Goal: Complete application form: Complete application form

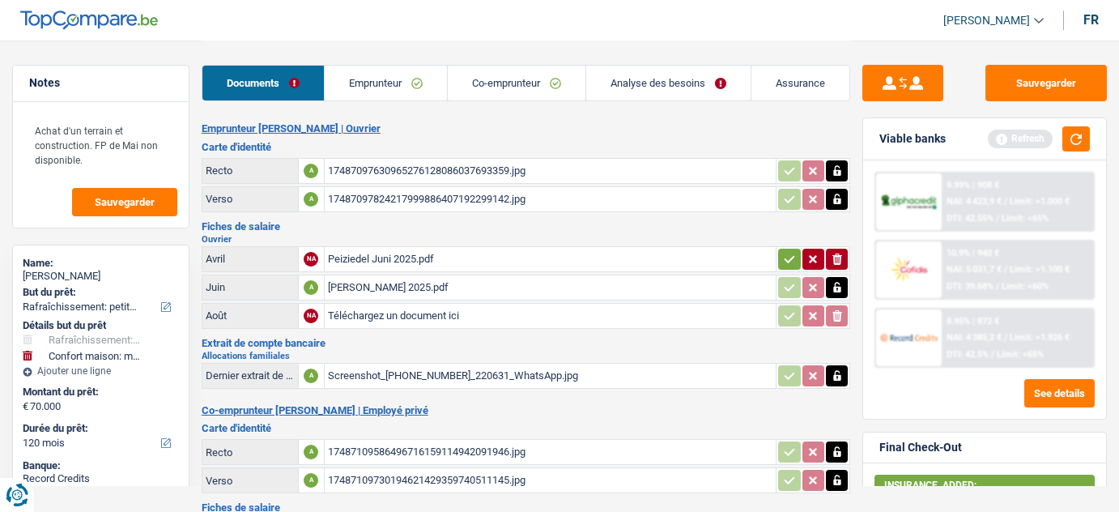
select select "houseOrGarden"
select select "household"
select select "120"
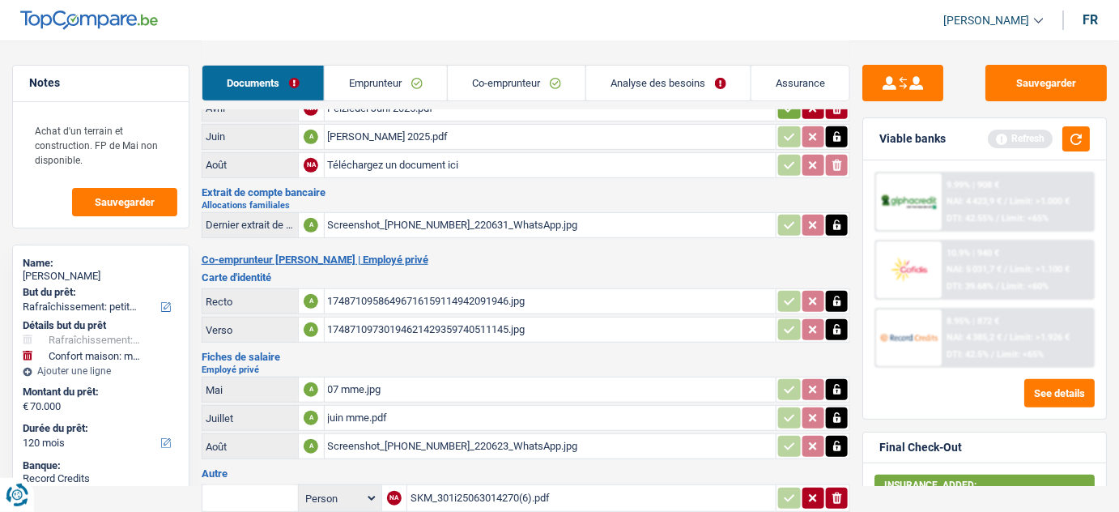
scroll to position [147, 0]
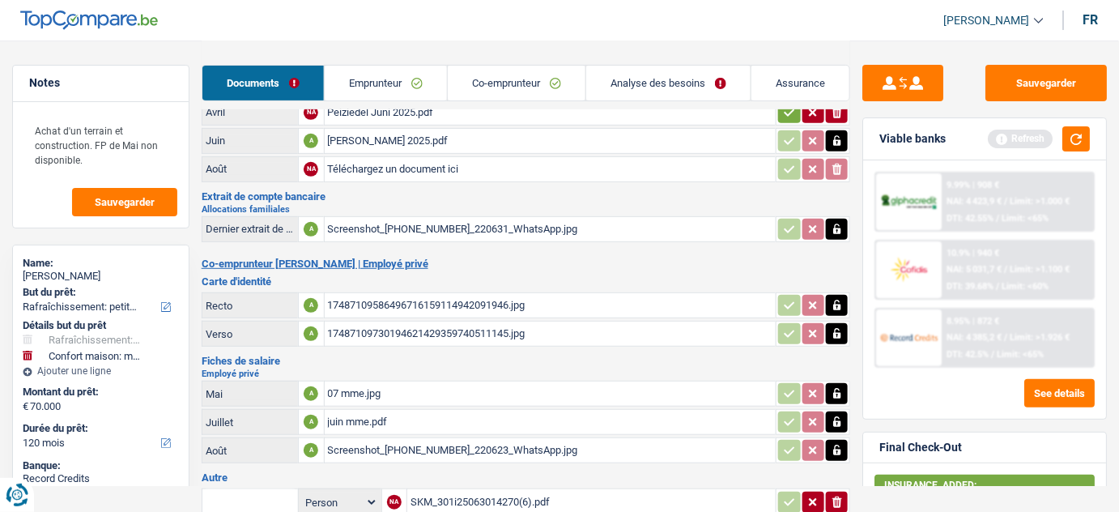
click at [382, 383] on div "07 mme.jpg" at bounding box center [550, 393] width 445 height 24
click at [412, 413] on div "juin mme.pdf" at bounding box center [550, 422] width 445 height 24
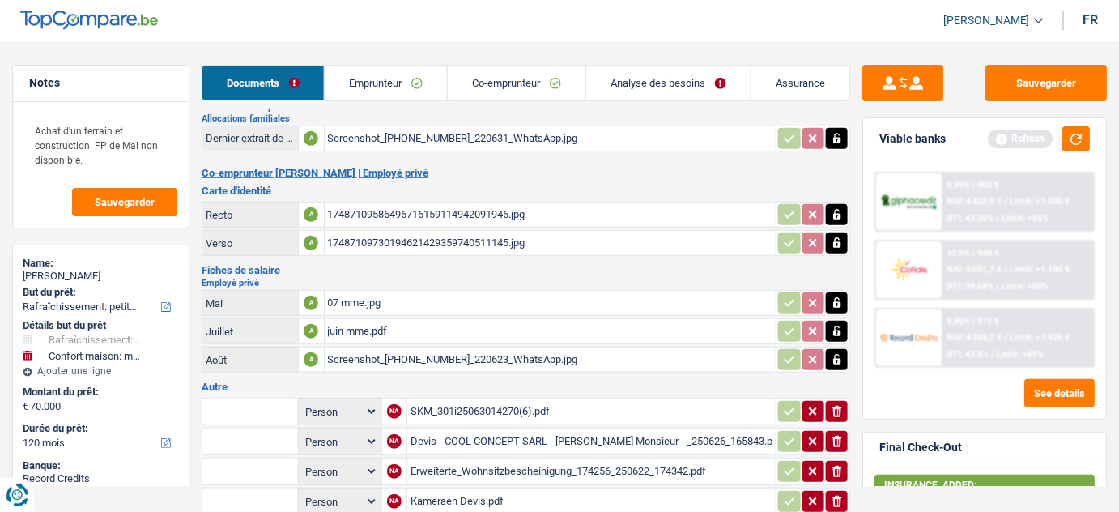
scroll to position [441, 0]
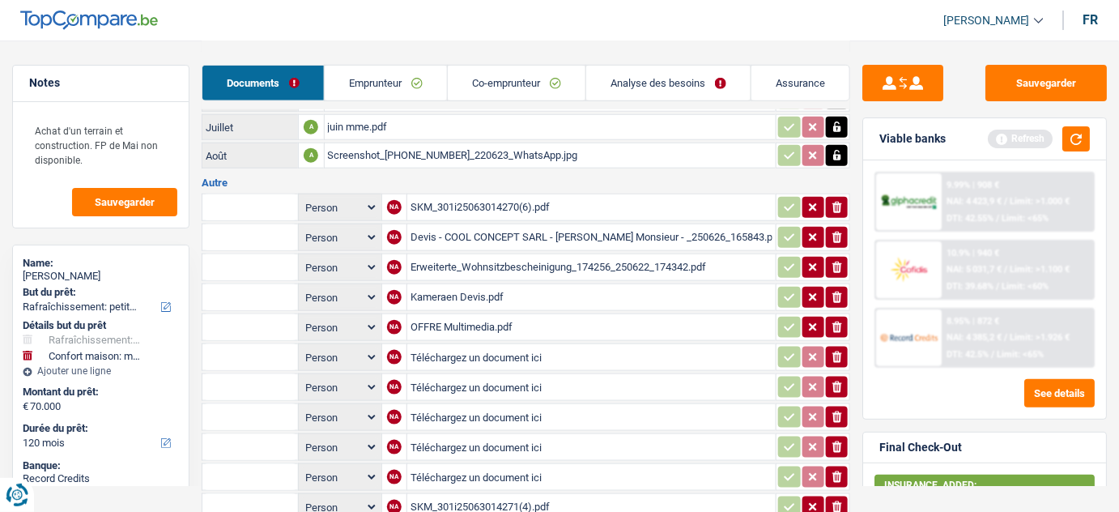
drag, startPoint x: 415, startPoint y: 150, endPoint x: 429, endPoint y: 139, distance: 18.0
click at [415, 149] on div "Screenshot_20250911_220623_WhatsApp.jpg" at bounding box center [550, 155] width 445 height 24
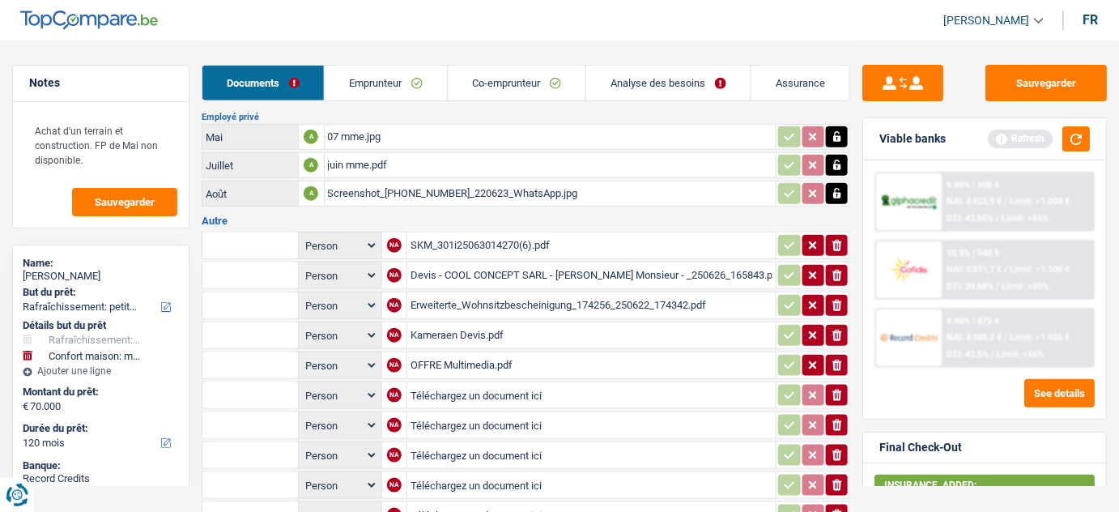
scroll to position [368, 0]
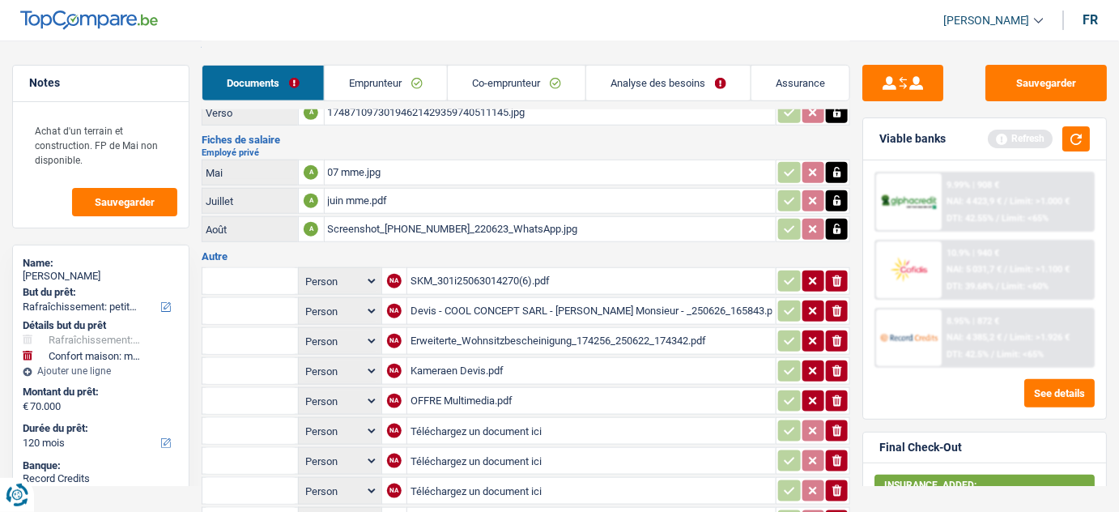
click at [827, 220] on button "button" at bounding box center [837, 229] width 22 height 21
click at [836, 224] on icon "button" at bounding box center [838, 229] width 10 height 11
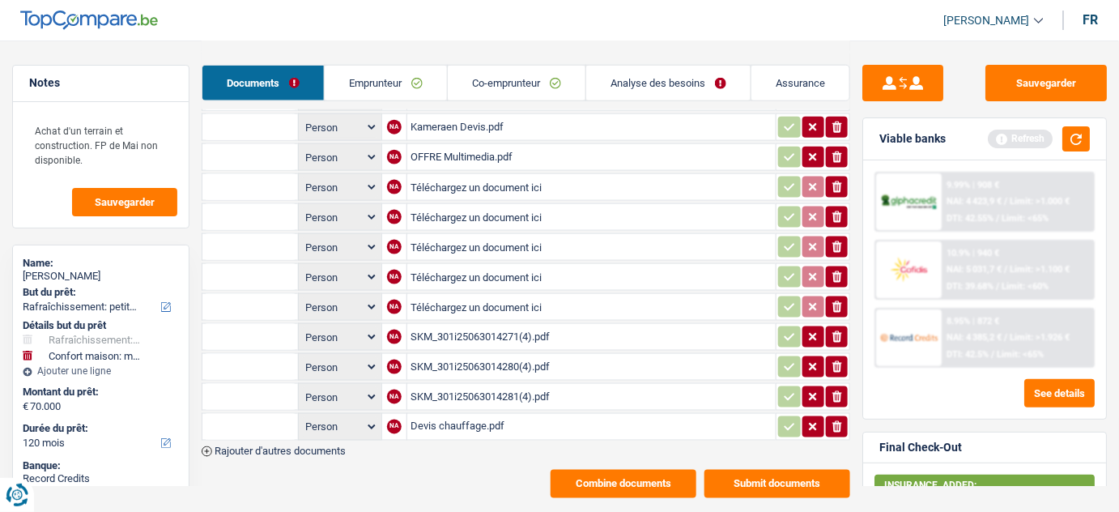
scroll to position [624, 0]
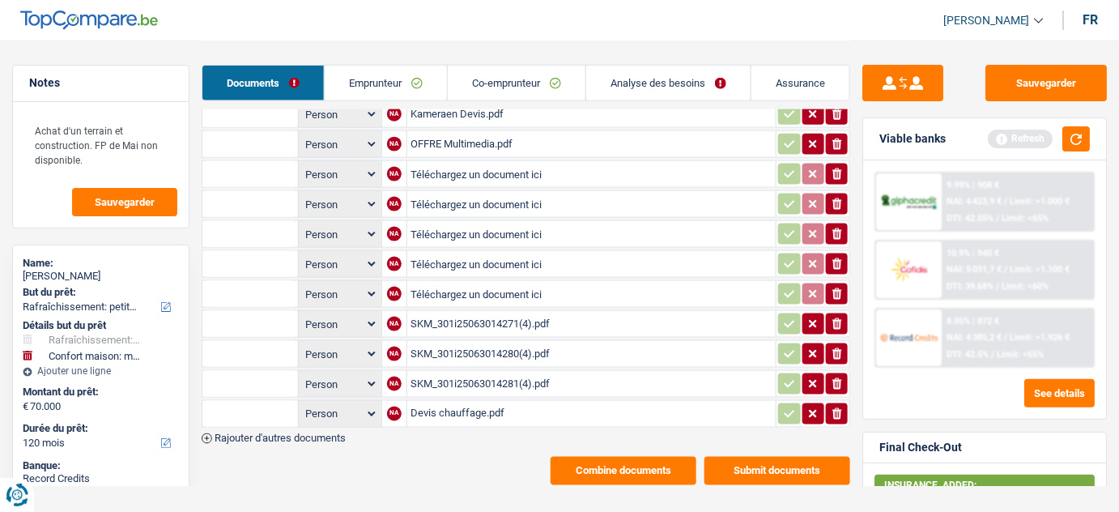
click at [492, 402] on div "Devis chauffage.pdf" at bounding box center [592, 414] width 362 height 24
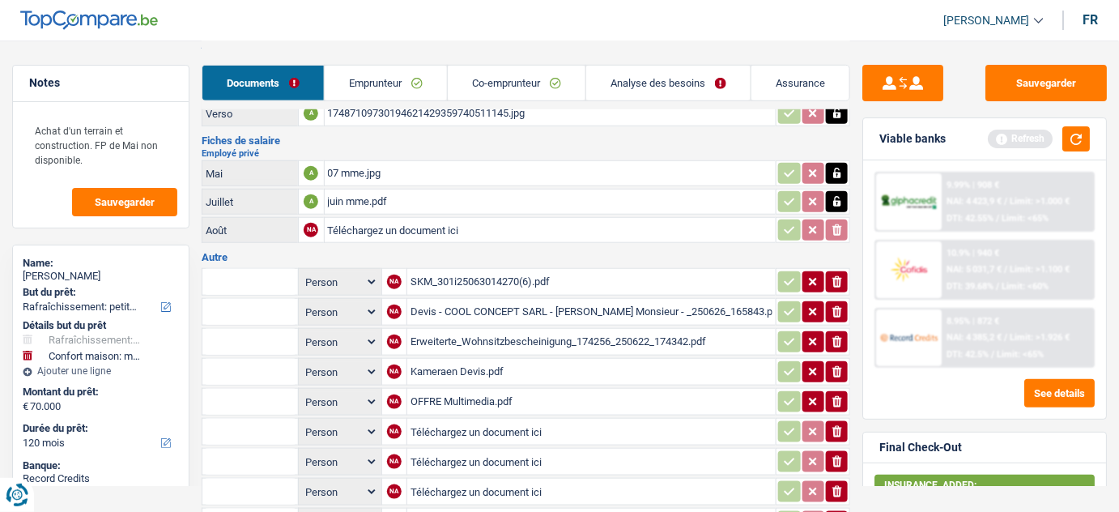
scroll to position [36, 0]
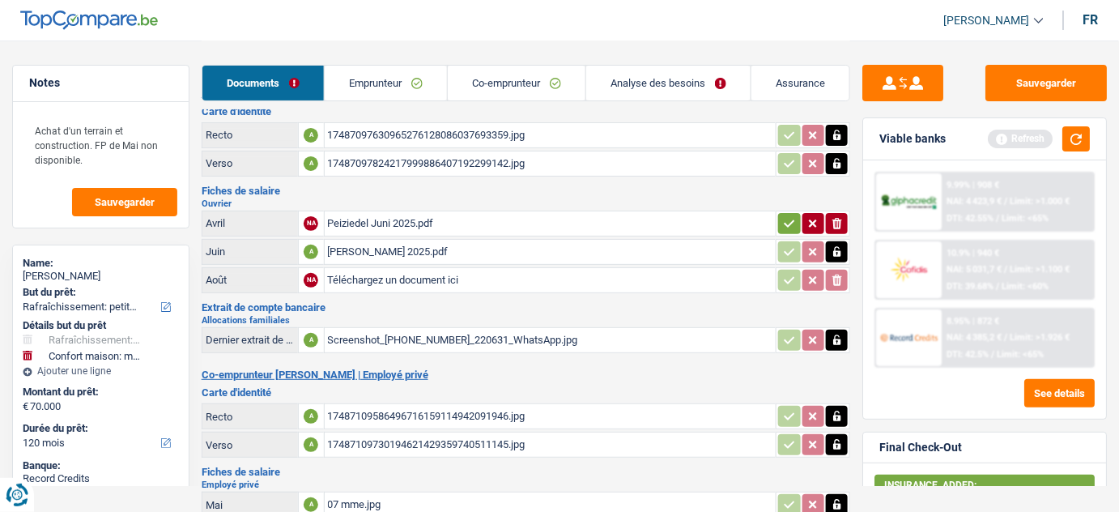
drag, startPoint x: 731, startPoint y: 87, endPoint x: 731, endPoint y: 98, distance: 10.6
click at [730, 87] on link "Analyse des besoins" at bounding box center [668, 83] width 164 height 35
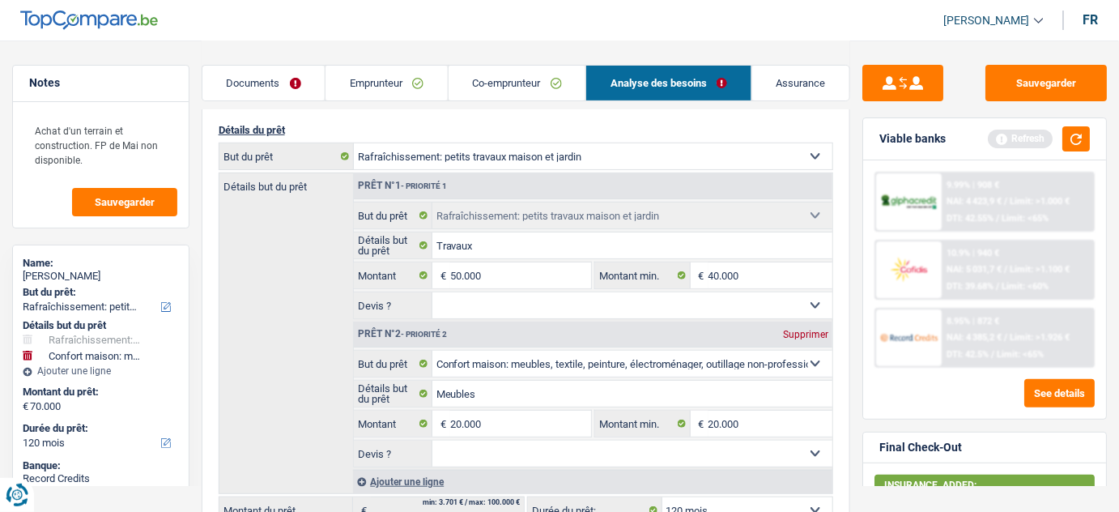
scroll to position [257, 0]
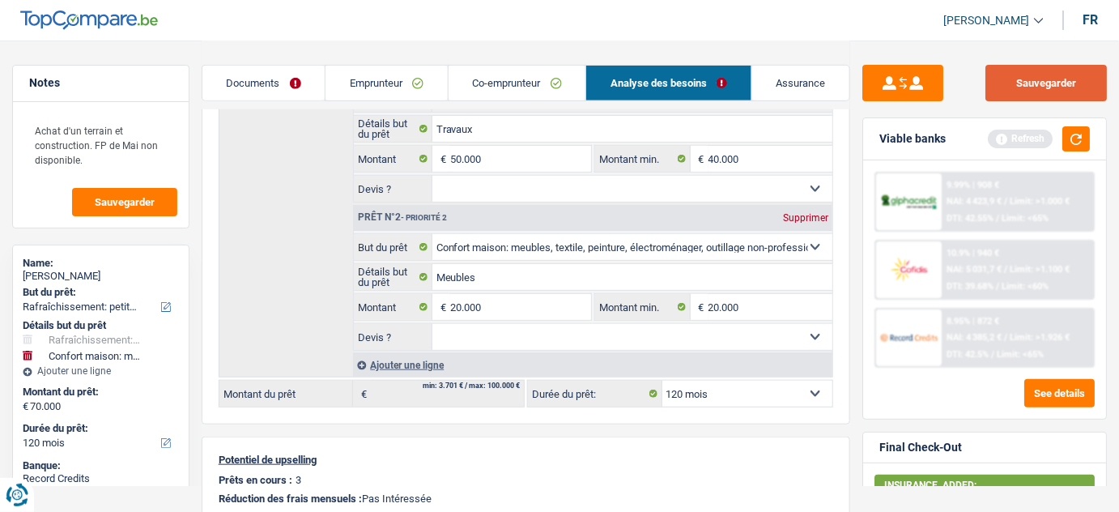
click at [1012, 91] on button "Sauvegarder" at bounding box center [1046, 83] width 121 height 36
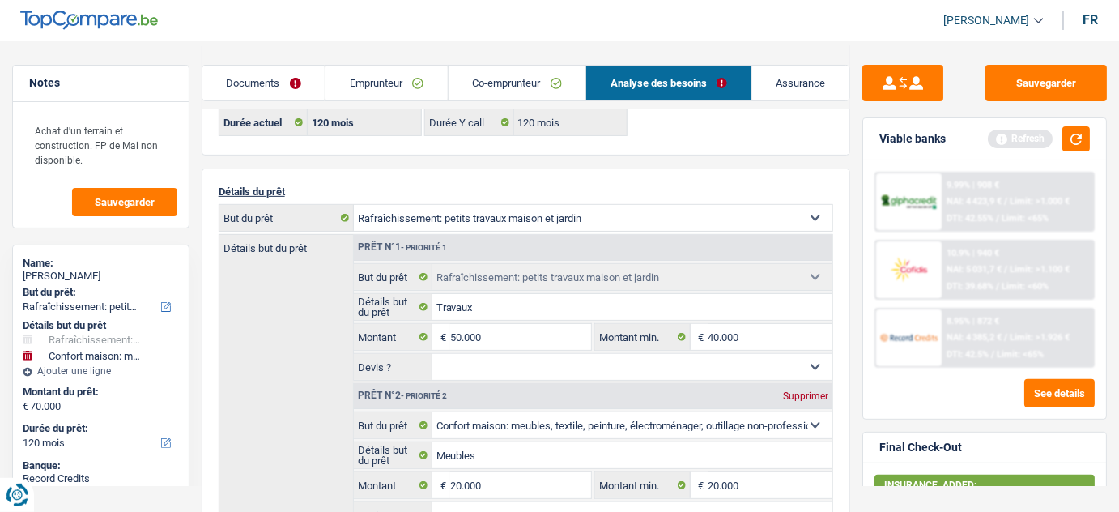
scroll to position [0, 0]
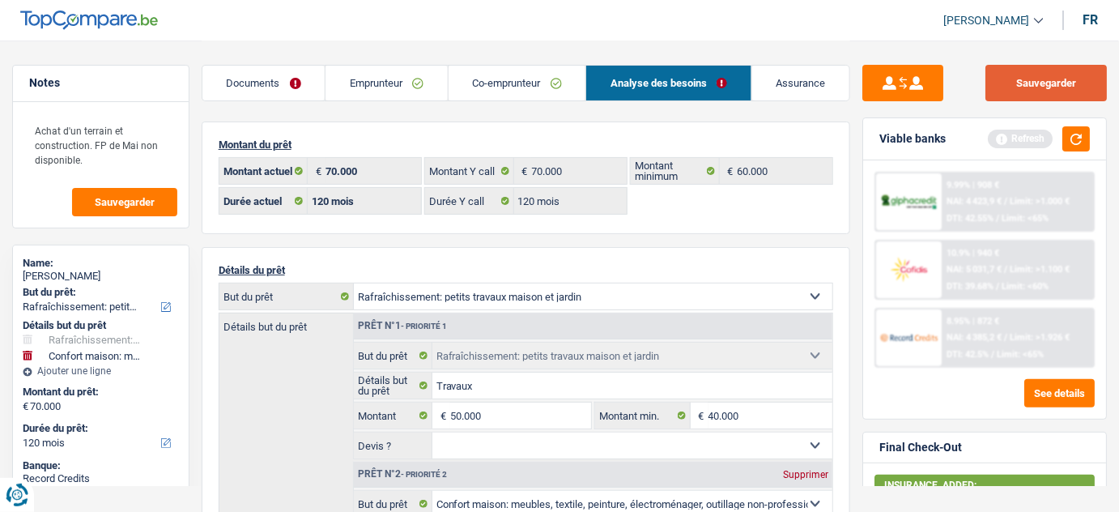
click at [1025, 78] on button "Sauvegarder" at bounding box center [1046, 83] width 121 height 36
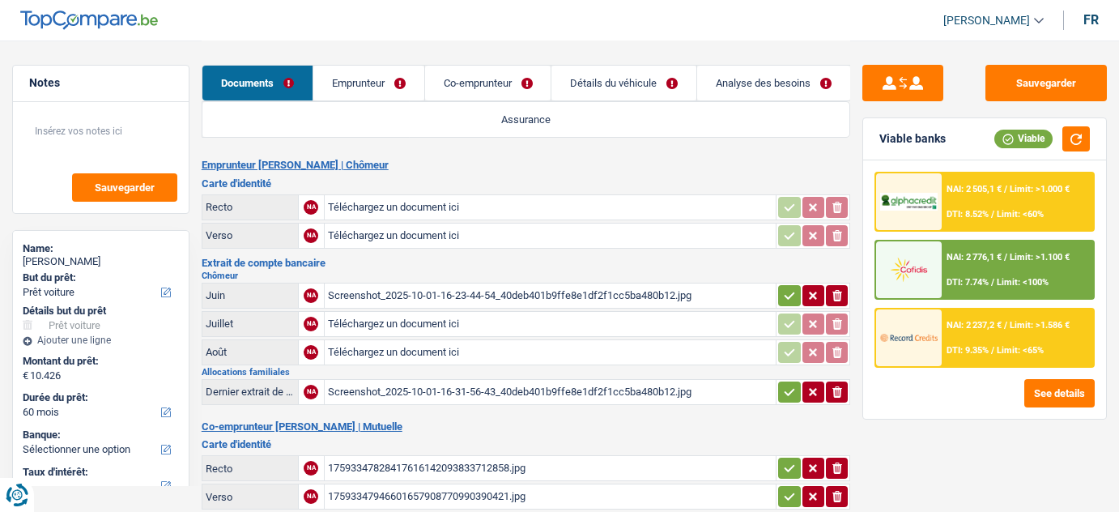
select select "car"
select select "60"
click at [400, 289] on div "Screenshot_2025-10-01-16-23-44-54_40deb401b9ffe8e1df2f1cc5ba480b12.jpg" at bounding box center [550, 295] width 445 height 24
click at [442, 390] on div "Screenshot_2025-10-01-16-31-56-43_40deb401b9ffe8e1df2f1cc5ba480b12.jpg" at bounding box center [550, 392] width 445 height 24
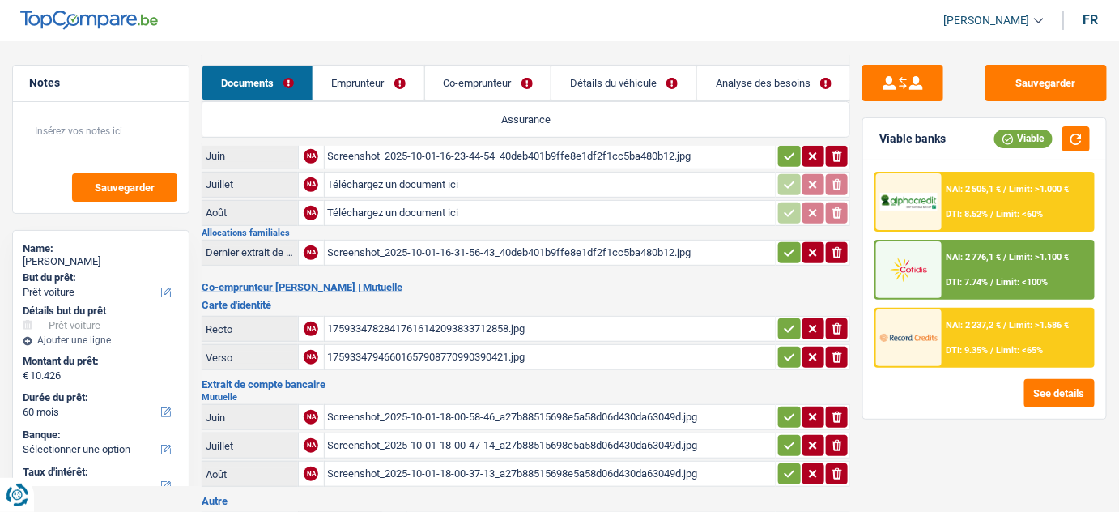
scroll to position [147, 0]
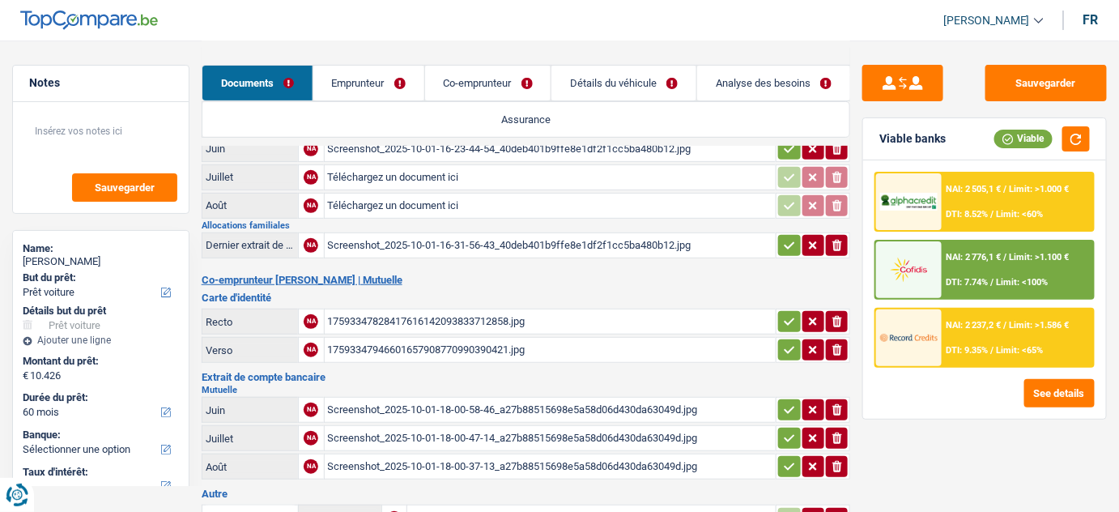
click at [429, 320] on div "17593347828417616142093833712858.jpg" at bounding box center [550, 321] width 445 height 24
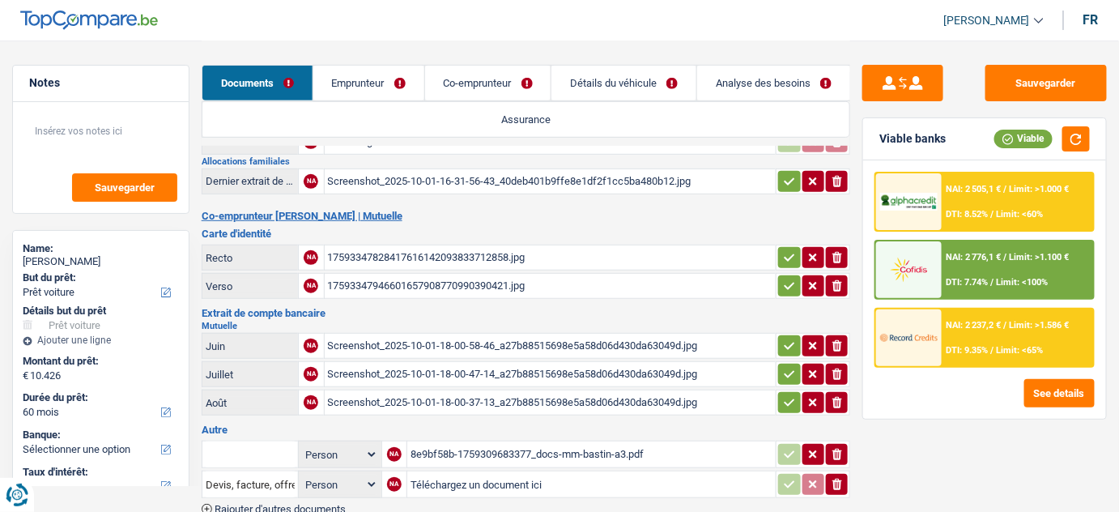
scroll to position [288, 0]
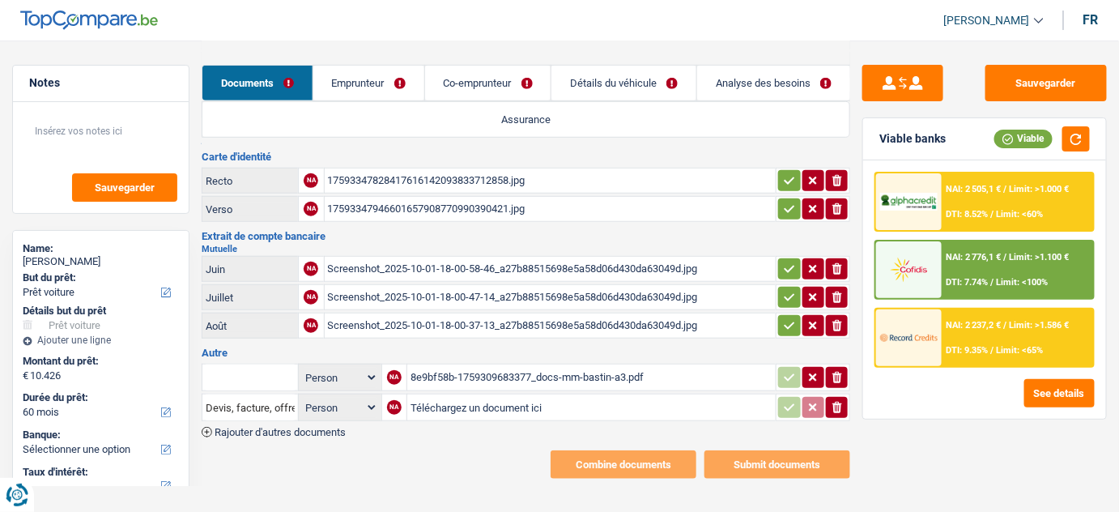
click at [489, 322] on div "Screenshot_2025-10-01-18-00-37-13_a27b88515698e5a58d06d430da63049d.jpg" at bounding box center [550, 325] width 445 height 24
click at [532, 285] on div "Screenshot_2025-10-01-18-00-47-14_a27b88515698e5a58d06d430da63049d.jpg" at bounding box center [550, 297] width 445 height 24
click at [507, 263] on div "Screenshot_2025-10-01-18-00-58-46_a27b88515698e5a58d06d430da63049d.jpg" at bounding box center [550, 269] width 445 height 24
click at [433, 296] on div "Screenshot_2025-10-01-18-00-47-14_a27b88515698e5a58d06d430da63049d.jpg" at bounding box center [550, 297] width 445 height 24
drag, startPoint x: 838, startPoint y: 287, endPoint x: 642, endPoint y: 317, distance: 198.3
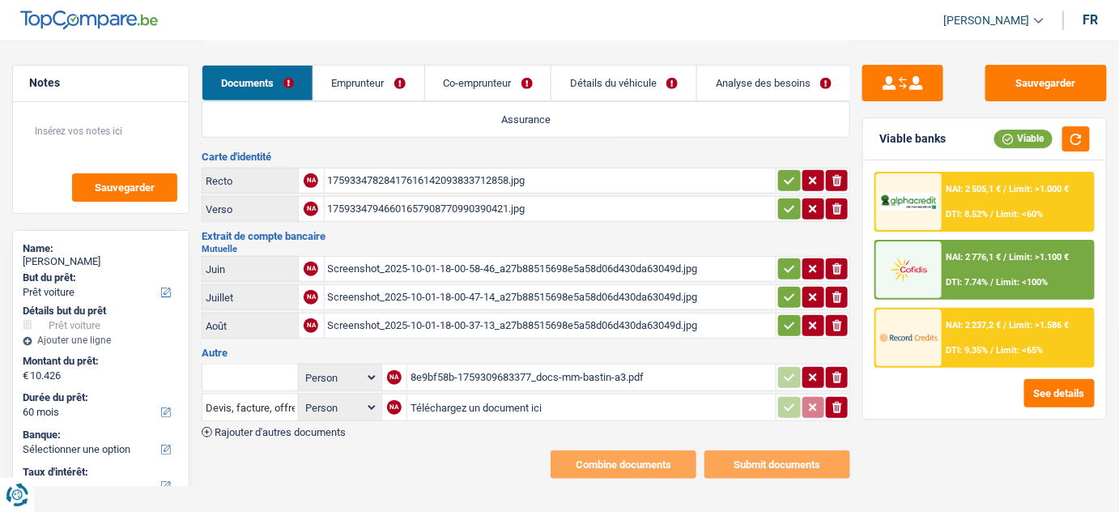
click at [838, 292] on icon "button" at bounding box center [838, 297] width 10 height 11
click at [538, 317] on div "Screenshot_2025-10-01-18-00-37-13_a27b88515698e5a58d06d430da63049d.jpg" at bounding box center [550, 325] width 445 height 24
click at [539, 369] on div "8e9bf58b-1759309683377_docs-mm-bastin-a3.pdf" at bounding box center [592, 377] width 362 height 24
click at [267, 379] on input "text" at bounding box center [250, 377] width 89 height 26
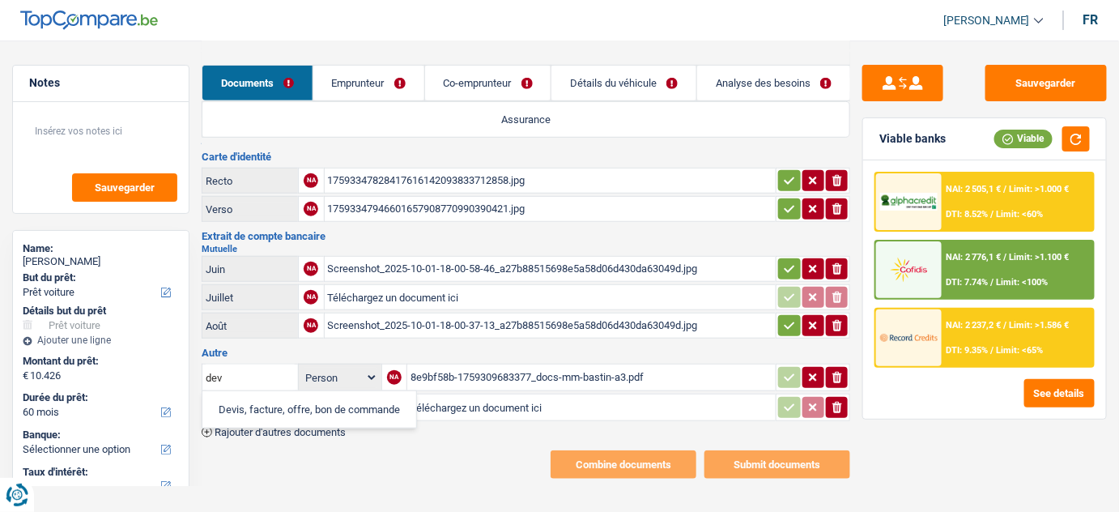
click at [263, 399] on li "Devis, facture, offre, bon de commande" at bounding box center [310, 409] width 198 height 20
type input "Devis, facture, offre, bon de commande"
click at [792, 376] on icon "button" at bounding box center [789, 377] width 13 height 16
click at [836, 402] on icon "button" at bounding box center [838, 407] width 10 height 11
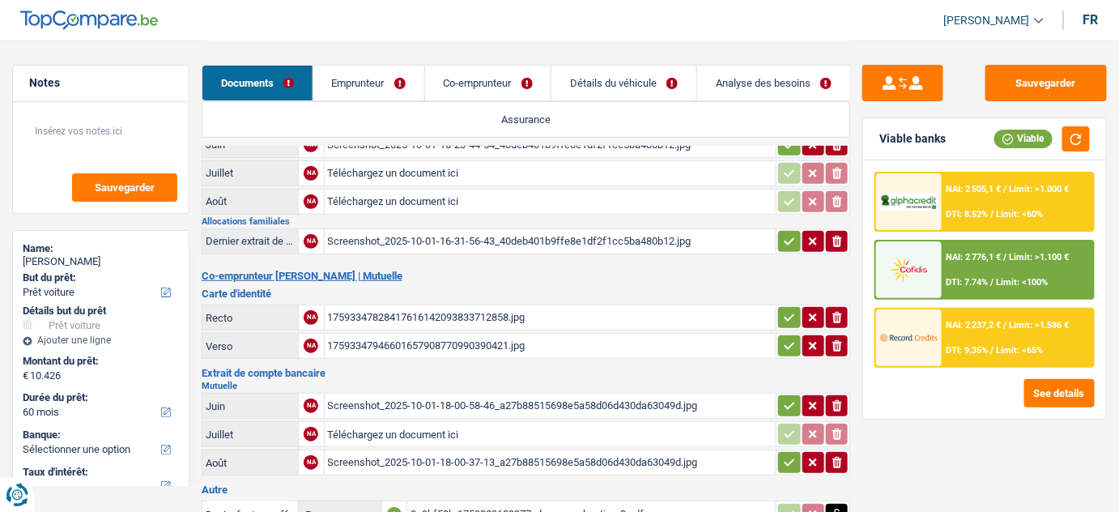
scroll to position [0, 0]
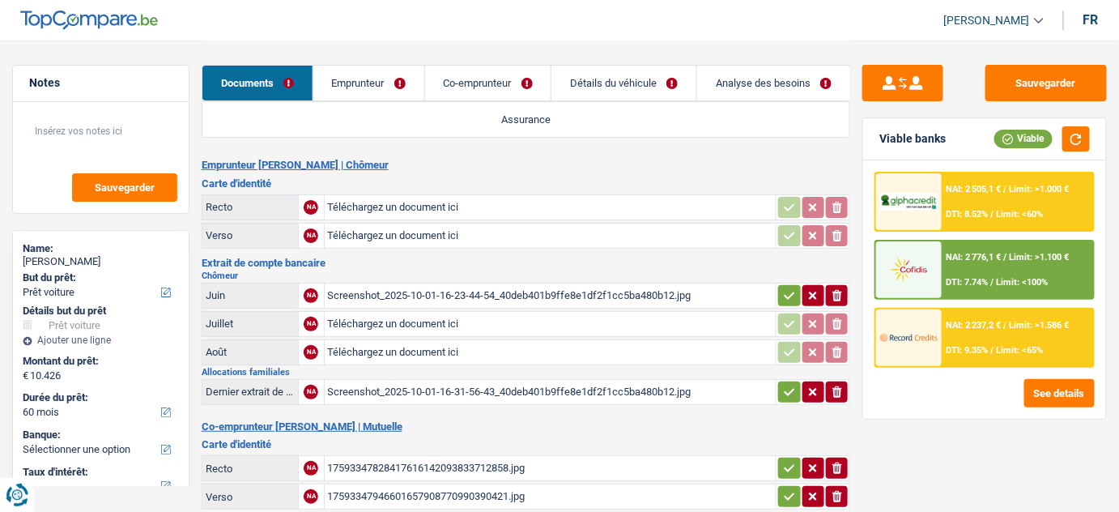
click at [440, 294] on div "Screenshot_2025-10-01-16-23-44-54_40deb401b9ffe8e1df2f1cc5ba480b12.jpg" at bounding box center [550, 295] width 445 height 24
drag, startPoint x: 386, startPoint y: 91, endPoint x: 507, endPoint y: 107, distance: 122.6
click at [386, 91] on link "Emprunteur" at bounding box center [368, 83] width 111 height 35
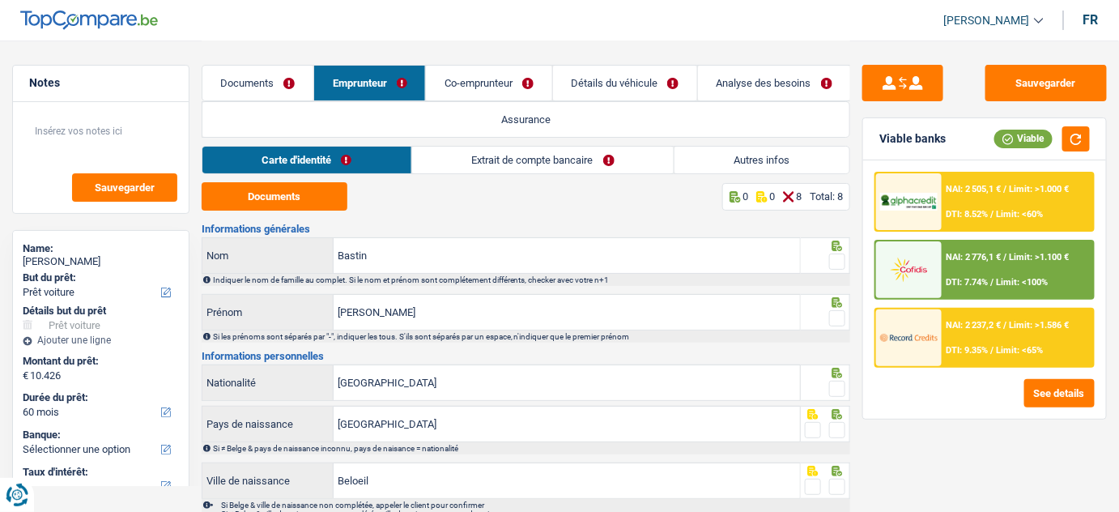
click at [506, 156] on link "Extrait de compte bancaire" at bounding box center [543, 160] width 262 height 27
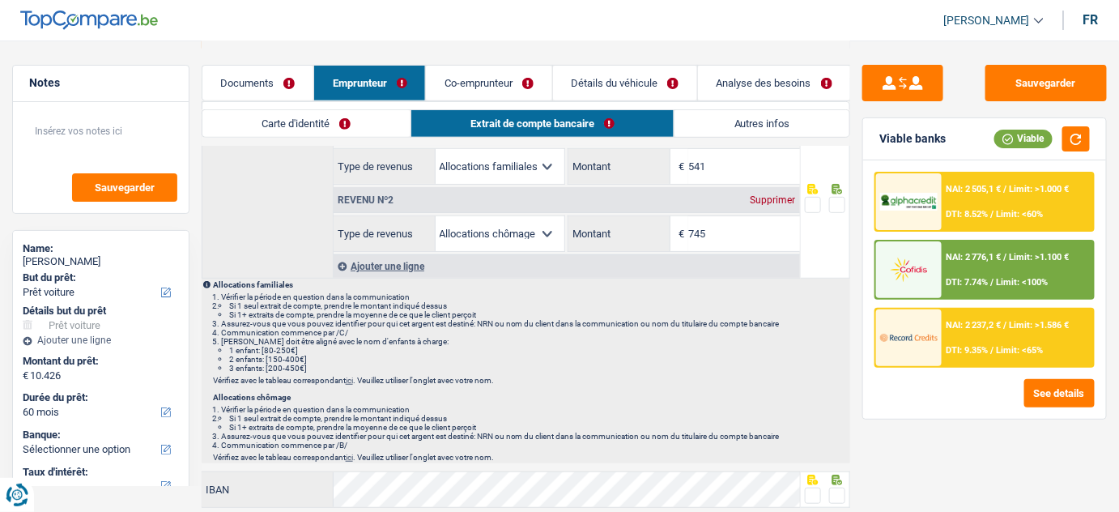
scroll to position [66, 0]
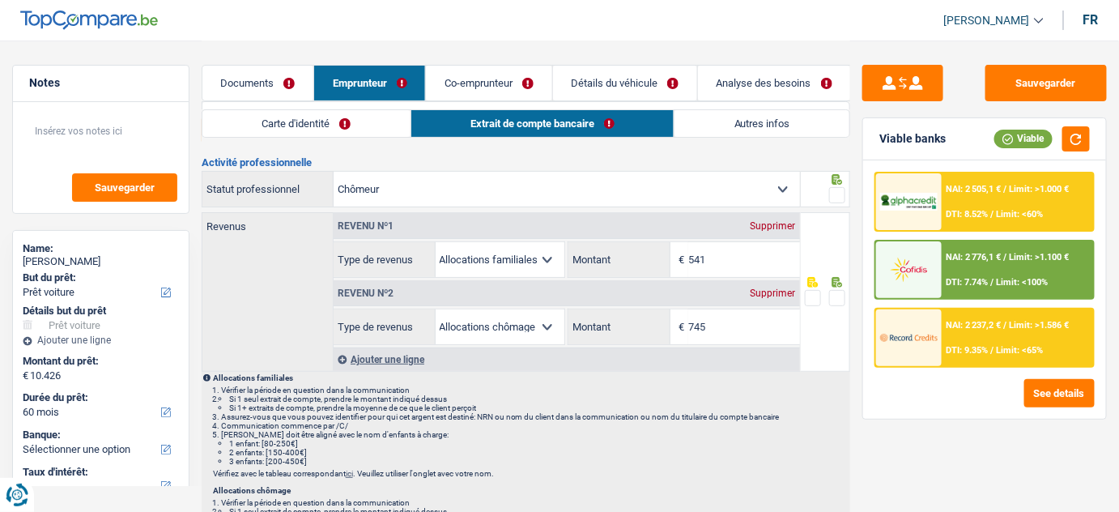
click at [274, 74] on link "Documents" at bounding box center [257, 83] width 111 height 35
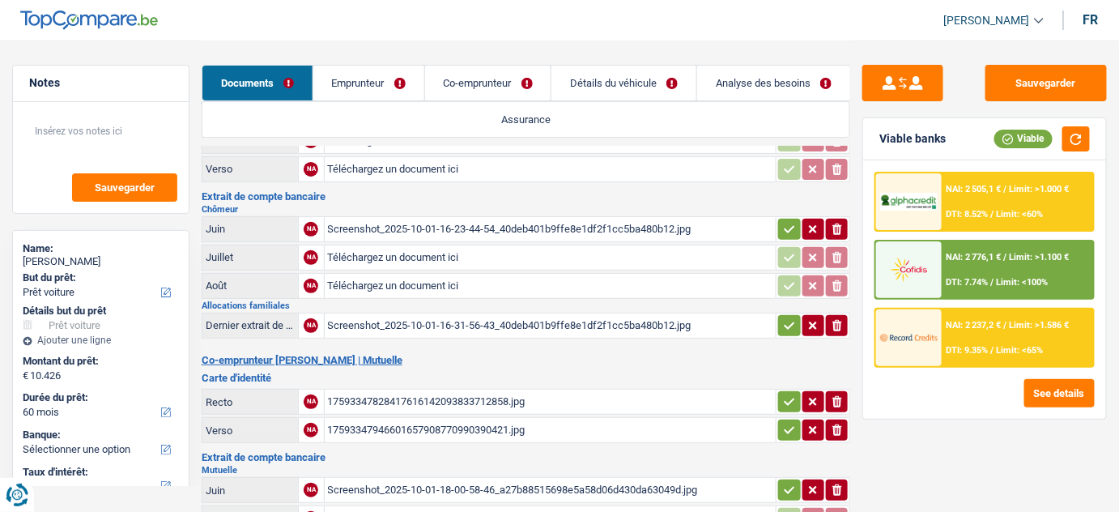
scroll to position [140, 0]
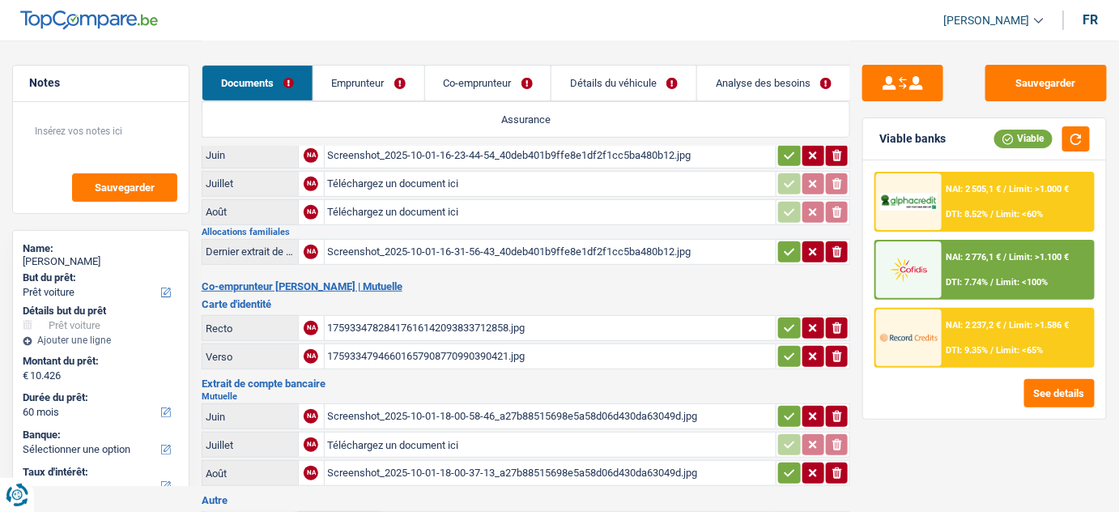
click at [439, 249] on div "Screenshot_2025-10-01-16-31-56-43_40deb401b9ffe8e1df2f1cc5ba480b12.jpg" at bounding box center [550, 252] width 445 height 24
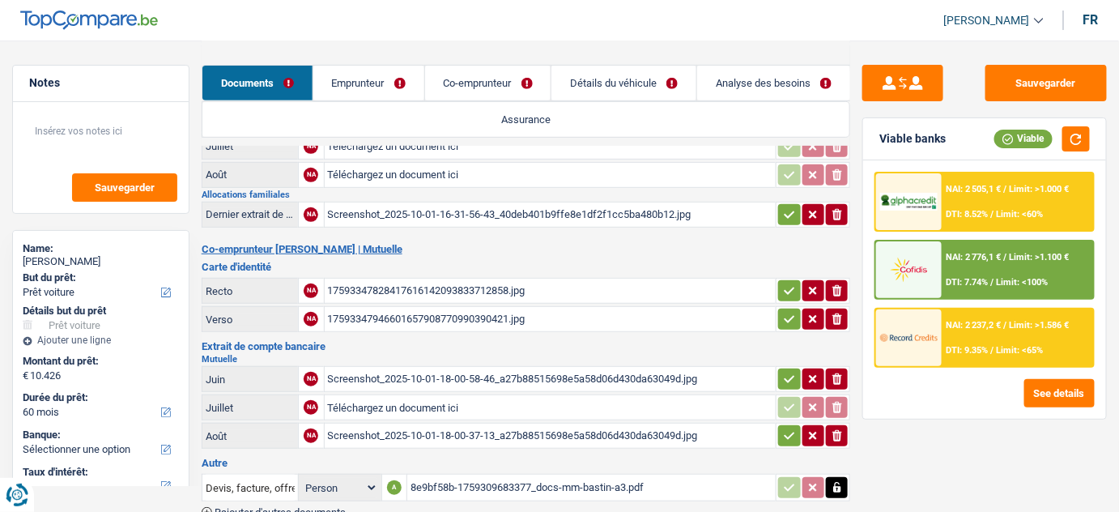
scroll to position [214, 0]
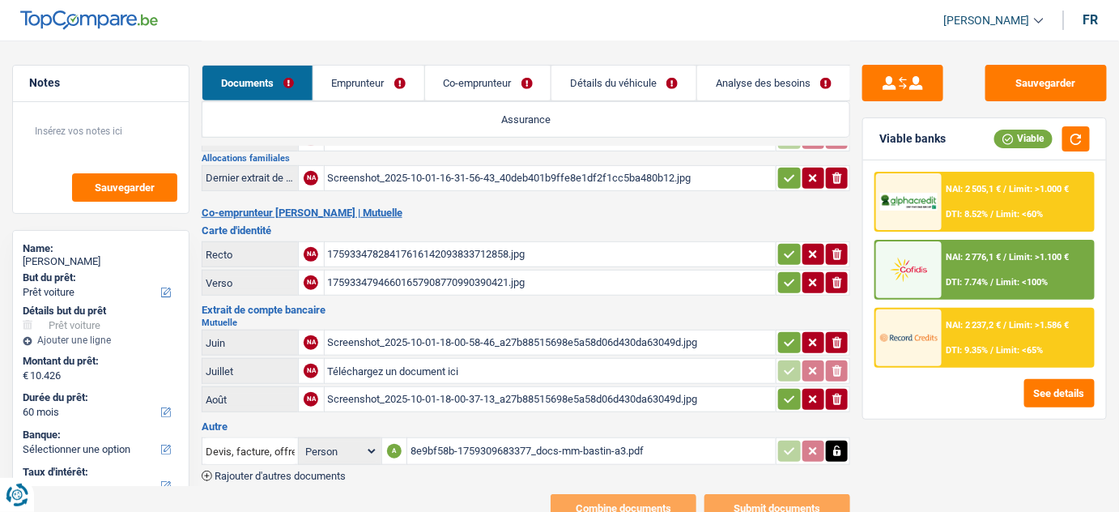
click at [464, 334] on div "Screenshot_2025-10-01-18-00-58-46_a27b88515698e5a58d06d430da63049d.jpg" at bounding box center [550, 342] width 445 height 24
drag, startPoint x: 1046, startPoint y: 81, endPoint x: 636, endPoint y: 243, distance: 441.4
click at [1046, 81] on button "Sauvegarder" at bounding box center [1046, 83] width 121 height 36
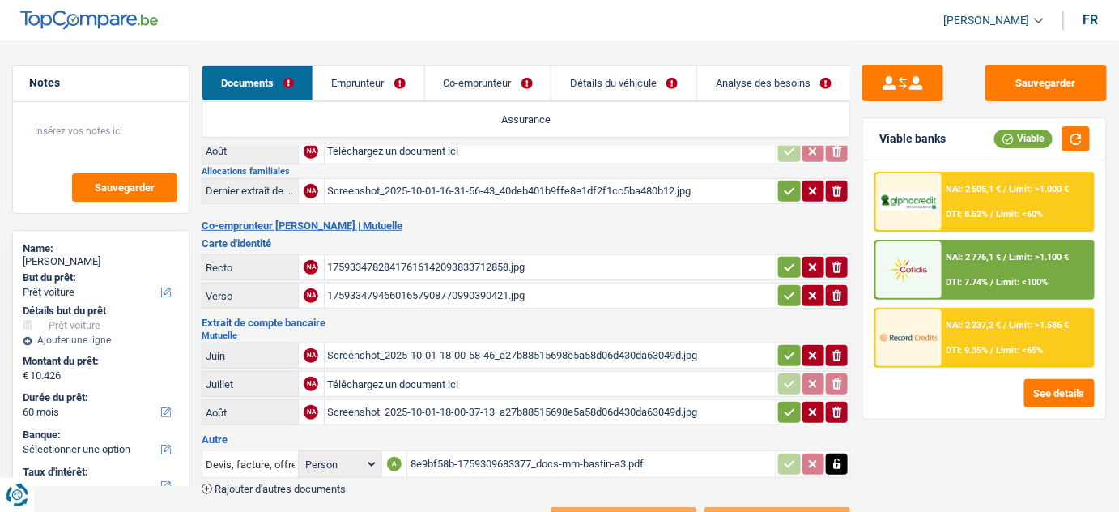
scroll to position [258, 0]
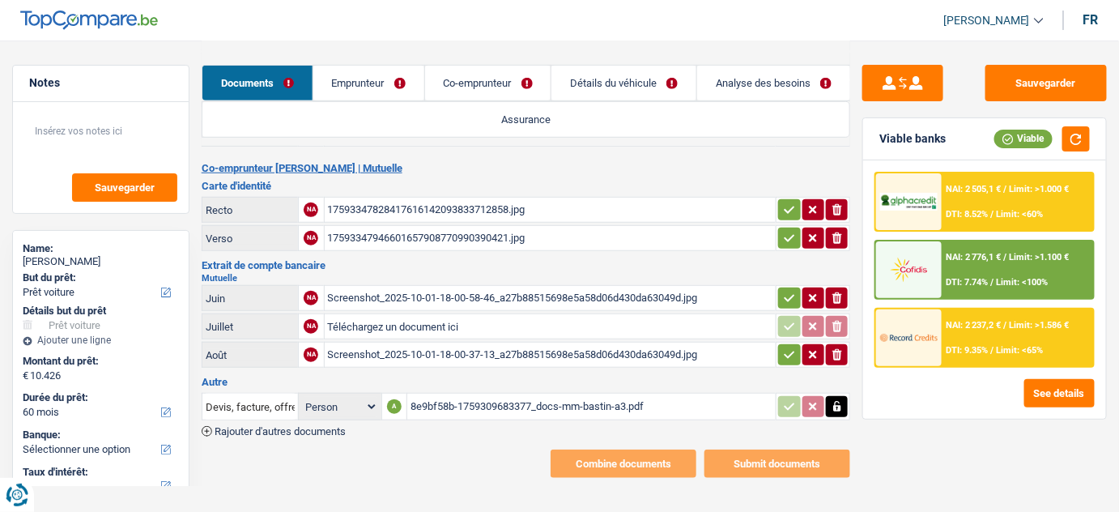
click at [451, 394] on div "8e9bf58b-1759309683377_docs-mm-bastin-a3.pdf" at bounding box center [592, 406] width 362 height 24
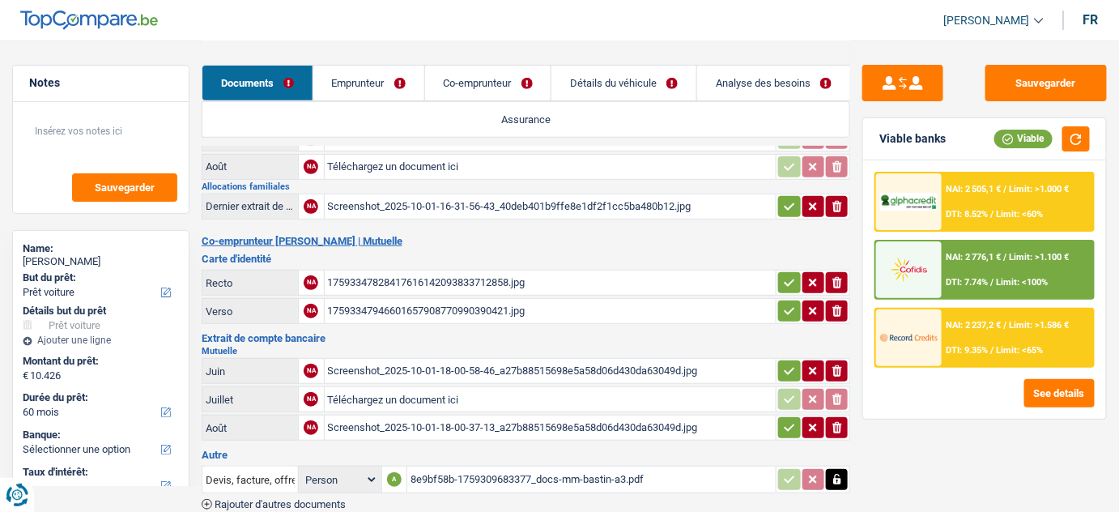
scroll to position [185, 0]
click at [436, 280] on div "17593347828417616142093833712858.jpg" at bounding box center [550, 283] width 445 height 24
drag, startPoint x: 591, startPoint y: 311, endPoint x: 592, endPoint y: 288, distance: 22.7
click at [591, 310] on div "17593347946601657908770990390421.jpg" at bounding box center [550, 312] width 445 height 24
click at [844, 275] on button "ionicons-v5-e" at bounding box center [837, 283] width 22 height 21
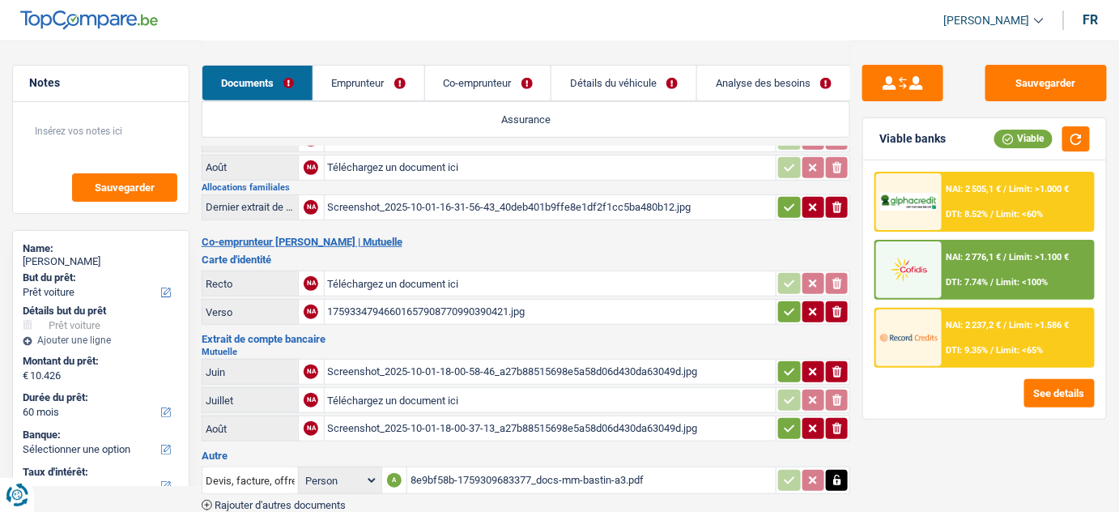
click at [840, 304] on icon "ionicons-v5-e" at bounding box center [837, 312] width 13 height 16
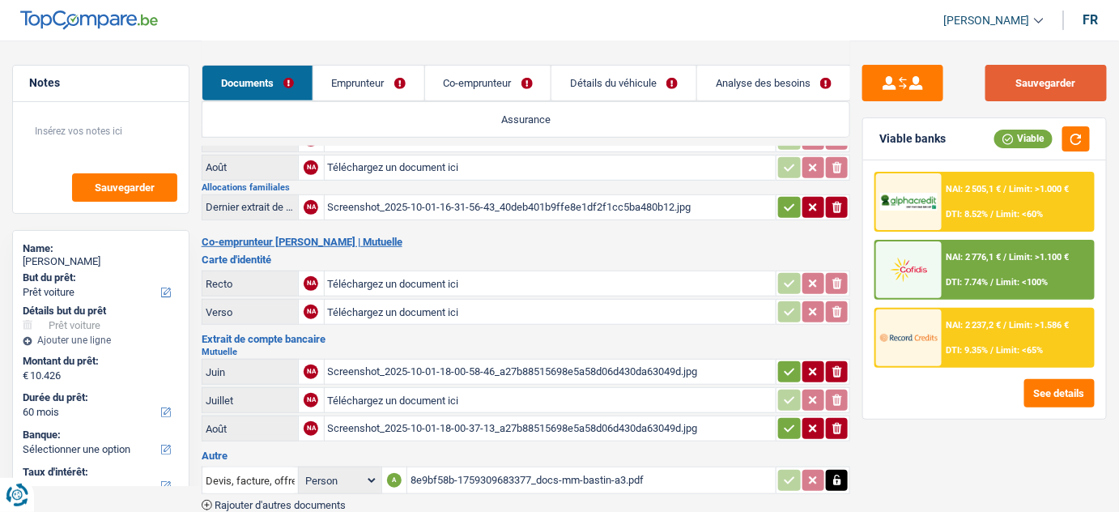
drag, startPoint x: 1025, startPoint y: 94, endPoint x: 921, endPoint y: 55, distance: 111.5
click at [1024, 94] on button "Sauvegarder" at bounding box center [1046, 83] width 121 height 36
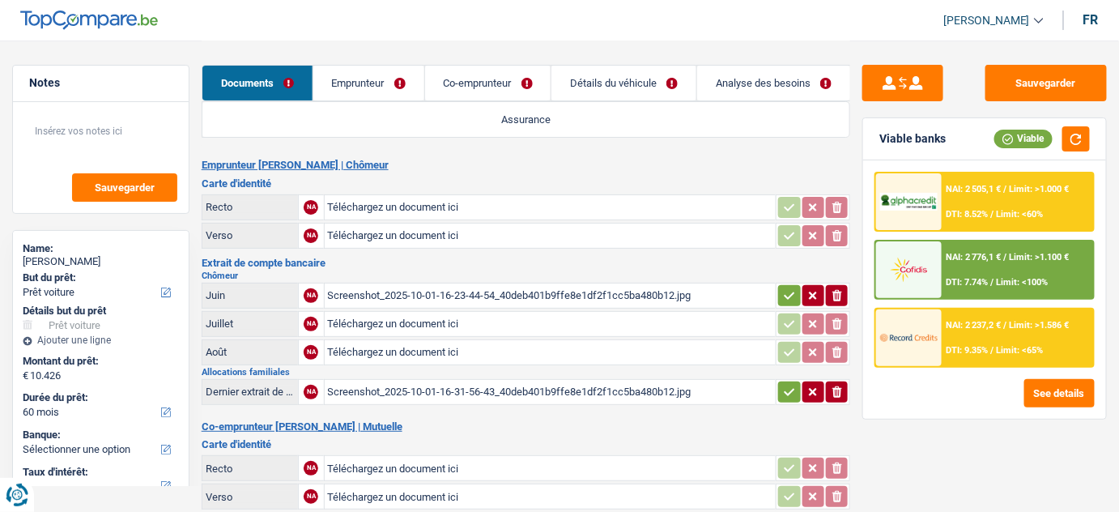
scroll to position [258, 0]
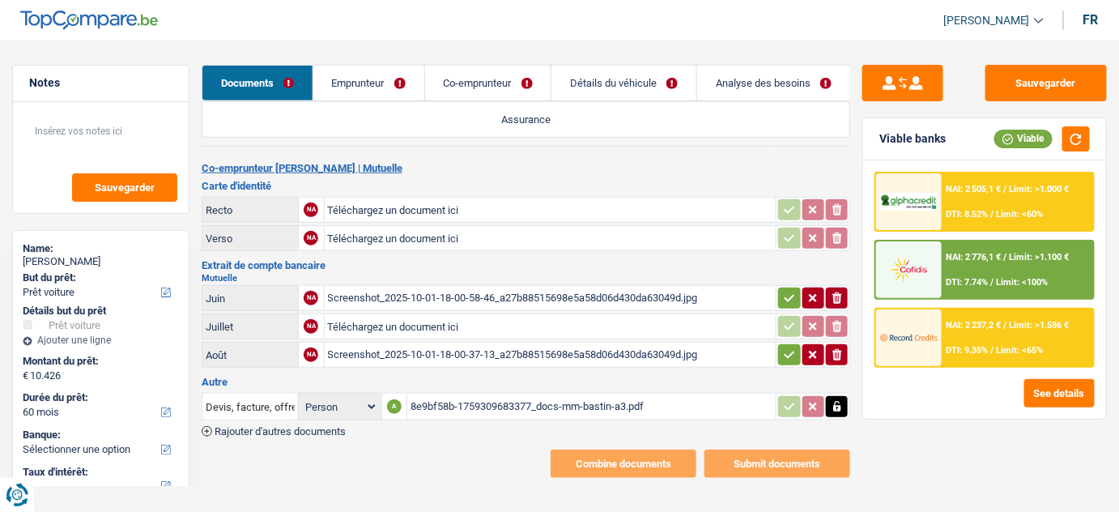
click at [479, 286] on div "Screenshot_2025-10-01-18-00-58-46_a27b88515698e5a58d06d430da63049d.jpg" at bounding box center [550, 298] width 445 height 24
click at [1029, 80] on button "Sauvegarder" at bounding box center [1046, 83] width 121 height 36
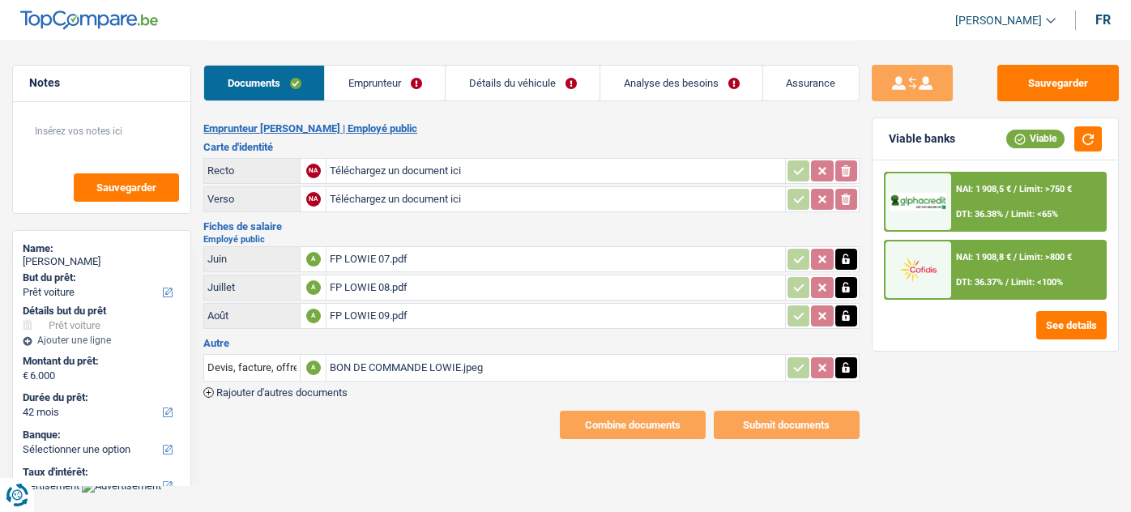
select select "car"
select select "42"
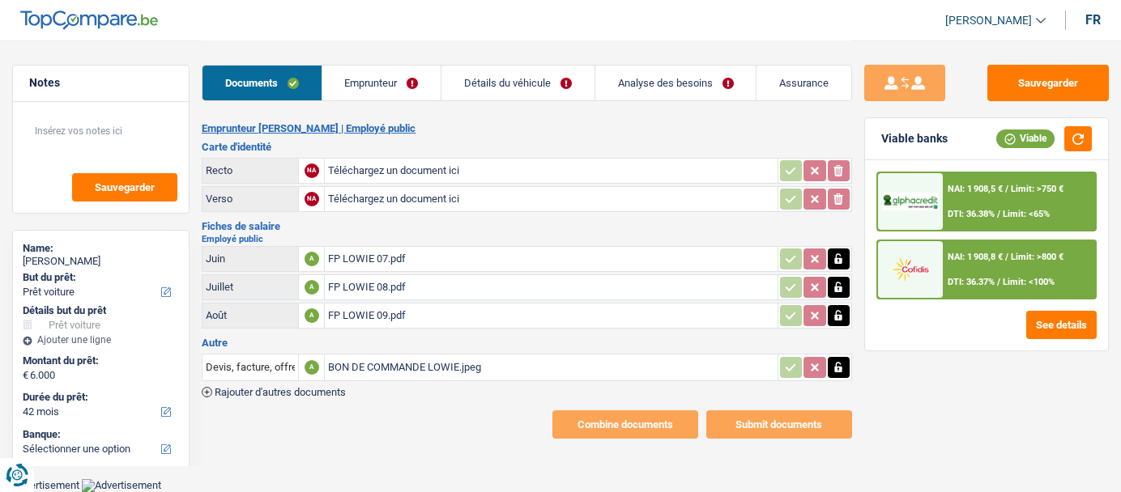
select select "car"
select select "42"
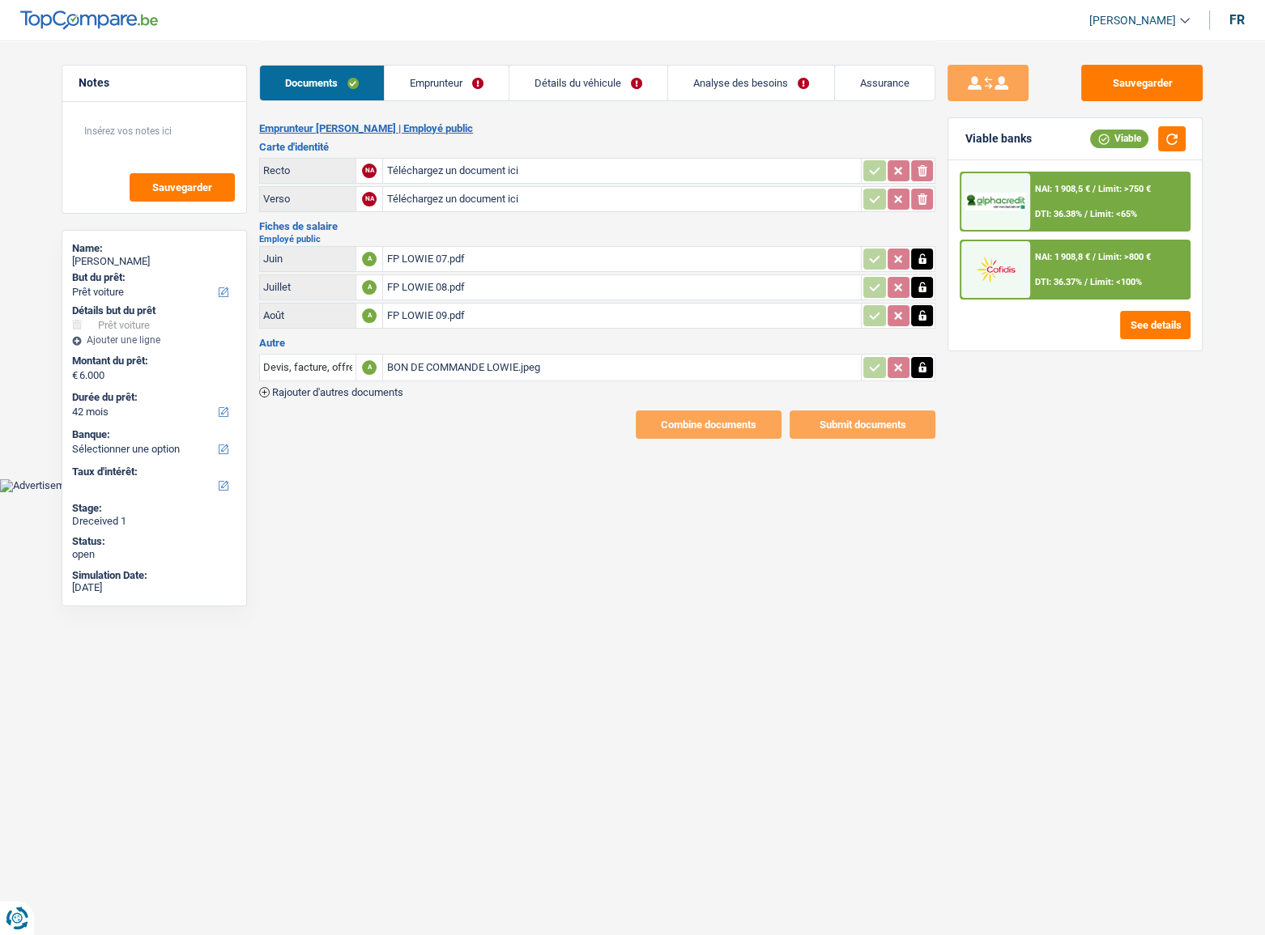
drag, startPoint x: 502, startPoint y: 640, endPoint x: 469, endPoint y: 480, distance: 163.0
click at [502, 492] on html "Vous avez le contrôle de vos données Nous utilisons des cookies, tout comme nos…" at bounding box center [632, 246] width 1265 height 492
click at [508, 367] on div "BON DE COMMANDE LOWIE.jpeg" at bounding box center [621, 368] width 471 height 24
click at [431, 264] on div "FP LOWIE 07.pdf" at bounding box center [621, 259] width 471 height 24
click at [516, 174] on input "Téléchargez un document ici" at bounding box center [621, 171] width 471 height 24
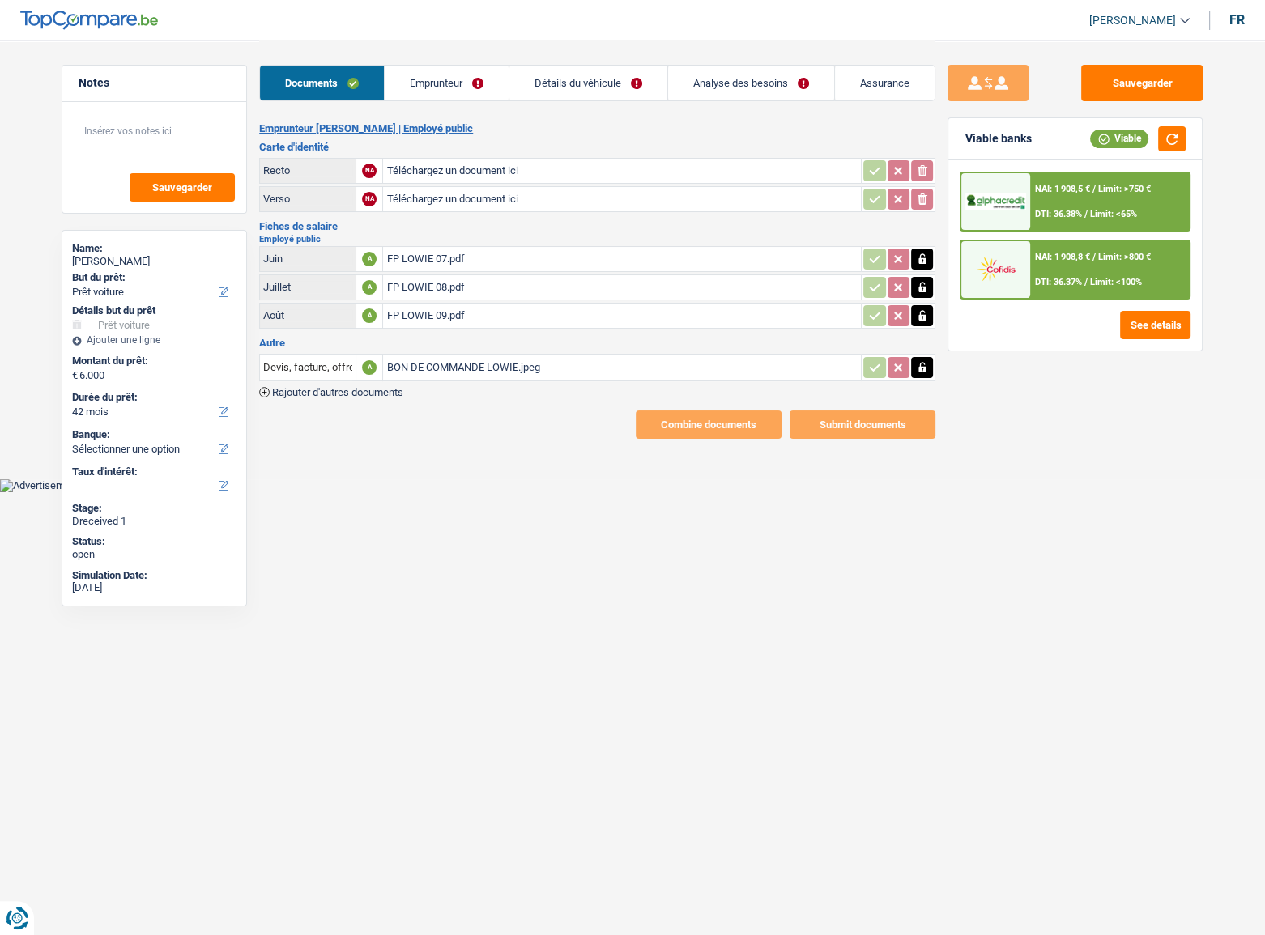
type input "C:\fakepath\IMG_20251001_182745.jpg"
click at [454, 198] on input "Téléchargez un document ici" at bounding box center [621, 199] width 471 height 24
type input "C:\fakepath\IMG_20251001_182755.jpg"
click at [457, 172] on div "IMG_20251001_182745.jpg" at bounding box center [621, 171] width 471 height 24
click at [476, 195] on div "IMG_20251001_182755.jpg" at bounding box center [621, 199] width 471 height 24
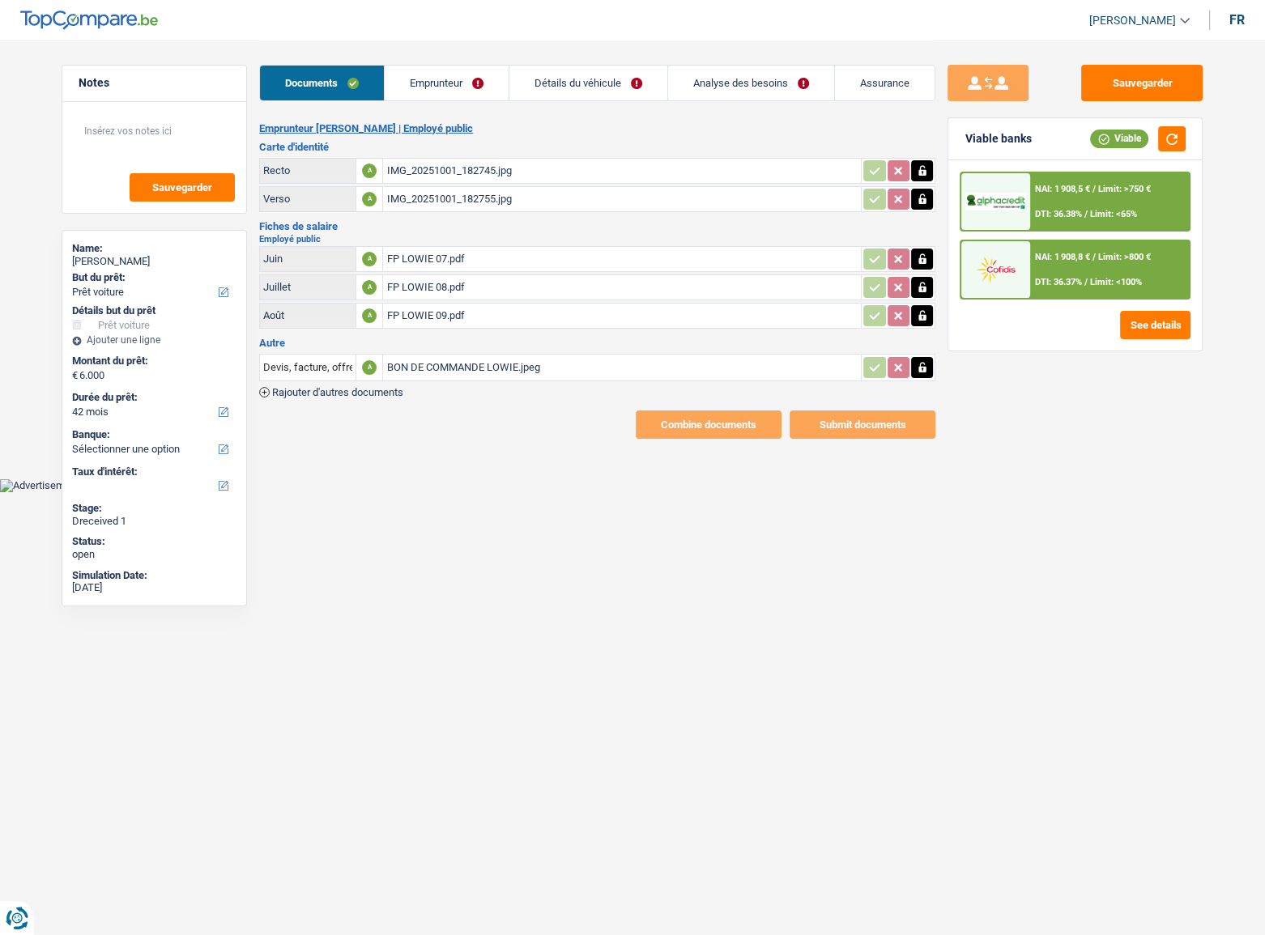
click at [437, 76] on link "Emprunteur" at bounding box center [447, 83] width 124 height 35
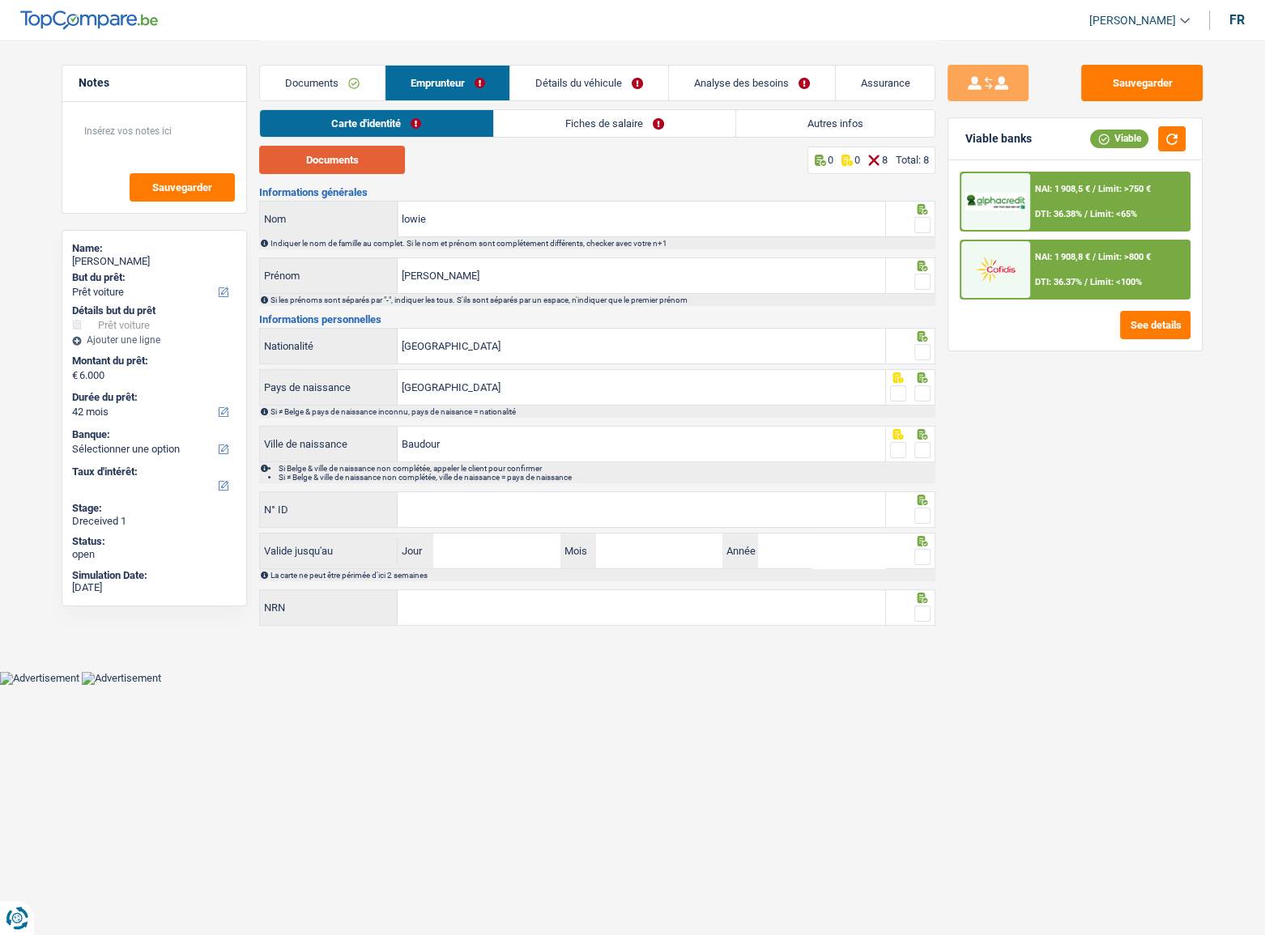
click at [340, 160] on button "Documents" at bounding box center [332, 160] width 146 height 28
click at [925, 222] on span at bounding box center [922, 225] width 16 height 16
click at [0, 0] on input "radio" at bounding box center [0, 0] width 0 height 0
click at [919, 276] on span at bounding box center [922, 282] width 16 height 16
click at [0, 0] on input "radio" at bounding box center [0, 0] width 0 height 0
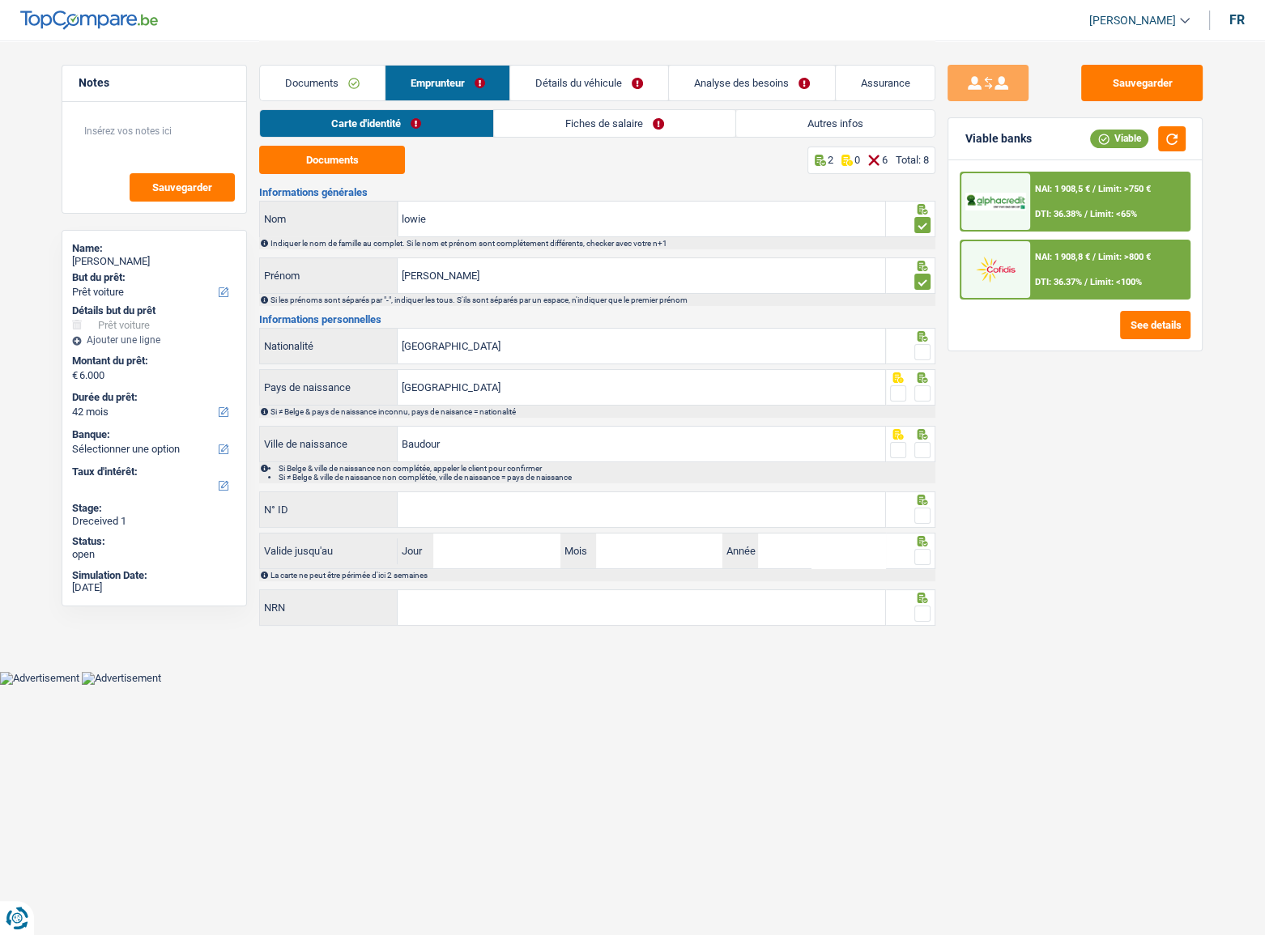
click at [920, 356] on span at bounding box center [922, 352] width 16 height 16
click at [0, 0] on input "radio" at bounding box center [0, 0] width 0 height 0
click at [926, 391] on span at bounding box center [922, 394] width 16 height 16
click at [0, 0] on input "radio" at bounding box center [0, 0] width 0 height 0
click at [916, 453] on span at bounding box center [922, 450] width 16 height 16
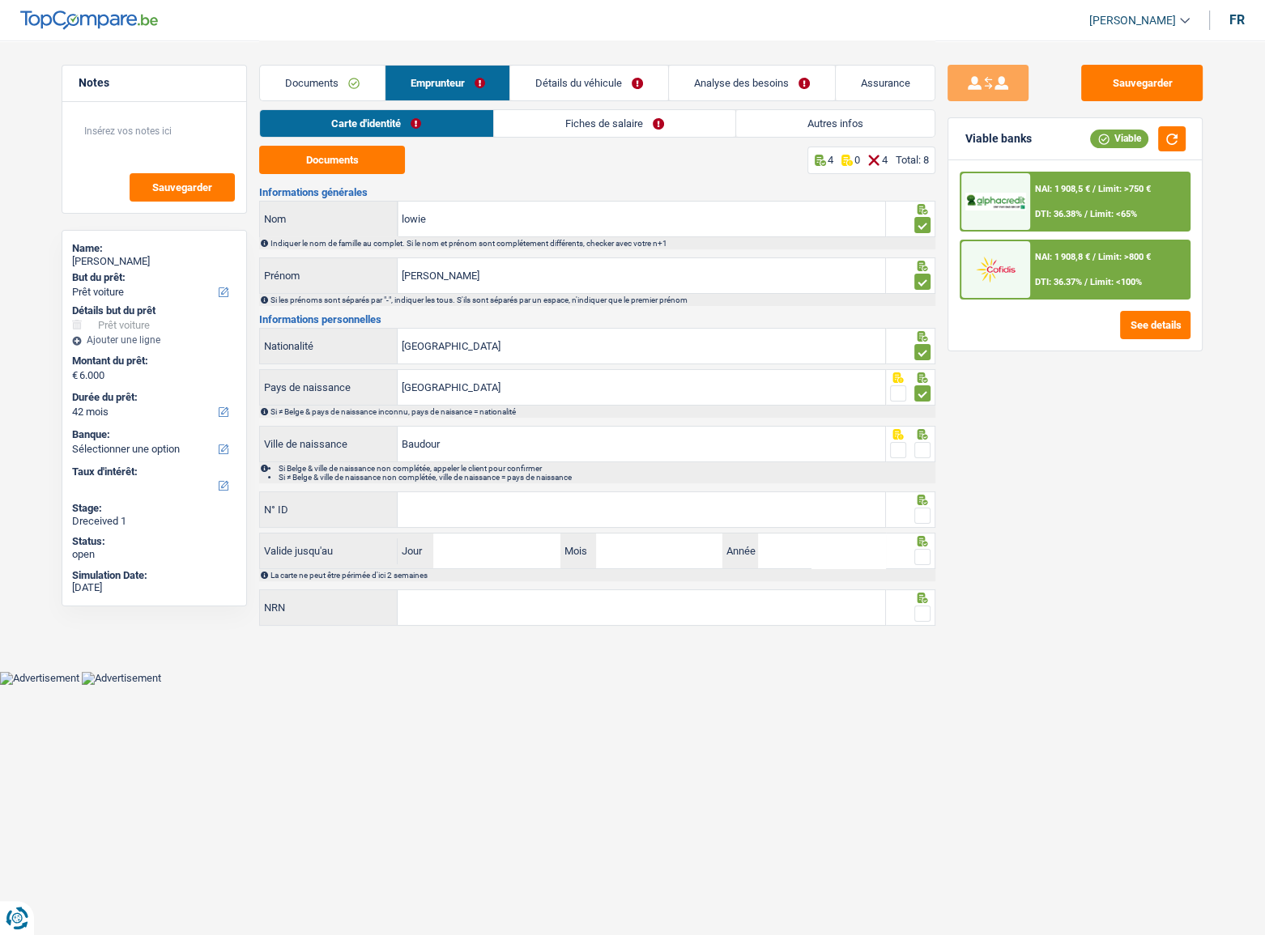
click at [0, 0] on input "radio" at bounding box center [0, 0] width 0 height 0
click at [583, 492] on input "N° ID" at bounding box center [642, 509] width 488 height 35
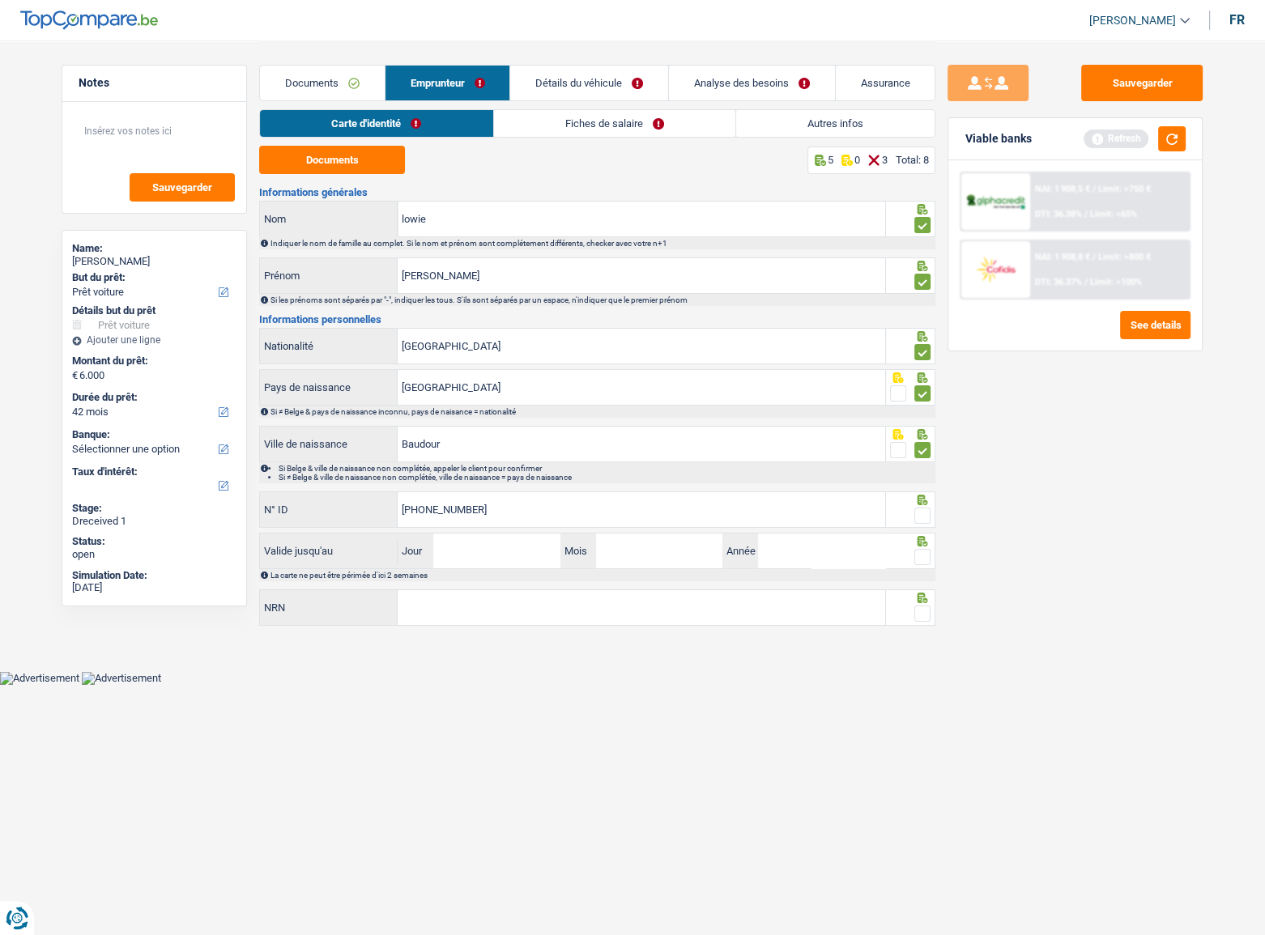
type input "592-5986317-43"
click at [923, 492] on div at bounding box center [911, 510] width 50 height 36
click at [920, 492] on span at bounding box center [922, 516] width 16 height 16
click at [0, 0] on input "radio" at bounding box center [0, 0] width 0 height 0
drag, startPoint x: 462, startPoint y: 563, endPoint x: 588, endPoint y: 563, distance: 126.3
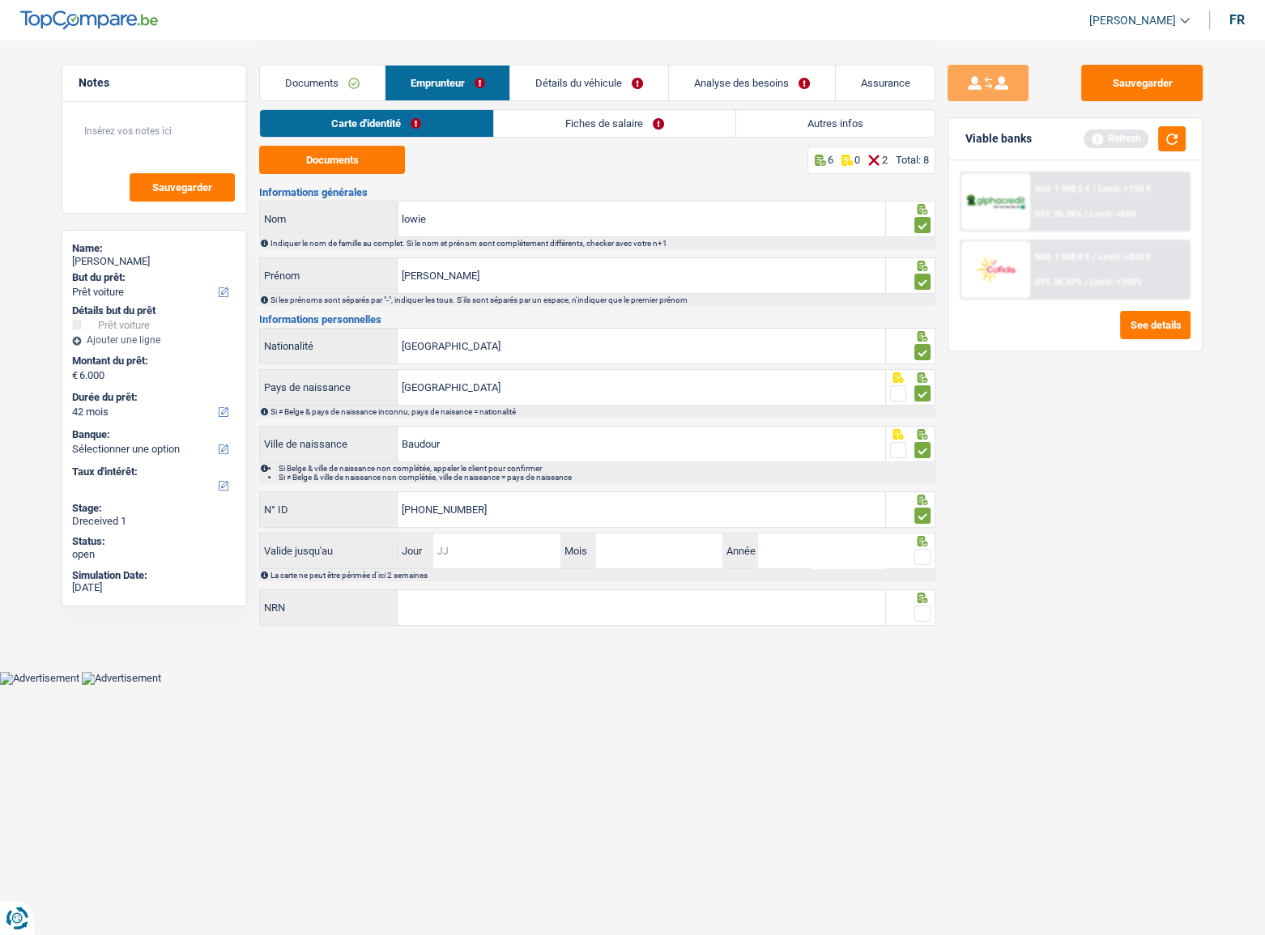
click at [462, 492] on input "Jour" at bounding box center [496, 551] width 126 height 35
type input "30"
type input "05"
type input "2027"
click at [924, 492] on span at bounding box center [922, 557] width 16 height 16
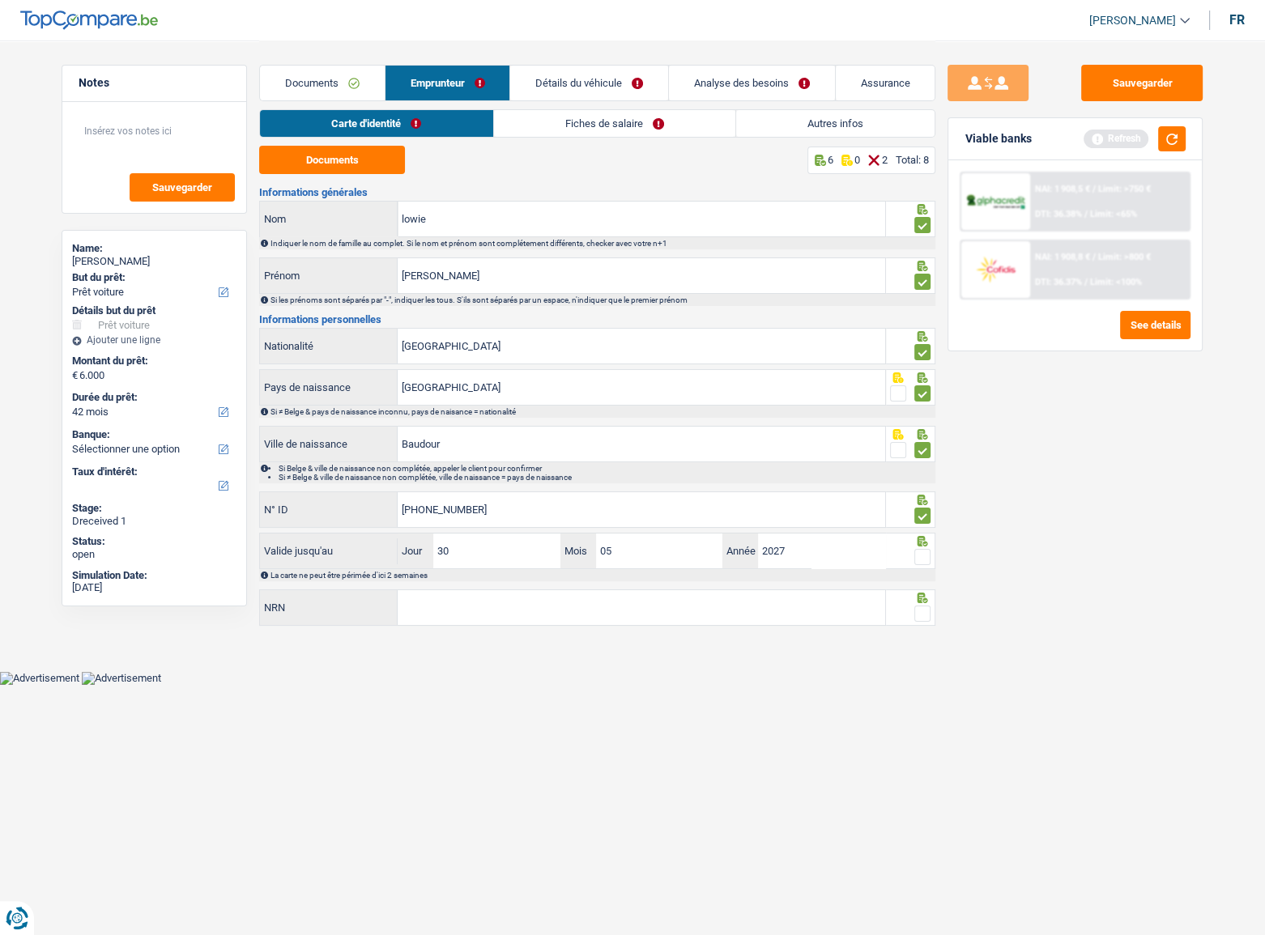
click at [0, 0] on input "radio" at bounding box center [0, 0] width 0 height 0
click at [807, 492] on input "NRN" at bounding box center [642, 607] width 488 height 35
type input "61.01.01-128.63"
drag, startPoint x: 923, startPoint y: 624, endPoint x: 898, endPoint y: 552, distance: 76.3
click at [923, 492] on div at bounding box center [911, 608] width 50 height 36
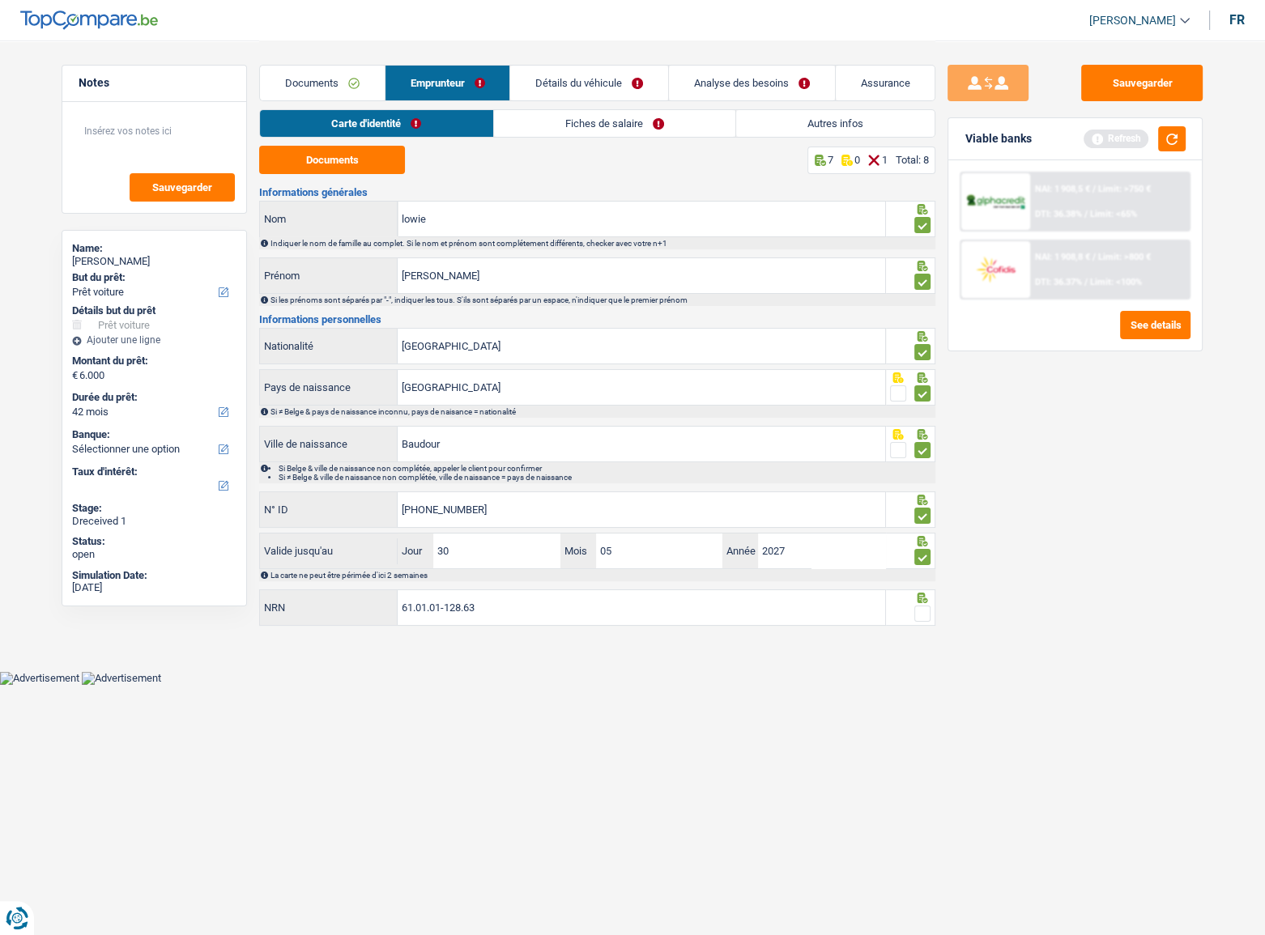
click at [924, 492] on span at bounding box center [922, 614] width 16 height 16
click at [0, 0] on input "radio" at bounding box center [0, 0] width 0 height 0
click at [535, 134] on link "Fiches de salaire" at bounding box center [614, 123] width 241 height 27
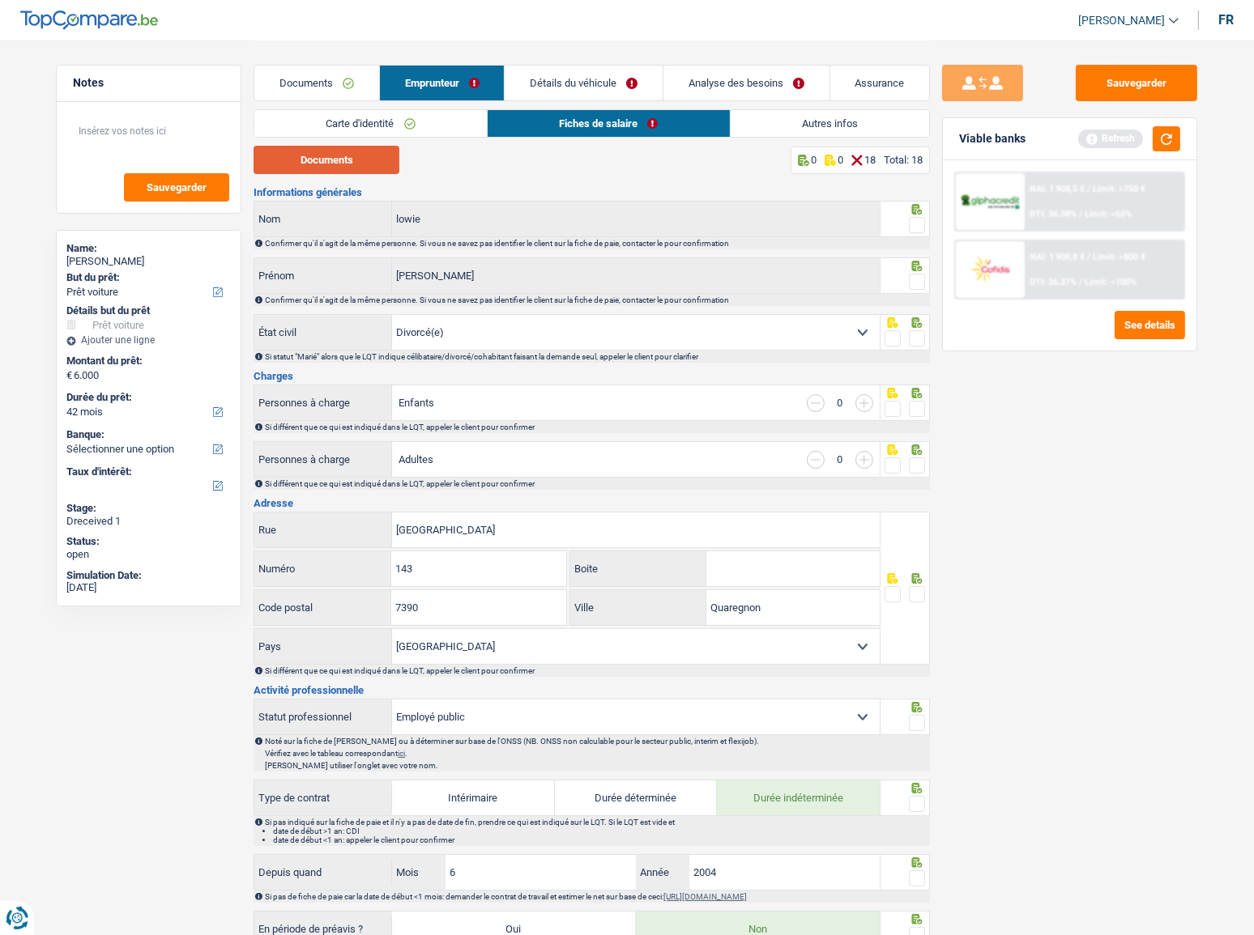
click at [311, 170] on button "Documents" at bounding box center [327, 160] width 146 height 28
click at [915, 223] on span at bounding box center [917, 225] width 16 height 16
click at [0, 0] on input "radio" at bounding box center [0, 0] width 0 height 0
drag, startPoint x: 922, startPoint y: 275, endPoint x: 915, endPoint y: 283, distance: 11.5
click at [922, 275] on span at bounding box center [917, 282] width 16 height 16
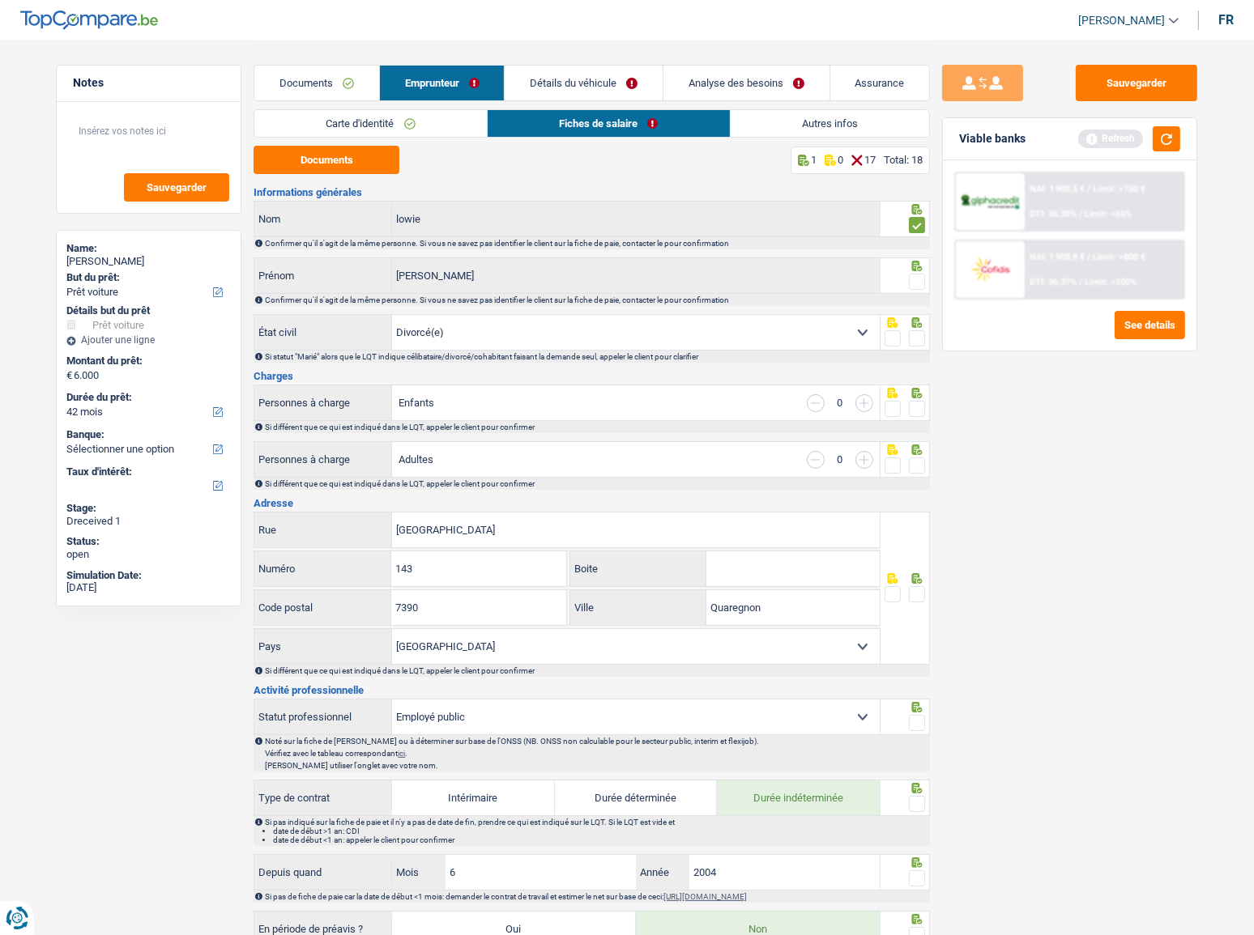
click at [0, 0] on input "radio" at bounding box center [0, 0] width 0 height 0
click at [916, 330] on span at bounding box center [917, 338] width 16 height 16
click at [0, 0] on input "radio" at bounding box center [0, 0] width 0 height 0
click at [912, 403] on span at bounding box center [917, 409] width 16 height 16
click at [0, 0] on input "radio" at bounding box center [0, 0] width 0 height 0
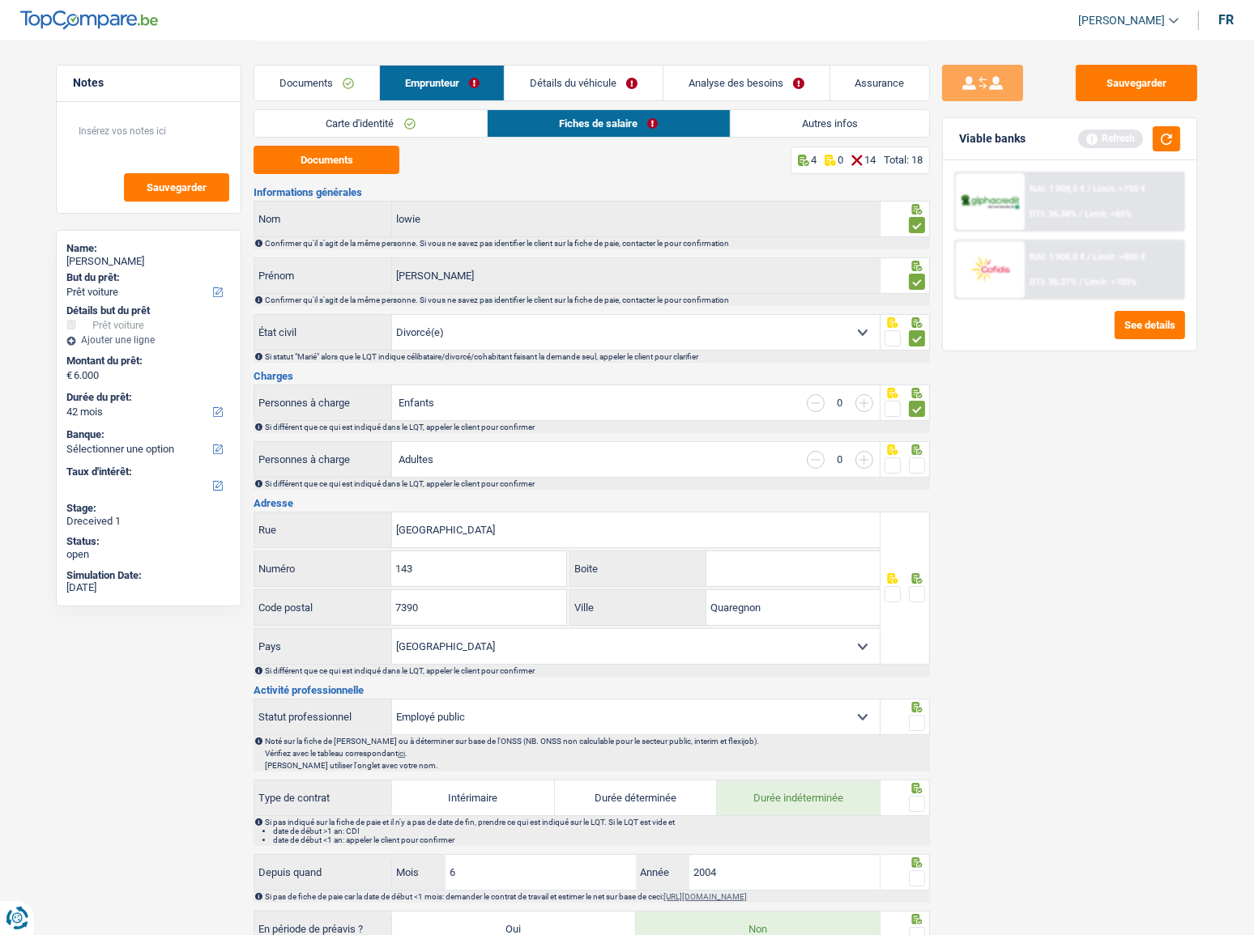
click at [921, 462] on span at bounding box center [917, 466] width 16 height 16
click at [0, 0] on input "radio" at bounding box center [0, 0] width 0 height 0
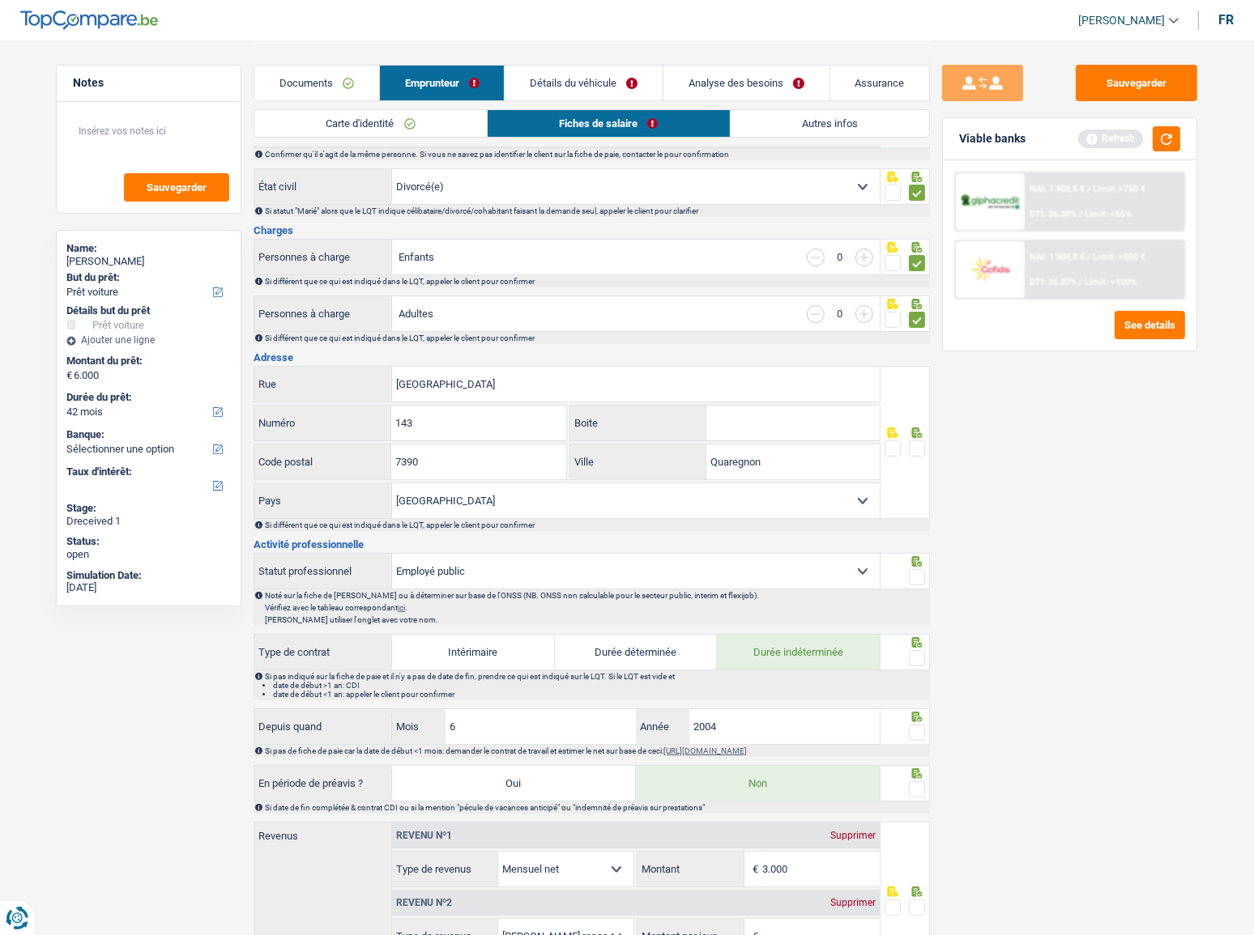
scroll to position [147, 0]
click at [905, 447] on fieldset at bounding box center [904, 448] width 41 height 20
click at [486, 383] on input "[GEOGRAPHIC_DATA]" at bounding box center [636, 383] width 488 height 35
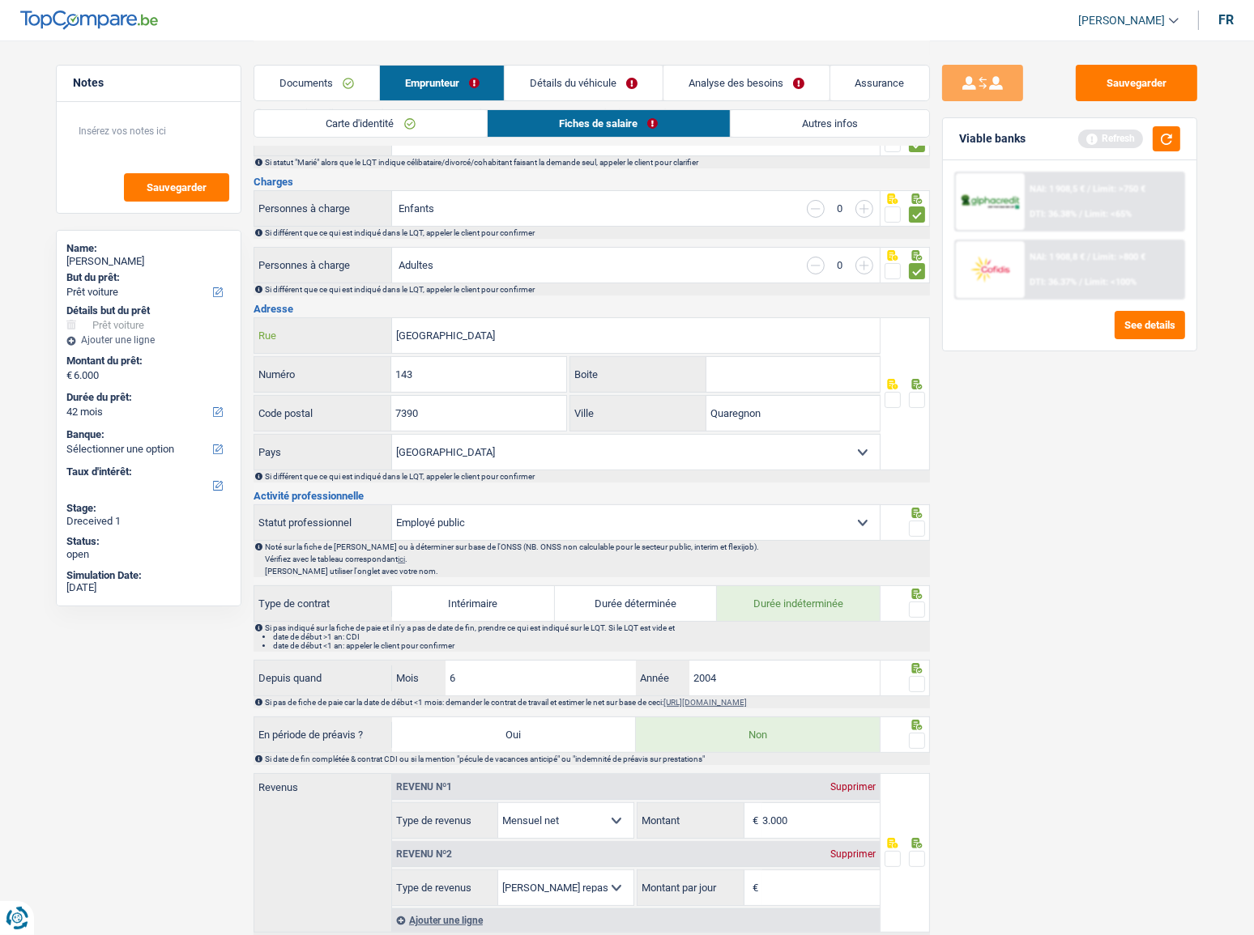
scroll to position [220, 0]
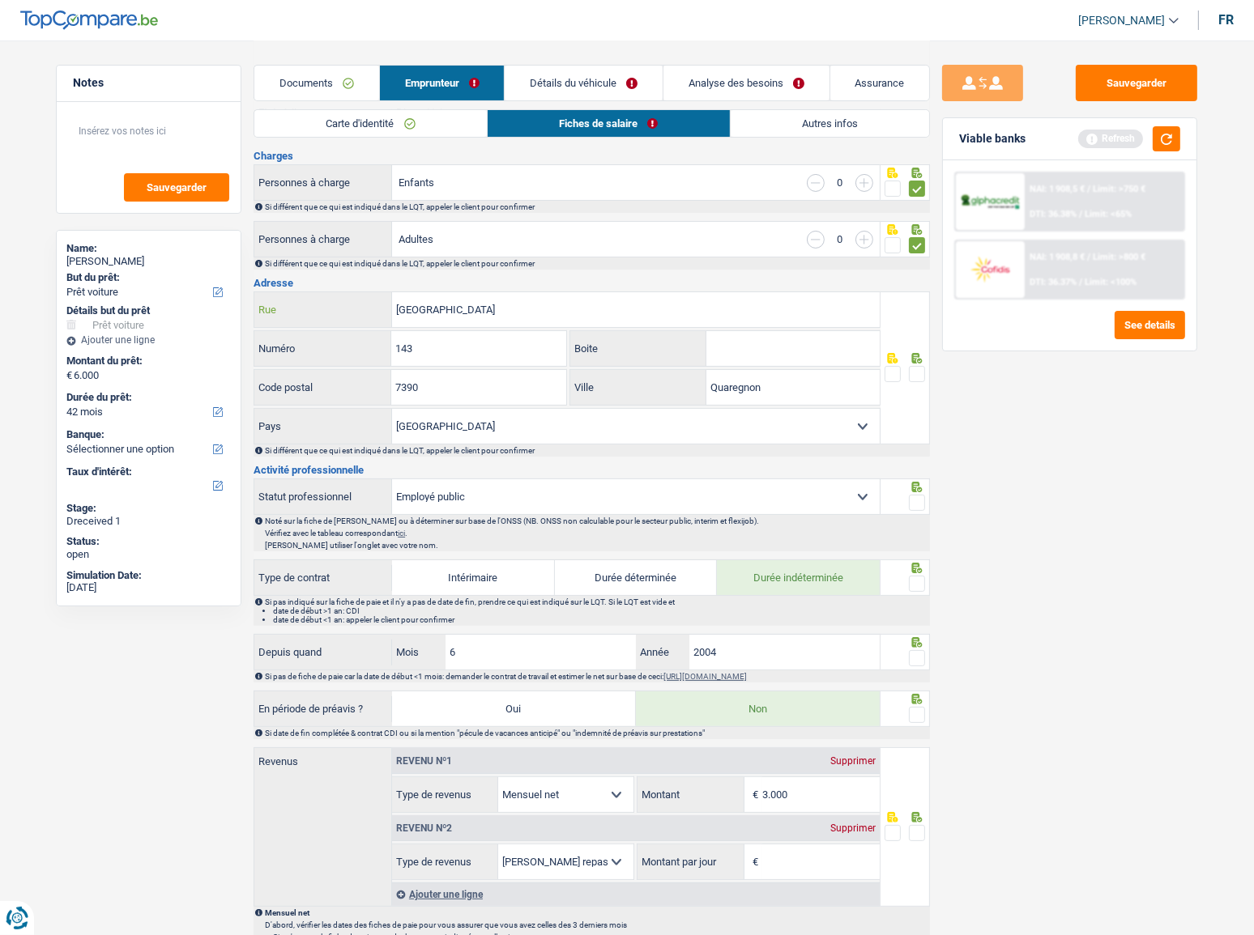
type input "Rue de la Sablonnière"
click at [915, 373] on span at bounding box center [917, 374] width 16 height 16
click at [0, 0] on input "radio" at bounding box center [0, 0] width 0 height 0
drag, startPoint x: 787, startPoint y: 380, endPoint x: 583, endPoint y: 403, distance: 205.4
click at [583, 403] on div "Quaregnon Ville" at bounding box center [724, 387] width 311 height 36
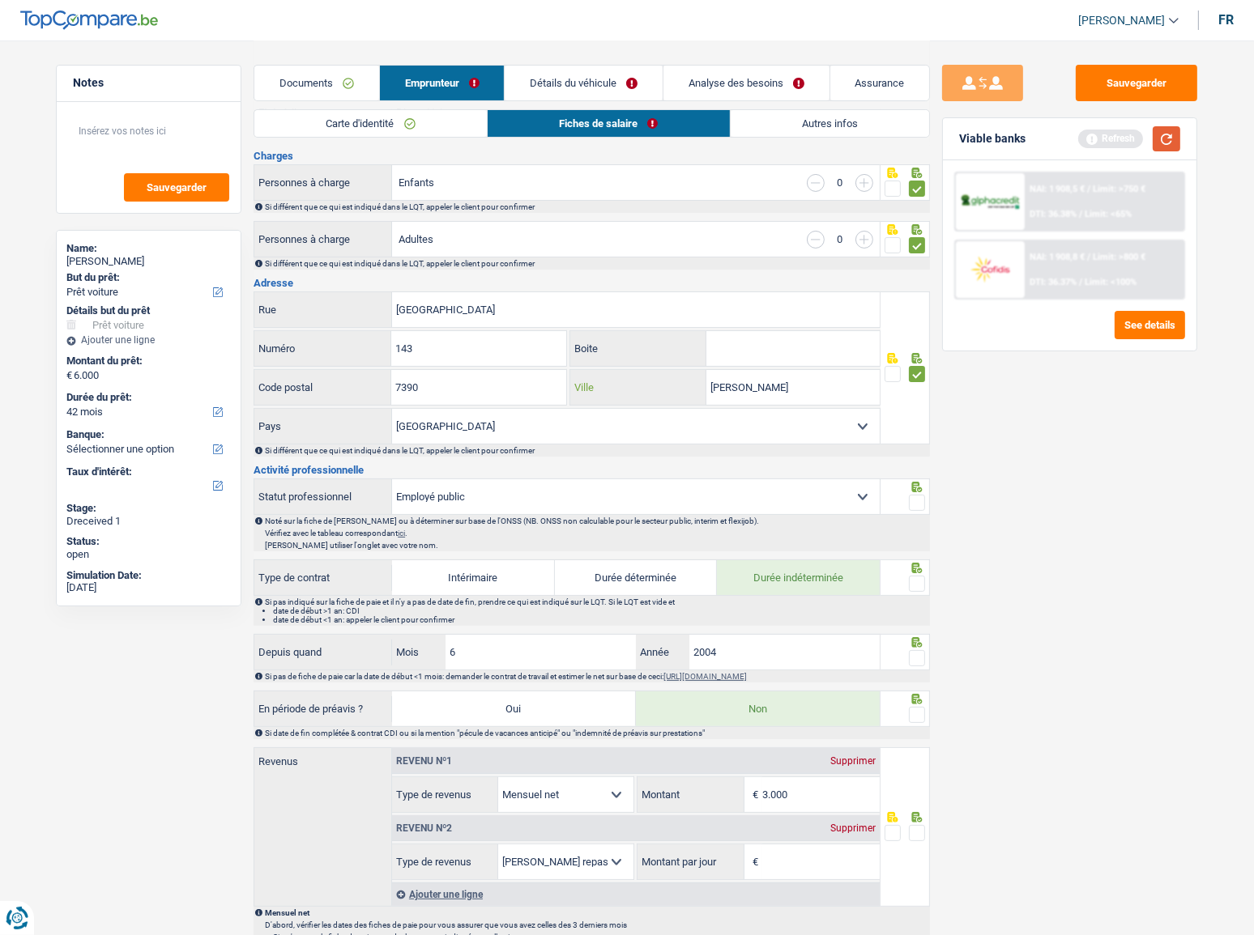
type input "Wasmuel"
click at [1120, 136] on button "button" at bounding box center [1167, 138] width 28 height 25
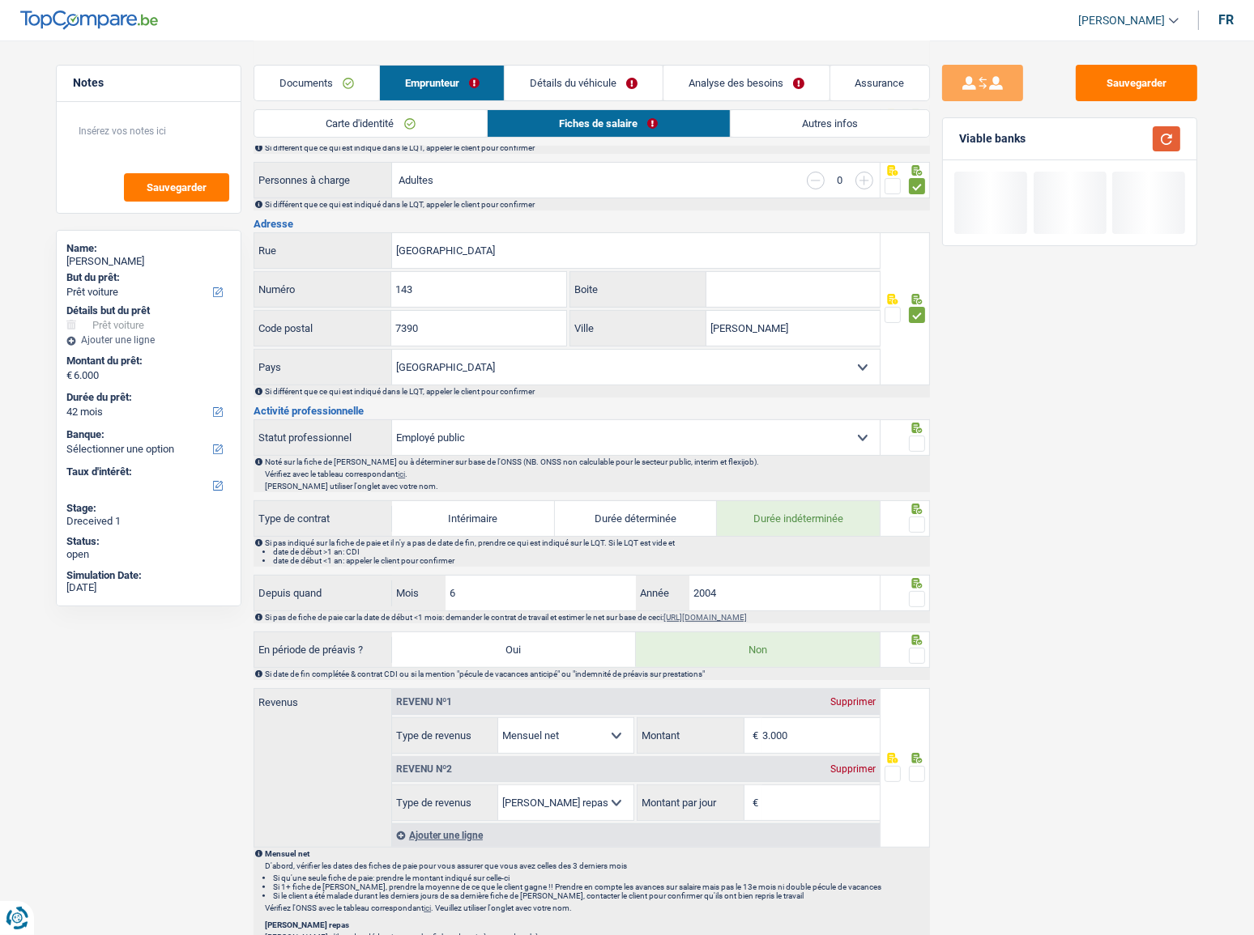
scroll to position [368, 0]
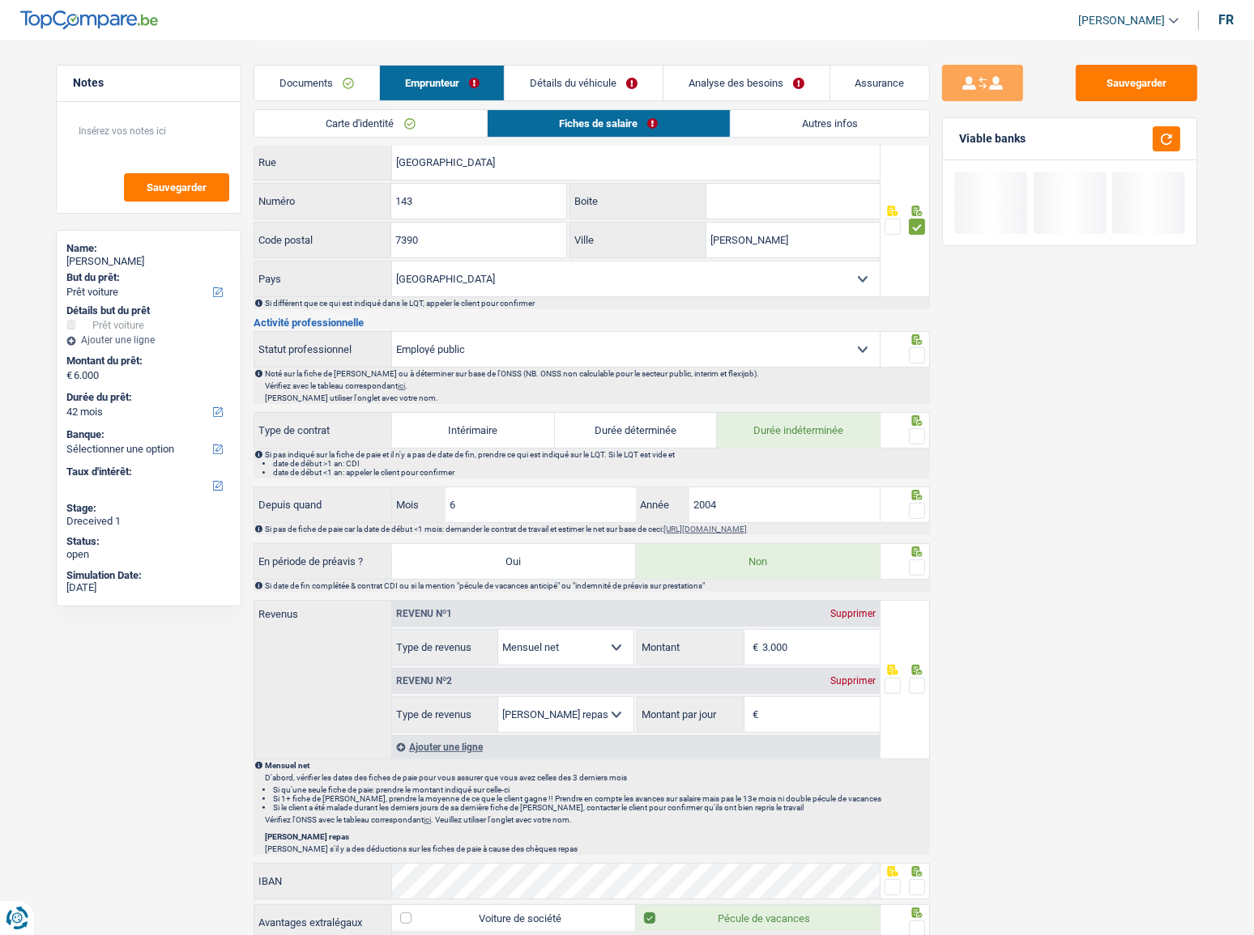
click at [917, 352] on span at bounding box center [917, 355] width 16 height 16
click at [0, 0] on input "radio" at bounding box center [0, 0] width 0 height 0
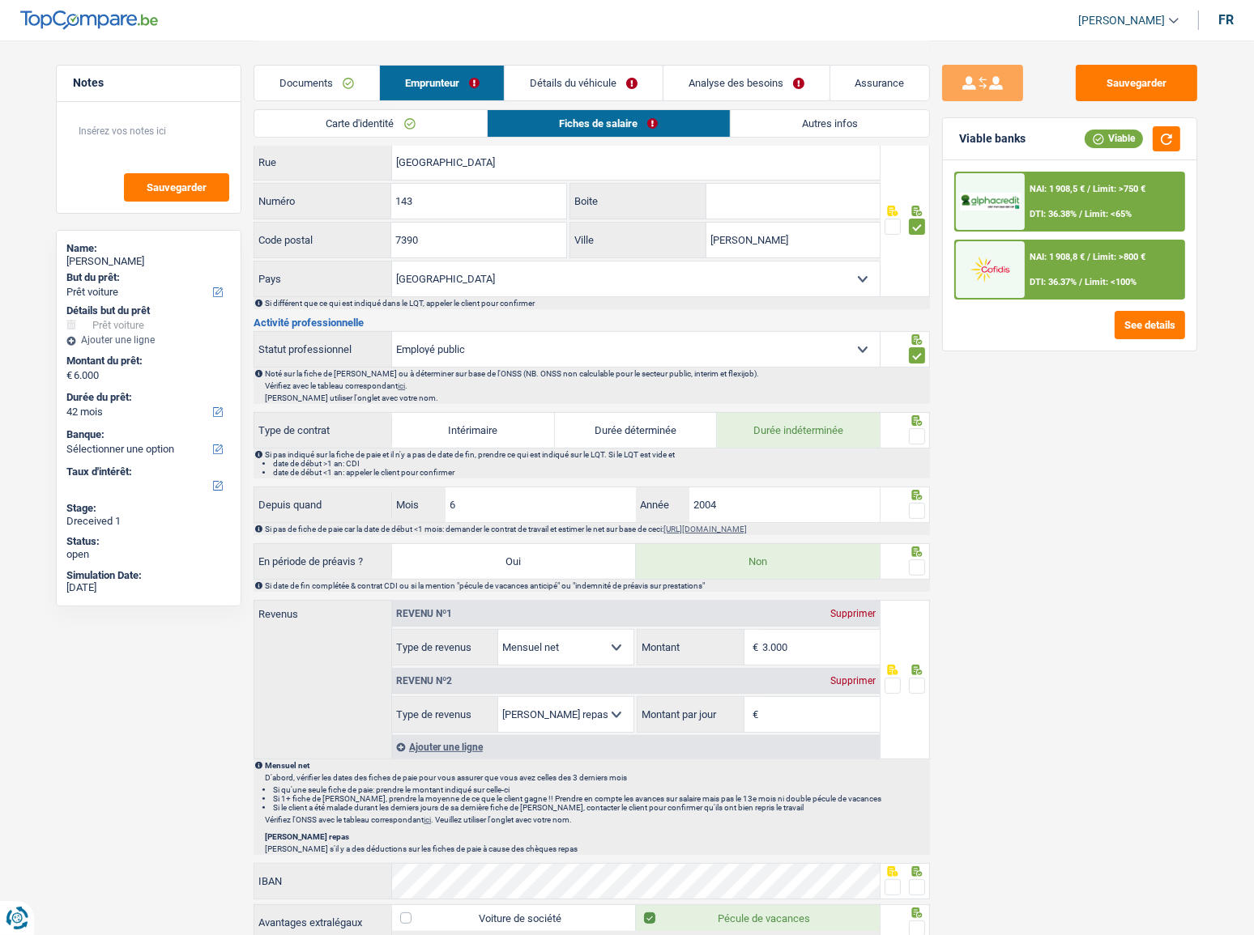
click at [915, 430] on span at bounding box center [917, 436] width 16 height 16
click at [0, 0] on input "radio" at bounding box center [0, 0] width 0 height 0
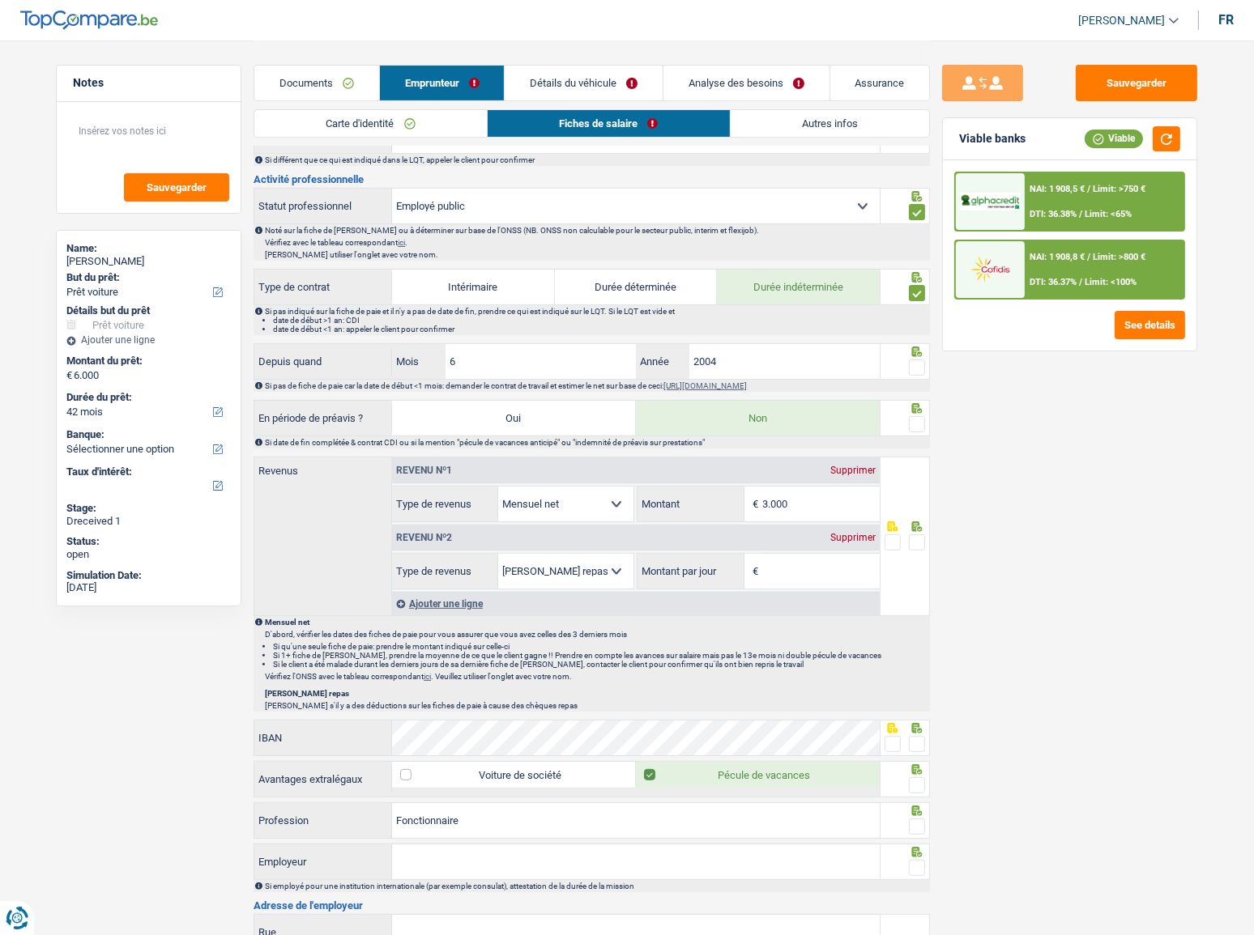
scroll to position [515, 0]
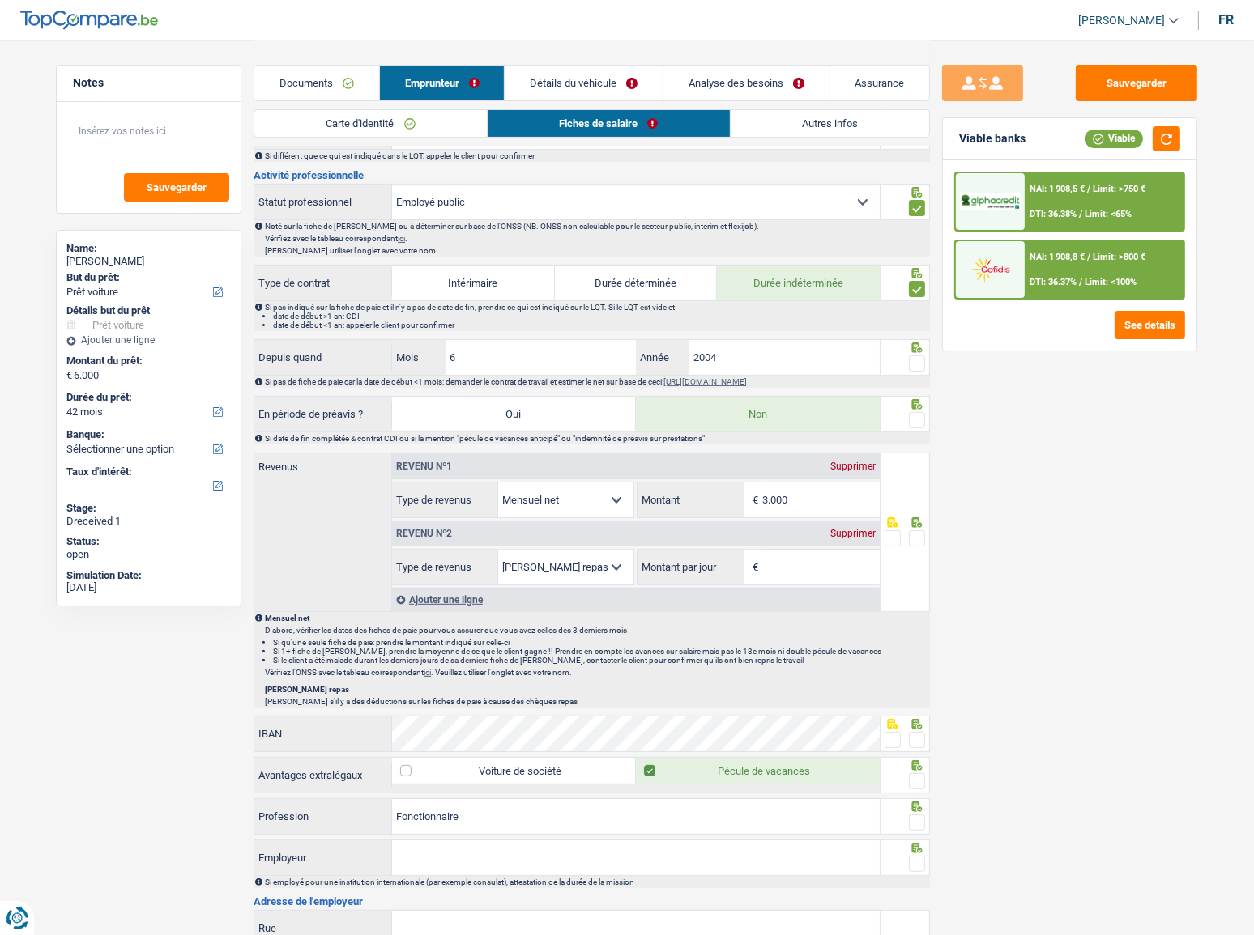
click at [917, 358] on span at bounding box center [917, 364] width 16 height 16
click at [0, 0] on input "radio" at bounding box center [0, 0] width 0 height 0
click at [916, 419] on span at bounding box center [917, 420] width 16 height 16
click at [0, 0] on input "radio" at bounding box center [0, 0] width 0 height 0
click at [1120, 120] on div "Viable banks Viable" at bounding box center [1070, 139] width 254 height 42
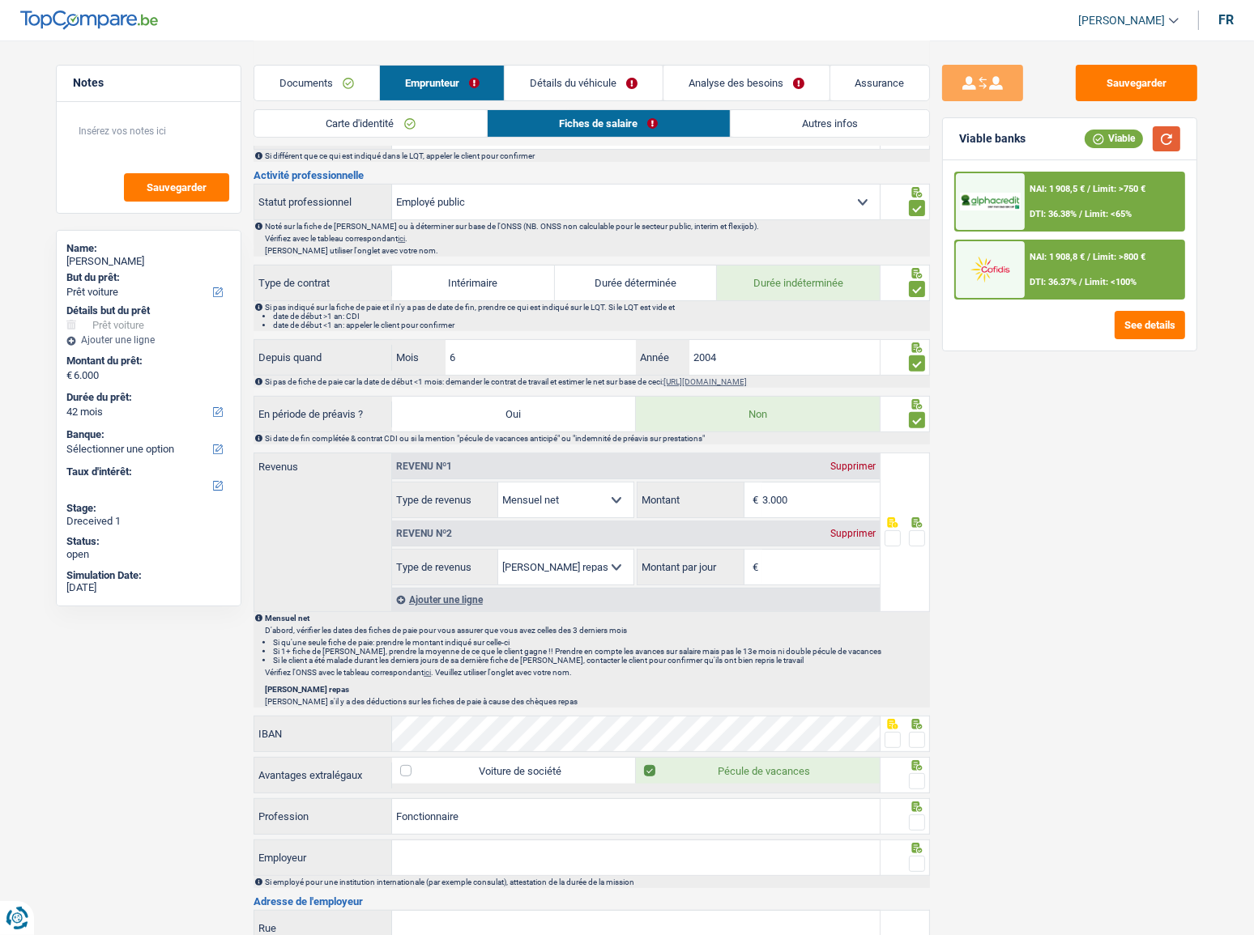
click at [1120, 130] on button "button" at bounding box center [1167, 138] width 28 height 25
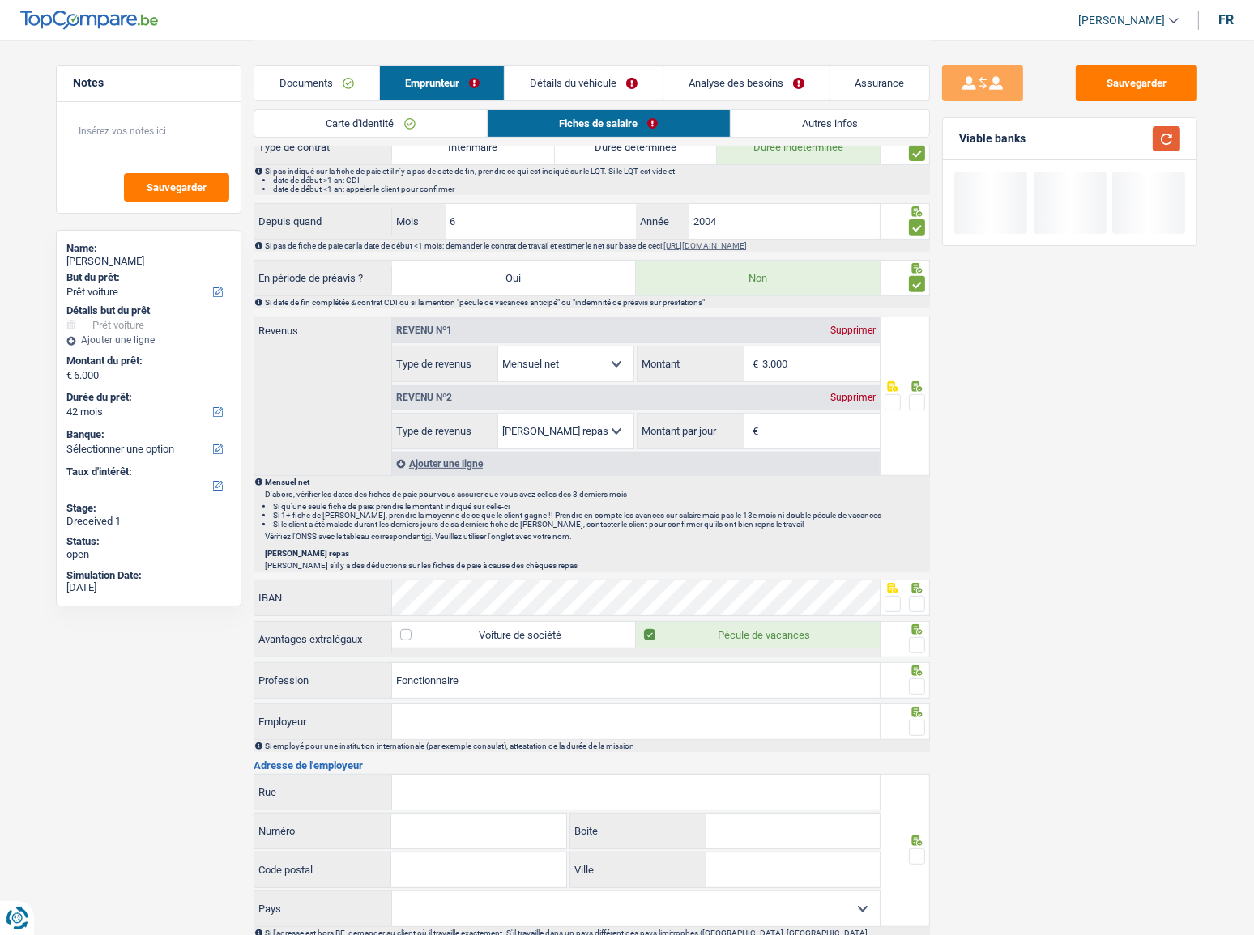
scroll to position [663, 0]
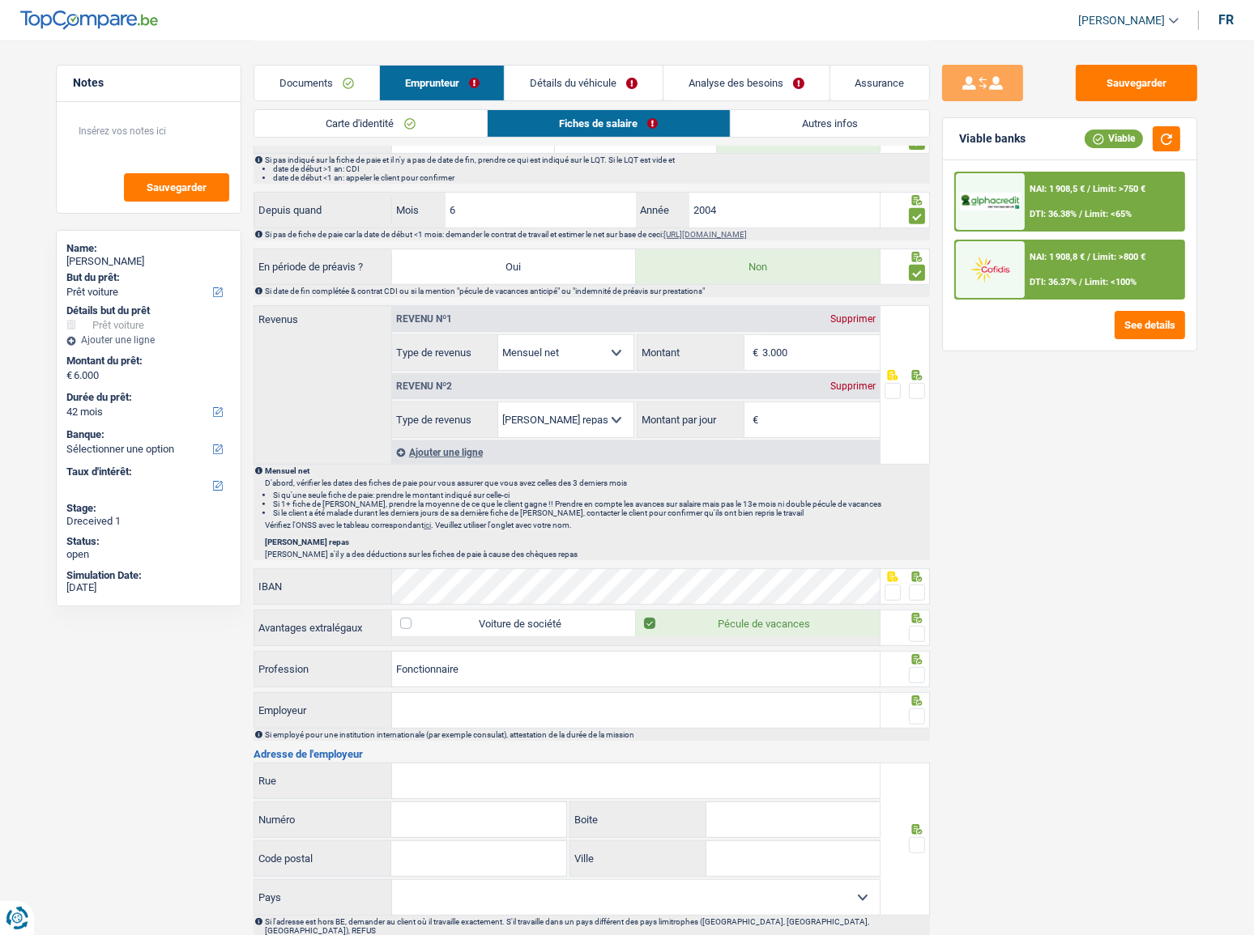
click at [789, 428] on input "Montant par jour" at bounding box center [820, 420] width 117 height 35
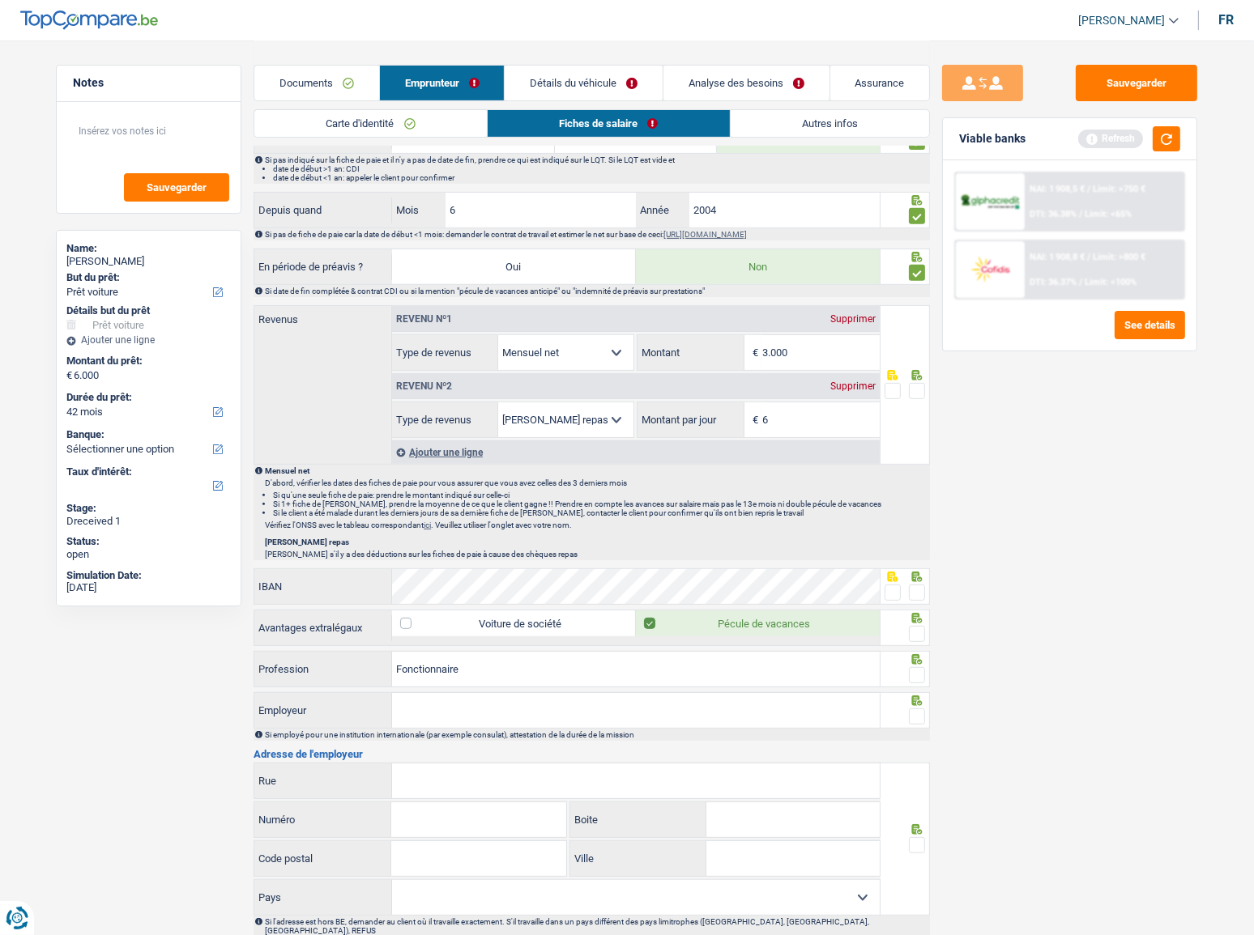
type input "6,0"
click at [918, 385] on span at bounding box center [917, 391] width 16 height 16
click at [0, 0] on input "radio" at bounding box center [0, 0] width 0 height 0
click at [1120, 132] on button "button" at bounding box center [1167, 138] width 28 height 25
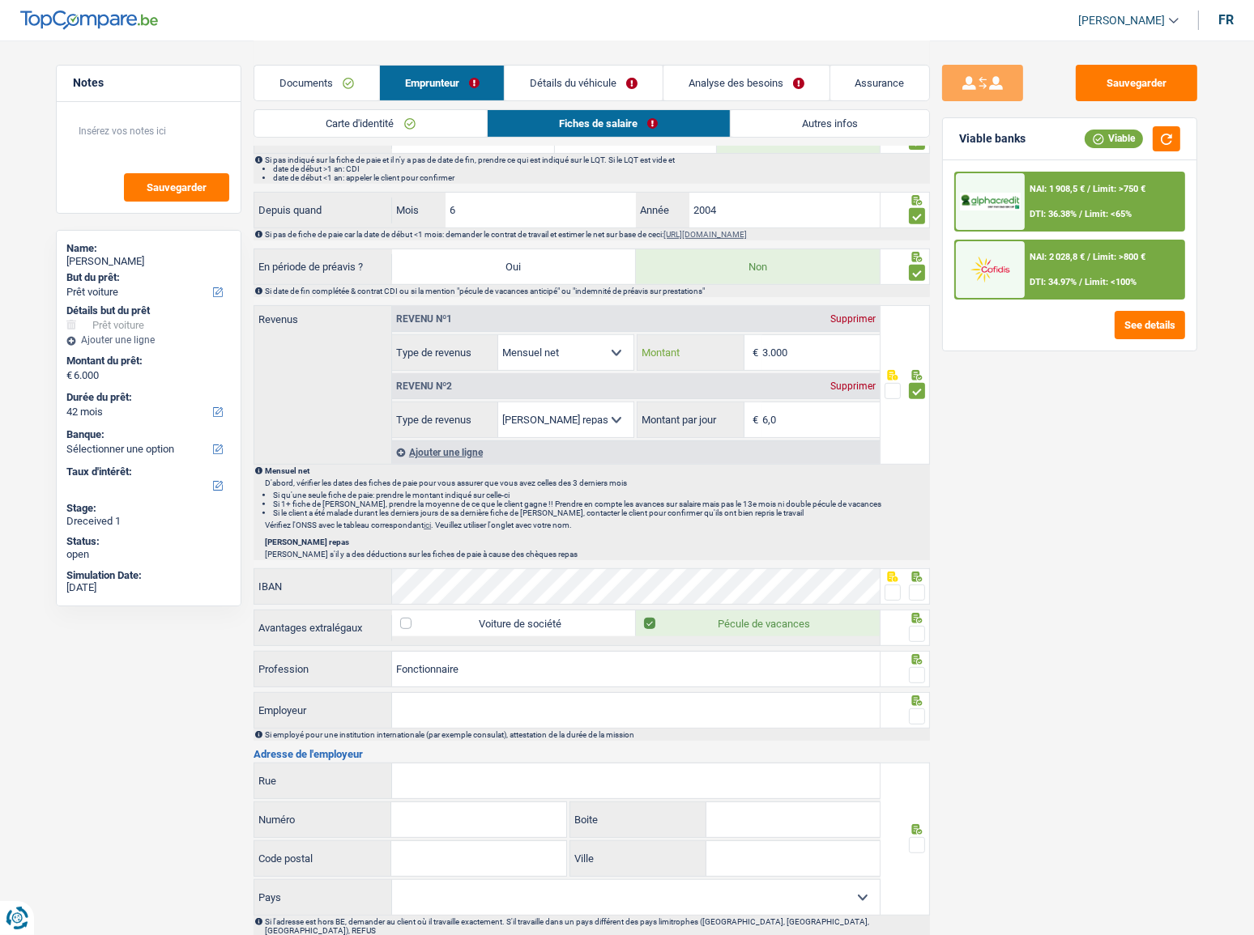
click at [825, 347] on input "3.000" at bounding box center [820, 352] width 117 height 35
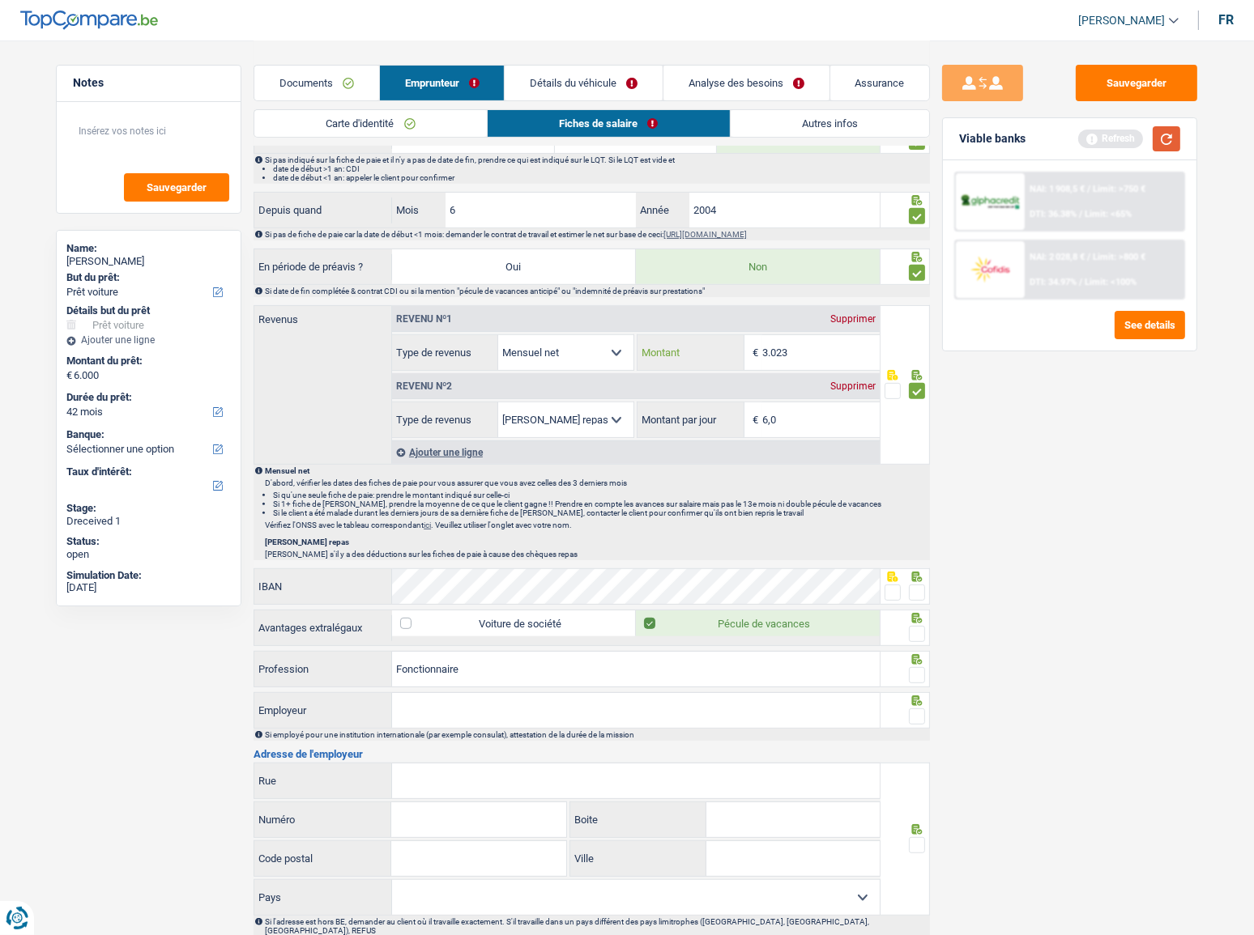
type input "3.023"
click at [1120, 147] on button "button" at bounding box center [1167, 138] width 28 height 25
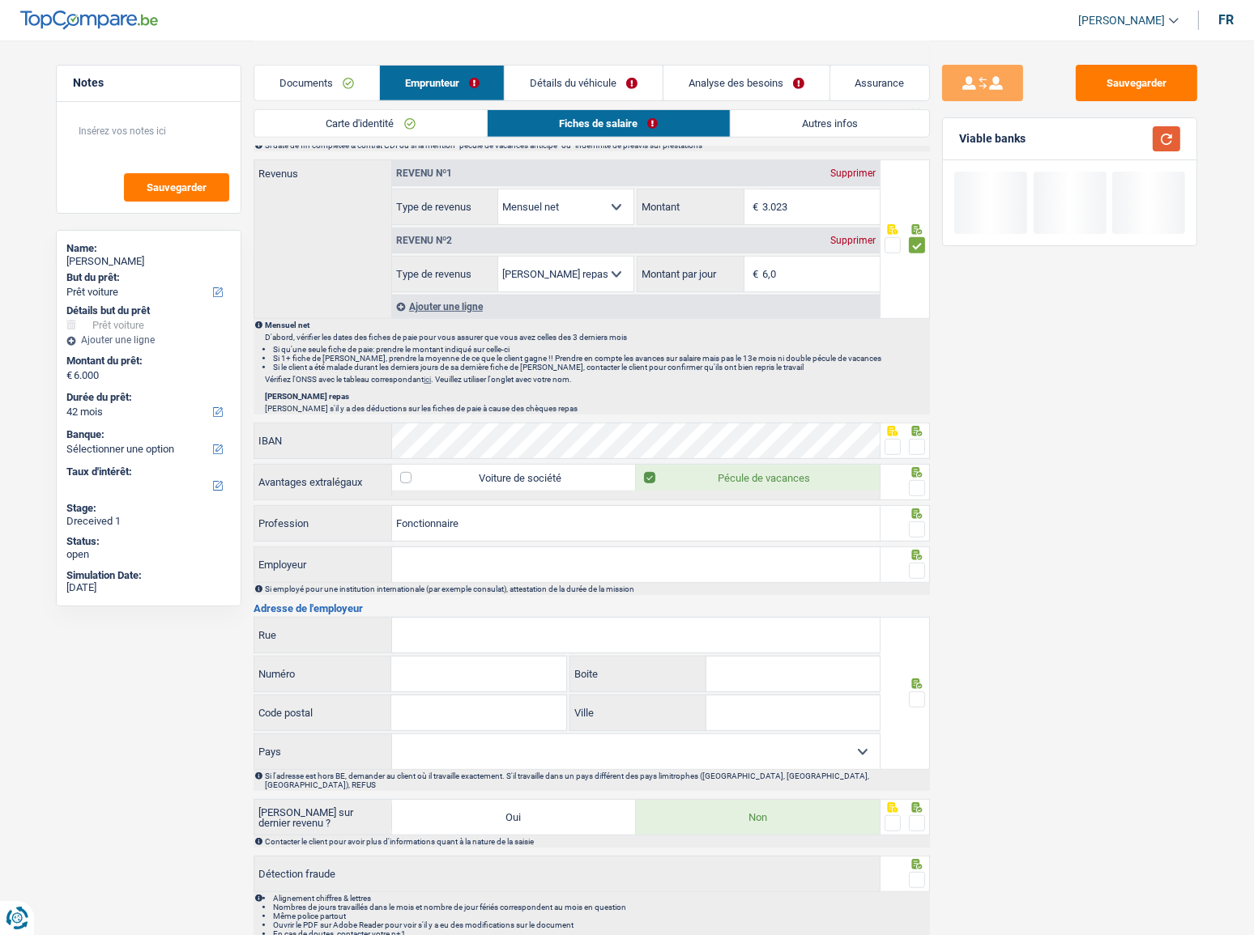
scroll to position [810, 0]
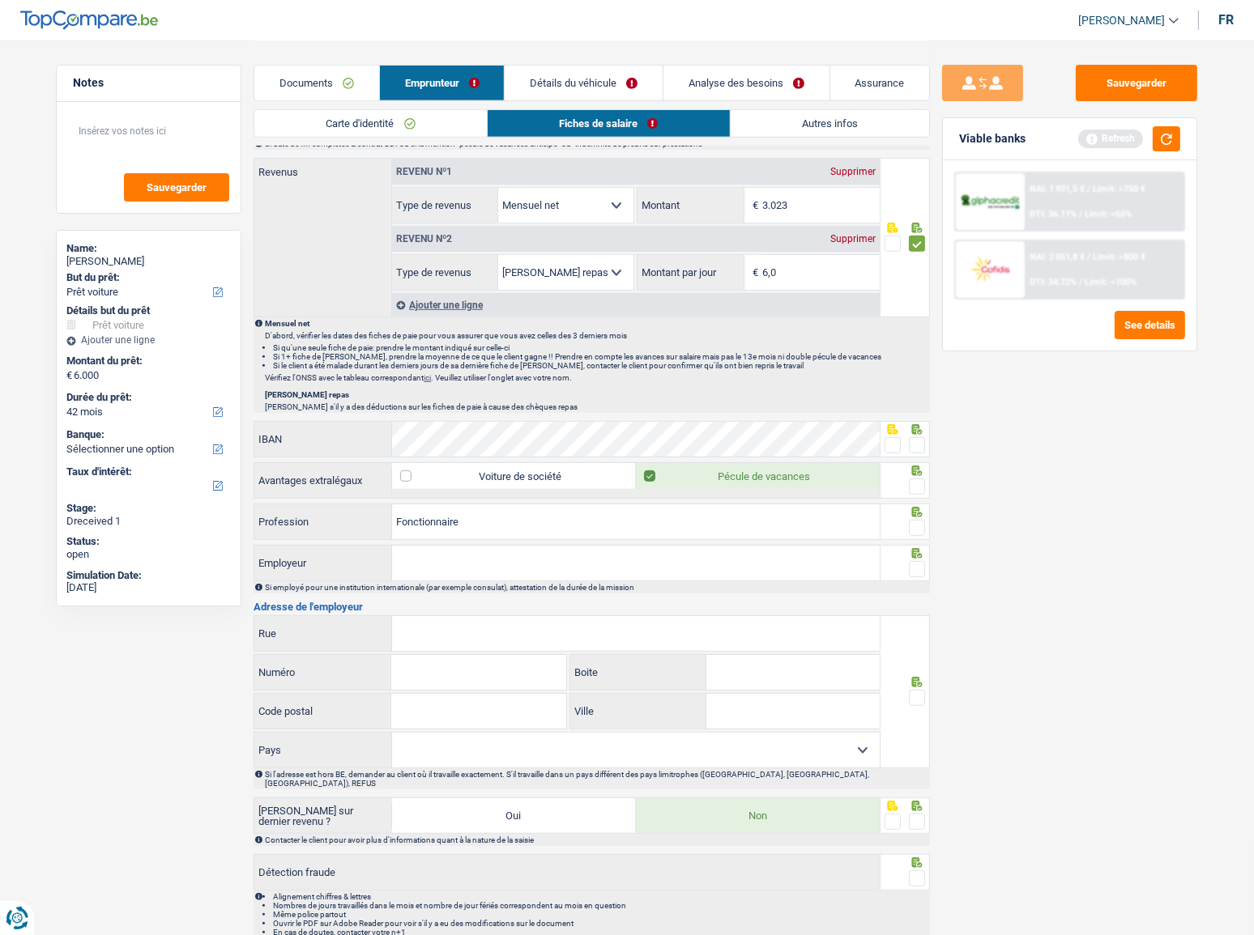
click at [917, 445] on span at bounding box center [917, 445] width 16 height 16
click at [0, 0] on input "radio" at bounding box center [0, 0] width 0 height 0
click at [922, 486] on span at bounding box center [917, 487] width 16 height 16
click at [0, 0] on input "radio" at bounding box center [0, 0] width 0 height 0
click at [1120, 147] on button "button" at bounding box center [1167, 138] width 28 height 25
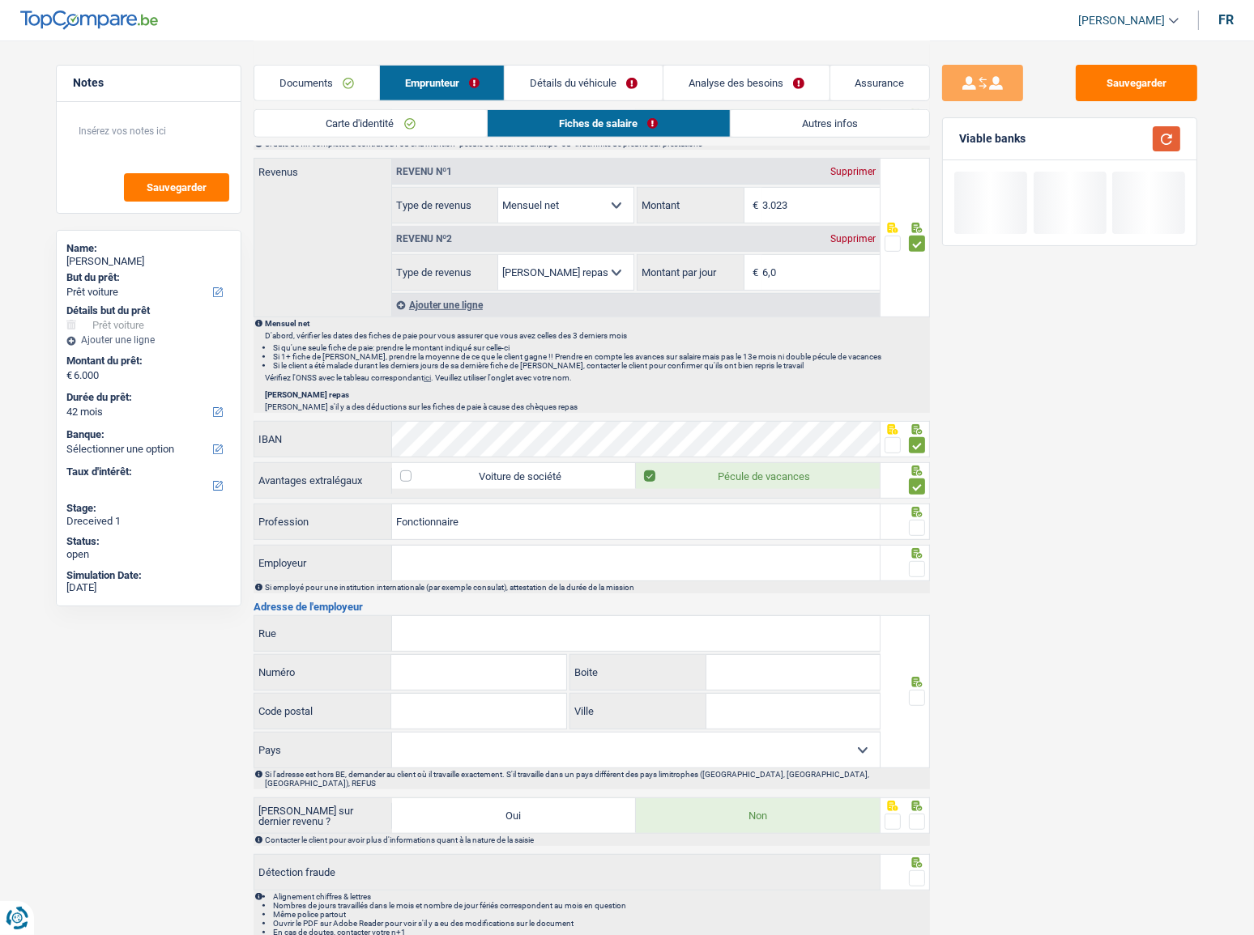
scroll to position [849, 0]
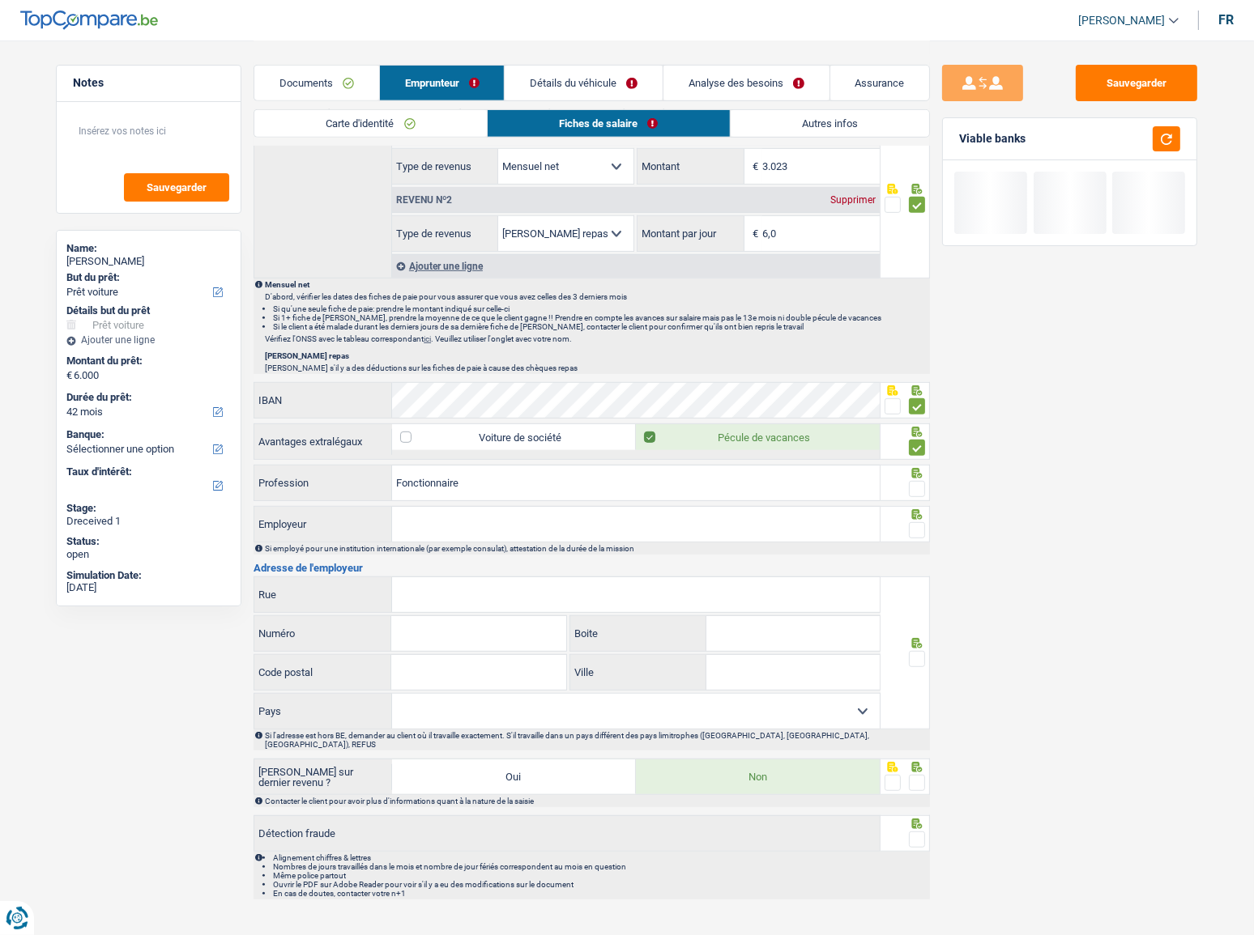
click at [915, 486] on span at bounding box center [917, 489] width 16 height 16
click at [0, 0] on input "radio" at bounding box center [0, 0] width 0 height 0
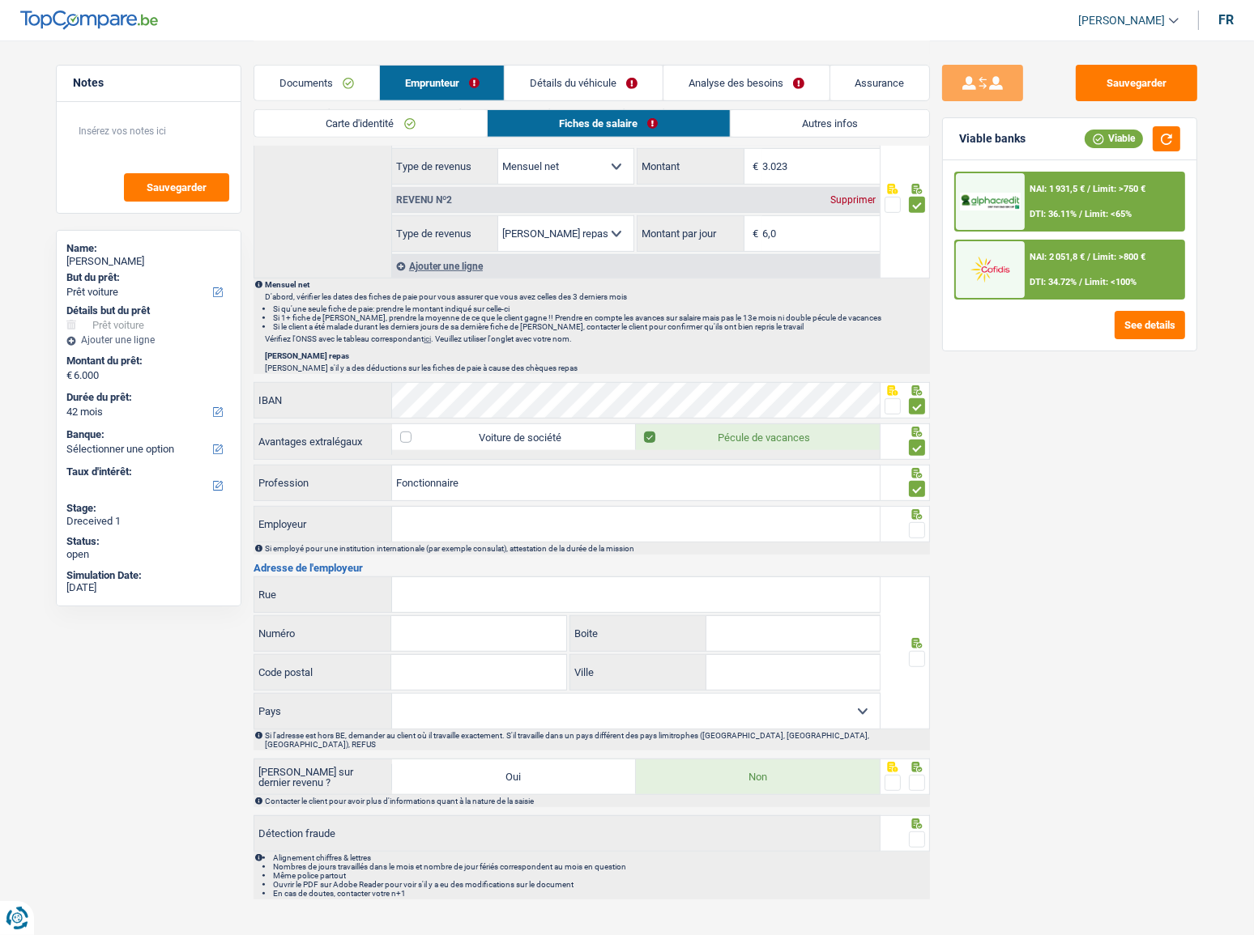
drag, startPoint x: 454, startPoint y: 526, endPoint x: 508, endPoint y: 526, distance: 54.3
click at [454, 492] on input "Employeur" at bounding box center [636, 524] width 488 height 35
drag, startPoint x: 481, startPoint y: 494, endPoint x: 240, endPoint y: 479, distance: 241.8
click at [240, 479] on div "Notes Sauvegarder Name: Nadine lowie But du prêt: Confort maison: meubles, text…" at bounding box center [627, 50] width 1166 height 1716
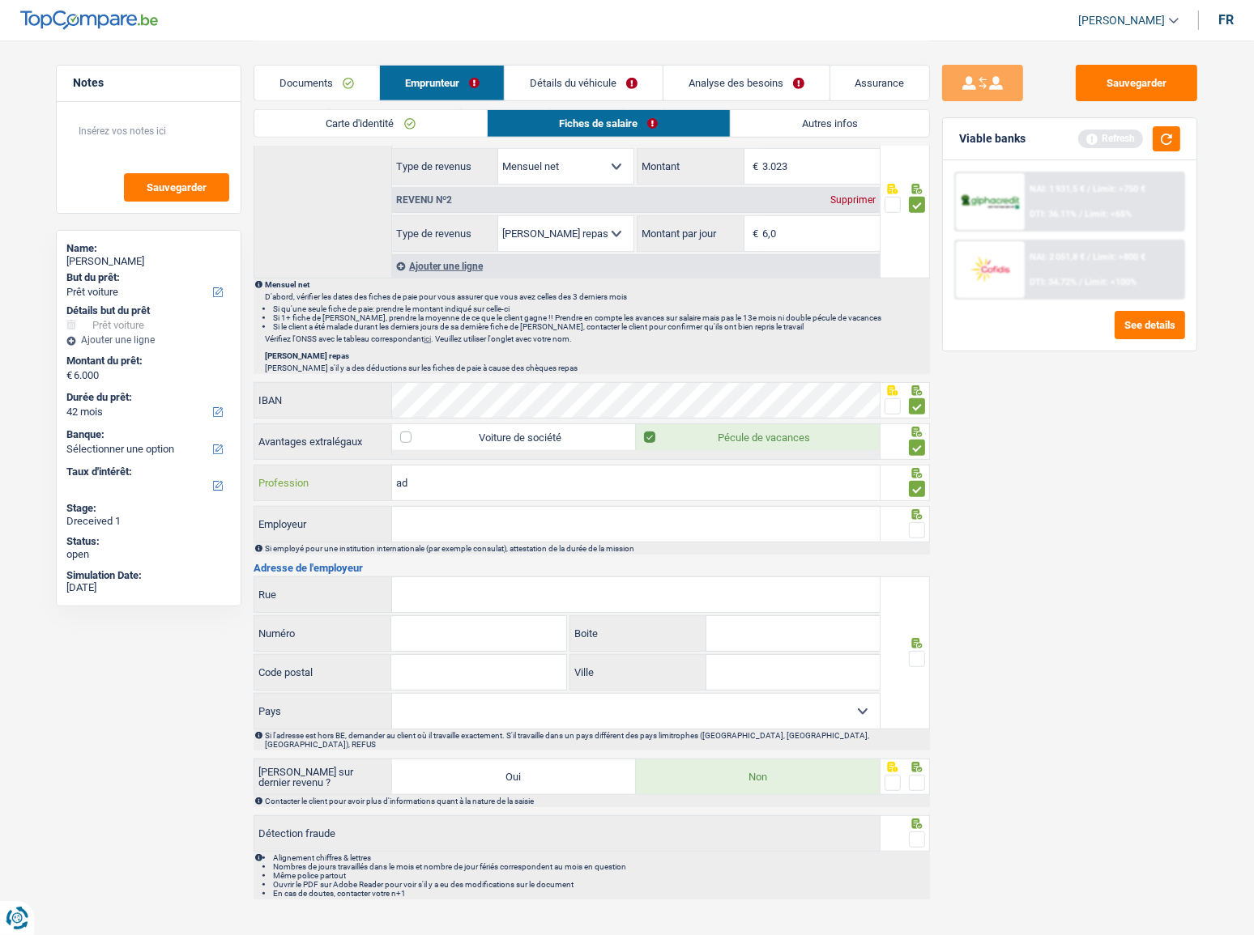
type input "a"
type input "expert administratif"
click at [1120, 138] on button "button" at bounding box center [1167, 138] width 28 height 25
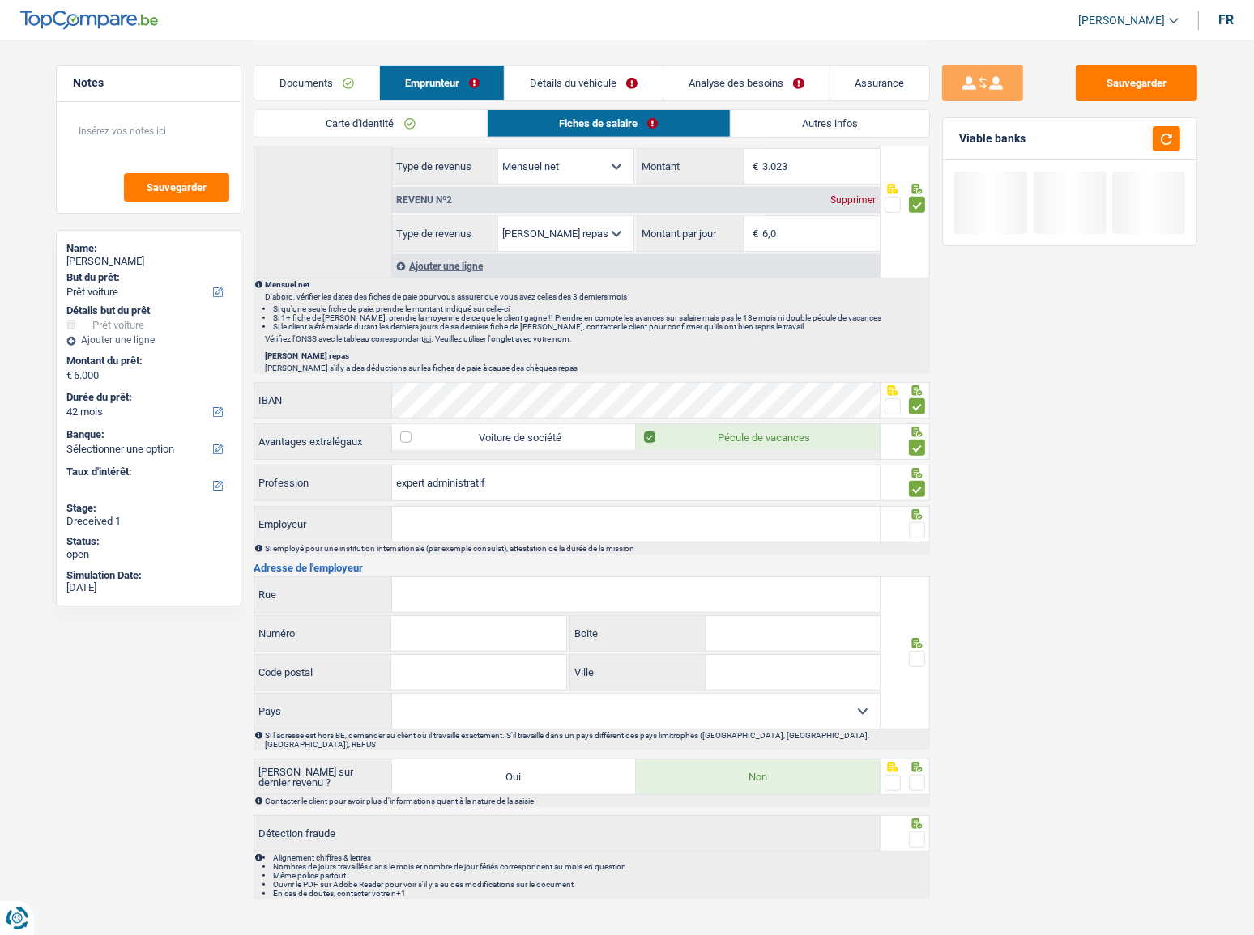
click at [562, 492] on input "Employeur" at bounding box center [636, 524] width 488 height 35
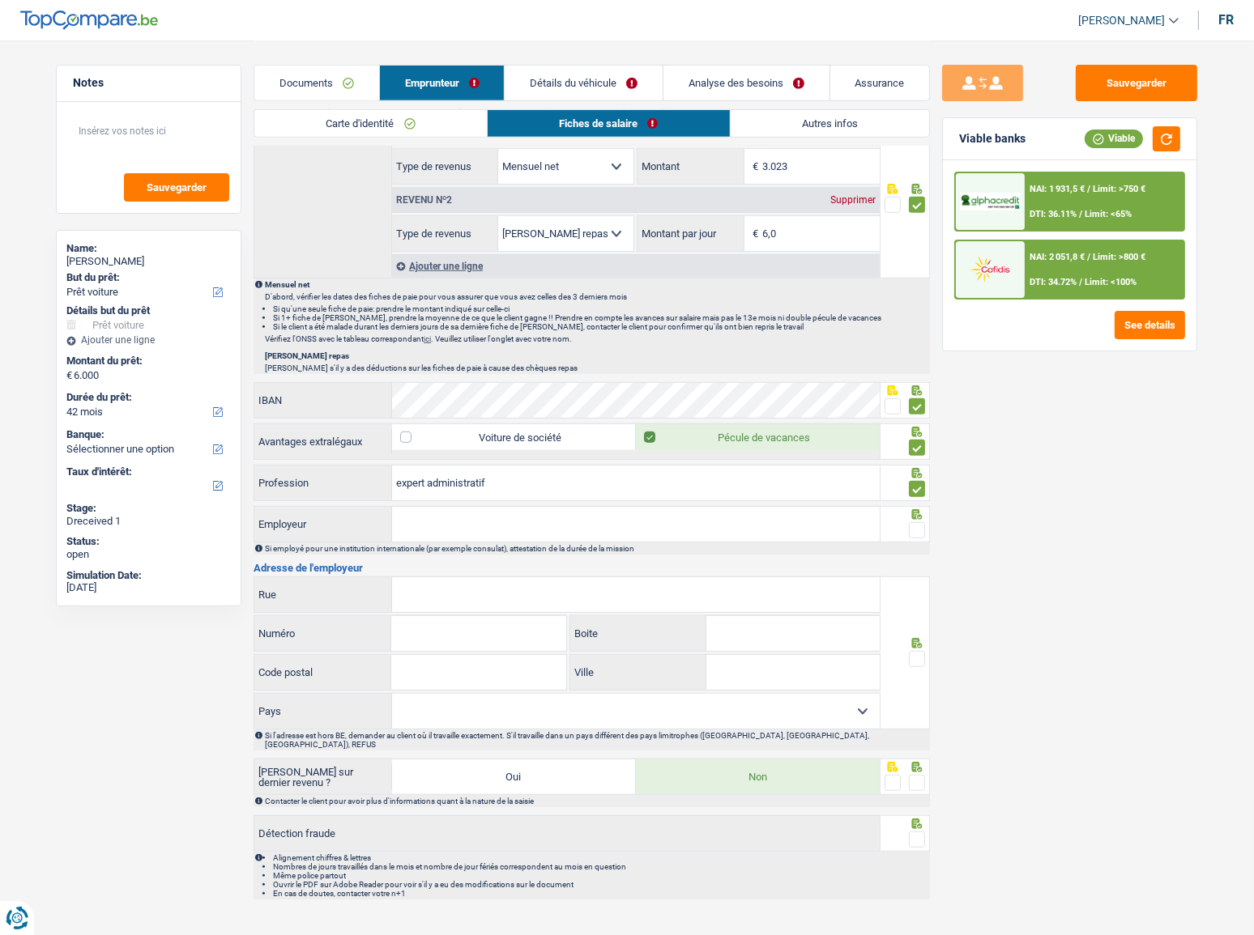
click at [488, 492] on input "Employeur" at bounding box center [636, 524] width 488 height 35
type input "E"
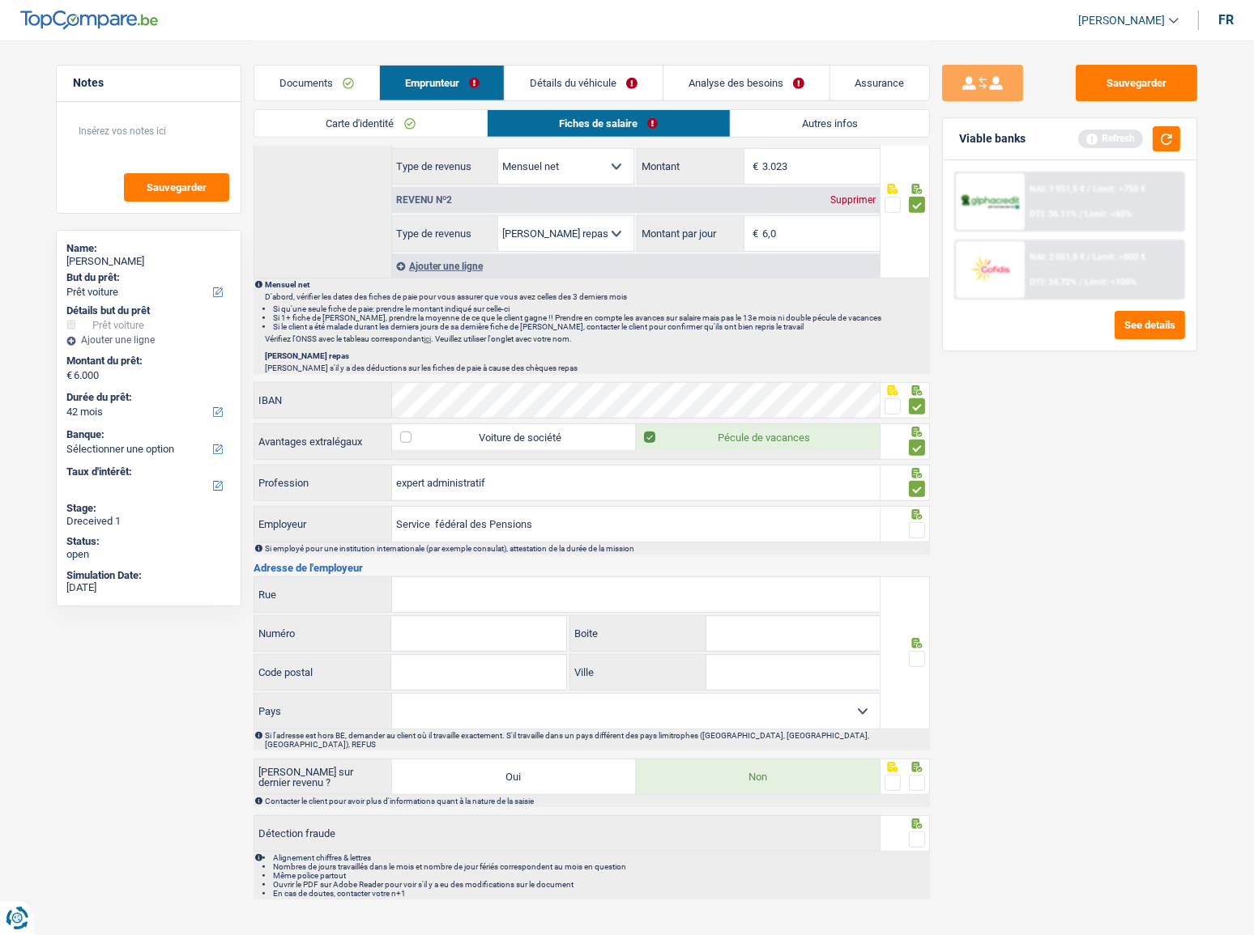
type input "Service fédéral des Pensions"
click at [917, 492] on span at bounding box center [917, 530] width 16 height 16
click at [0, 0] on input "radio" at bounding box center [0, 0] width 0 height 0
click at [1120, 138] on button "button" at bounding box center [1167, 138] width 28 height 25
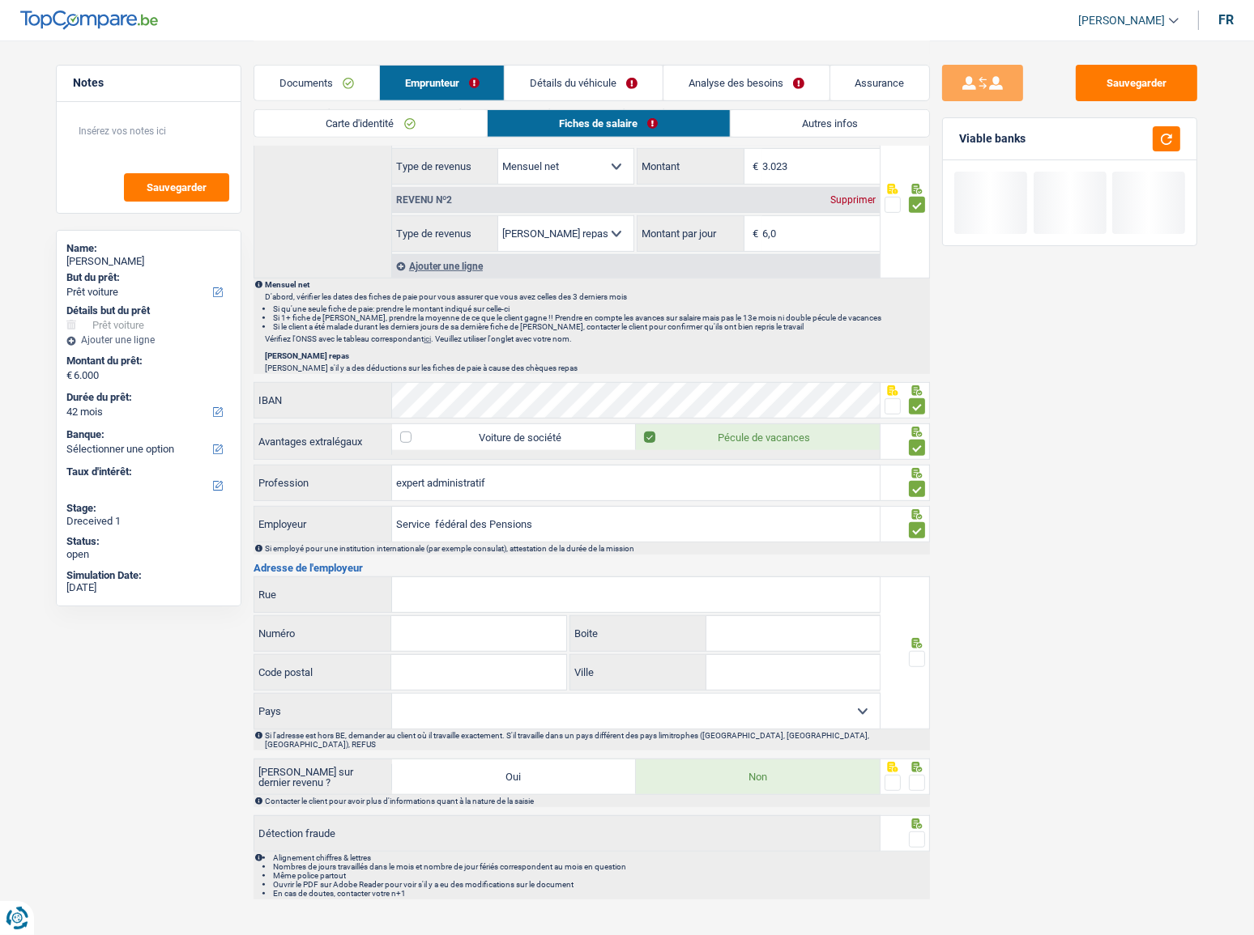
click at [466, 492] on input "Rue" at bounding box center [636, 594] width 488 height 35
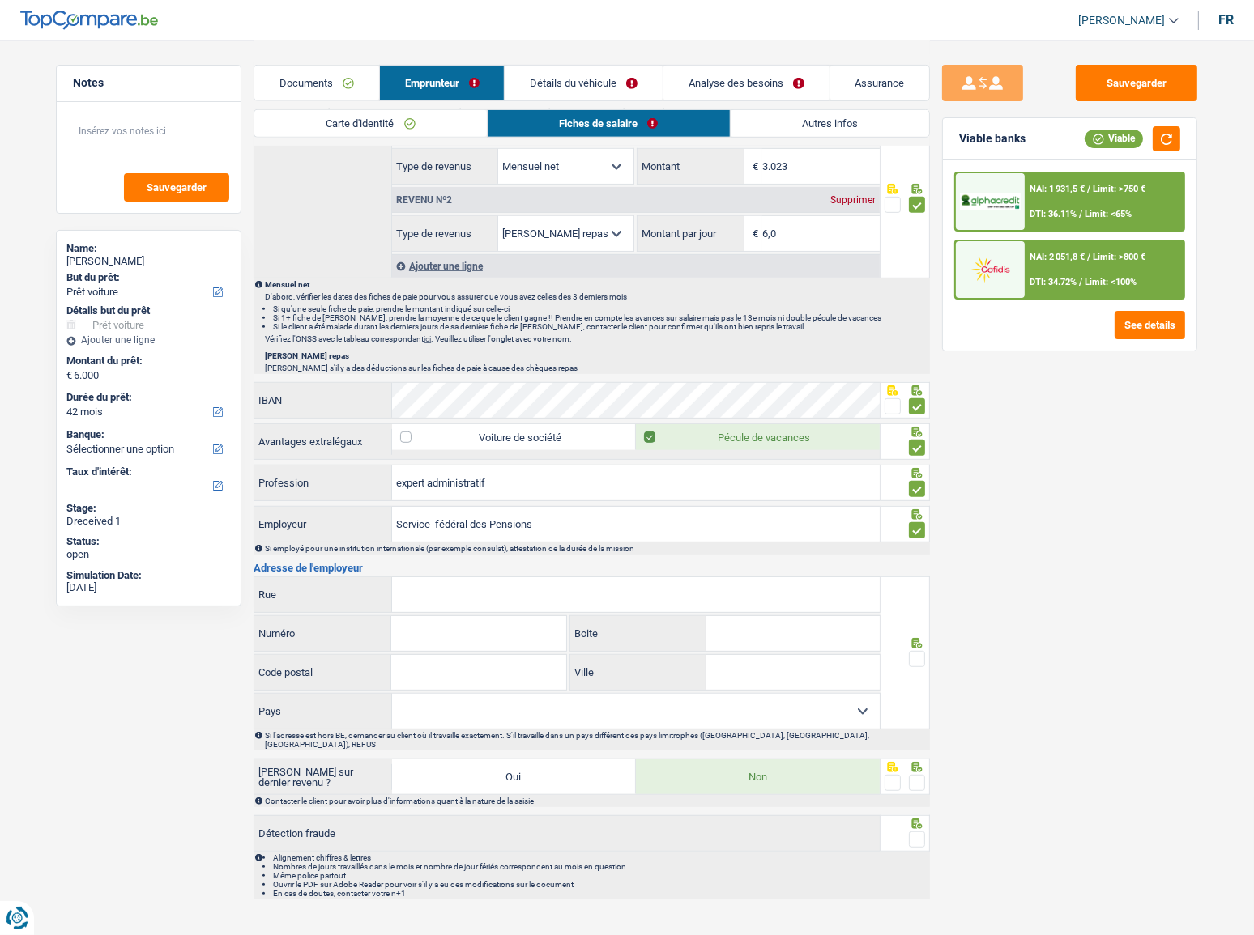
click at [480, 492] on input "Rue" at bounding box center [636, 594] width 488 height 35
click at [471, 492] on input "Rue" at bounding box center [636, 594] width 488 height 35
click at [454, 492] on input "Rue" at bounding box center [636, 594] width 488 height 35
click at [522, 492] on input "Rue" at bounding box center [636, 594] width 488 height 35
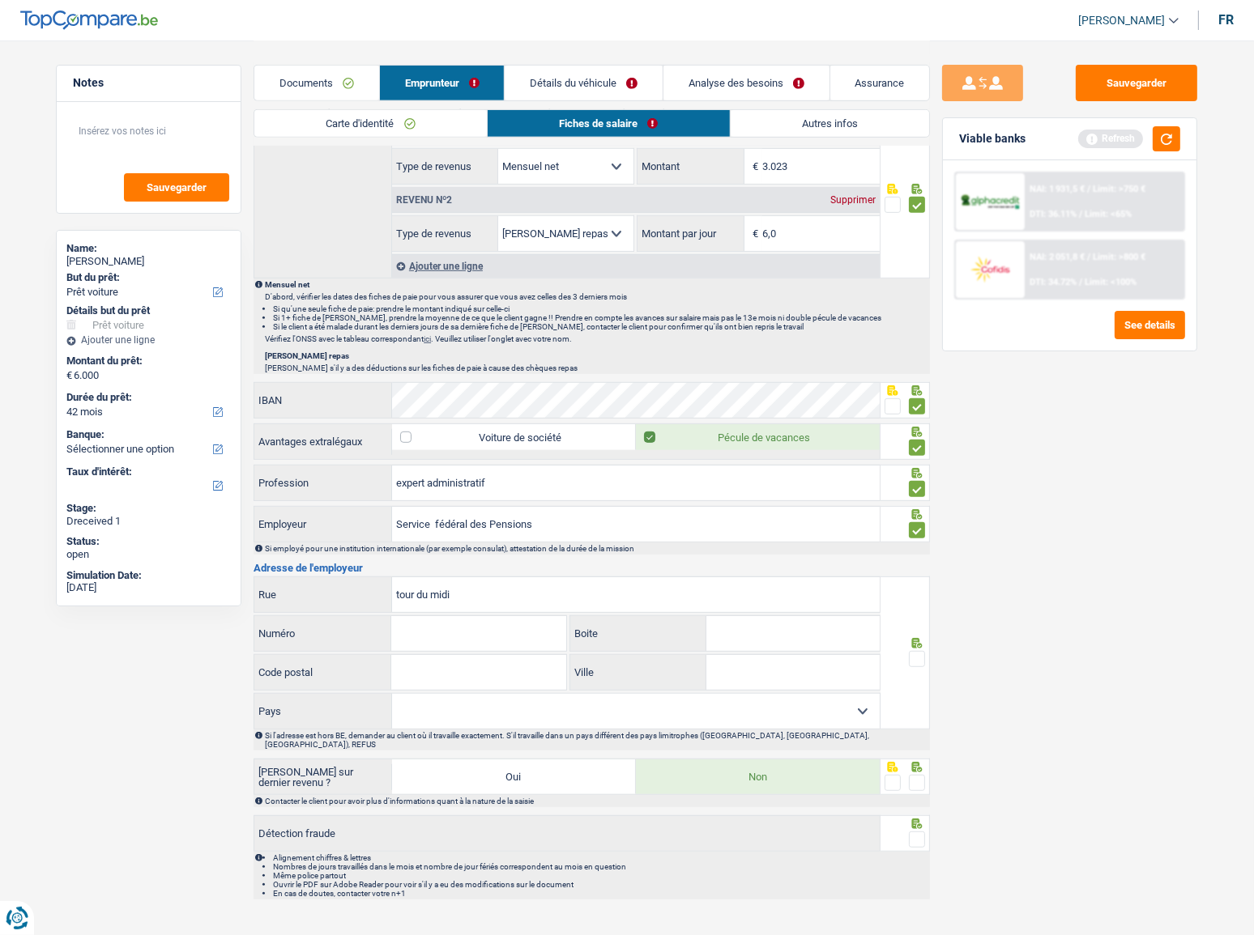
type input "tour du midi"
type input "1"
type input "1060"
type input "bruxelles"
click at [696, 492] on select "Belgique France Allemagne Italie Luxembourg Pays-Bas Espagne Suisse Sélectionne…" at bounding box center [636, 711] width 488 height 35
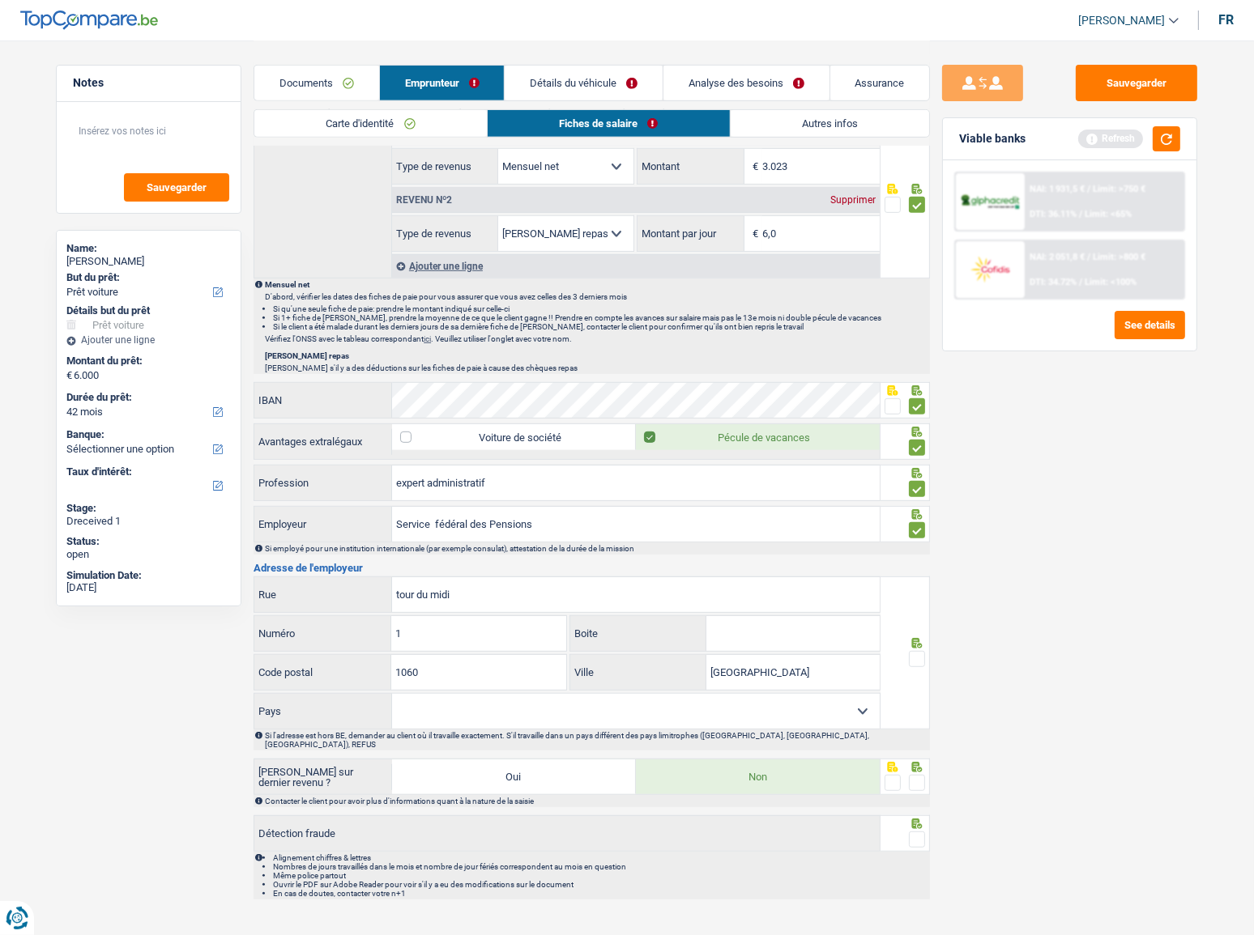
select select "BE"
click at [392, 492] on select "Belgique France Allemagne Italie Luxembourg Pays-Bas Espagne Suisse Sélectionne…" at bounding box center [636, 711] width 488 height 35
drag, startPoint x: 921, startPoint y: 654, endPoint x: 1211, endPoint y: 287, distance: 468.3
click at [927, 492] on div at bounding box center [905, 653] width 50 height 153
click at [1120, 145] on button "button" at bounding box center [1167, 138] width 28 height 25
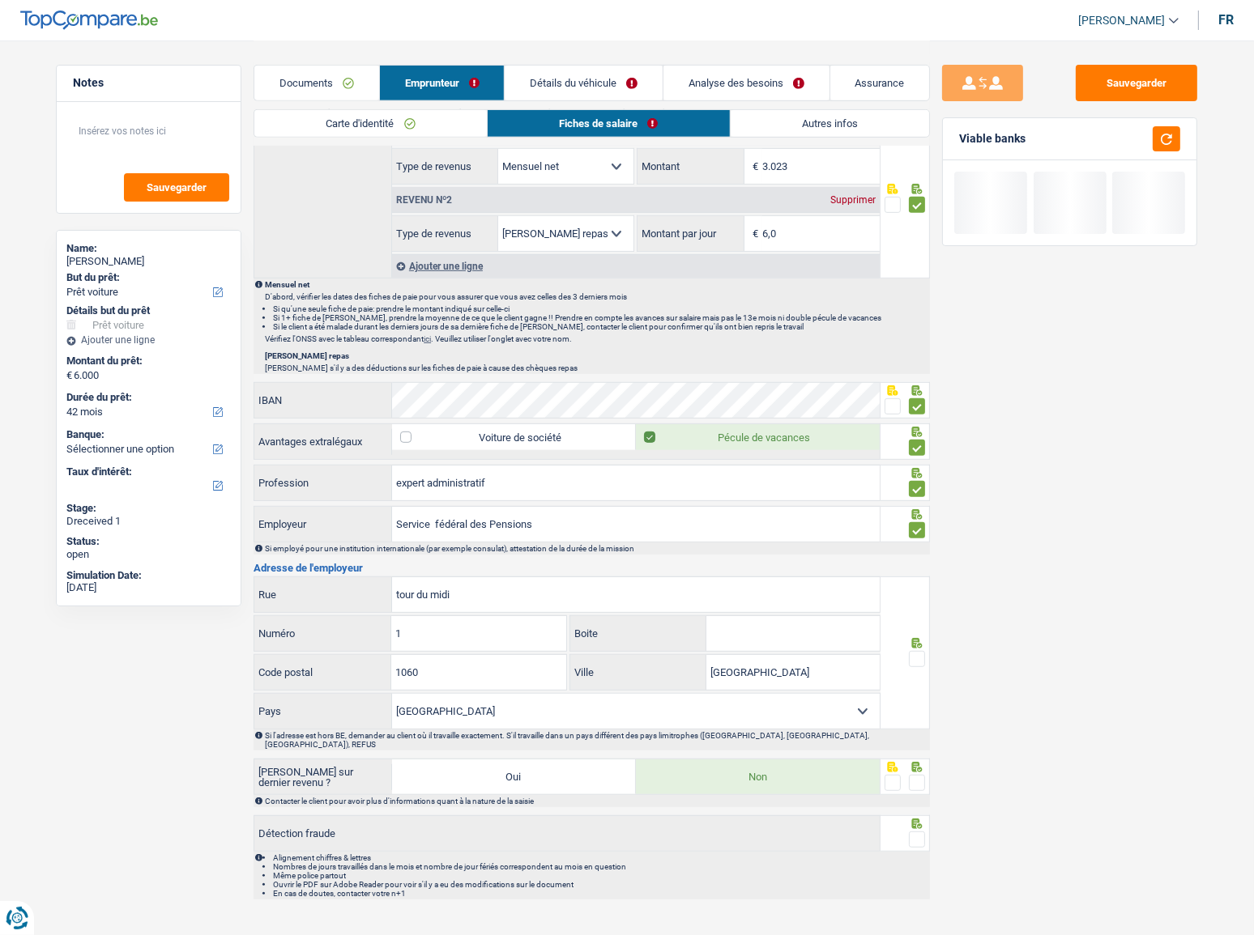
click at [911, 492] on icon at bounding box center [917, 643] width 16 height 11
drag, startPoint x: 915, startPoint y: 651, endPoint x: 913, endPoint y: 664, distance: 13.2
click at [915, 492] on span at bounding box center [917, 659] width 16 height 16
click at [0, 0] on input "radio" at bounding box center [0, 0] width 0 height 0
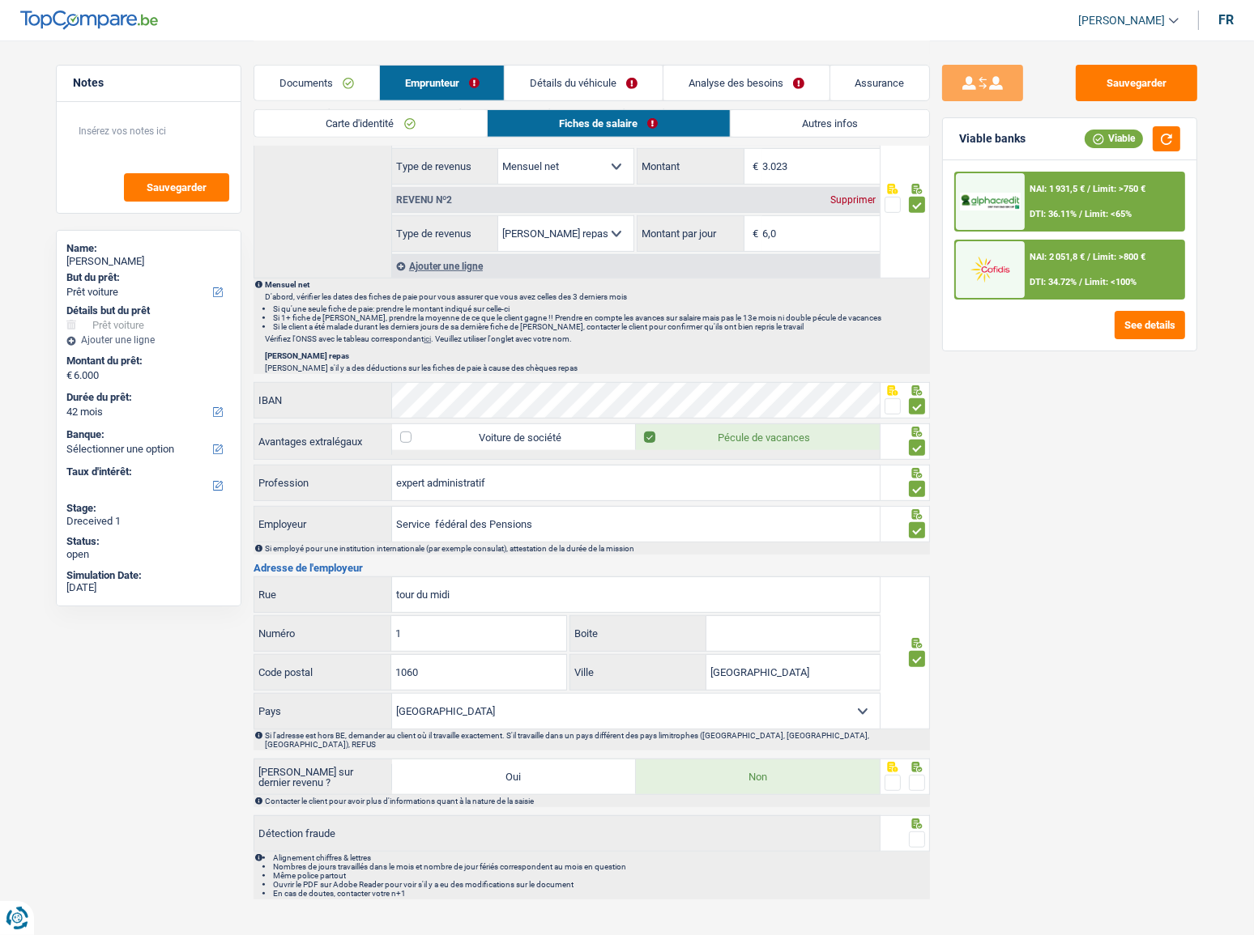
click at [918, 492] on div at bounding box center [905, 777] width 50 height 36
click at [916, 492] on span at bounding box center [917, 783] width 16 height 16
click at [0, 0] on input "radio" at bounding box center [0, 0] width 0 height 0
click at [925, 492] on div at bounding box center [905, 834] width 50 height 36
click at [1120, 126] on button "button" at bounding box center [1167, 138] width 28 height 25
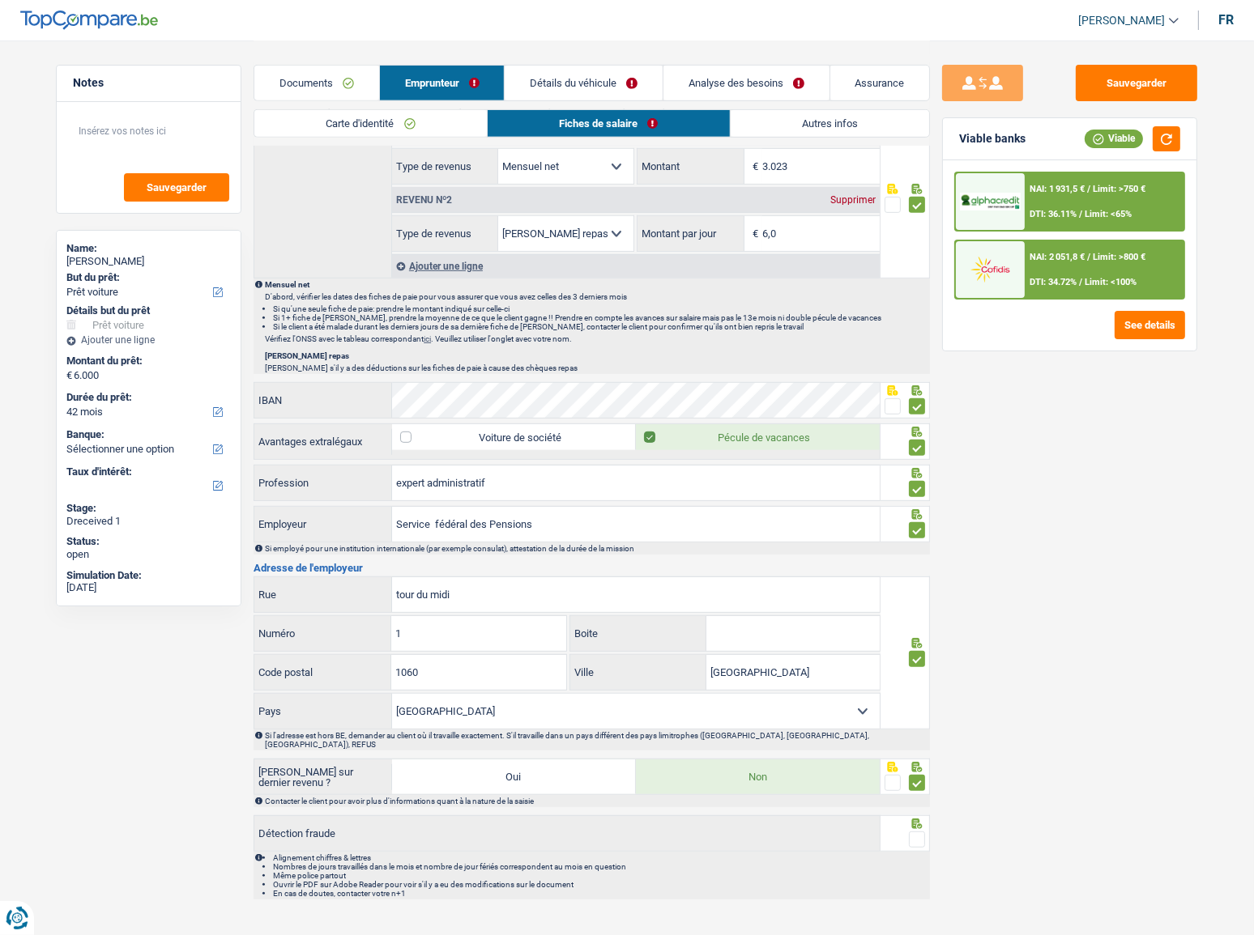
drag, startPoint x: 911, startPoint y: 817, endPoint x: 912, endPoint y: 809, distance: 8.1
click at [912, 492] on span at bounding box center [917, 840] width 16 height 16
click at [0, 0] on input "radio" at bounding box center [0, 0] width 0 height 0
click at [1120, 132] on button "button" at bounding box center [1167, 138] width 28 height 25
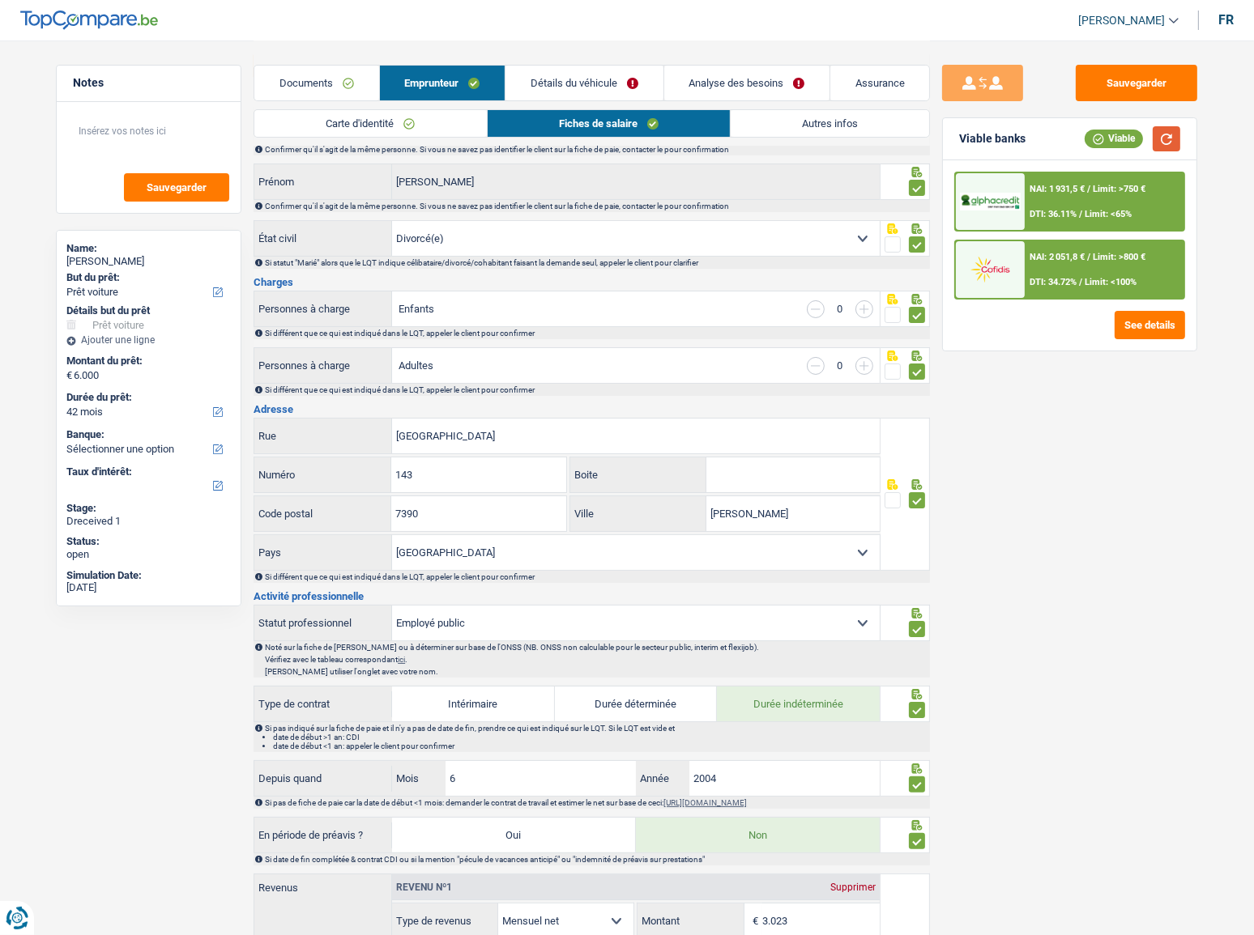
scroll to position [0, 0]
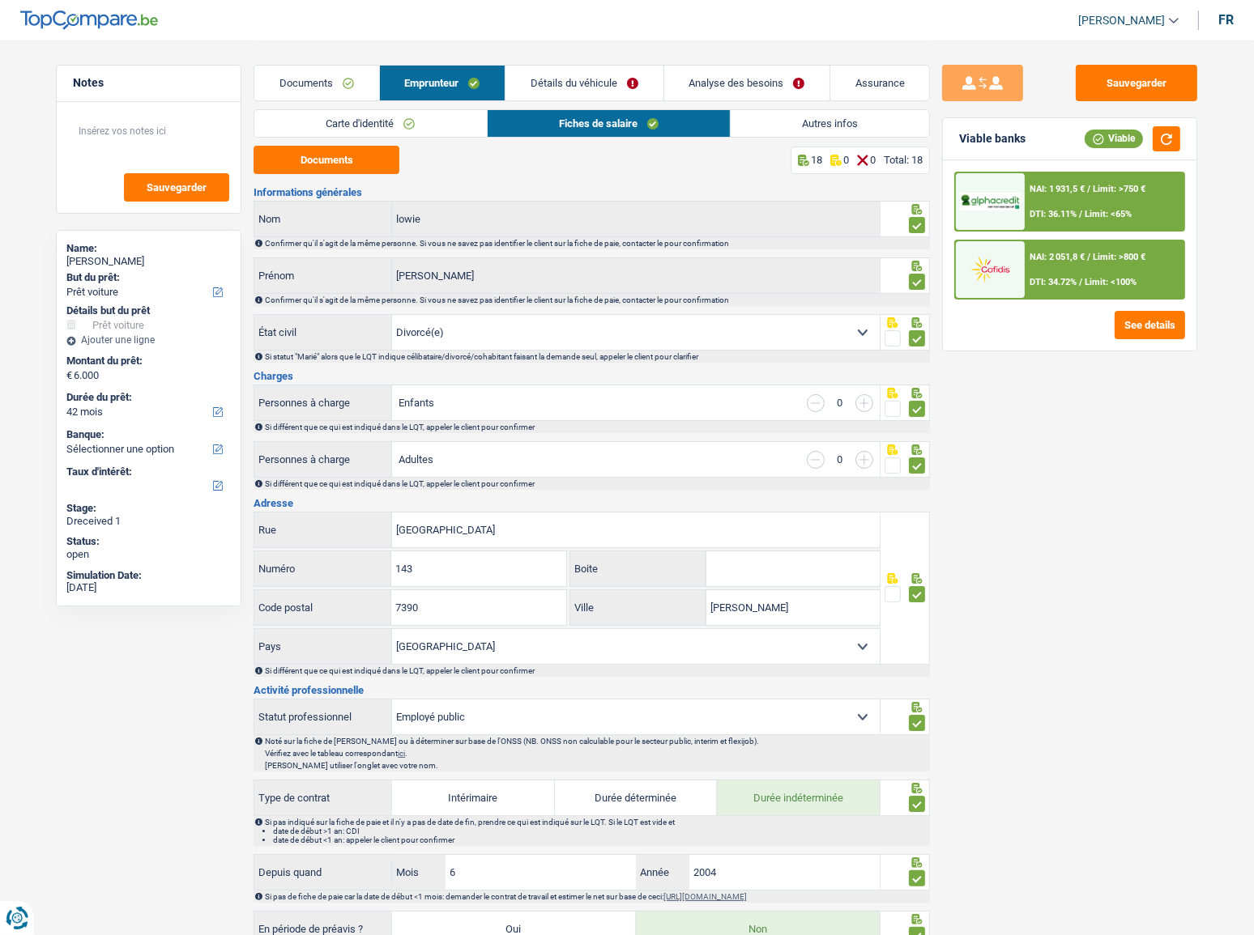
drag, startPoint x: 795, startPoint y: 130, endPoint x: 769, endPoint y: 226, distance: 99.6
click at [795, 130] on link "Autres infos" at bounding box center [830, 123] width 198 height 27
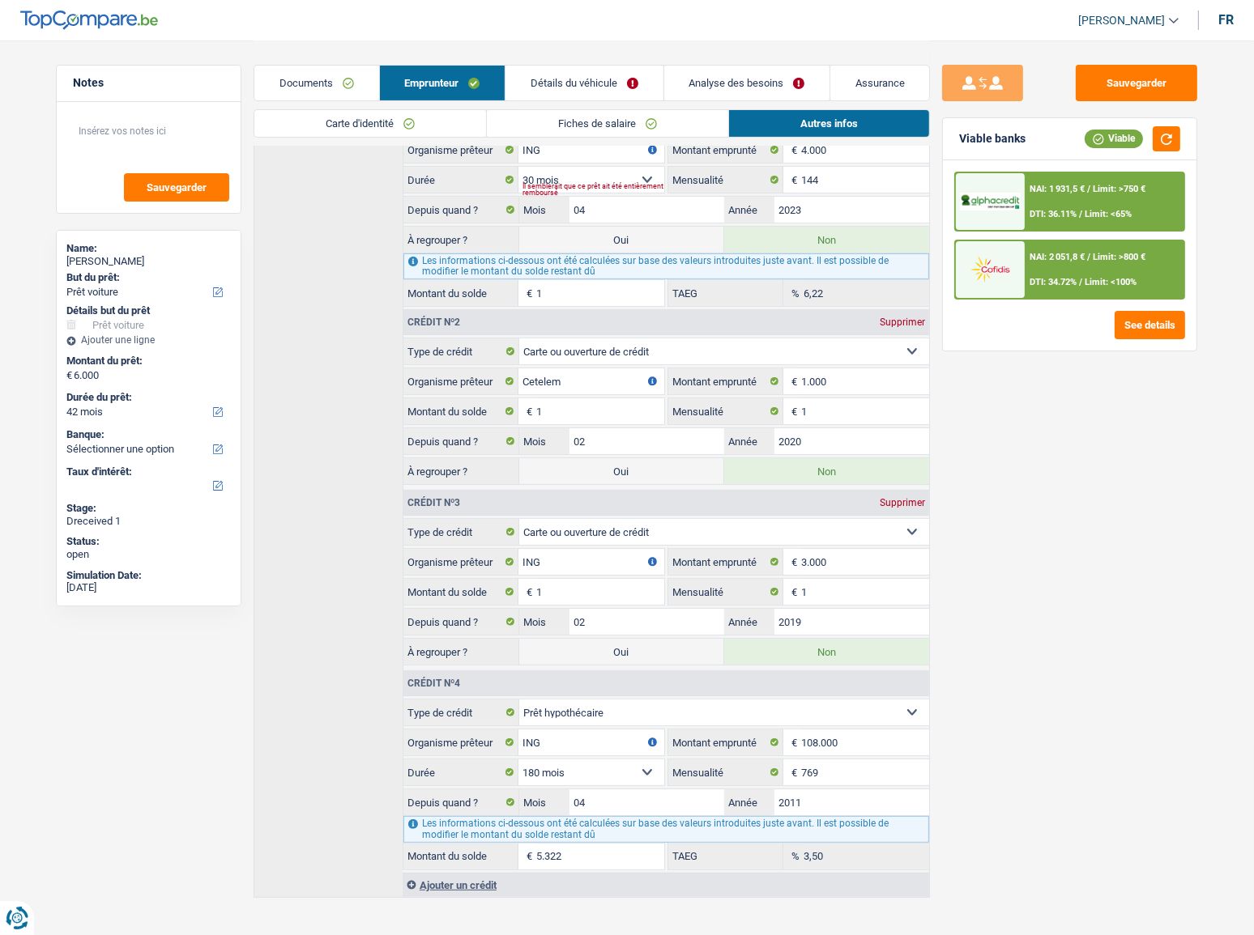
scroll to position [345, 0]
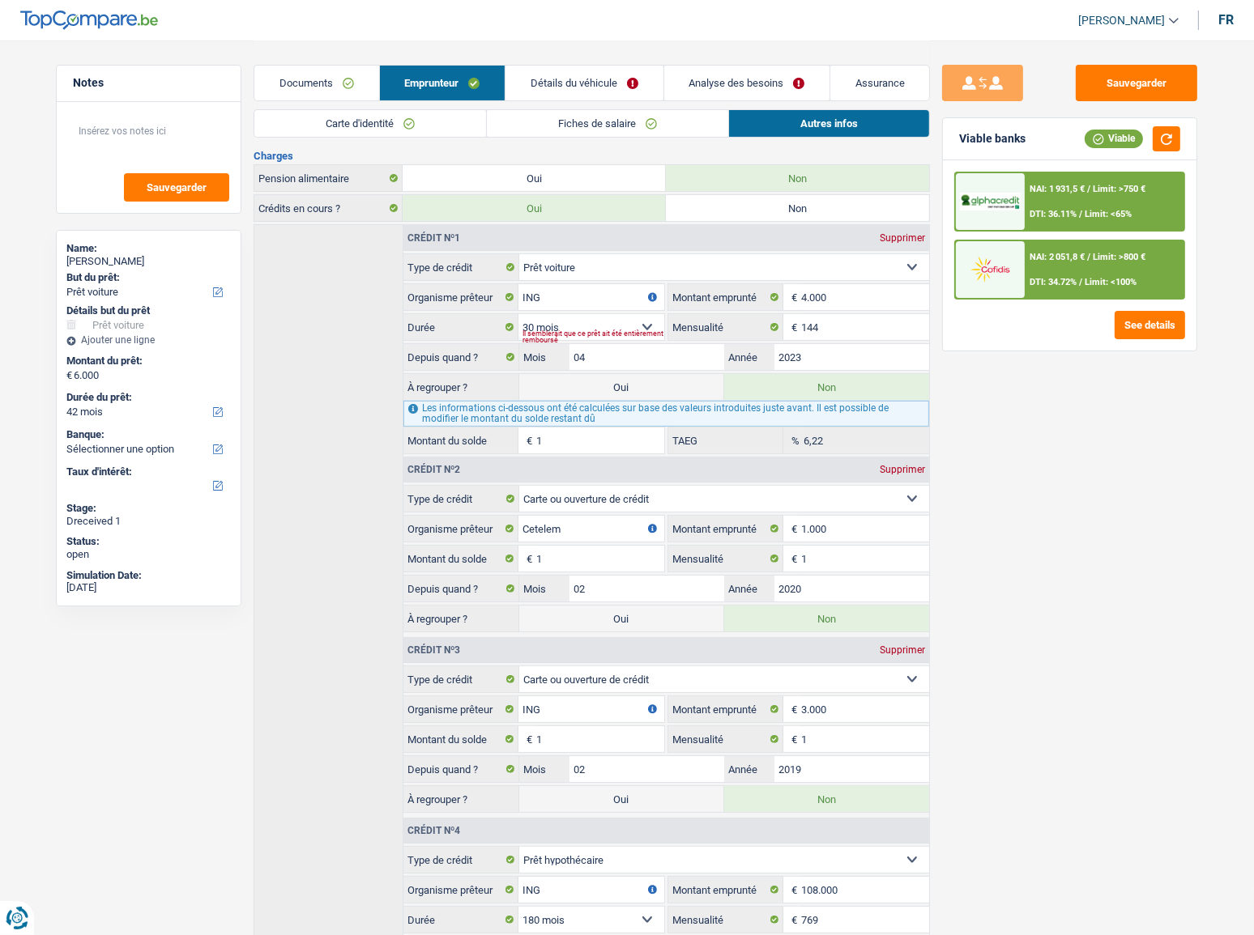
click at [591, 73] on link "Détails du véhicule" at bounding box center [583, 83] width 157 height 35
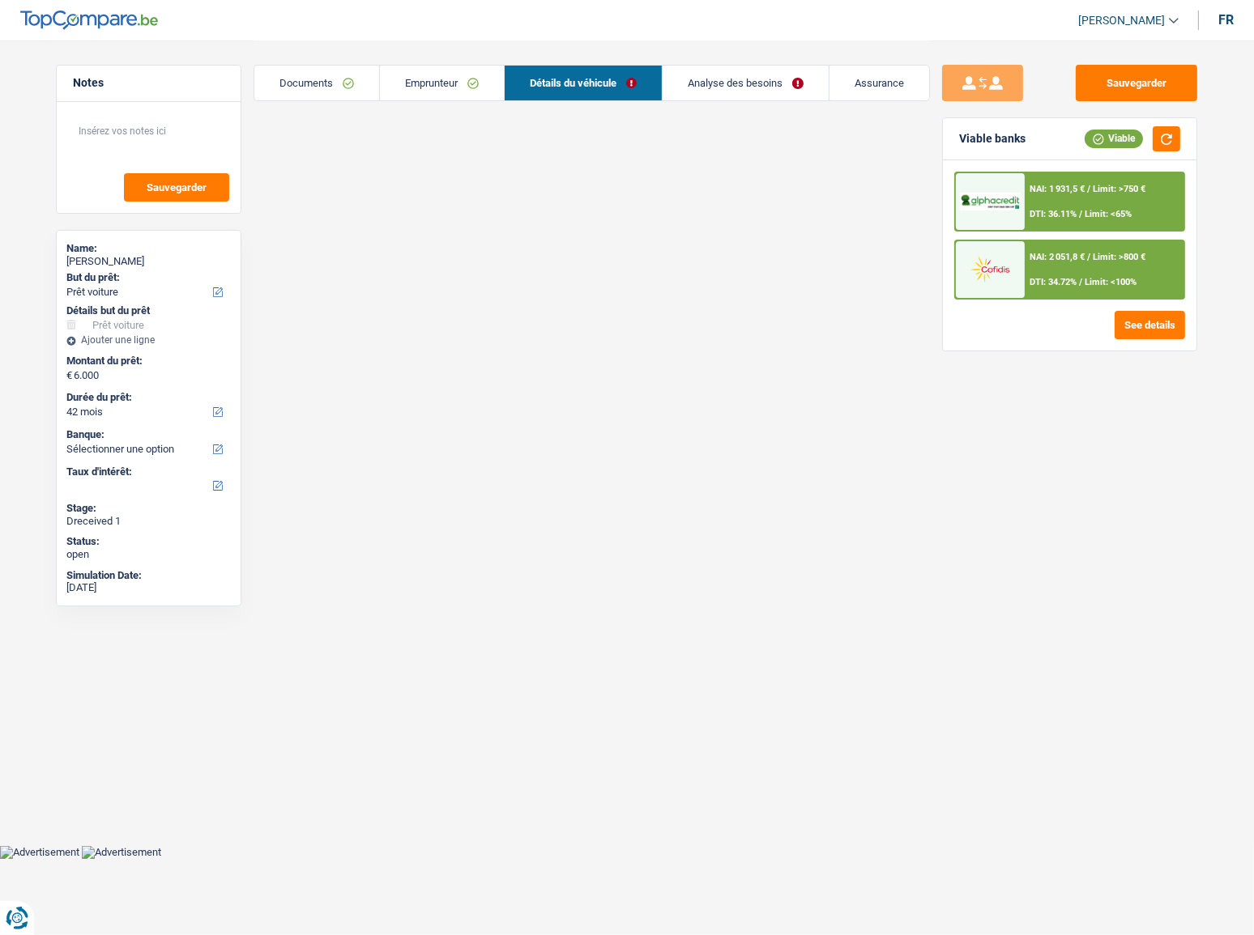
scroll to position [0, 0]
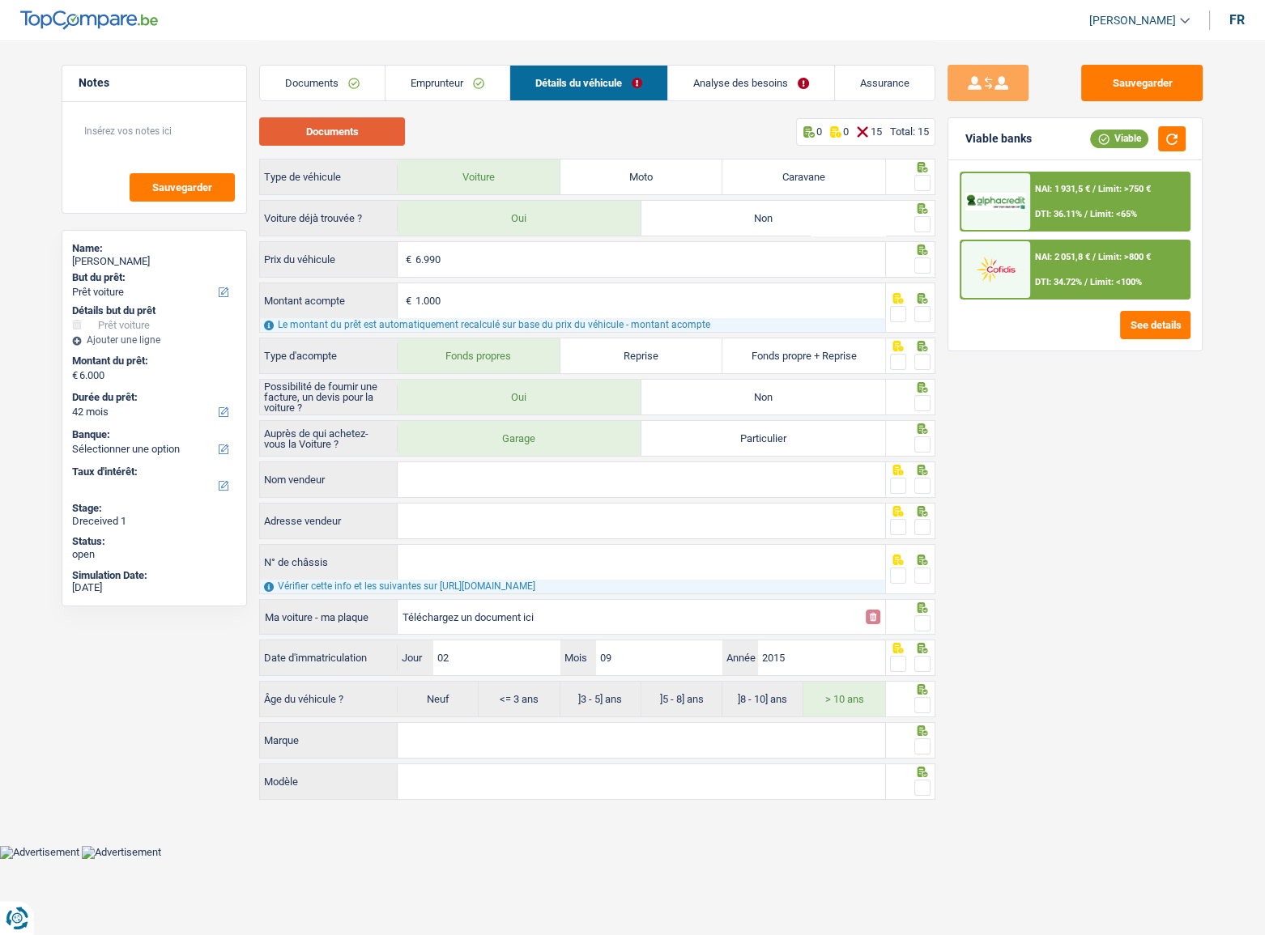
click at [383, 135] on button "Documents" at bounding box center [332, 131] width 146 height 28
click at [926, 181] on span at bounding box center [922, 183] width 16 height 16
click at [0, 0] on input "radio" at bounding box center [0, 0] width 0 height 0
click at [917, 219] on span at bounding box center [922, 224] width 16 height 16
click at [0, 0] on input "radio" at bounding box center [0, 0] width 0 height 0
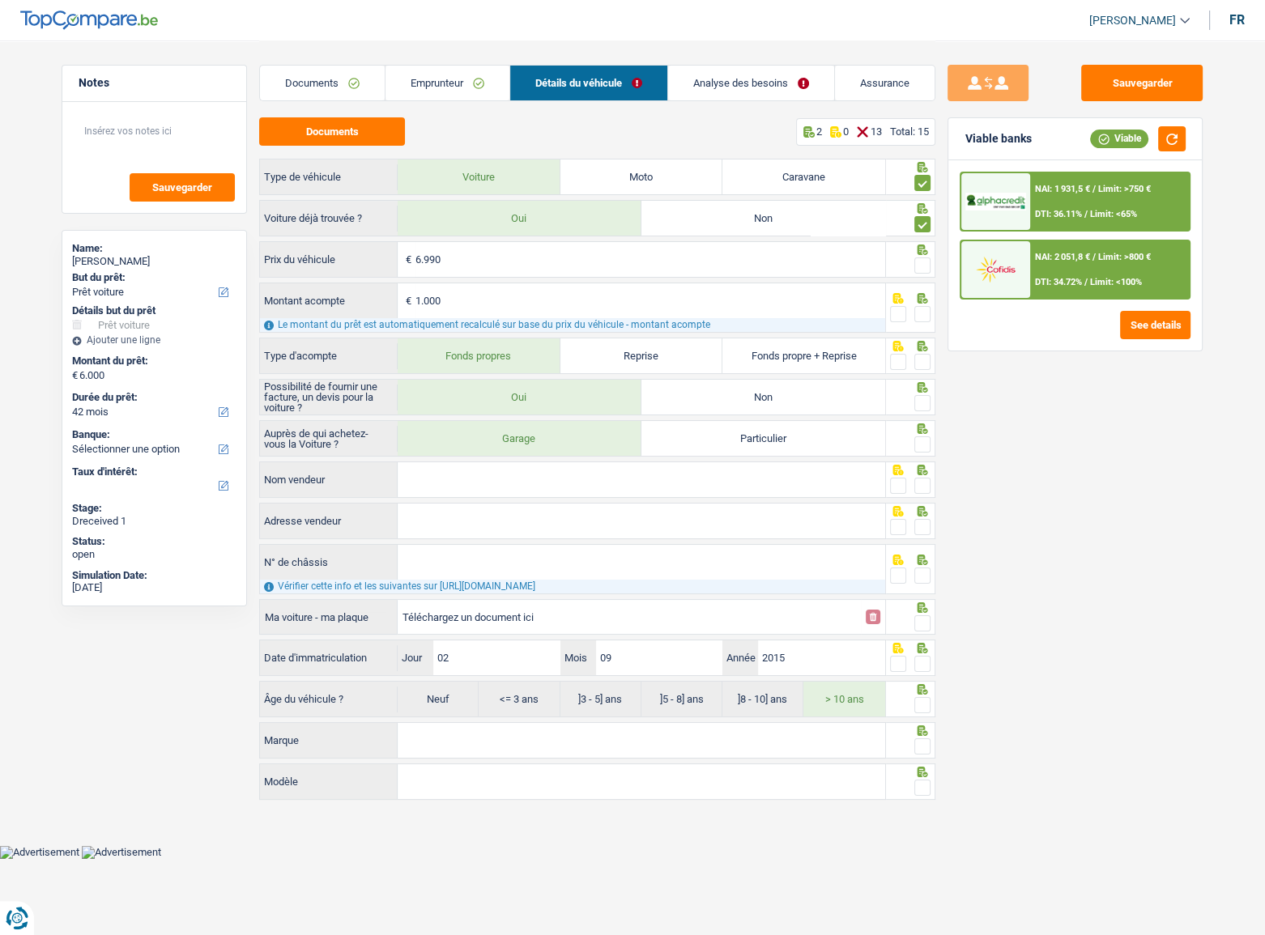
click at [927, 258] on span at bounding box center [922, 266] width 16 height 16
click at [0, 0] on input "radio" at bounding box center [0, 0] width 0 height 0
click at [914, 316] on span at bounding box center [922, 314] width 16 height 16
click at [0, 0] on input "radio" at bounding box center [0, 0] width 0 height 0
drag, startPoint x: 926, startPoint y: 361, endPoint x: 1112, endPoint y: 190, distance: 253.3
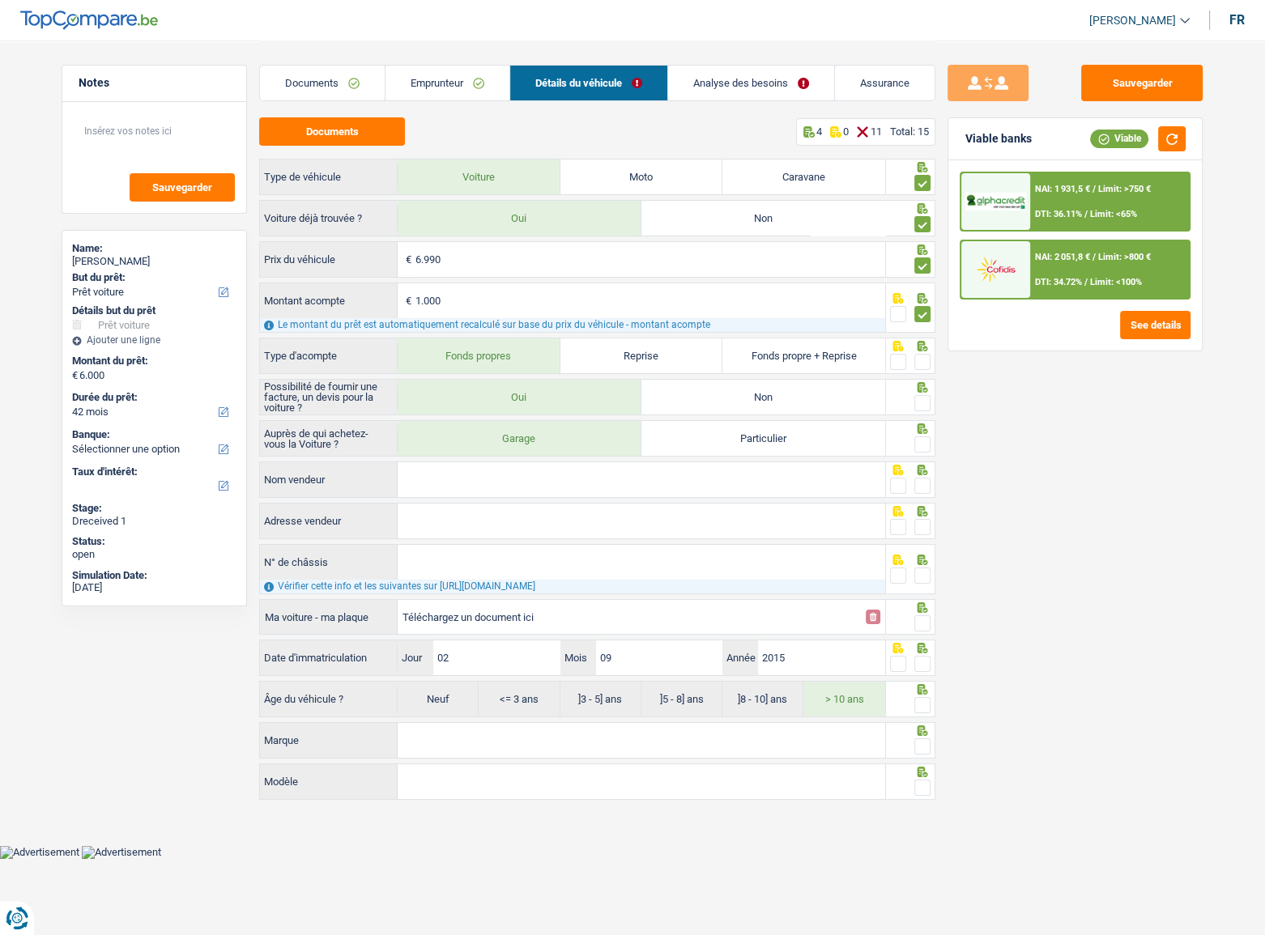
click at [926, 360] on span at bounding box center [922, 362] width 16 height 16
click at [0, 0] on input "radio" at bounding box center [0, 0] width 0 height 0
click at [1120, 133] on button "button" at bounding box center [1172, 138] width 28 height 25
click at [1120, 138] on button "button" at bounding box center [1172, 138] width 28 height 25
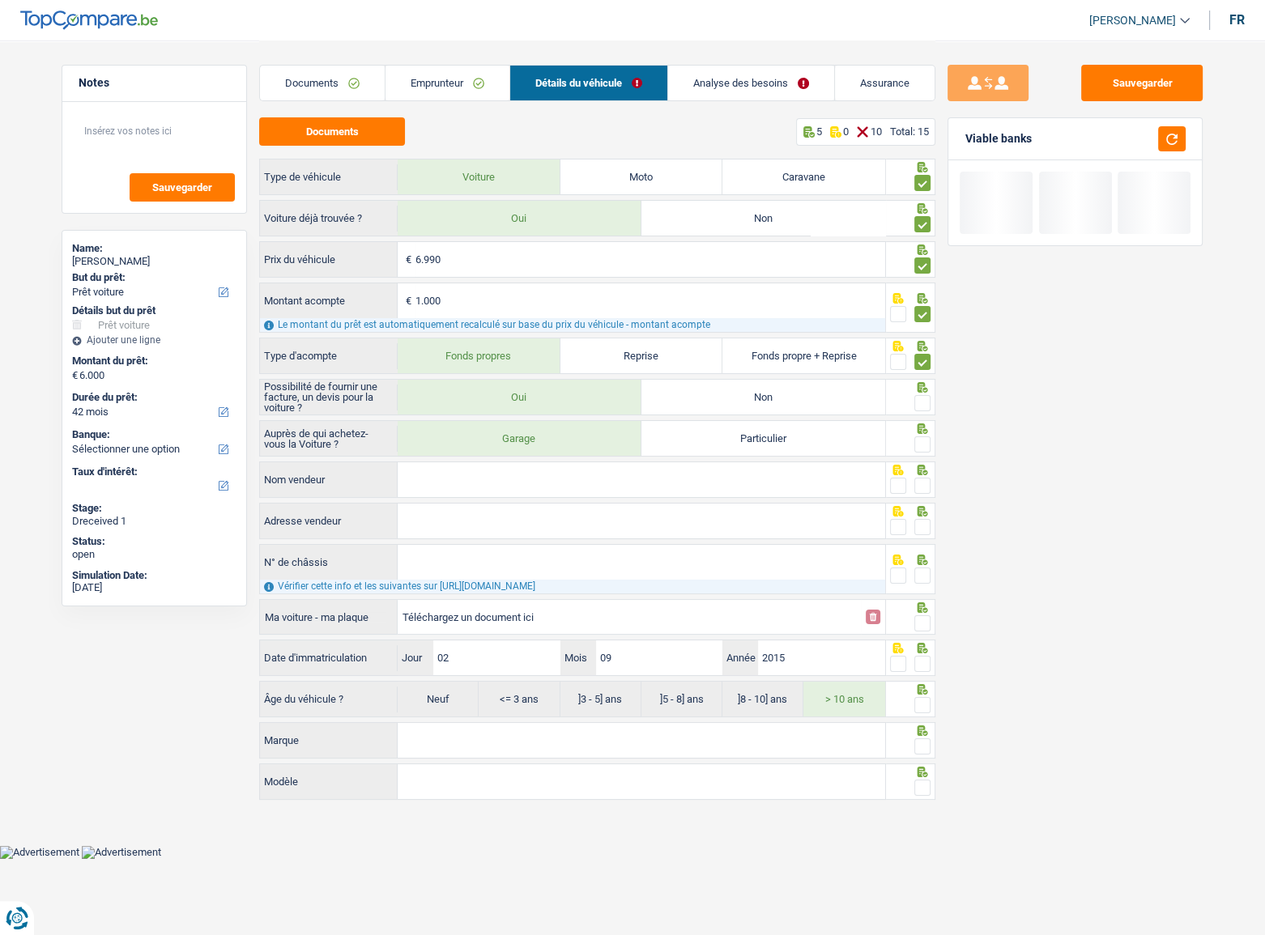
click at [924, 408] on span at bounding box center [922, 403] width 16 height 16
click at [0, 0] on input "radio" at bounding box center [0, 0] width 0 height 0
click at [922, 440] on span at bounding box center [922, 445] width 16 height 16
click at [0, 0] on input "radio" at bounding box center [0, 0] width 0 height 0
drag, startPoint x: 661, startPoint y: 476, endPoint x: 758, endPoint y: 476, distance: 97.2
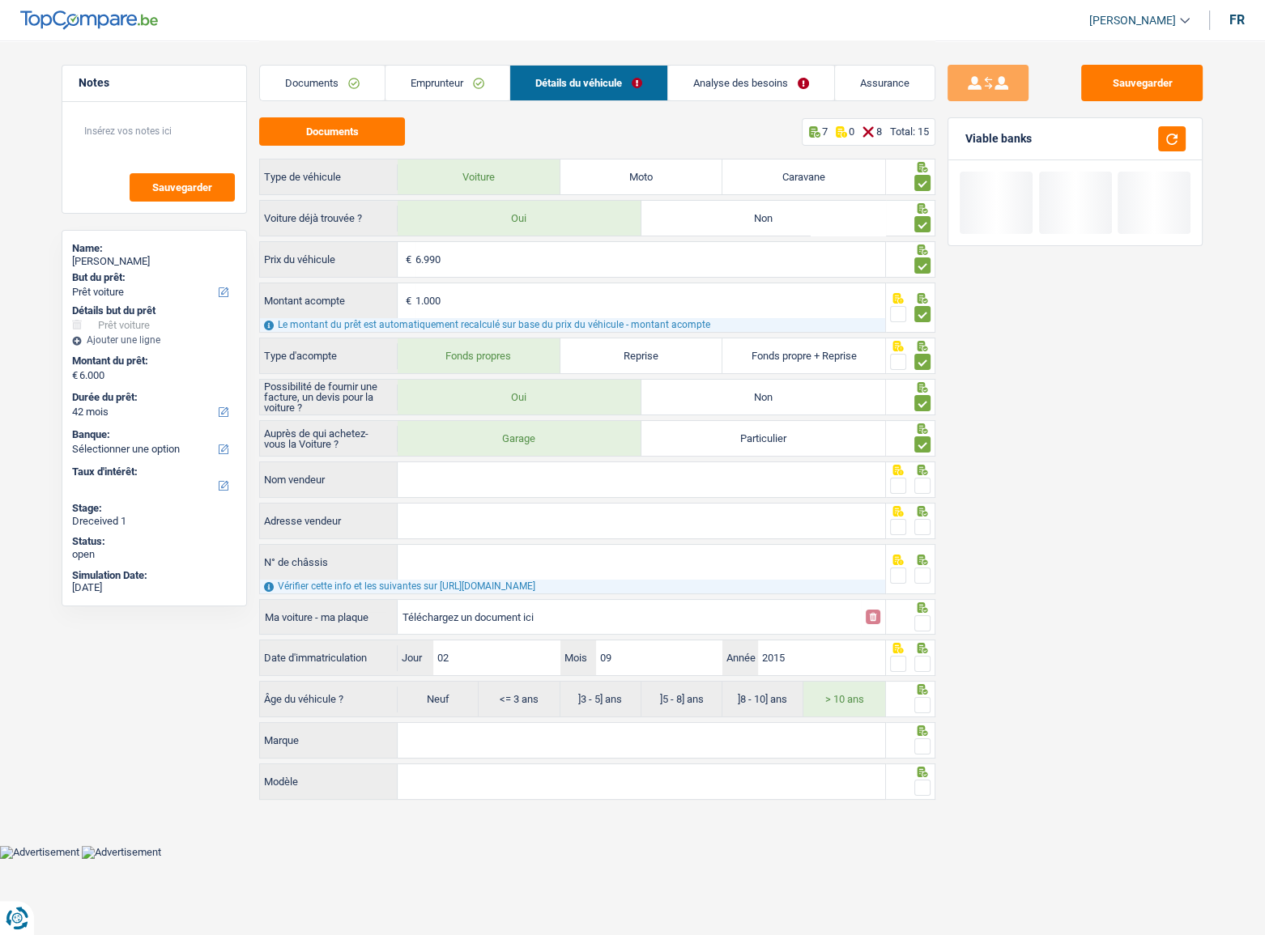
click at [663, 476] on input "Nom vendeur" at bounding box center [642, 479] width 488 height 35
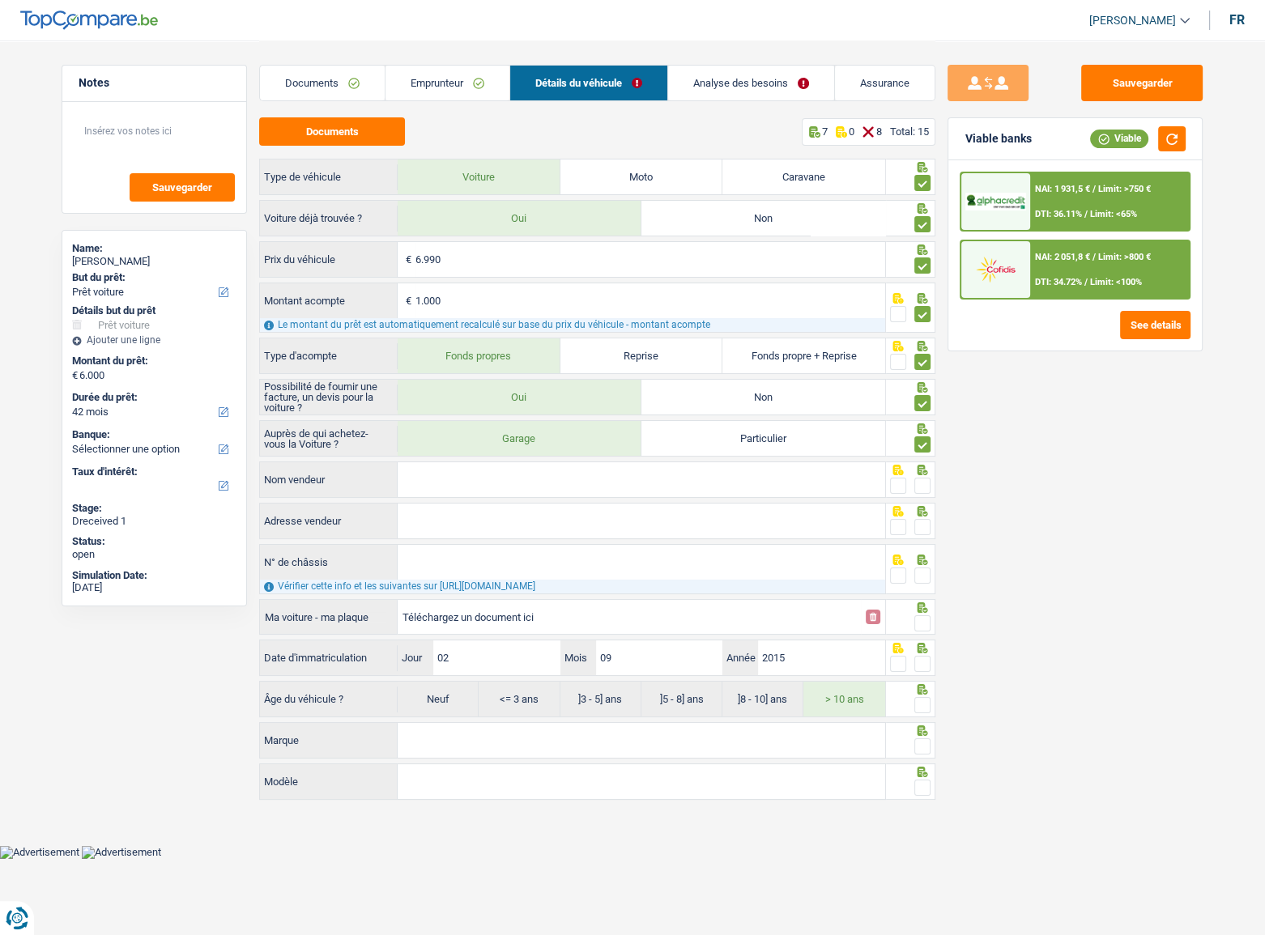
click at [607, 479] on input "Nom vendeur" at bounding box center [642, 479] width 488 height 35
click at [518, 487] on input "Nom vendeur" at bounding box center [642, 479] width 488 height 35
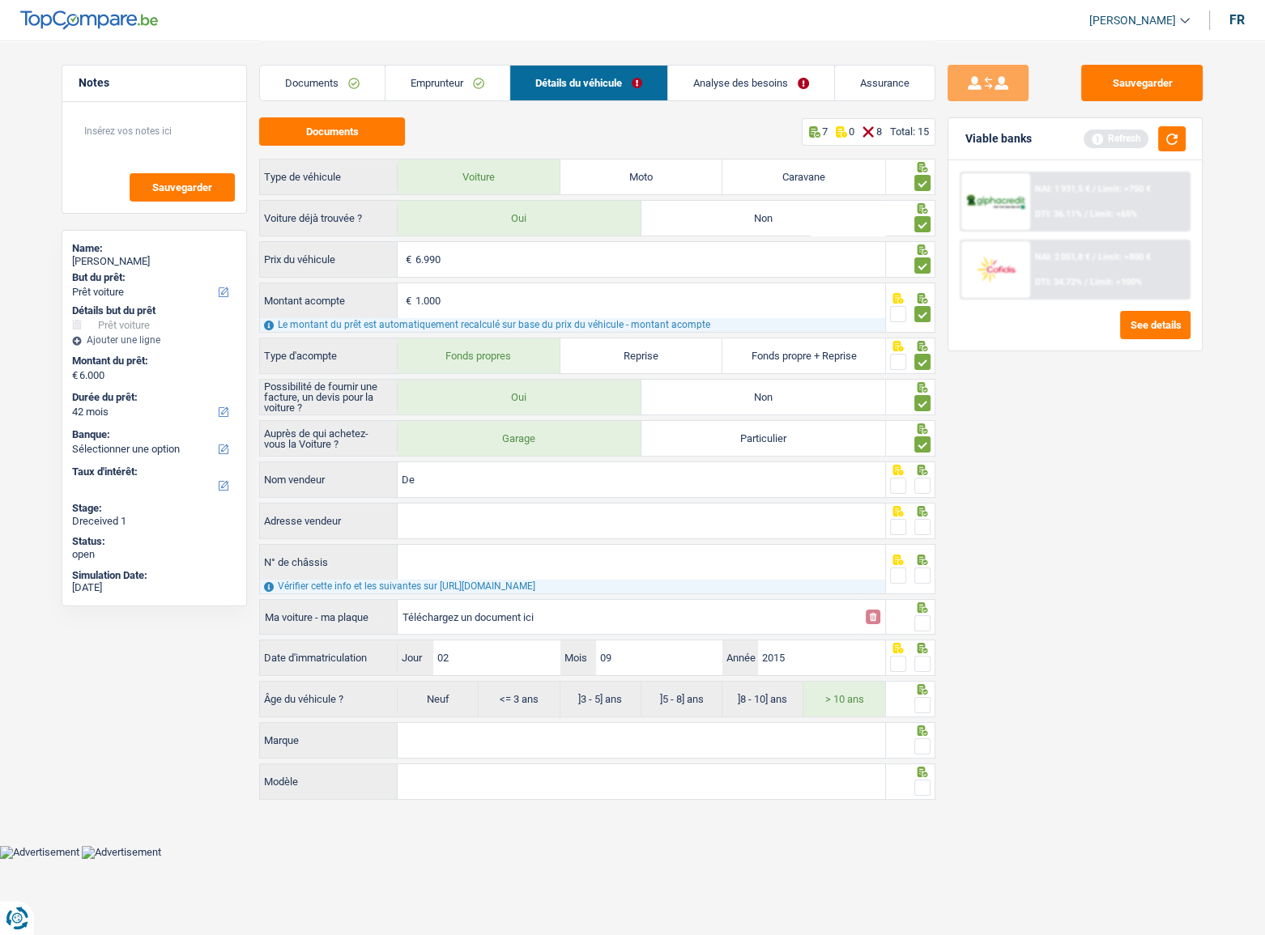
type input "D"
click at [663, 480] on input "Nom vendeur" at bounding box center [642, 479] width 488 height 35
type input "CK GARAGE"
click at [934, 481] on div at bounding box center [911, 480] width 50 height 36
drag, startPoint x: 923, startPoint y: 480, endPoint x: 941, endPoint y: 456, distance: 30.1
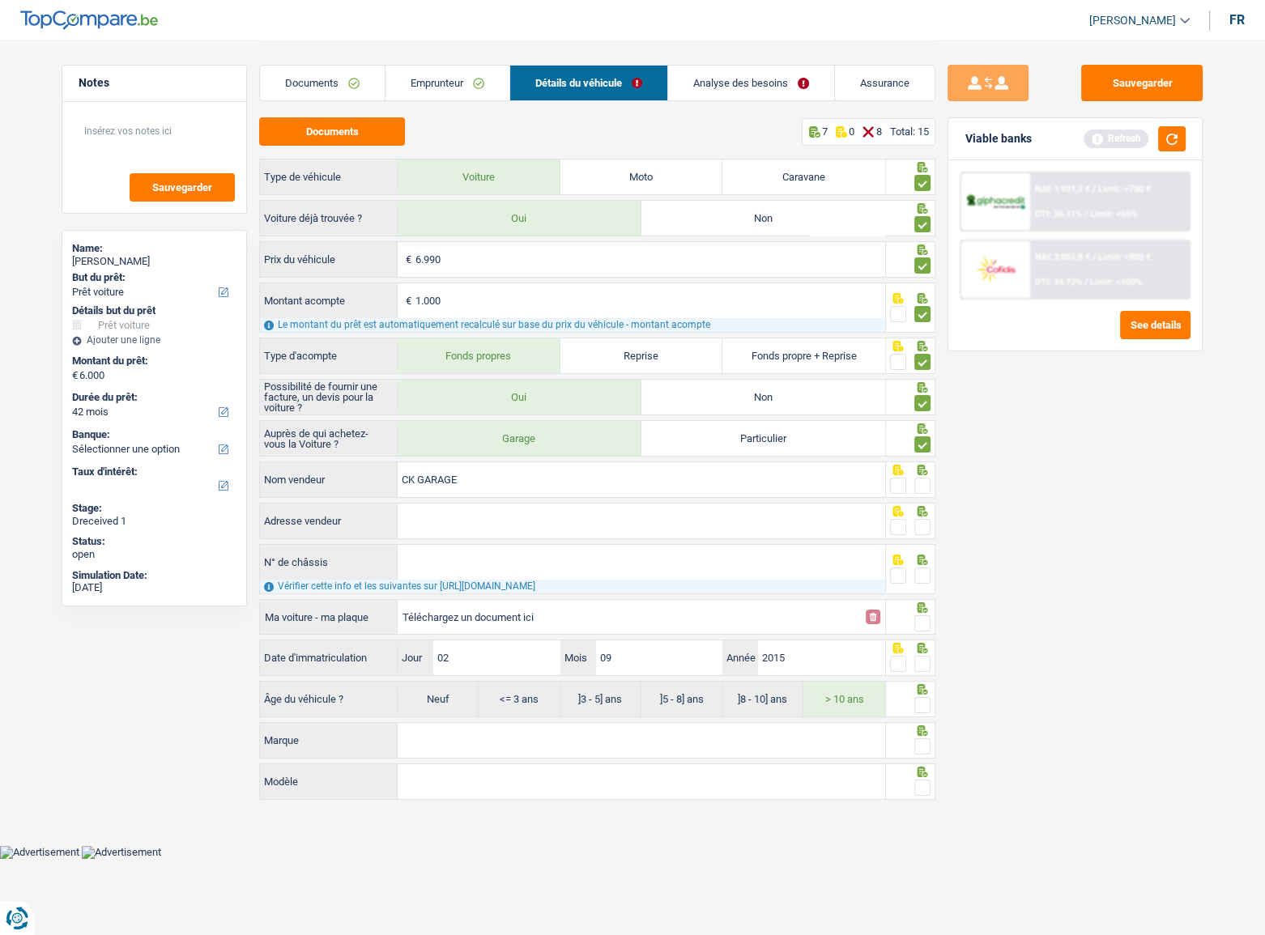
click at [922, 481] on span at bounding box center [922, 486] width 16 height 16
click at [0, 0] on input "radio" at bounding box center [0, 0] width 0 height 0
click at [1120, 136] on button "button" at bounding box center [1172, 138] width 28 height 25
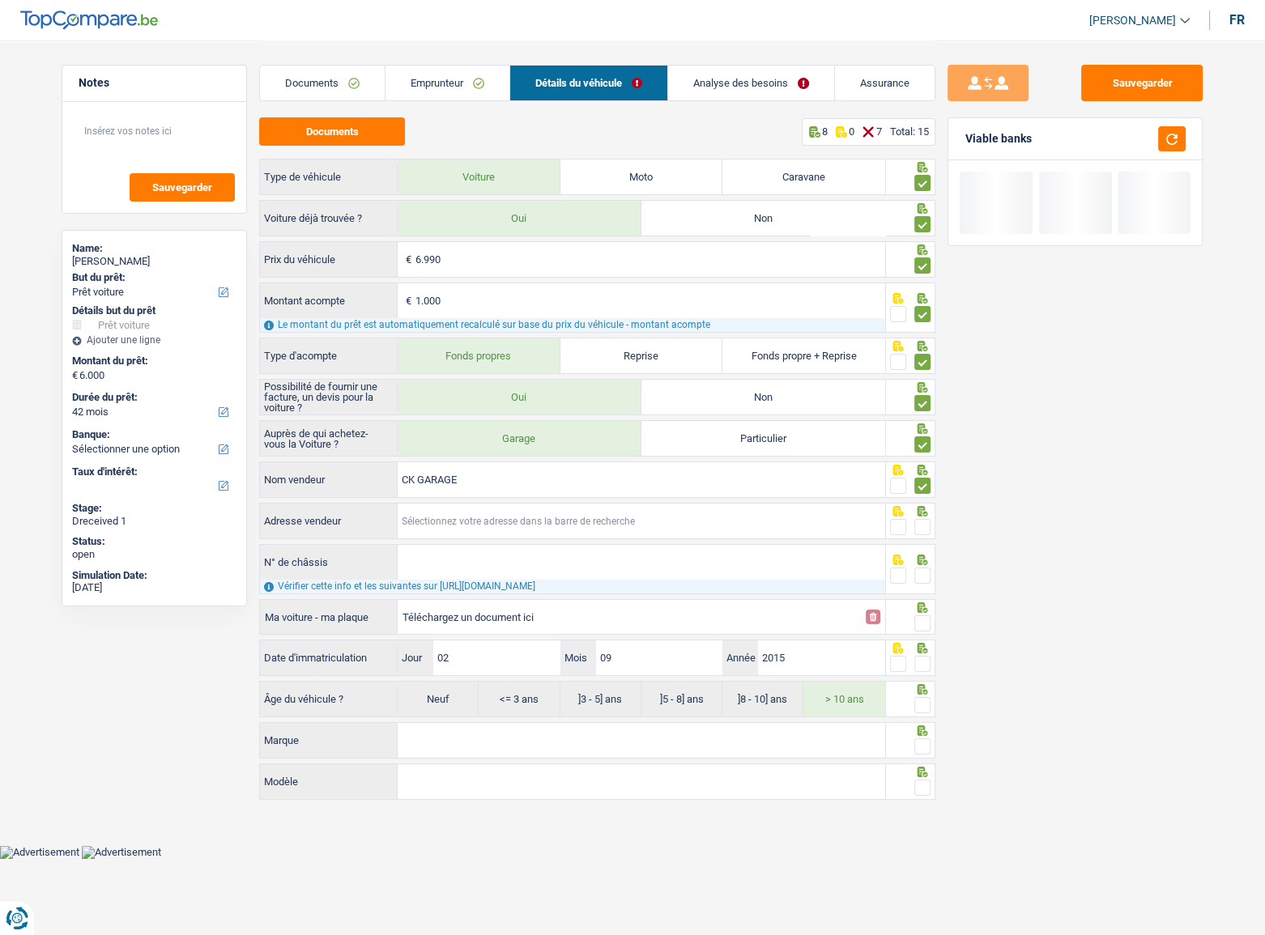
click at [505, 492] on input "Adresse vendeur" at bounding box center [642, 521] width 488 height 35
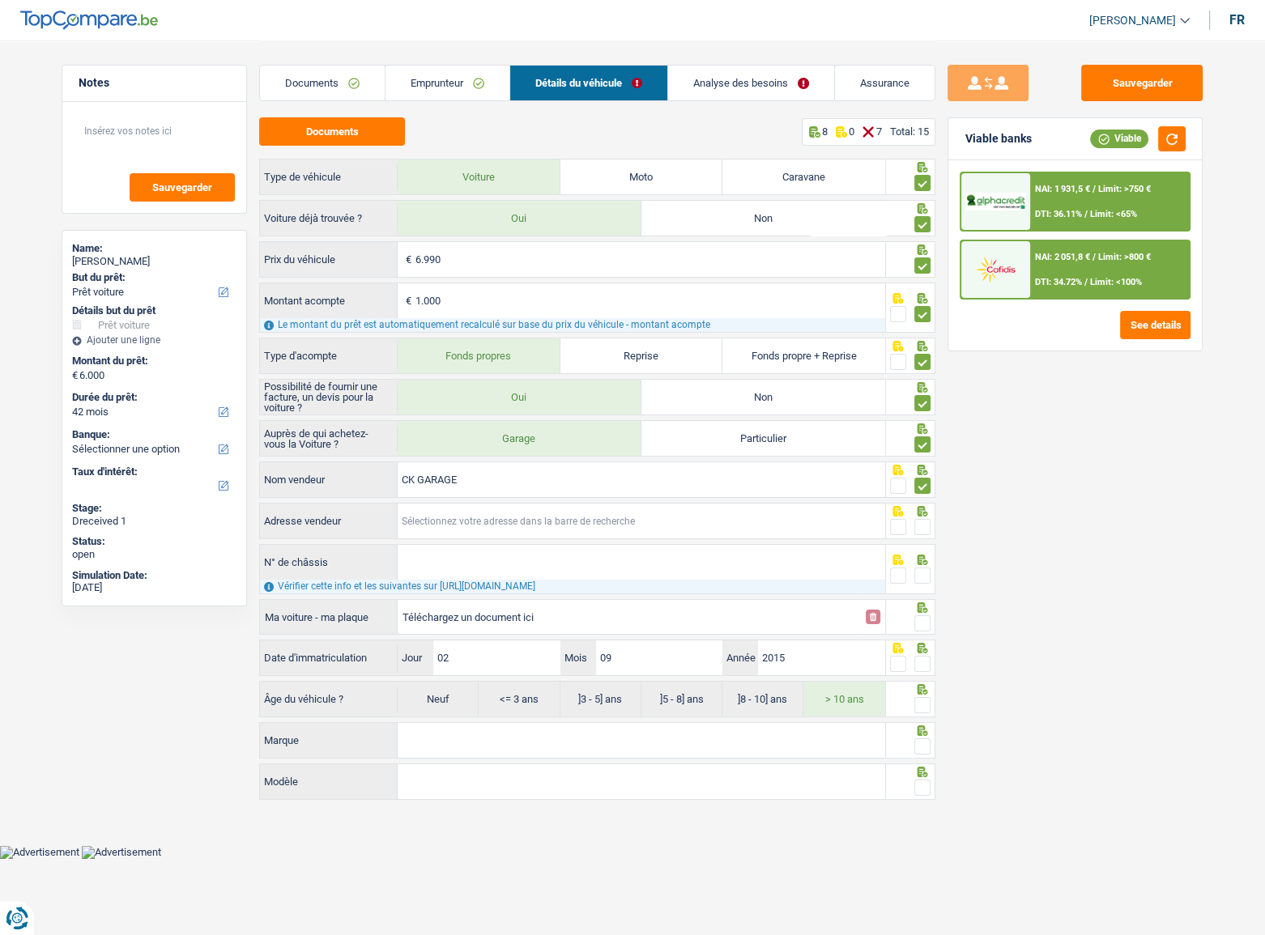
click at [421, 492] on input "Adresse vendeur" at bounding box center [642, 521] width 488 height 35
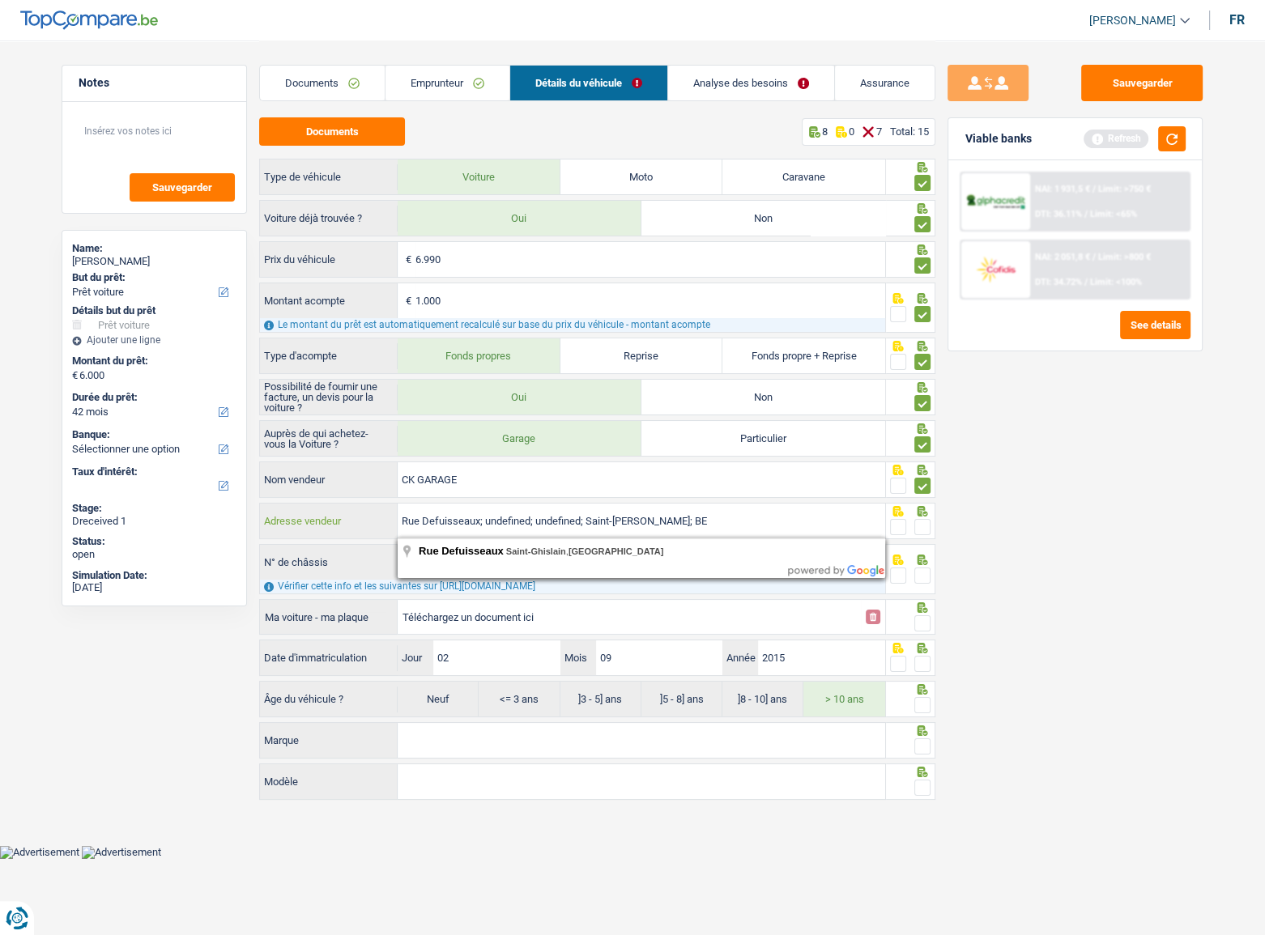
click at [515, 492] on input "Rue Defuisseaux; undefined; undefined; Saint-Ghislain; BE" at bounding box center [642, 521] width 488 height 35
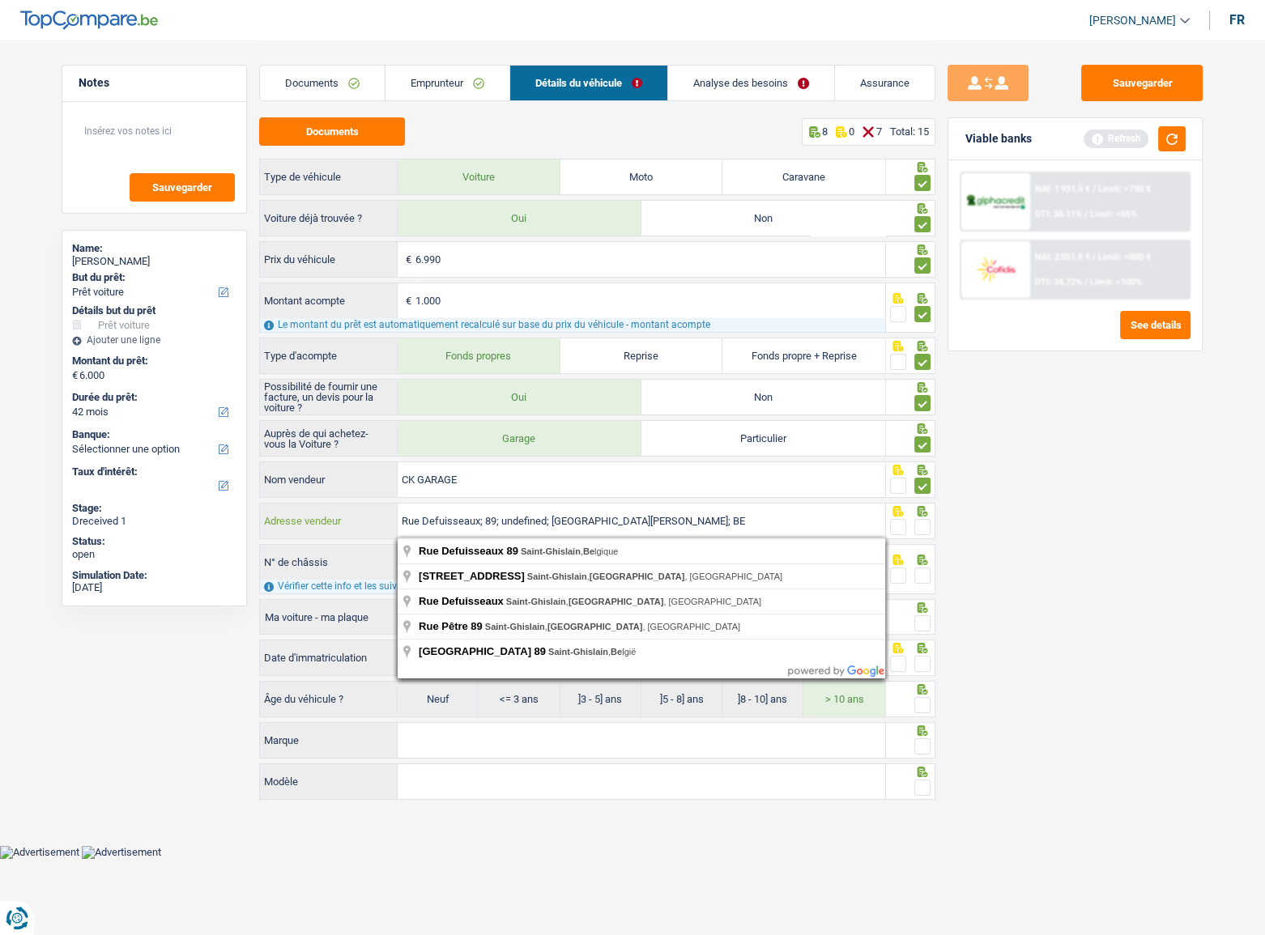
click at [533, 492] on input "Rue Defuisseaux; 89; undefined; Saint-Ghislain; BE" at bounding box center [642, 521] width 488 height 35
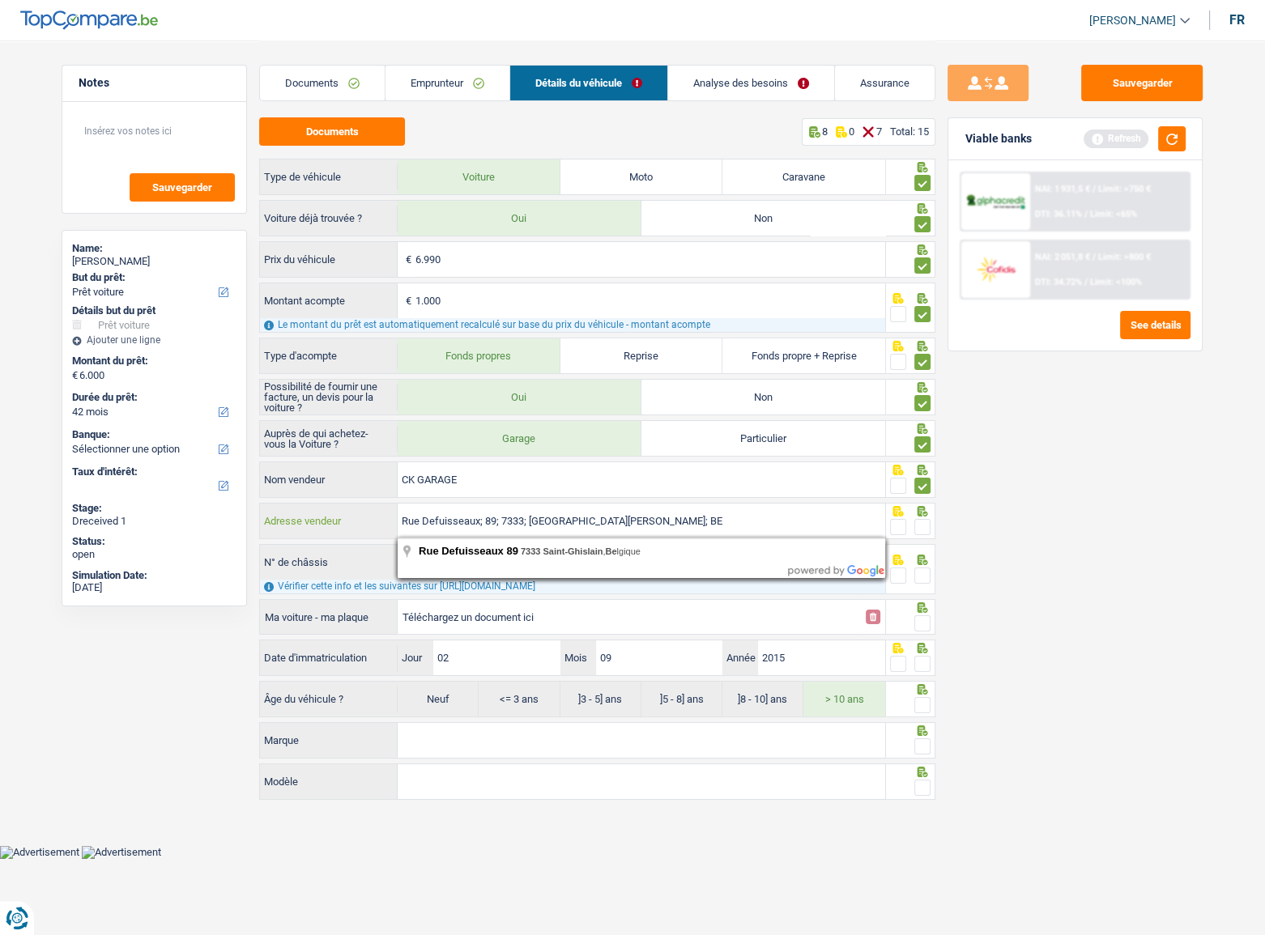
click at [563, 492] on input "Rue Defuisseaux; 89; 7333; Saint-Ghislain; BE" at bounding box center [642, 521] width 488 height 35
click at [579, 492] on input "Rue Defuisseaux; 89; 7333; Saint-Ghislain; BE" at bounding box center [642, 521] width 488 height 35
type input "Rue Defuisseaux; 89; 7333; Saint-Ghislain; BE"
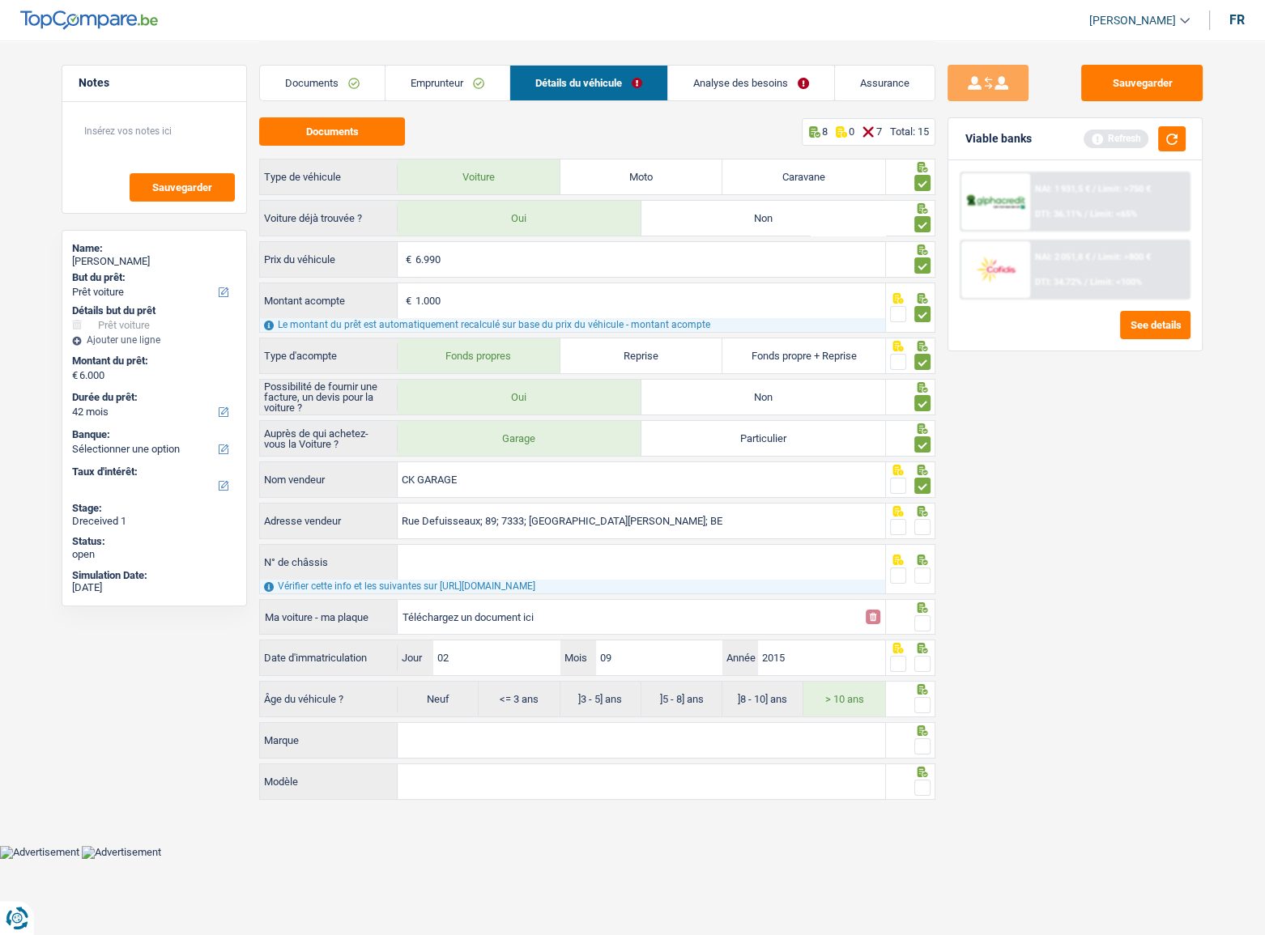
click at [925, 492] on span at bounding box center [922, 527] width 16 height 16
click at [0, 0] on input "radio" at bounding box center [0, 0] width 0 height 0
click at [633, 492] on input "N° de châssis" at bounding box center [642, 562] width 488 height 35
click at [632, 492] on input "N° de châssis" at bounding box center [642, 562] width 488 height 35
click at [513, 492] on input "Téléchargez un document ici" at bounding box center [630, 617] width 454 height 24
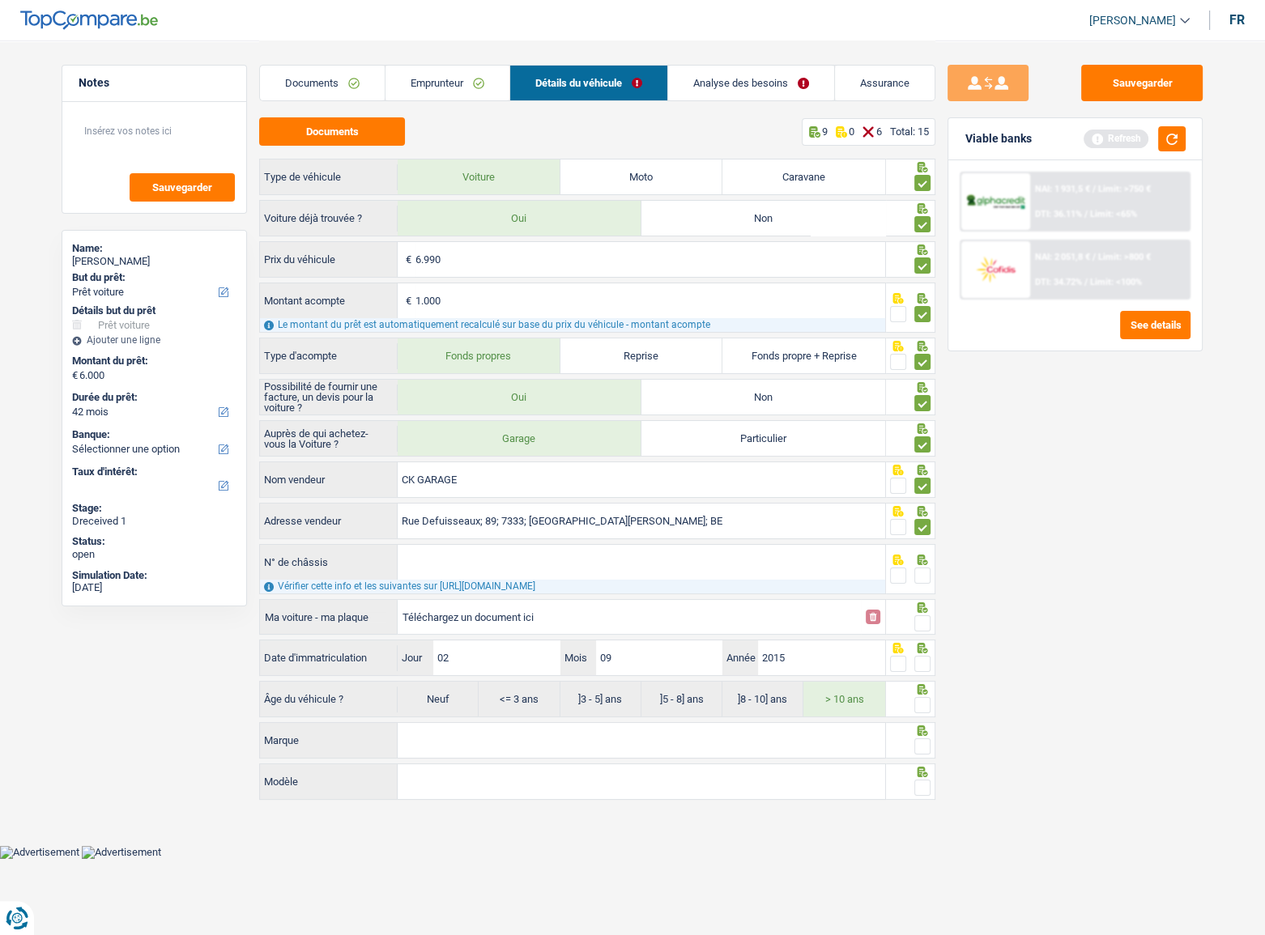
type input "C:\fakepath\chassis.png"
drag, startPoint x: 917, startPoint y: 622, endPoint x: 914, endPoint y: 608, distance: 14.1
click at [918, 492] on span at bounding box center [922, 624] width 16 height 16
click at [0, 0] on input "radio" at bounding box center [0, 0] width 0 height 0
click at [471, 492] on input "N° de châssis" at bounding box center [642, 562] width 488 height 35
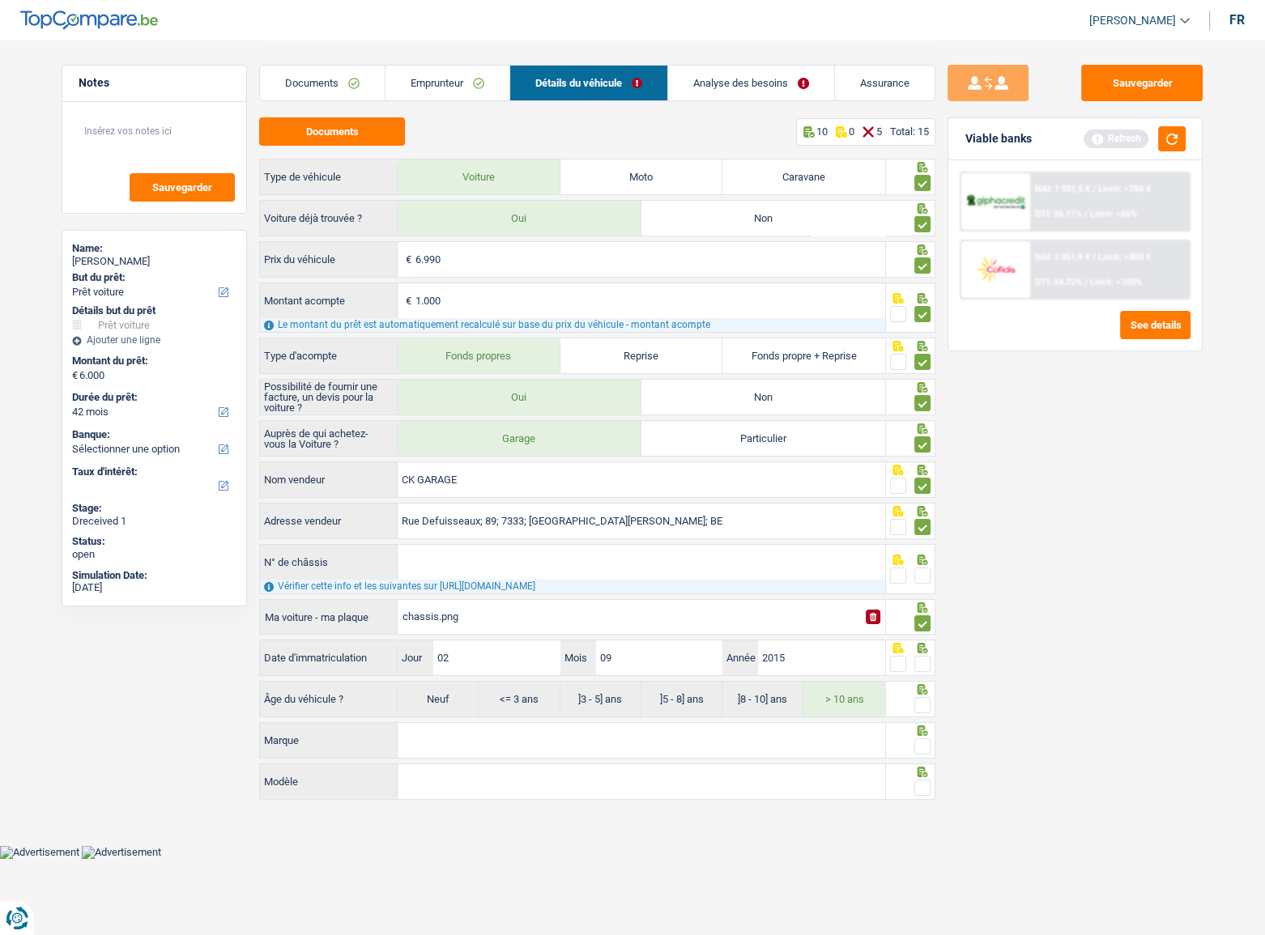
paste input "VSSZZZAAZGD307896"
type input "VSSZZZAAZGD307896"
click at [923, 492] on span at bounding box center [922, 576] width 16 height 16
click at [0, 0] on input "radio" at bounding box center [0, 0] width 0 height 0
drag, startPoint x: 1168, startPoint y: 142, endPoint x: 1169, endPoint y: 160, distance: 17.8
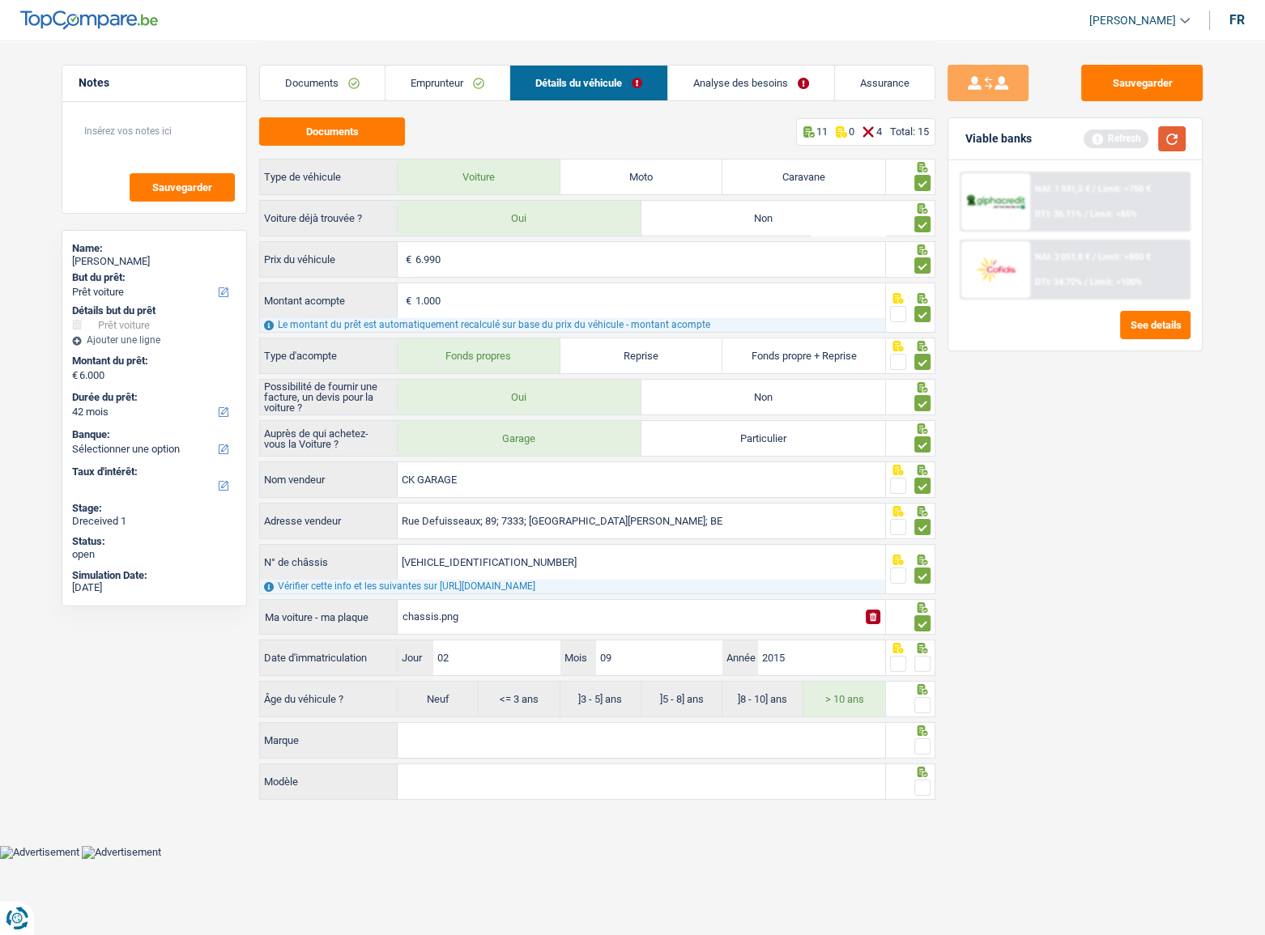
click at [1120, 151] on button "button" at bounding box center [1172, 138] width 28 height 25
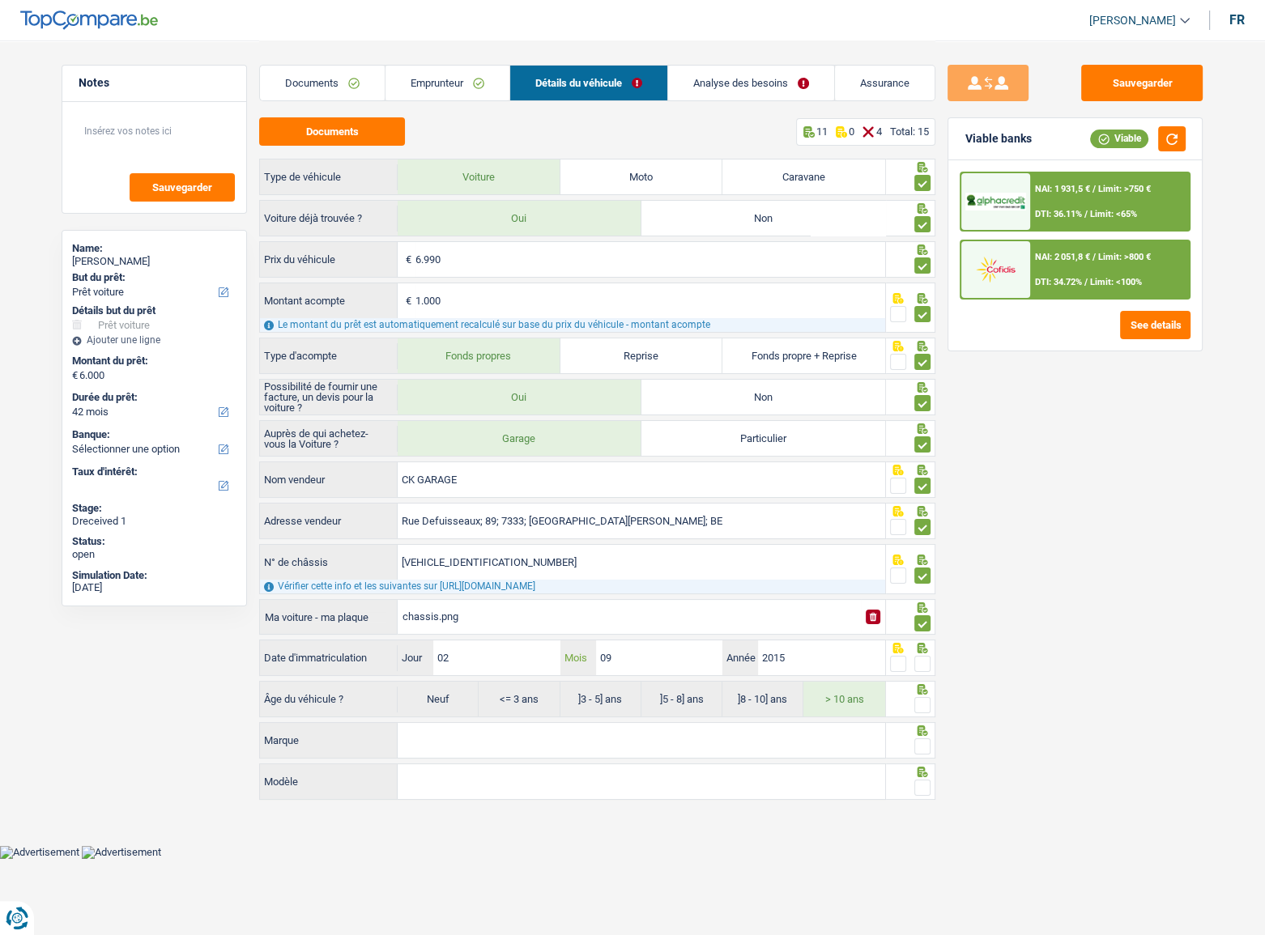
drag, startPoint x: 636, startPoint y: 663, endPoint x: 513, endPoint y: 663, distance: 122.3
click at [513, 492] on div "02 Jour / 09 Mois / 2015 Année" at bounding box center [642, 658] width 488 height 35
type input "11"
radio input "true"
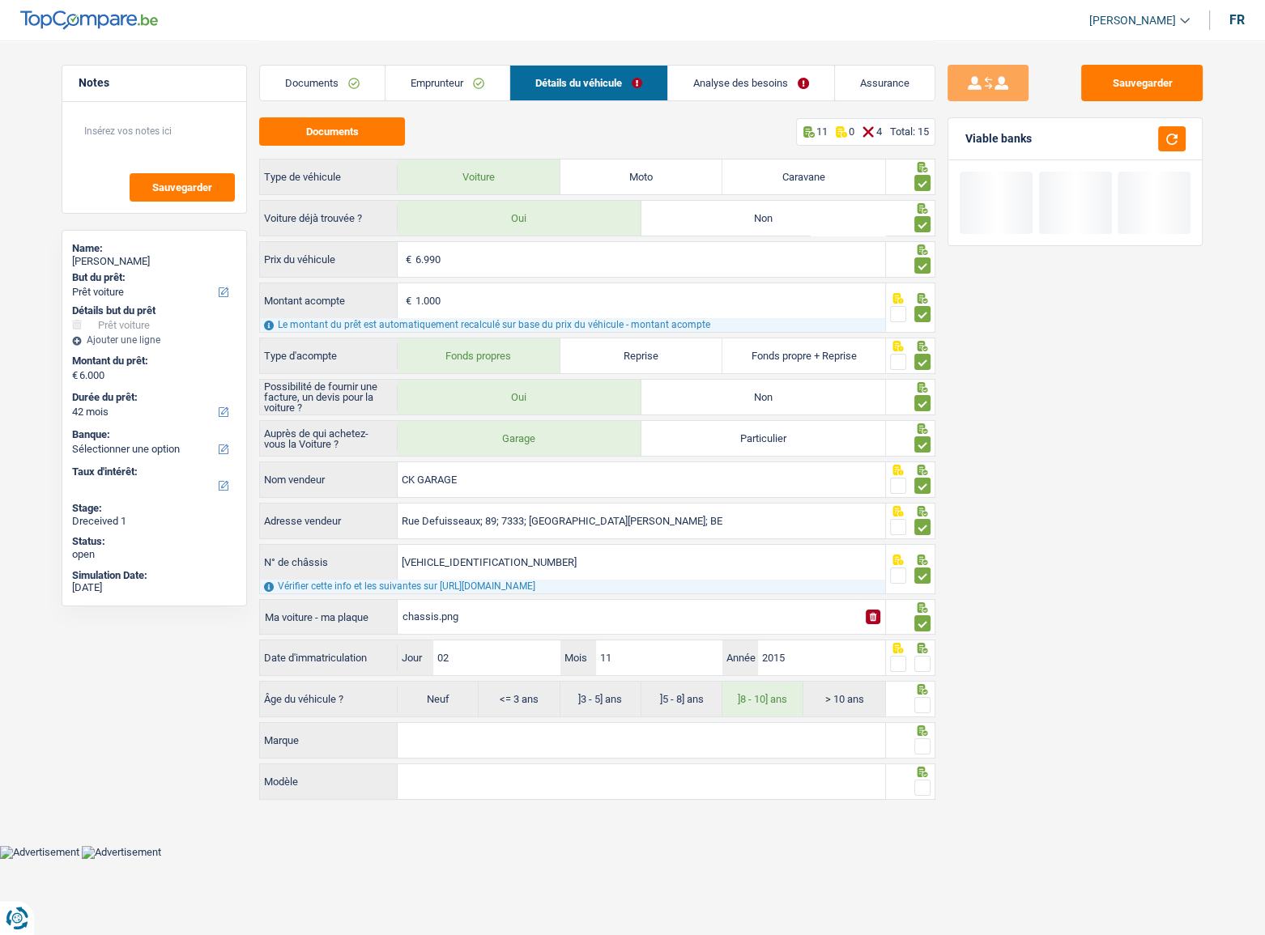
click at [926, 492] on span at bounding box center [922, 664] width 16 height 16
click at [0, 0] on input "radio" at bounding box center [0, 0] width 0 height 0
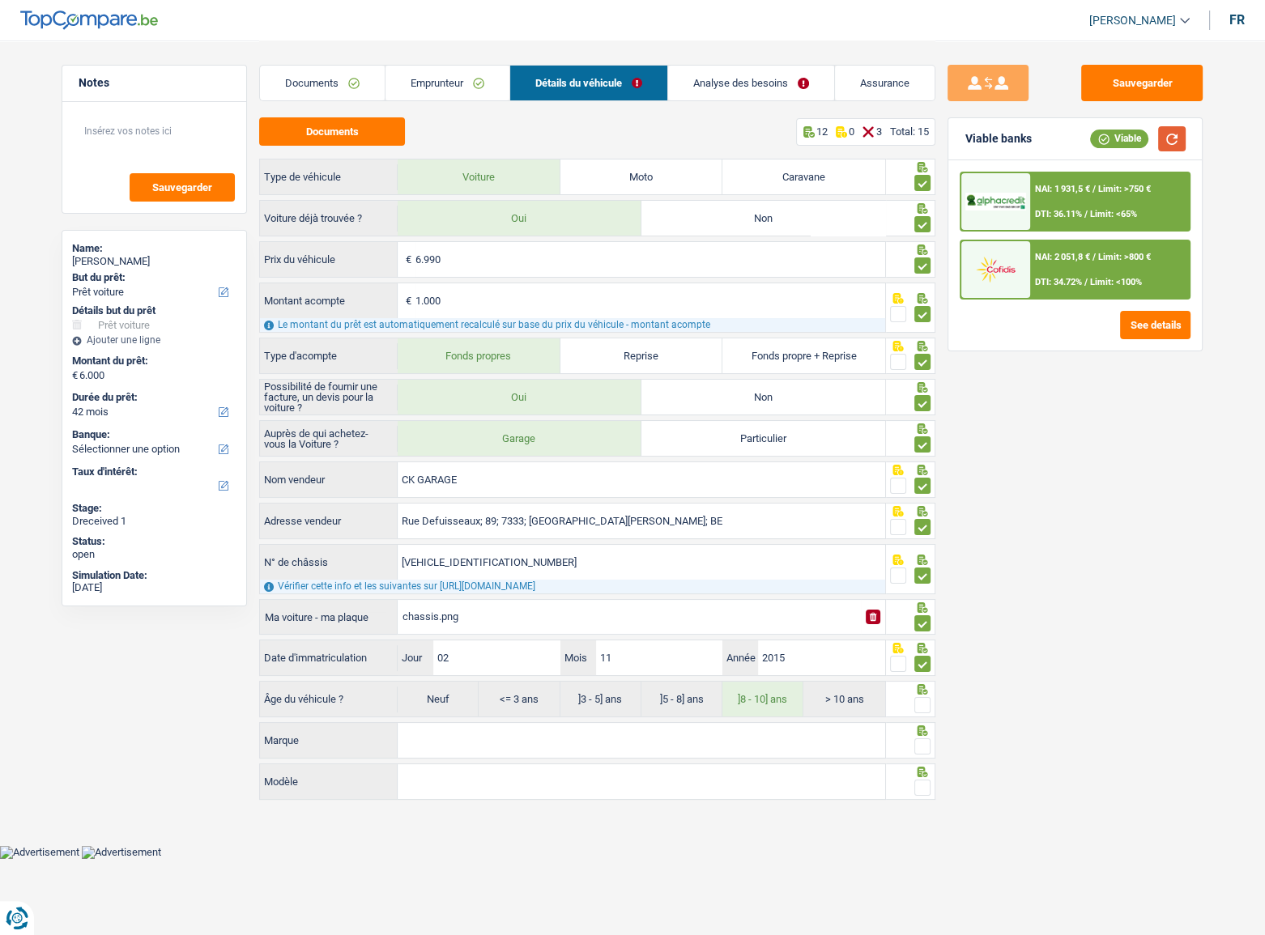
click at [1120, 138] on button "button" at bounding box center [1172, 138] width 28 height 25
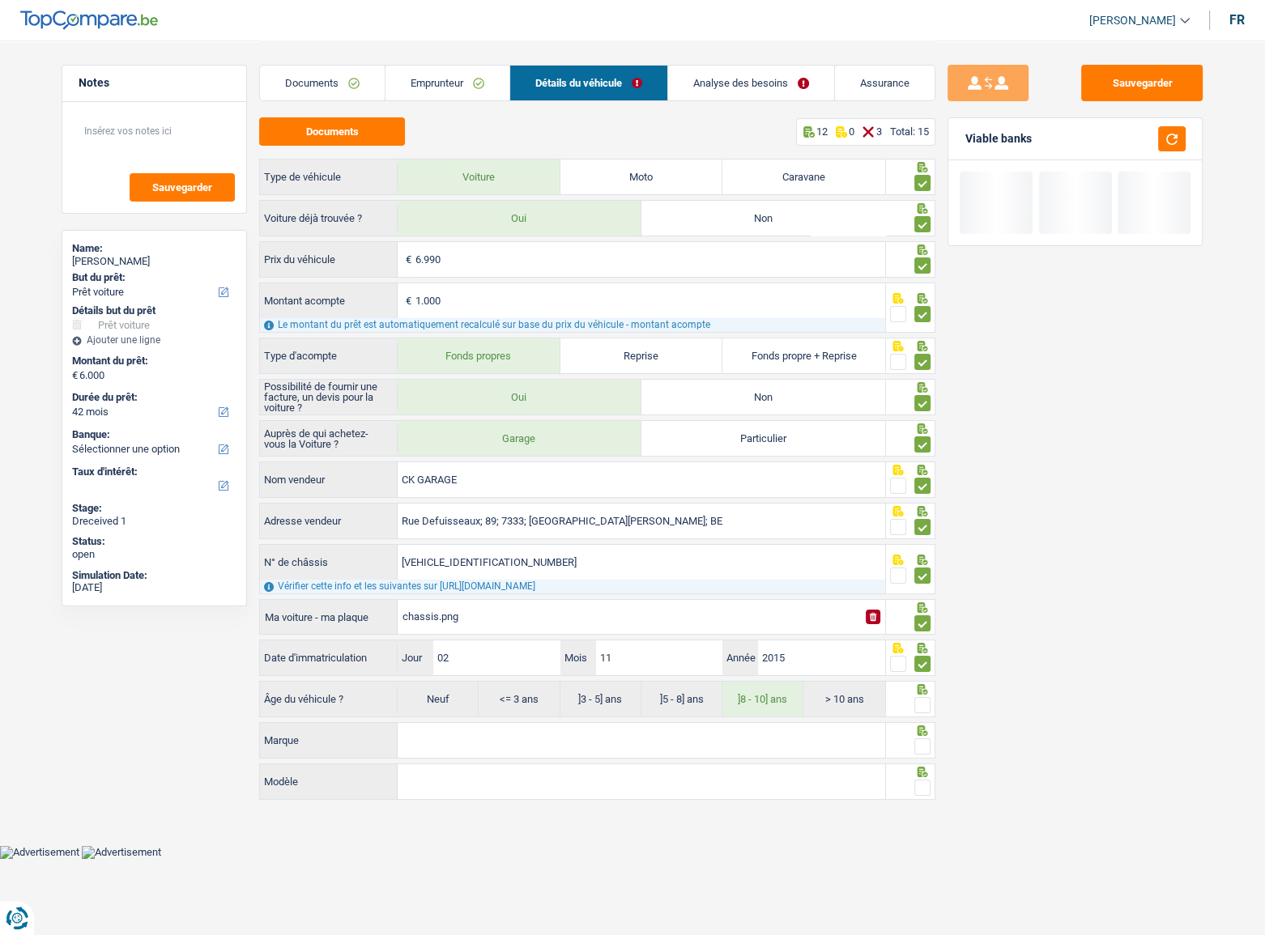
click at [922, 492] on span at bounding box center [922, 705] width 16 height 16
click at [0, 0] on input "radio" at bounding box center [0, 0] width 0 height 0
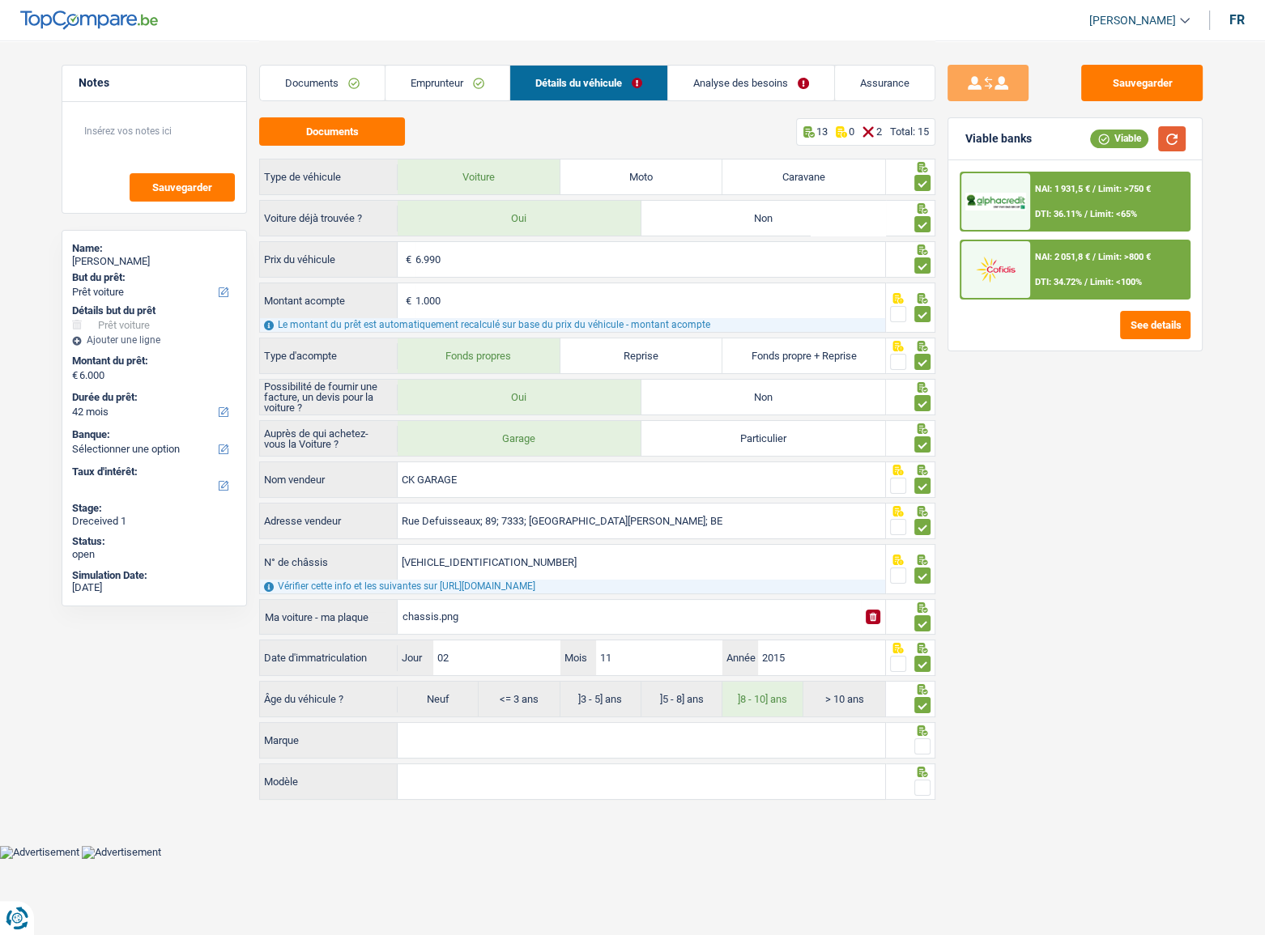
click at [1120, 138] on button "button" at bounding box center [1172, 138] width 28 height 25
click at [1120, 147] on button "button" at bounding box center [1172, 138] width 28 height 25
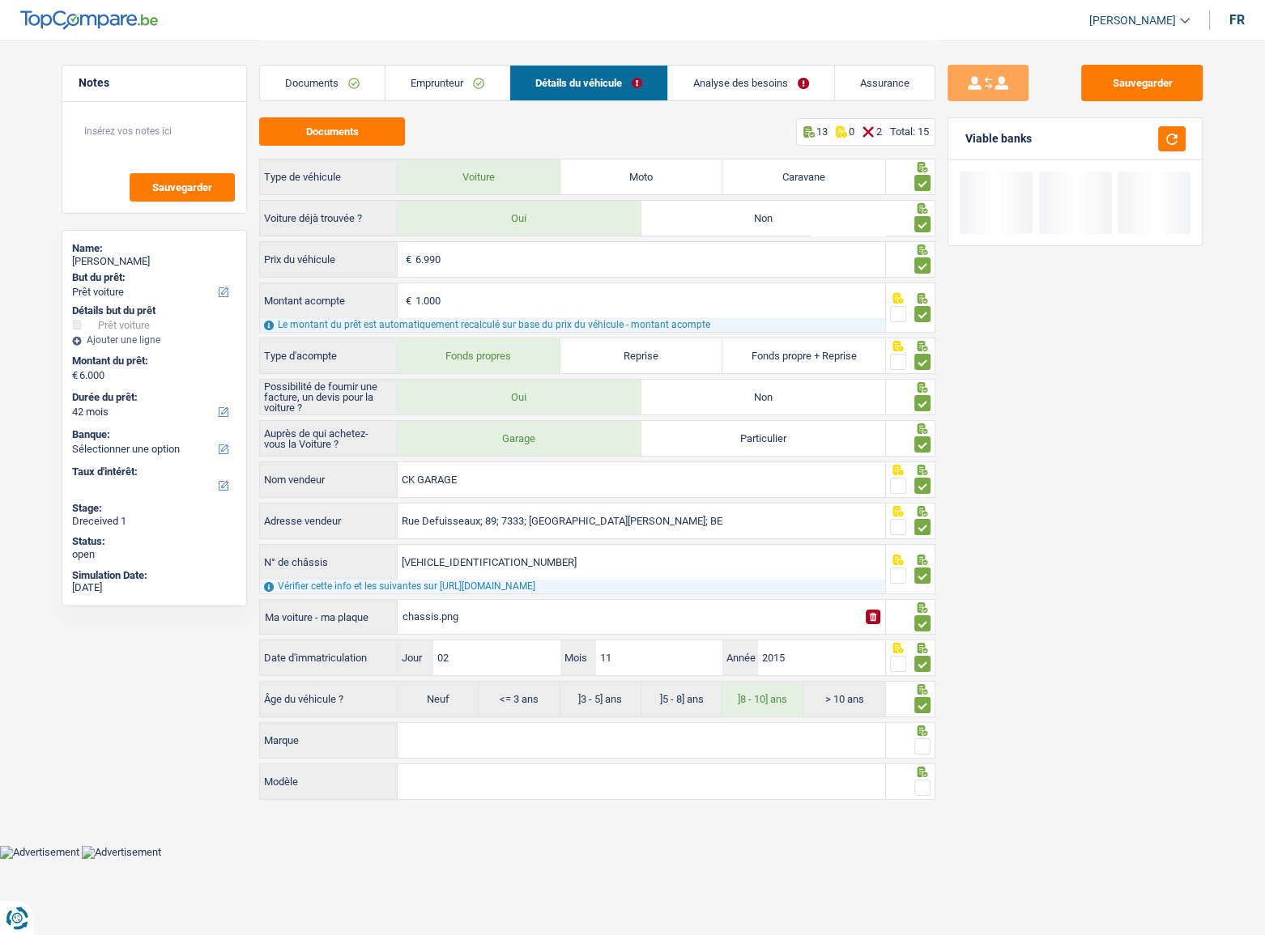
click at [456, 492] on input "Marque" at bounding box center [642, 740] width 488 height 35
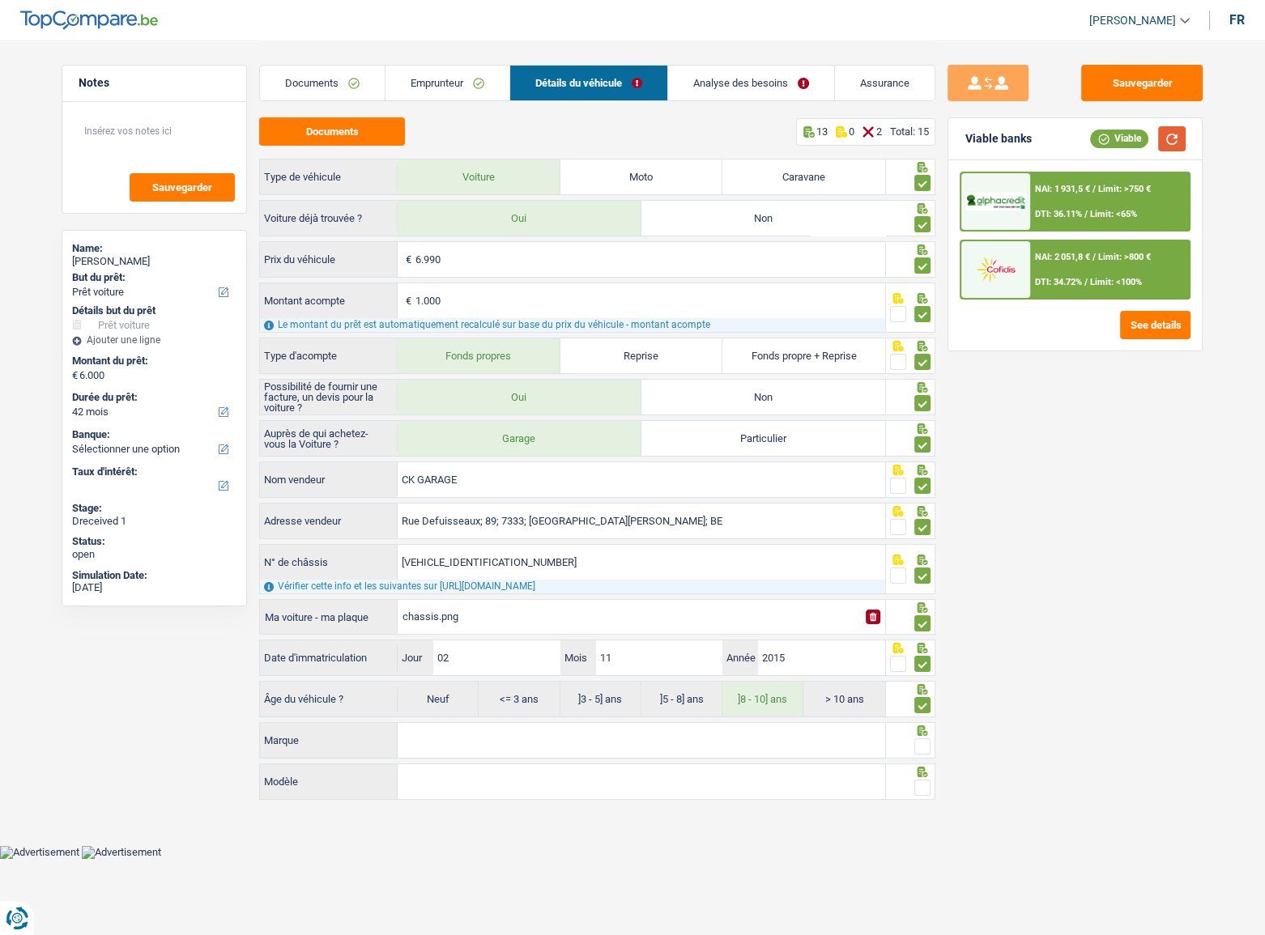
click at [1120, 132] on button "button" at bounding box center [1172, 138] width 28 height 25
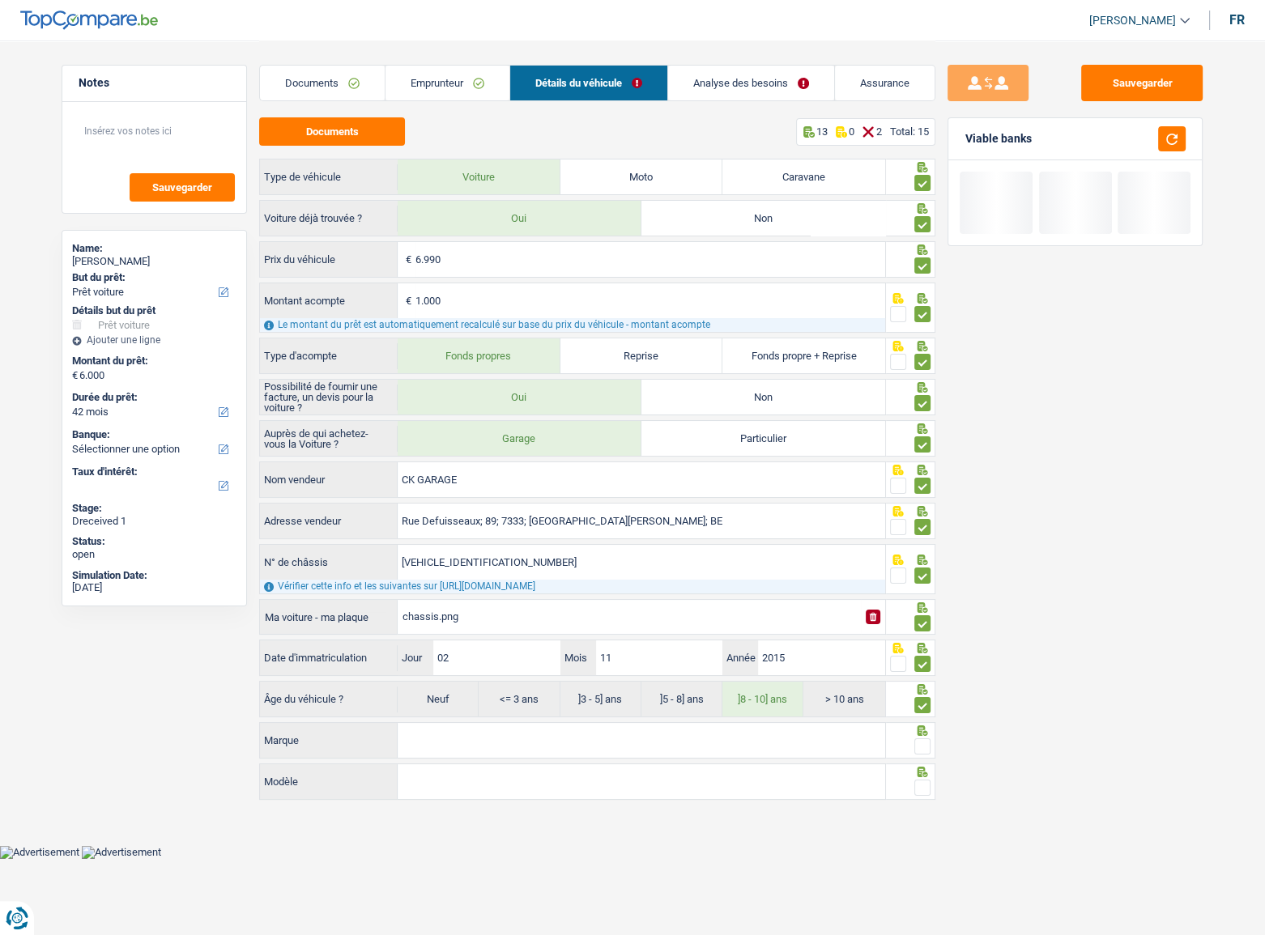
click at [456, 492] on input "Marque" at bounding box center [642, 740] width 488 height 35
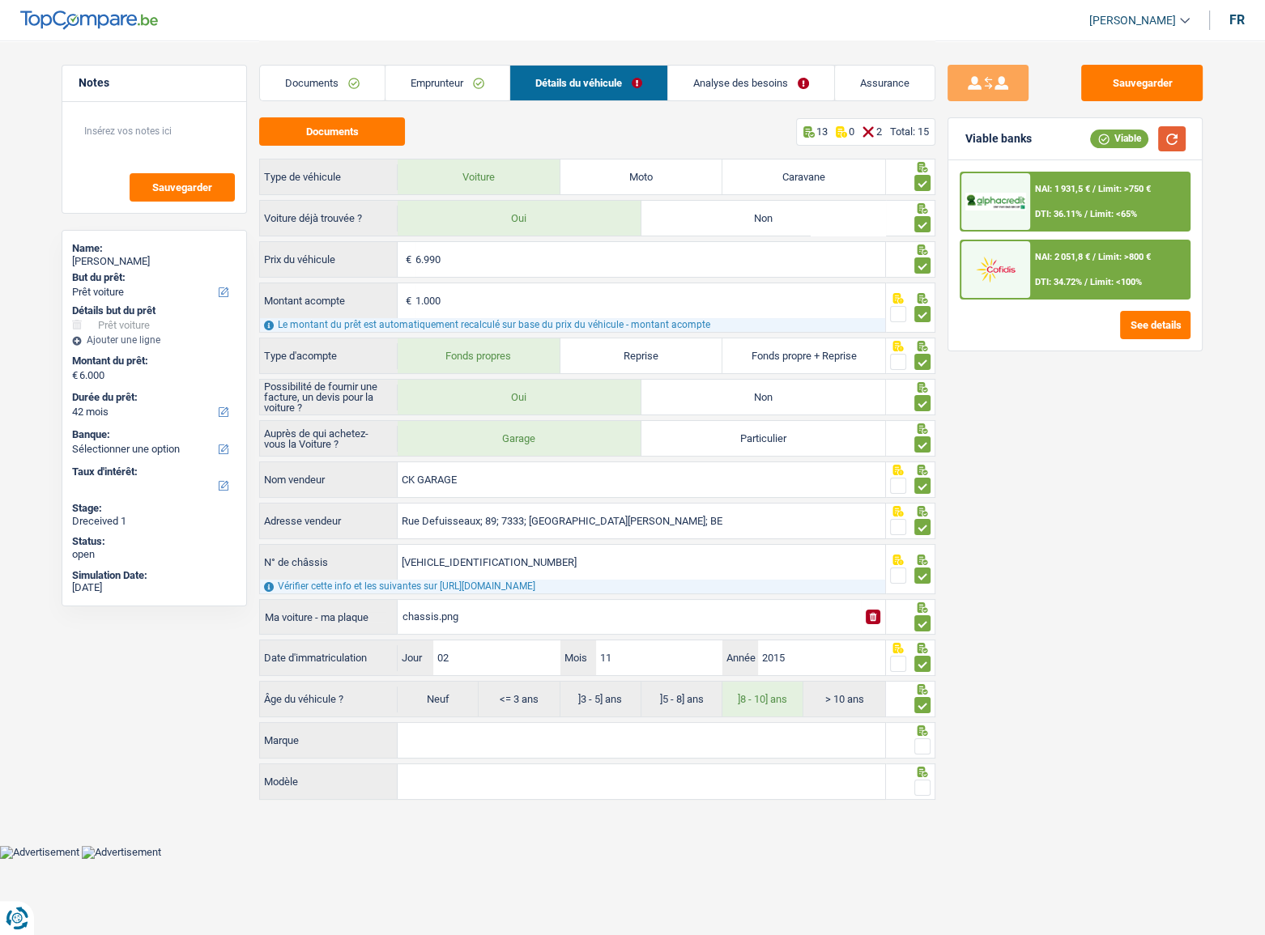
click at [1120, 131] on button "button" at bounding box center [1172, 138] width 28 height 25
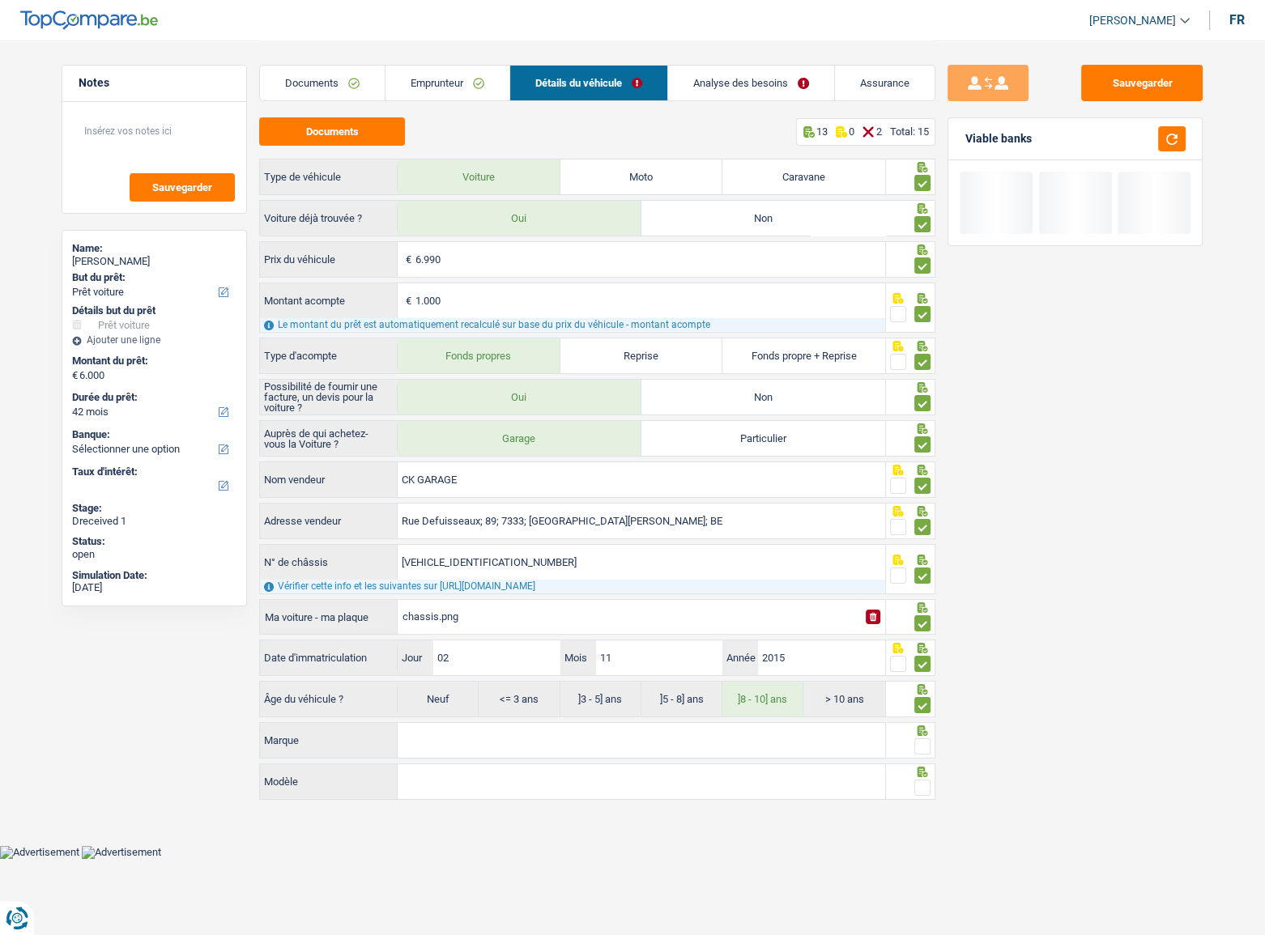
drag, startPoint x: 454, startPoint y: 744, endPoint x: 492, endPoint y: 739, distance: 38.3
click at [475, 492] on input "Marque" at bounding box center [642, 740] width 488 height 35
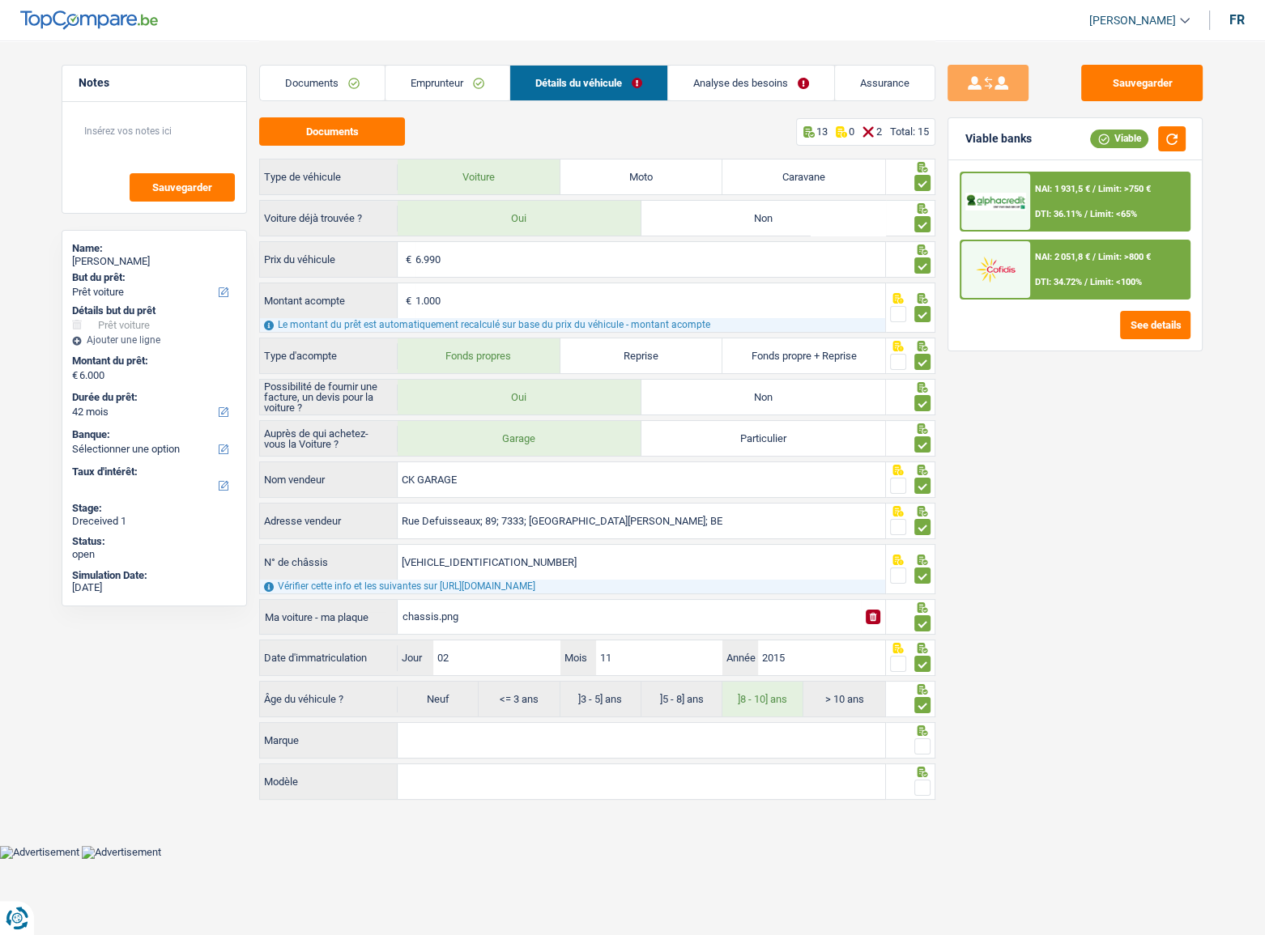
click at [573, 492] on input "Marque" at bounding box center [642, 740] width 488 height 35
click at [548, 492] on input "Marque" at bounding box center [642, 740] width 488 height 35
click at [491, 492] on input "Marque" at bounding box center [642, 740] width 488 height 35
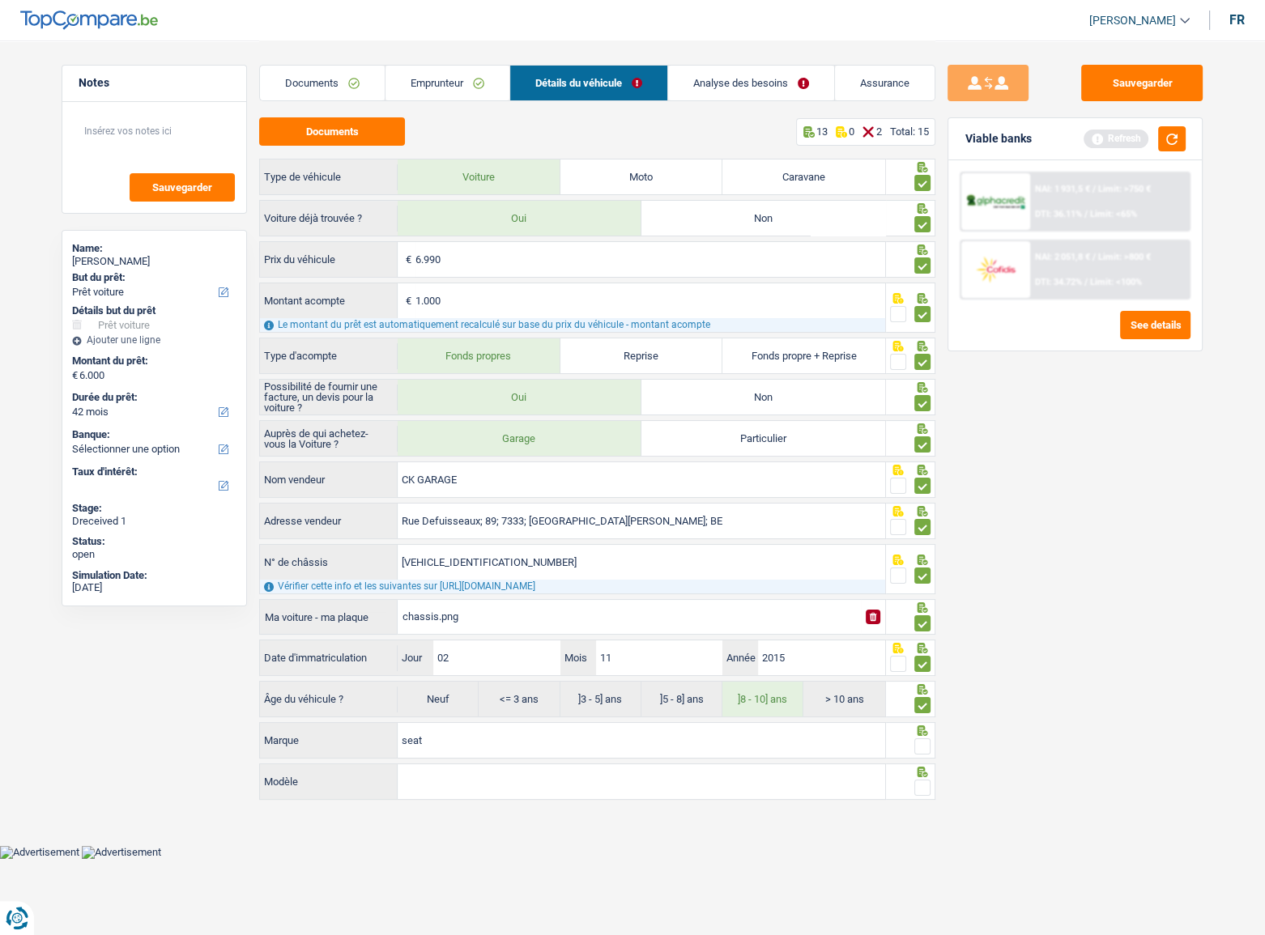
type input "seat"
drag, startPoint x: 921, startPoint y: 744, endPoint x: 895, endPoint y: 753, distance: 27.7
click at [920, 492] on span at bounding box center [922, 747] width 16 height 16
click at [0, 0] on input "radio" at bounding box center [0, 0] width 0 height 0
click at [709, 492] on input "Modèle" at bounding box center [642, 782] width 488 height 35
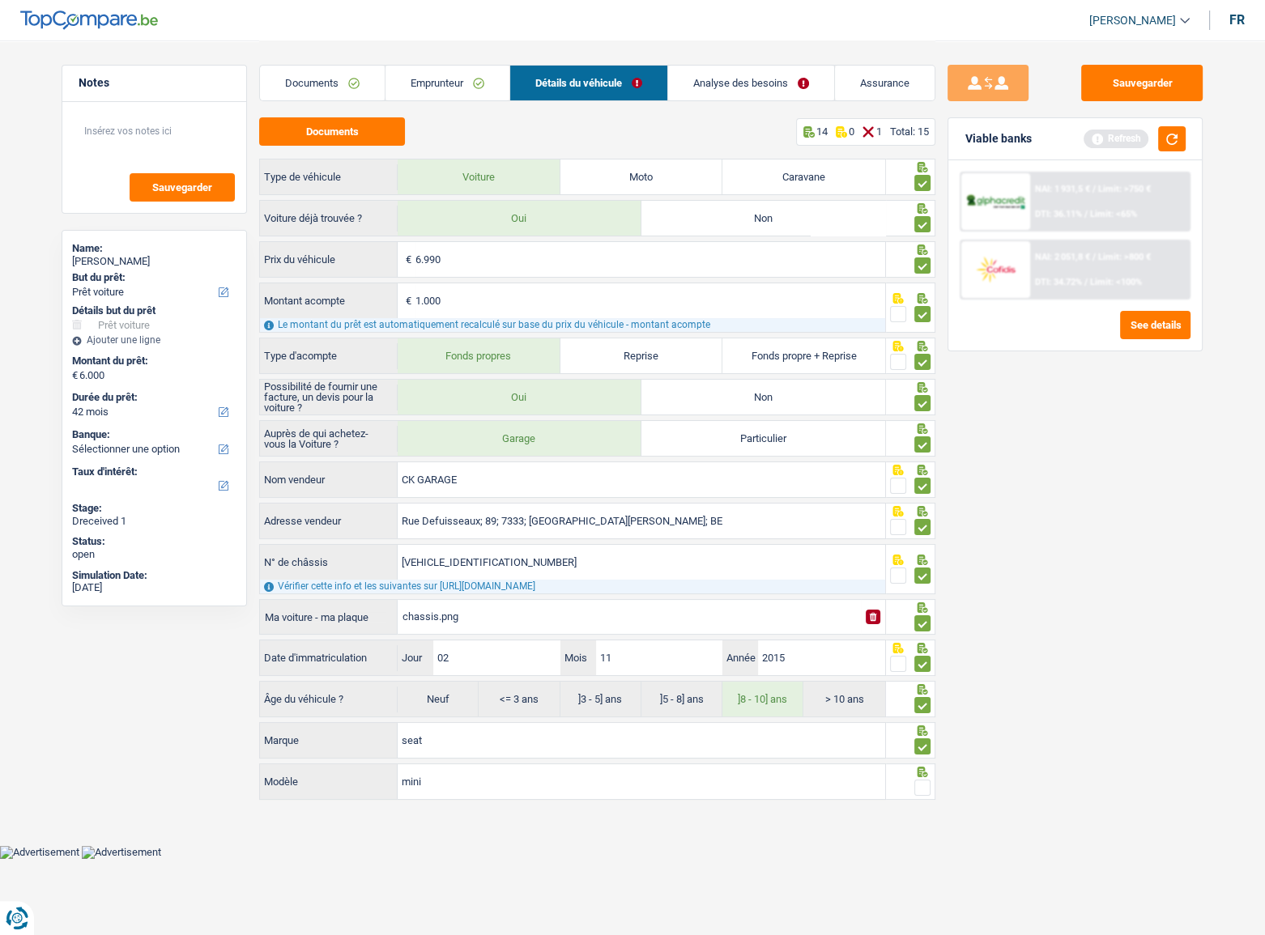
type input "mini"
click at [921, 492] on span at bounding box center [922, 788] width 16 height 16
click at [0, 0] on input "radio" at bounding box center [0, 0] width 0 height 0
click at [1120, 141] on button "button" at bounding box center [1172, 138] width 28 height 25
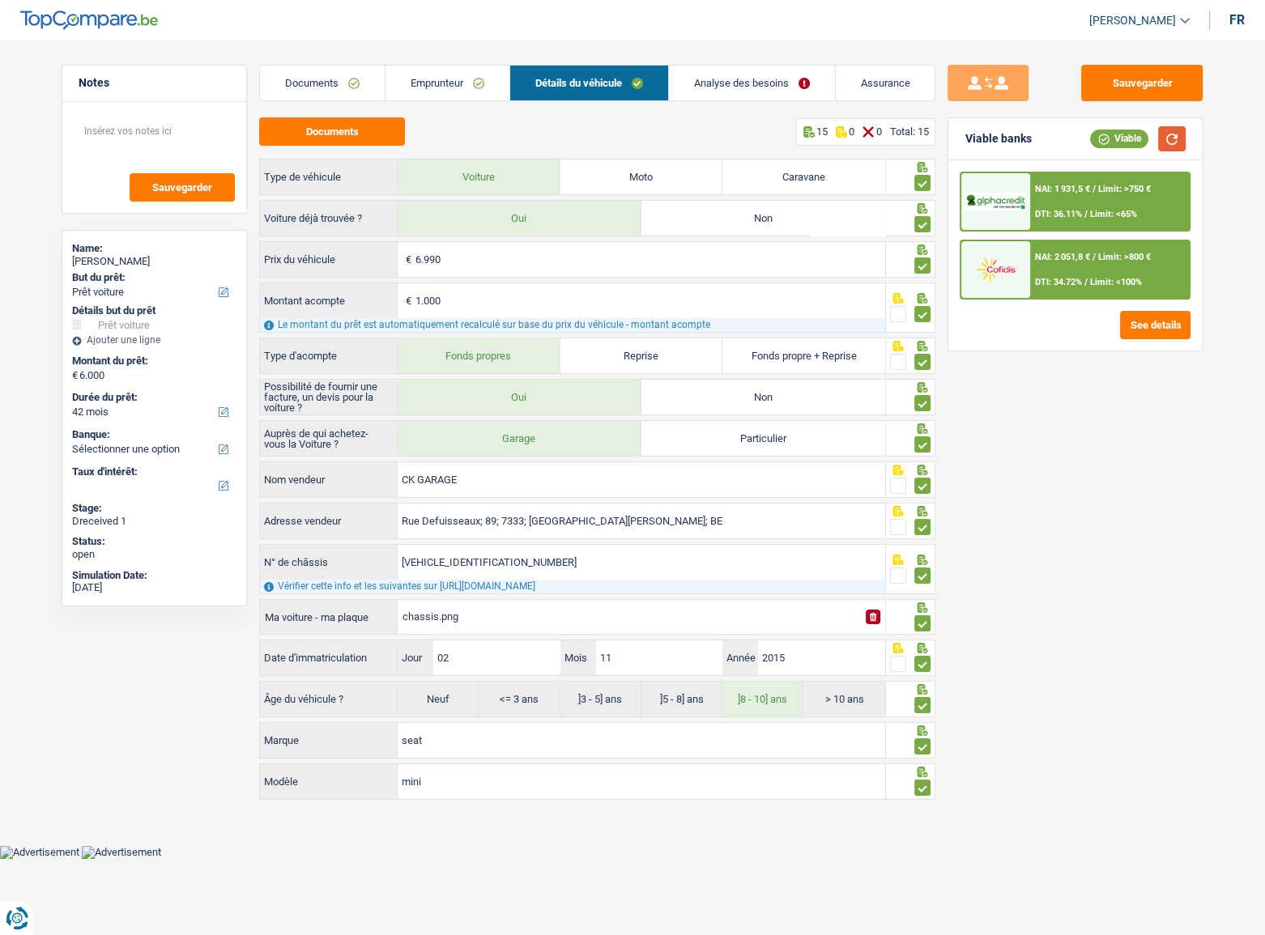
click at [1120, 141] on button "button" at bounding box center [1172, 138] width 28 height 25
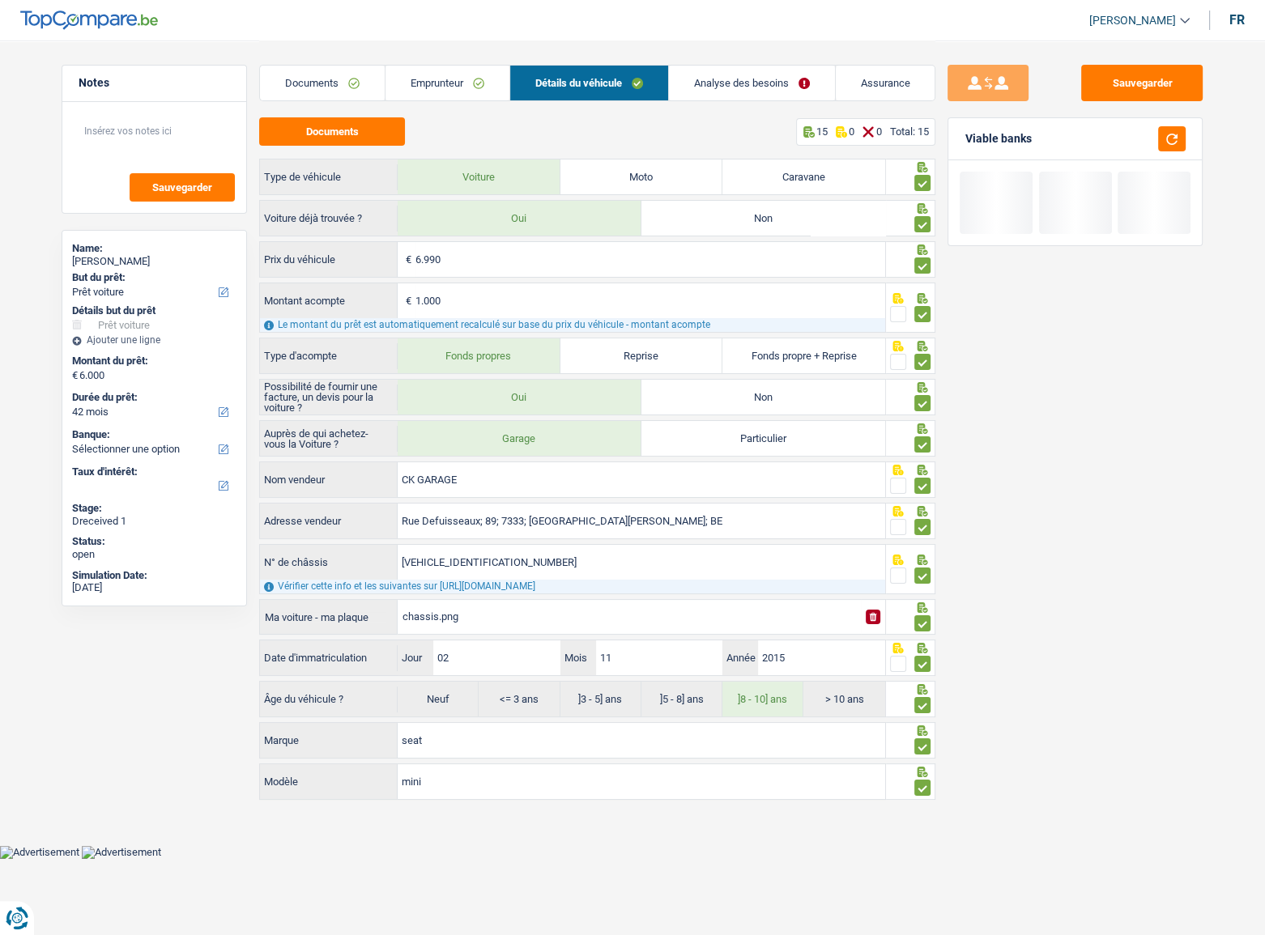
click at [750, 89] on link "Analyse des besoins" at bounding box center [752, 83] width 166 height 35
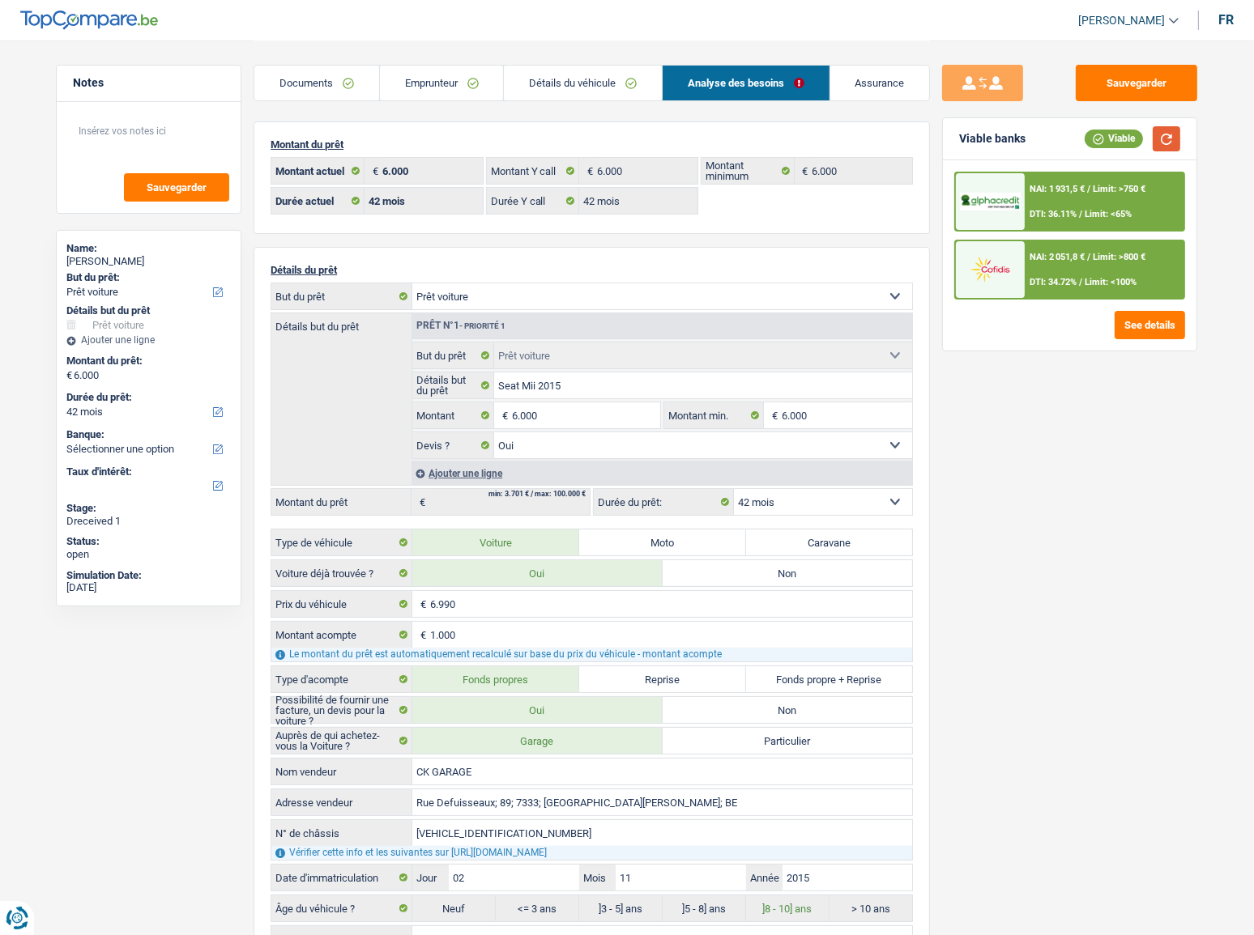
click at [1120, 142] on button "button" at bounding box center [1167, 138] width 28 height 25
click at [1120, 78] on button "Sauvegarder" at bounding box center [1136, 83] width 121 height 36
click at [351, 87] on link "Documents" at bounding box center [316, 83] width 125 height 35
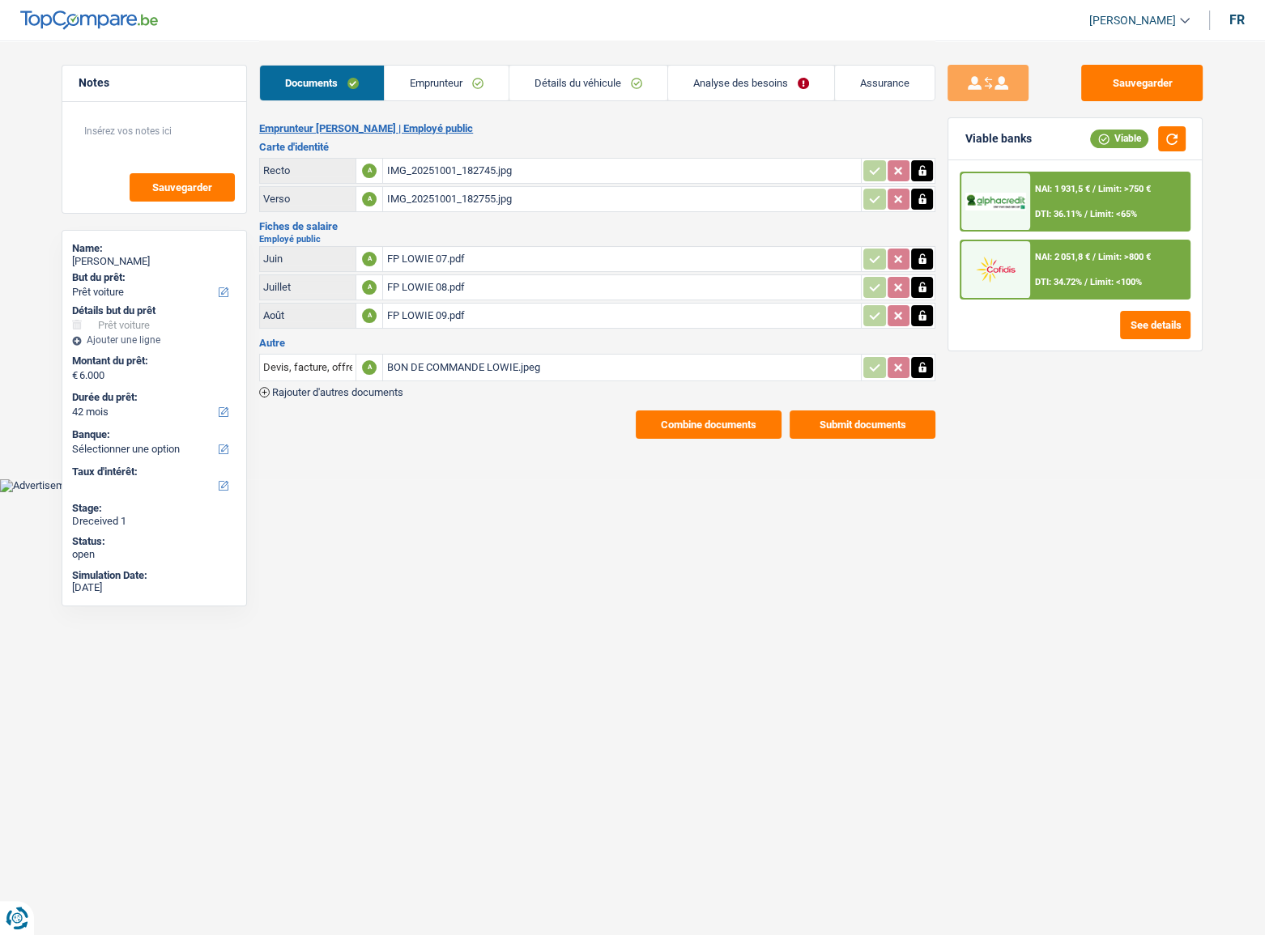
click at [470, 354] on td "BON DE COMMANDE LOWIE.jpeg" at bounding box center [621, 368] width 479 height 28
click at [461, 367] on div "BON DE COMMANDE LOWIE.jpeg" at bounding box center [621, 368] width 471 height 24
click at [697, 76] on link "Analyse des besoins" at bounding box center [751, 83] width 166 height 35
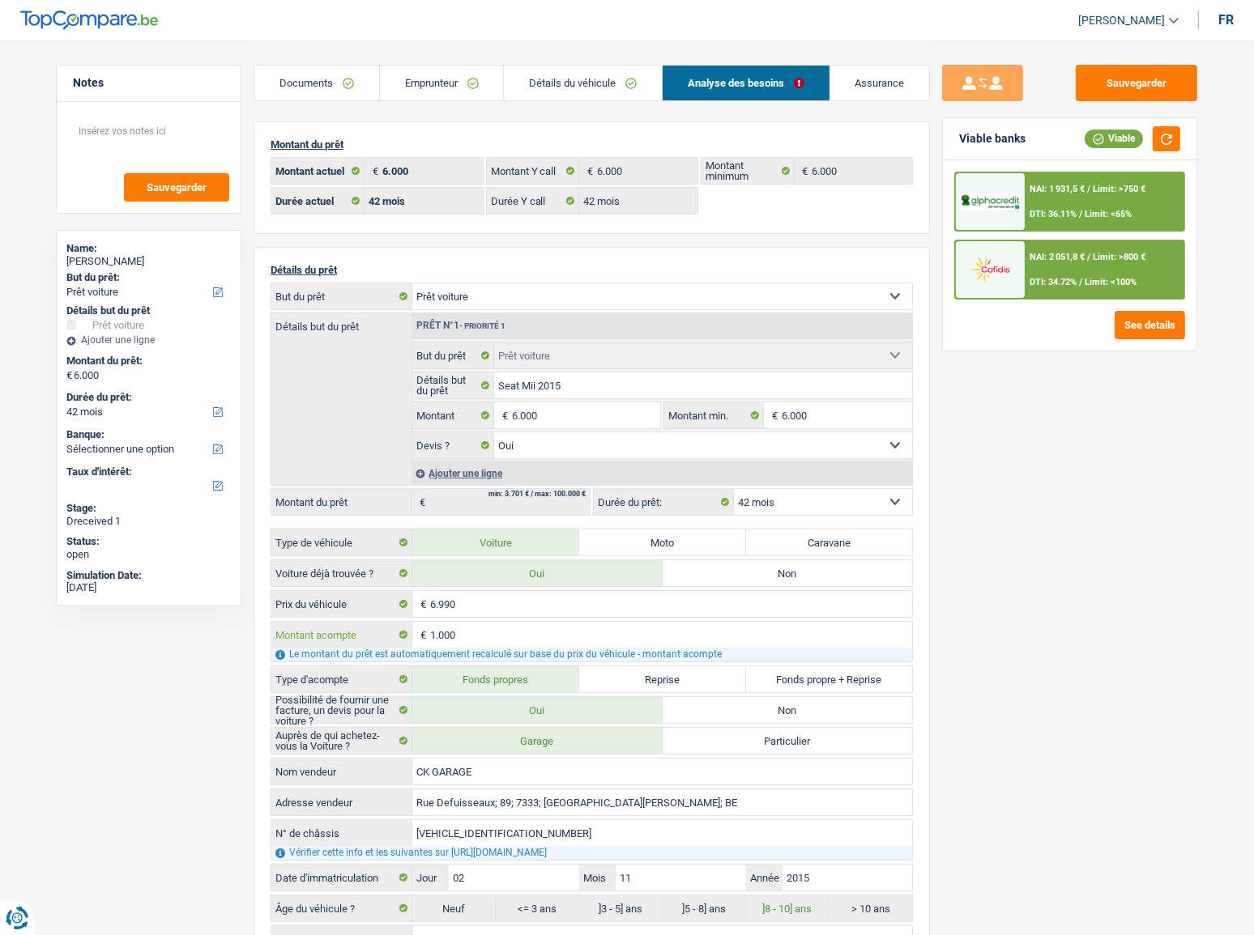
click at [446, 492] on input "1.000" at bounding box center [671, 635] width 482 height 26
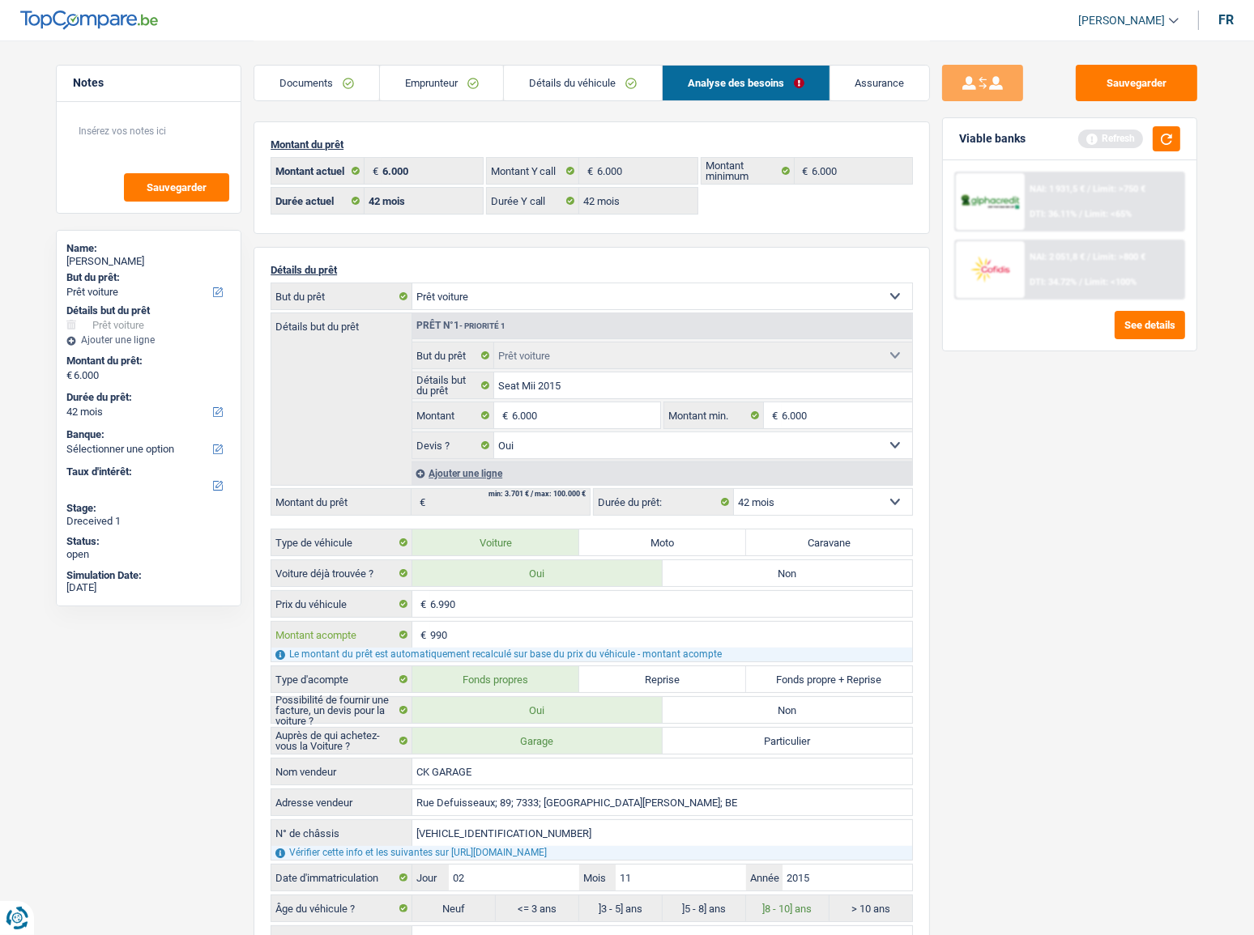
type input "990"
click at [1120, 152] on div "Viable banks Refresh" at bounding box center [1070, 139] width 254 height 42
click at [1120, 129] on button "button" at bounding box center [1167, 138] width 28 height 25
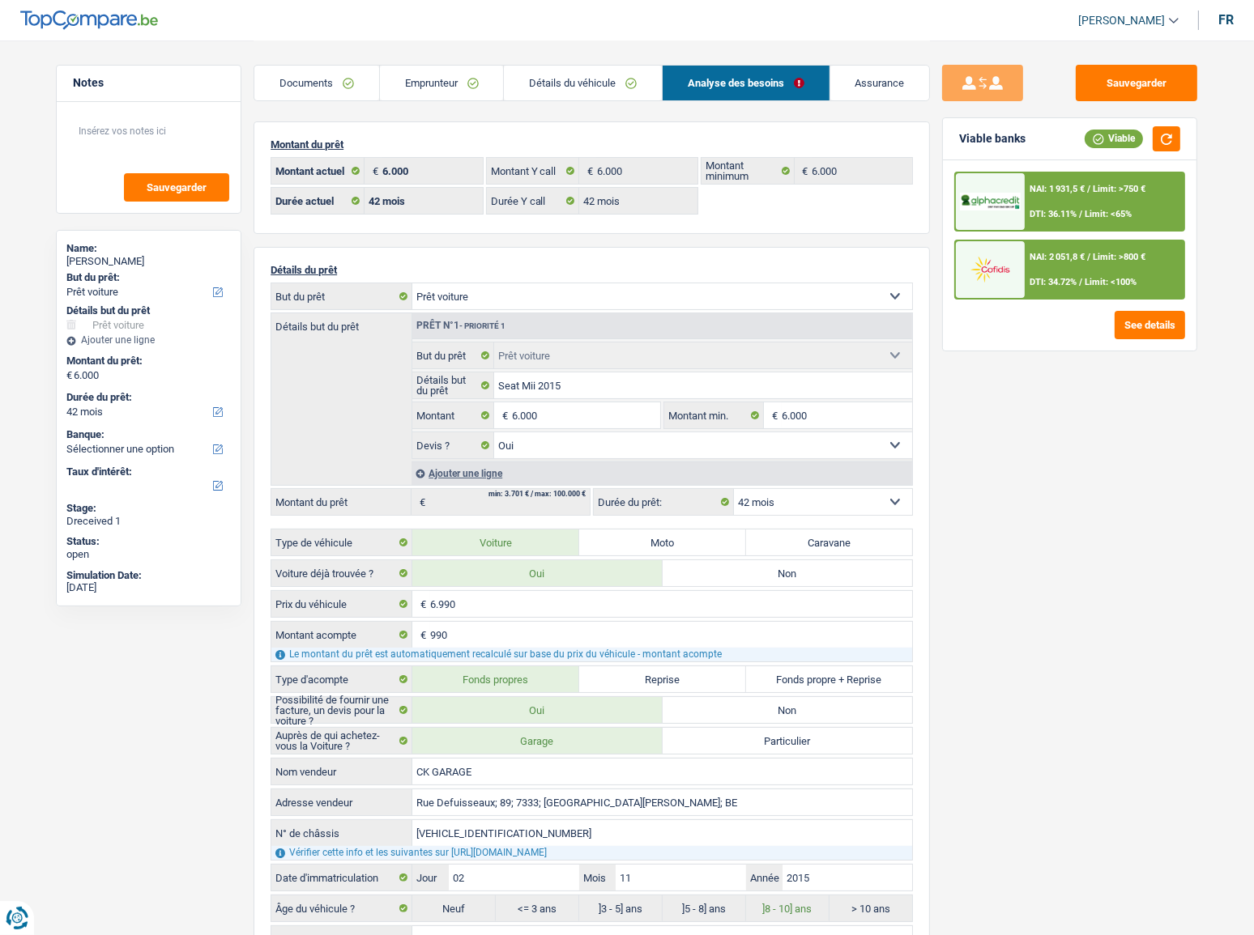
click at [1046, 211] on span "DTI: 36.11%" at bounding box center [1052, 214] width 47 height 11
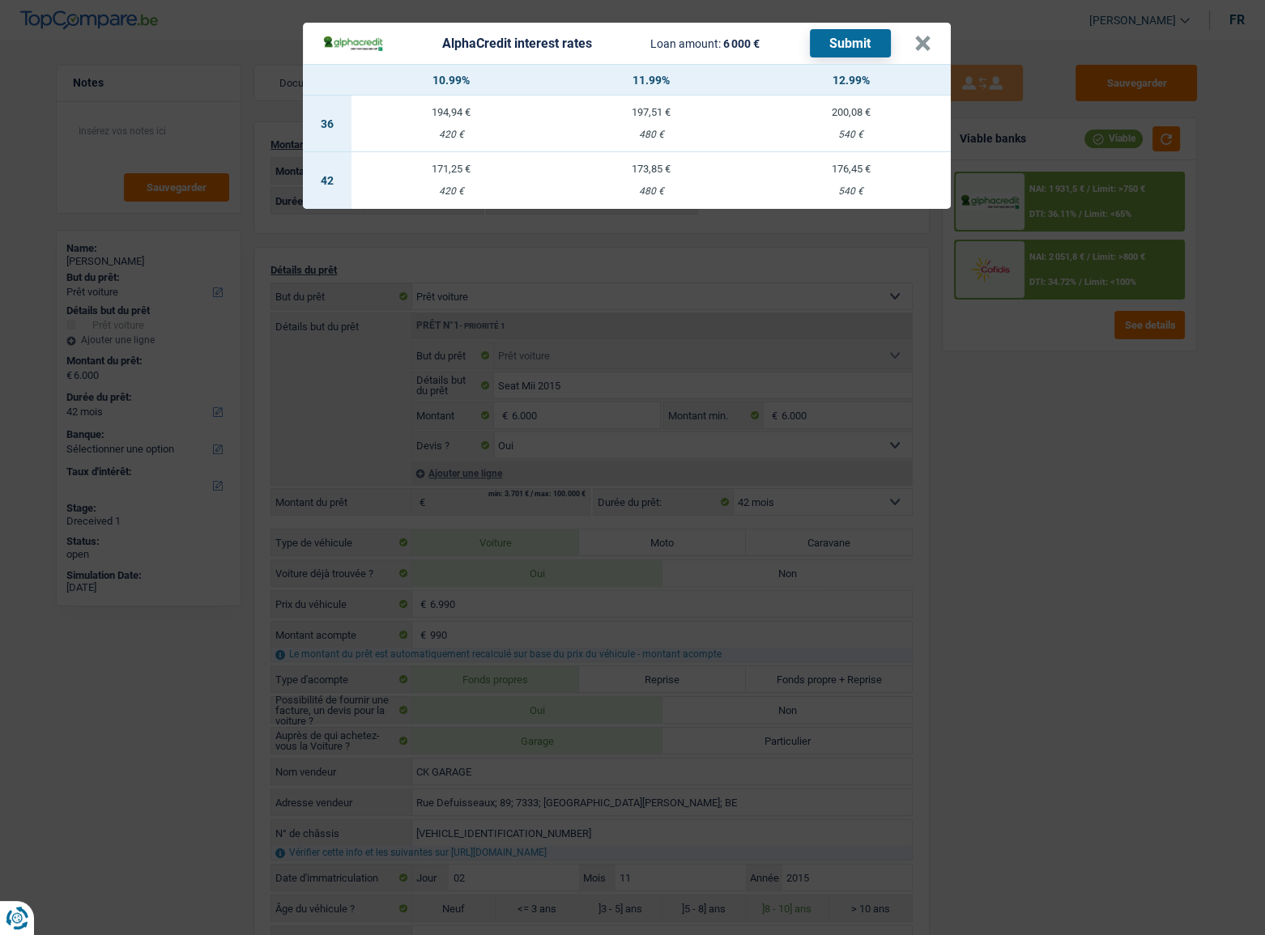
click at [457, 181] on td "171,25 € 420 €" at bounding box center [452, 180] width 200 height 57
select select "alphacredit"
type input "10,99"
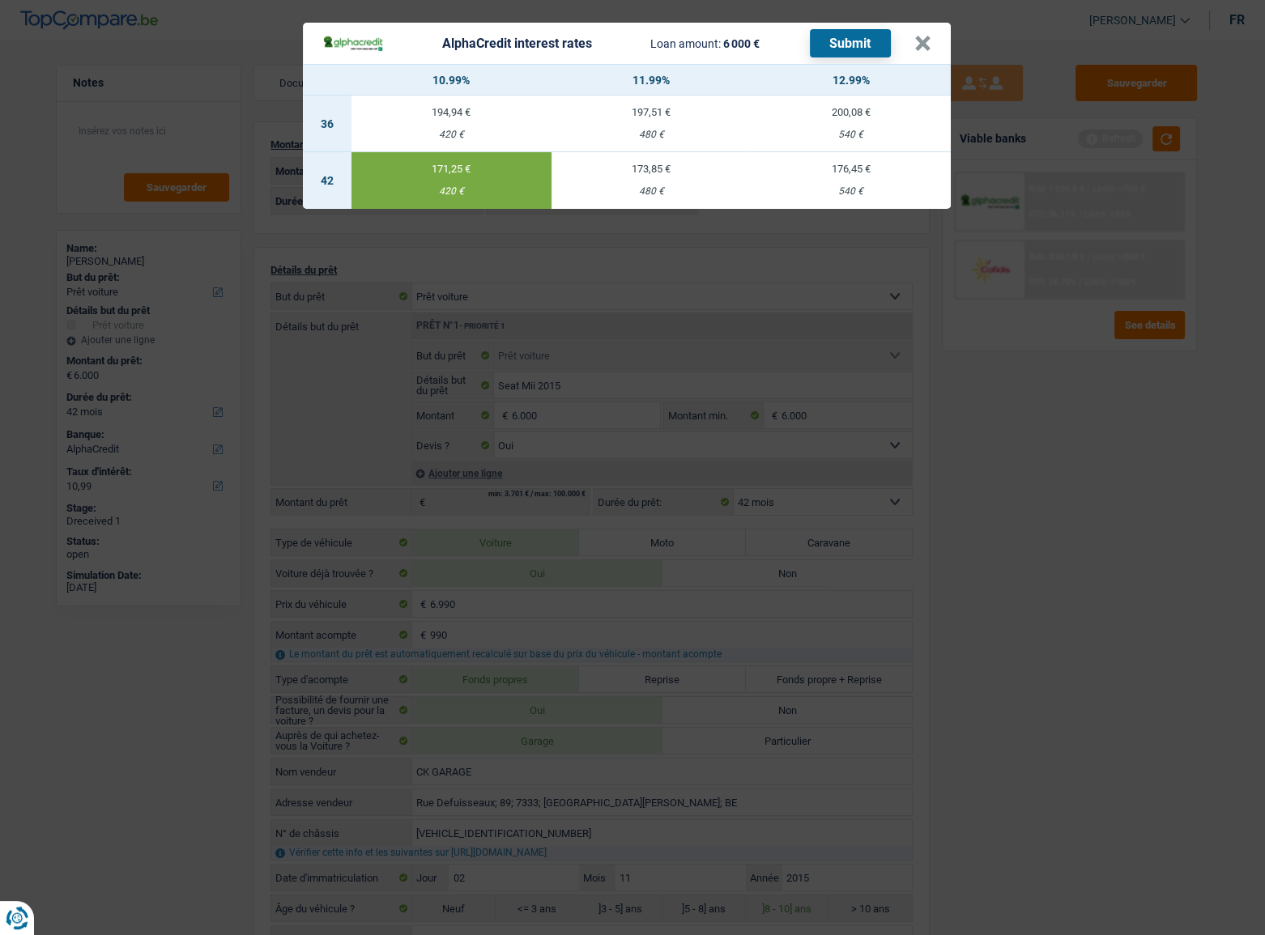
click at [854, 35] on button "Submit" at bounding box center [850, 43] width 81 height 28
click at [927, 48] on button "×" at bounding box center [922, 44] width 17 height 16
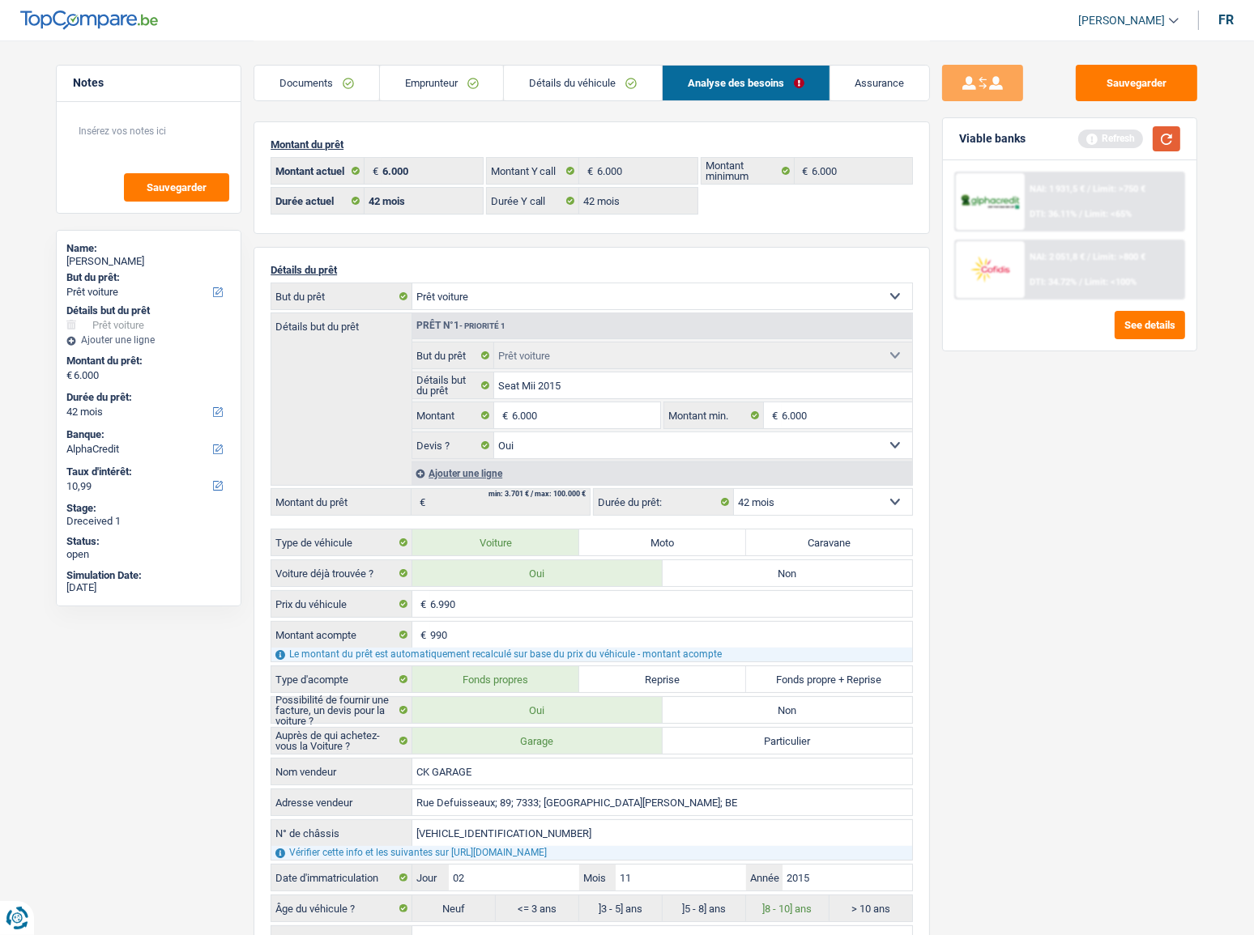
click at [1120, 145] on button "button" at bounding box center [1167, 138] width 28 height 25
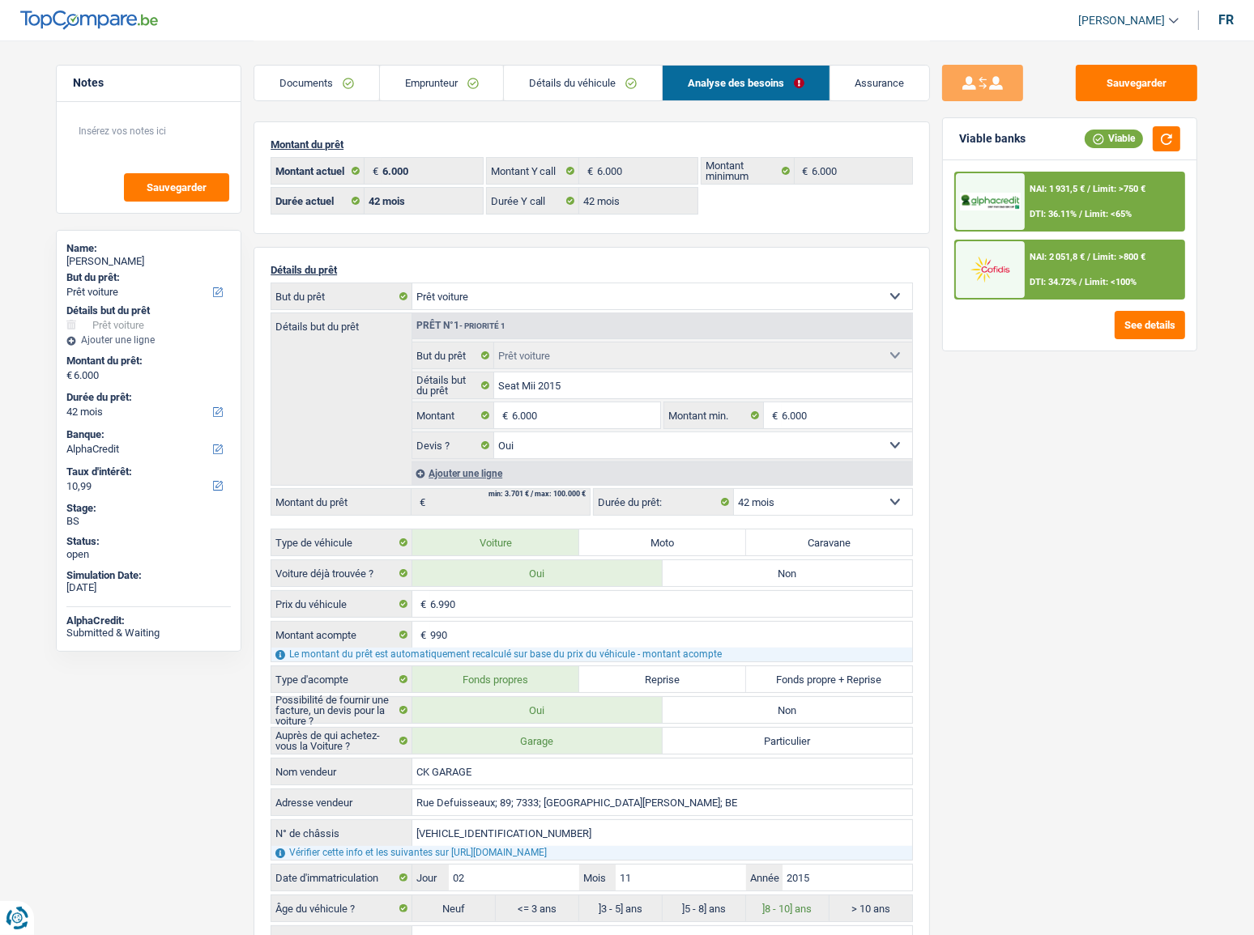
click at [815, 492] on select "12 mois 18 mois 24 mois 30 mois 36 mois 42 mois Sélectionner une option" at bounding box center [823, 502] width 178 height 26
click at [1055, 492] on div "Sauvegarder Viable banks Viable NAI: 1 931,5 € / Limit: >750 € DTI: 36.11% / Li…" at bounding box center [1069, 487] width 279 height 845
click at [454, 81] on link "Emprunteur" at bounding box center [442, 83] width 124 height 35
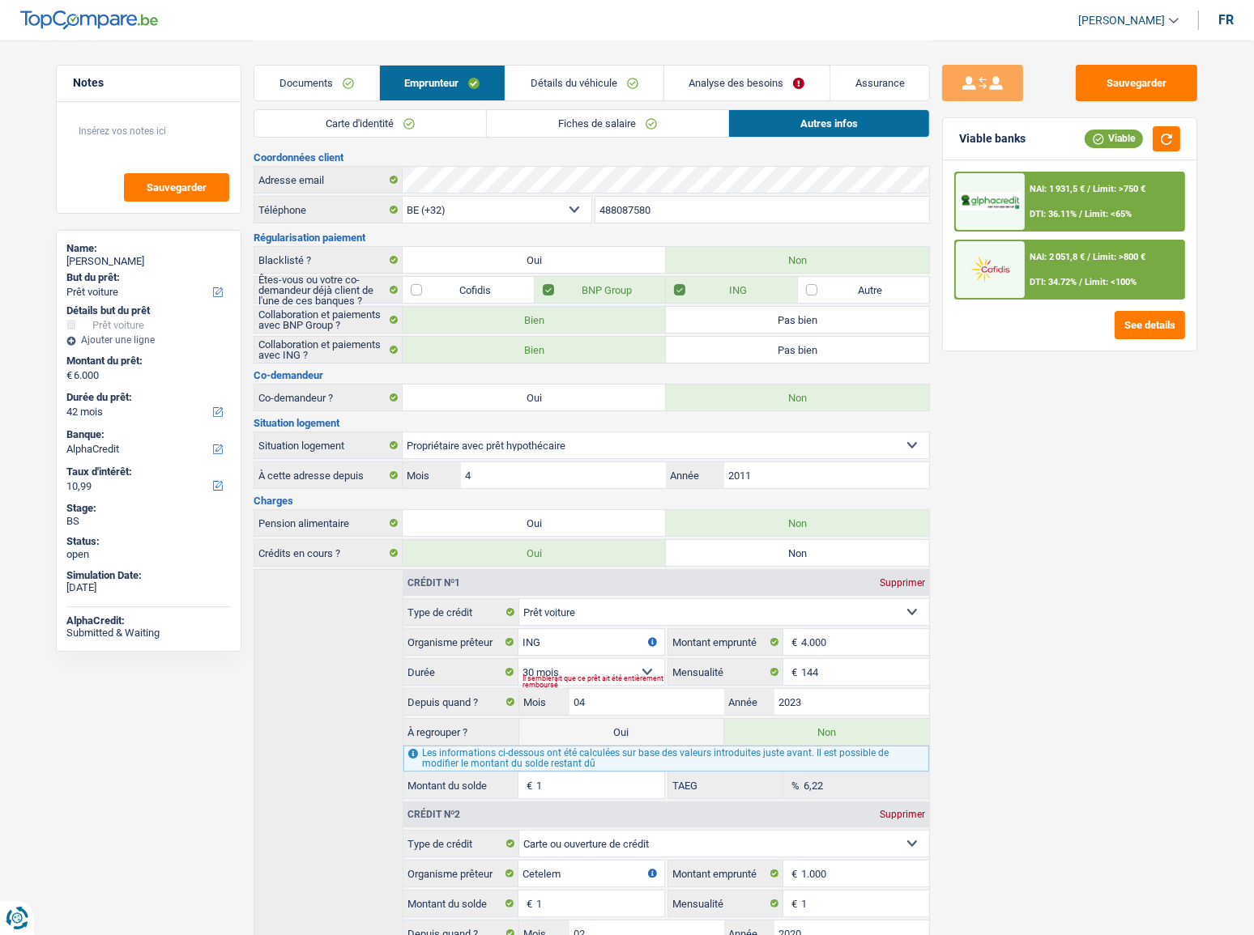
click at [596, 80] on link "Détails du véhicule" at bounding box center [583, 83] width 157 height 35
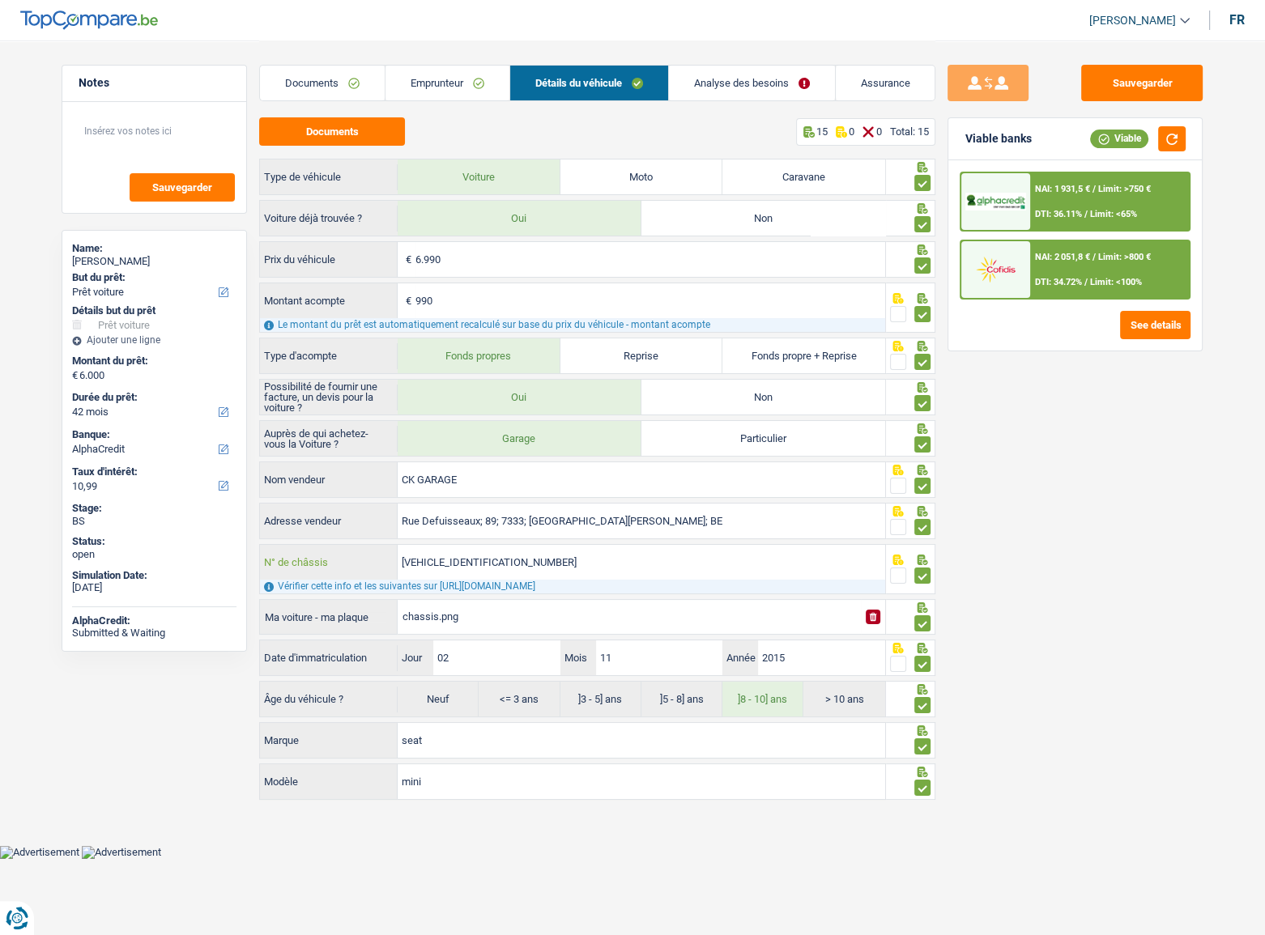
drag, startPoint x: 506, startPoint y: 569, endPoint x: 386, endPoint y: 583, distance: 121.6
click at [386, 492] on div "VSSZZZAAZGD307896 N° de châssis Vérifier cette info et les suivantes sur https:…" at bounding box center [572, 569] width 627 height 50
click at [991, 246] on div at bounding box center [995, 269] width 68 height 57
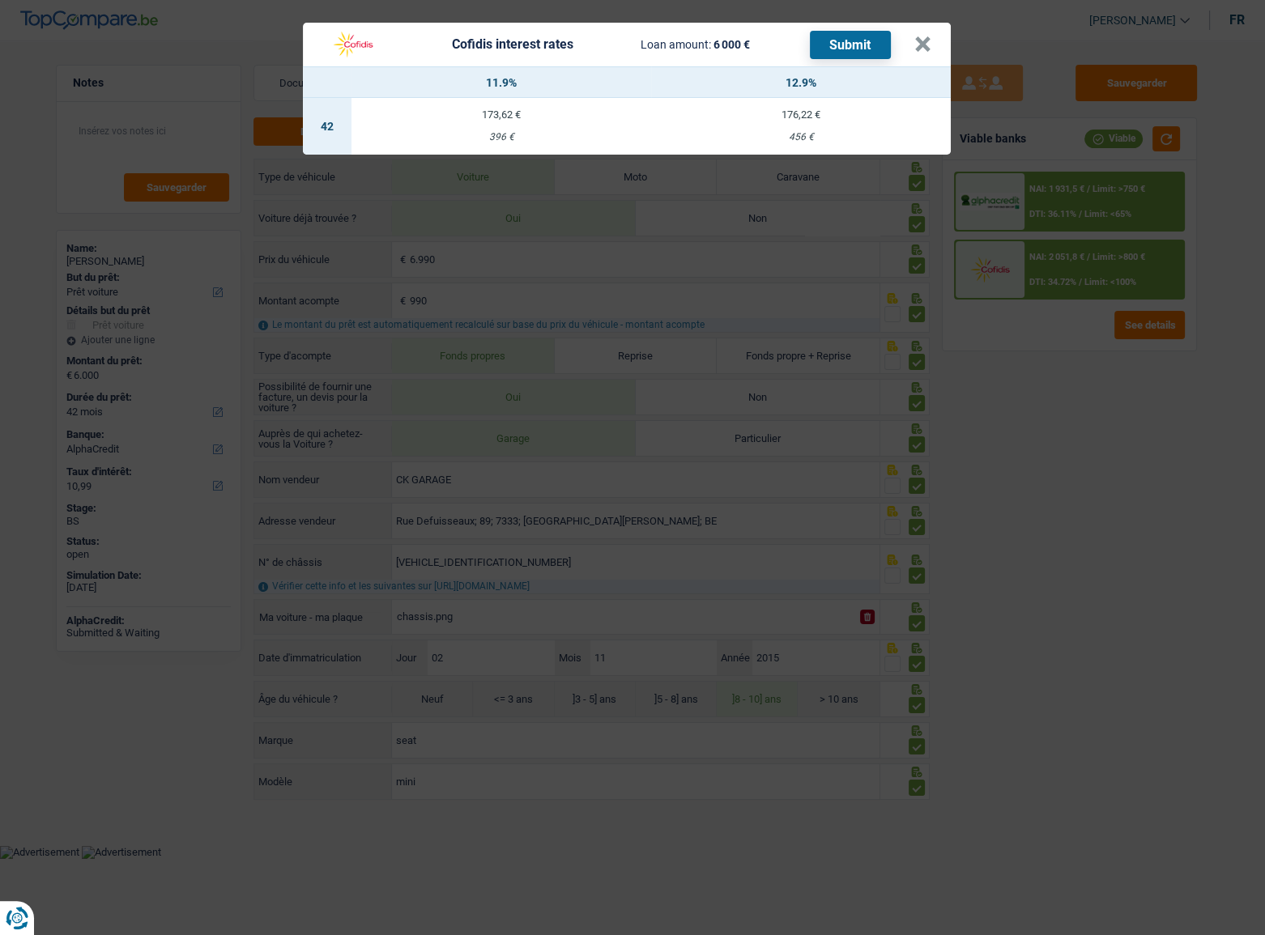
click at [530, 126] on td "173,62 € 396 €" at bounding box center [502, 126] width 300 height 57
select select "cofidis"
type input "11,90"
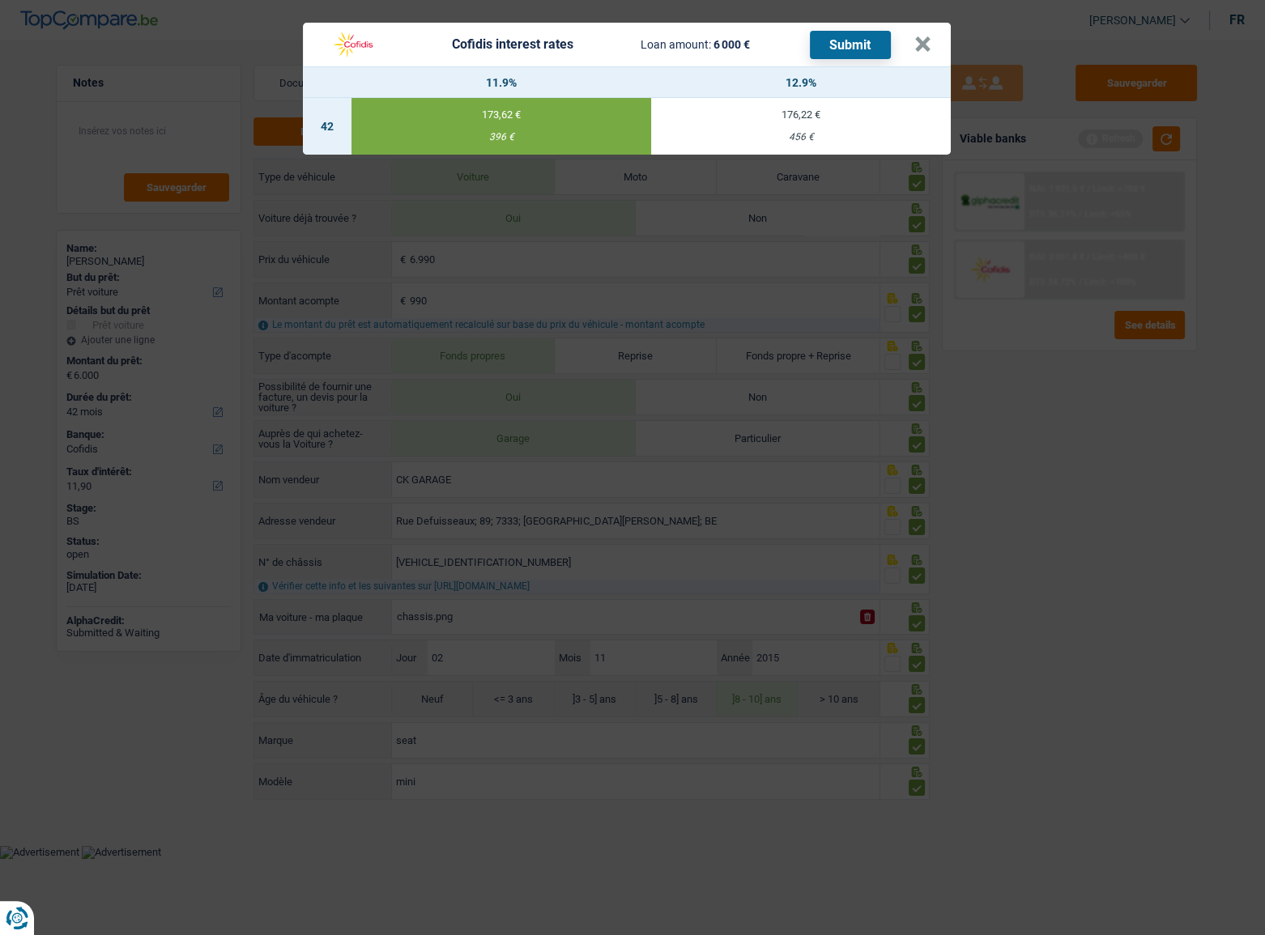
click at [850, 43] on button "Submit" at bounding box center [850, 45] width 81 height 28
click at [922, 52] on button "×" at bounding box center [922, 44] width 17 height 16
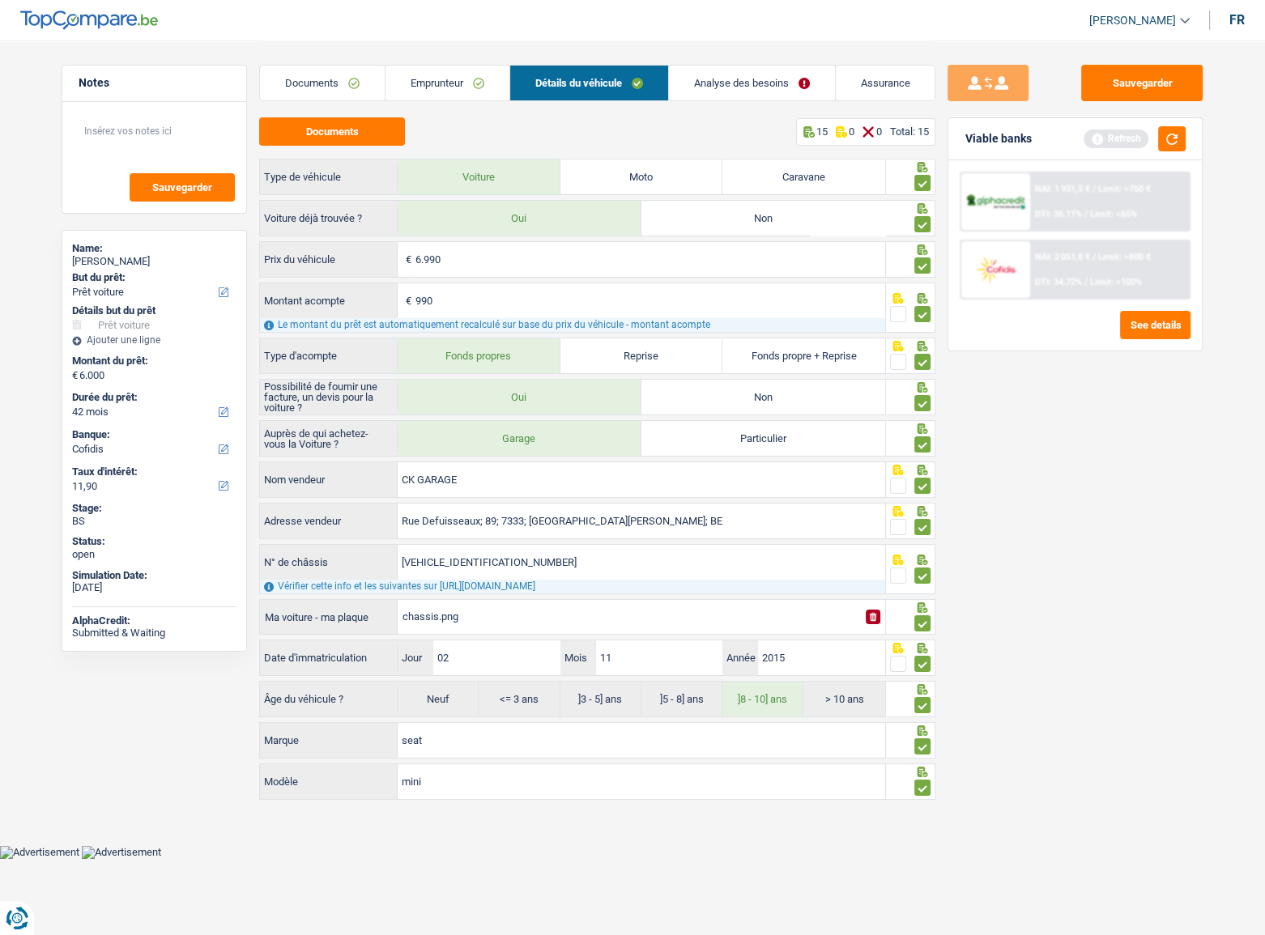
click at [508, 79] on link "Emprunteur" at bounding box center [448, 83] width 124 height 35
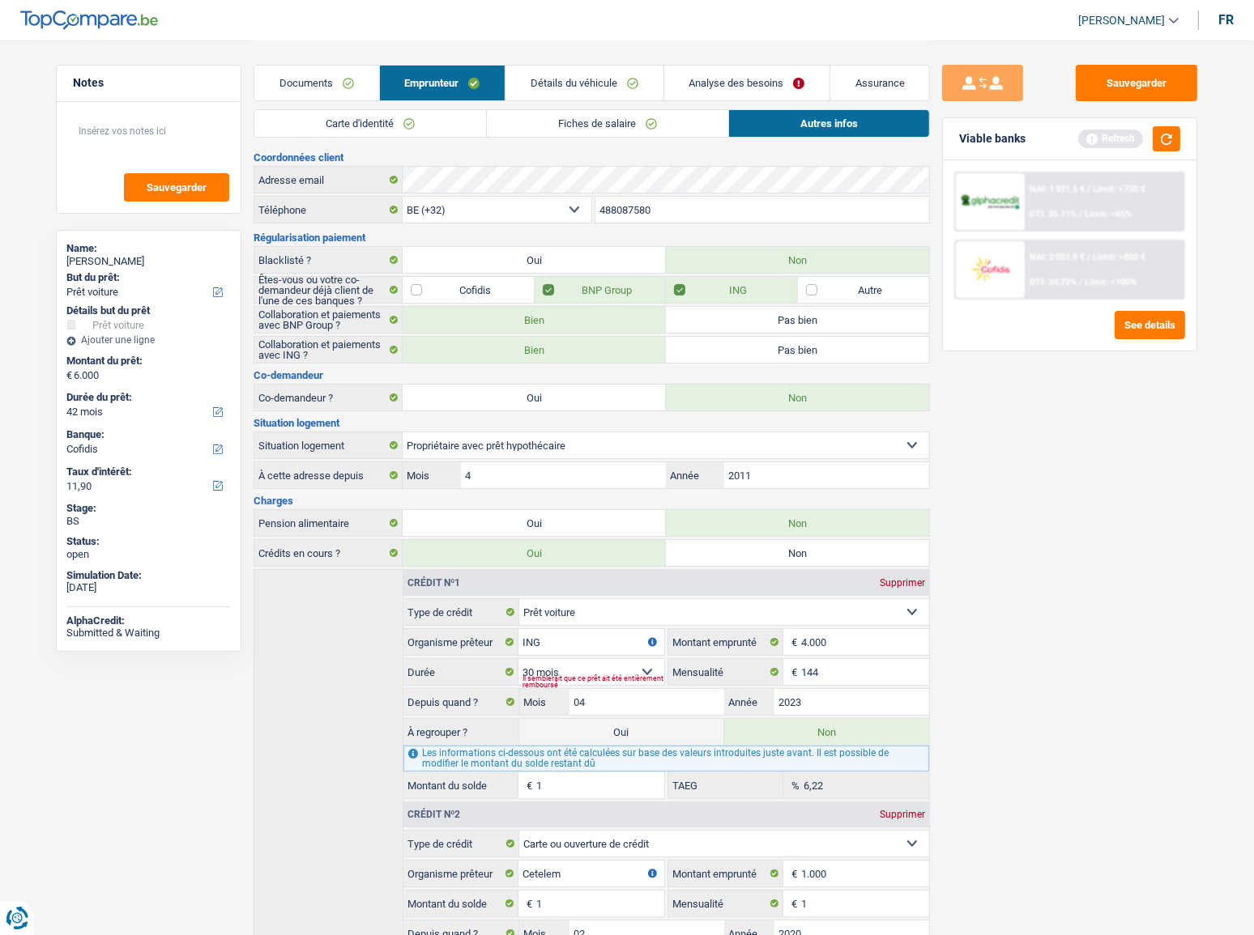
click at [296, 86] on link "Documents" at bounding box center [316, 83] width 124 height 35
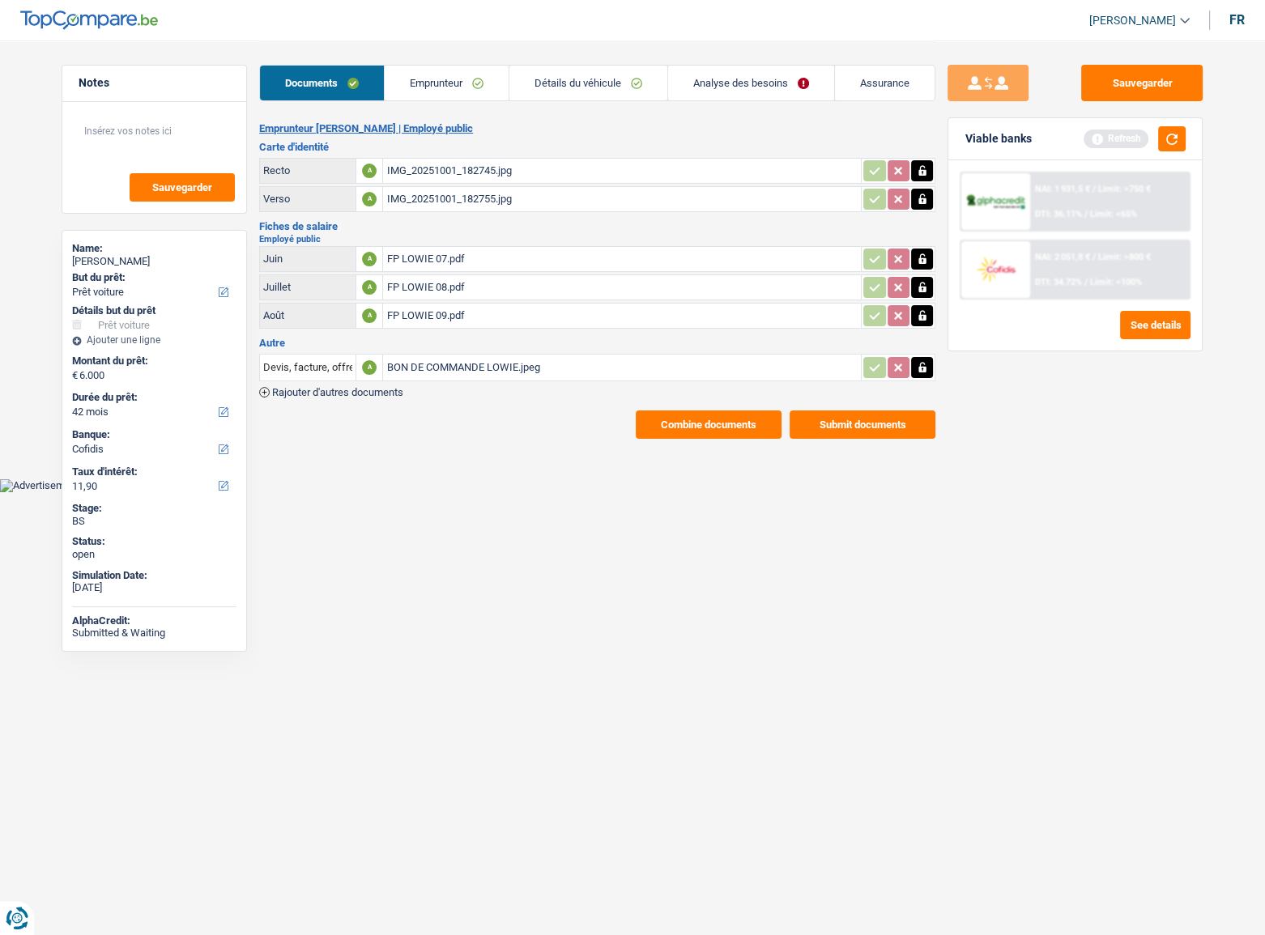
click at [683, 428] on button "Combine documents" at bounding box center [709, 425] width 146 height 28
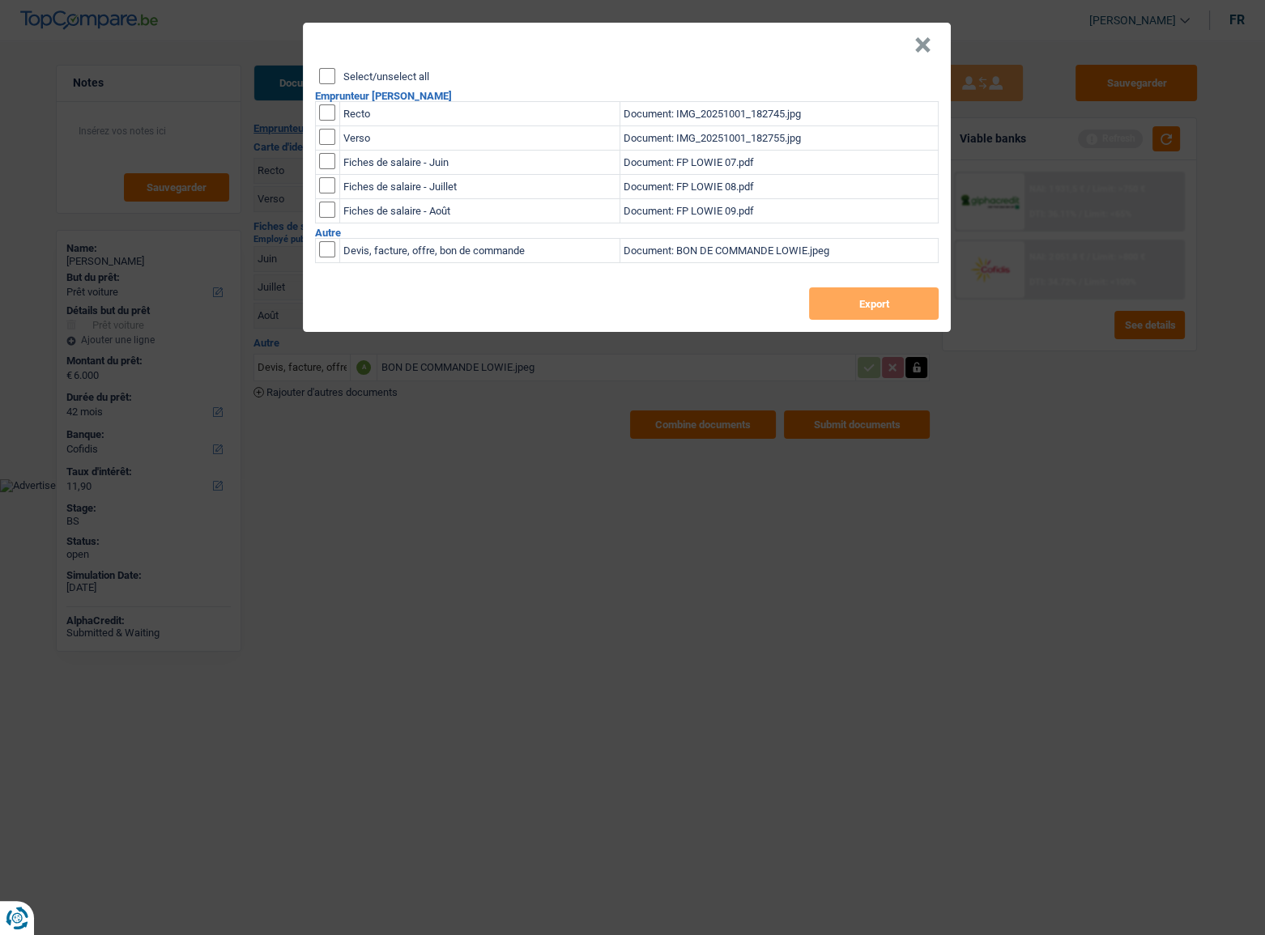
click at [332, 75] on input "Select/unselect all" at bounding box center [327, 76] width 16 height 16
checkbox input "true"
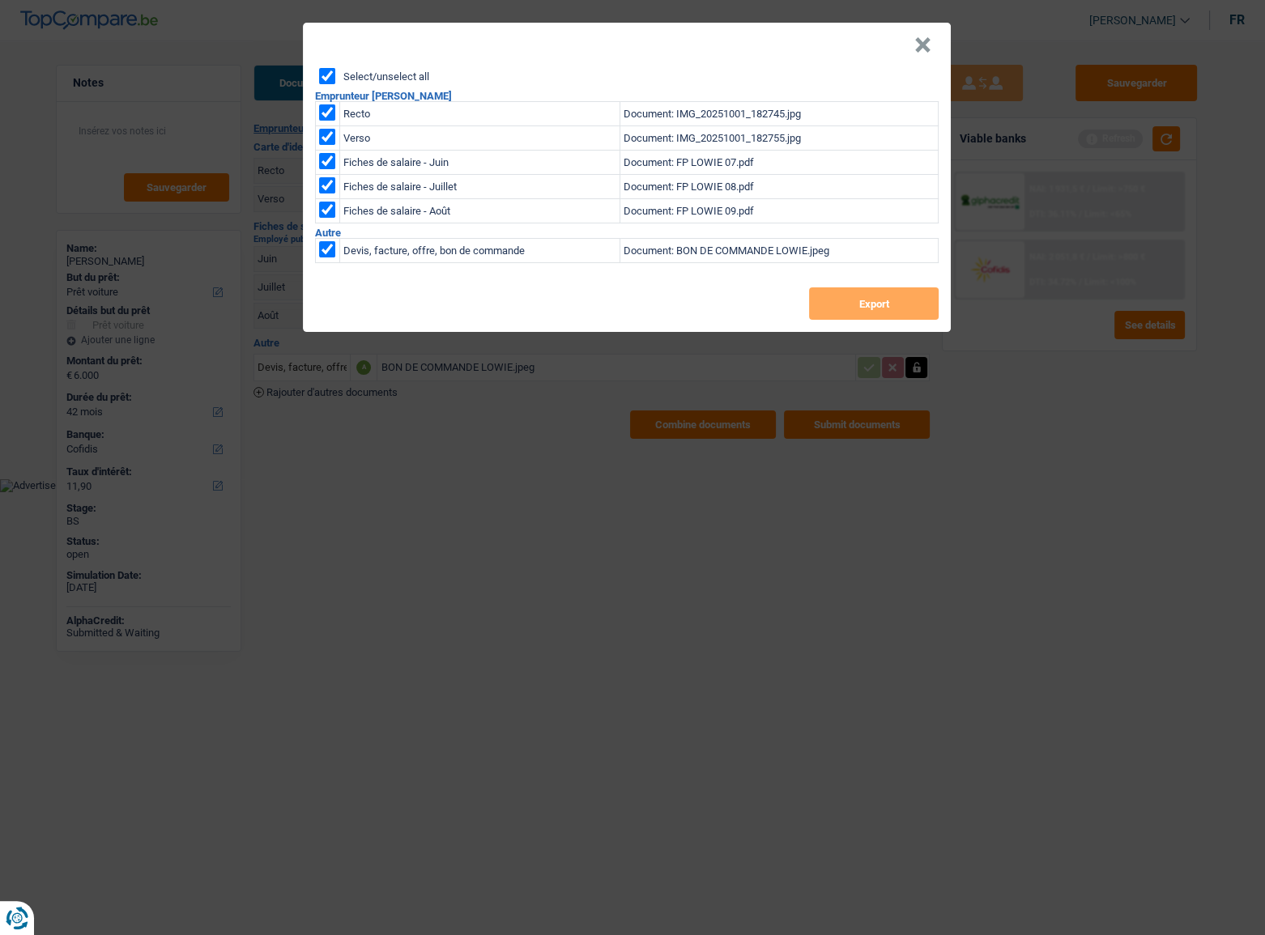
checkbox input "true"
click at [877, 303] on button "Export" at bounding box center [874, 304] width 130 height 32
click at [880, 48] on header "×" at bounding box center [627, 45] width 648 height 45
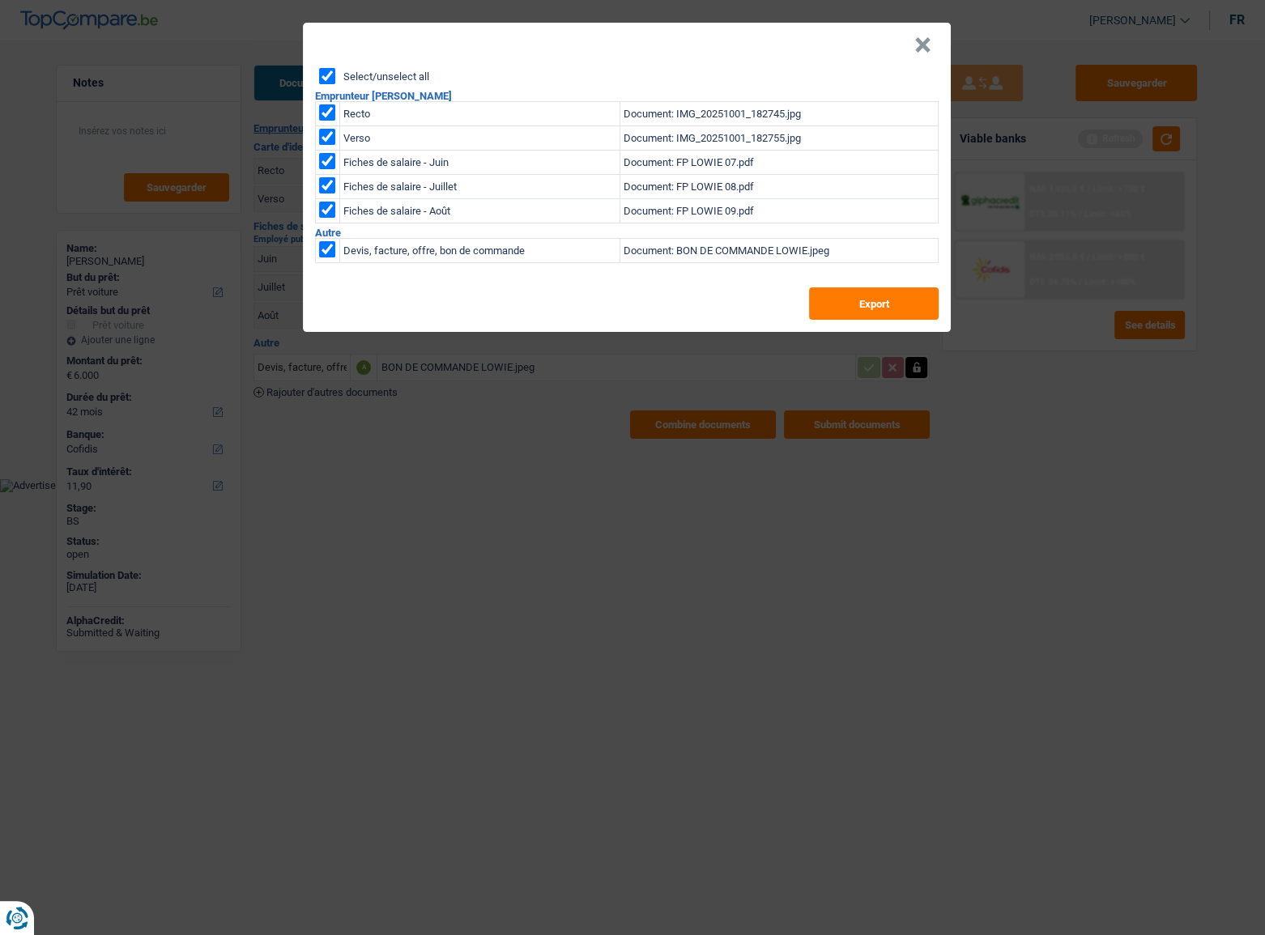
click at [923, 49] on button "×" at bounding box center [922, 45] width 17 height 16
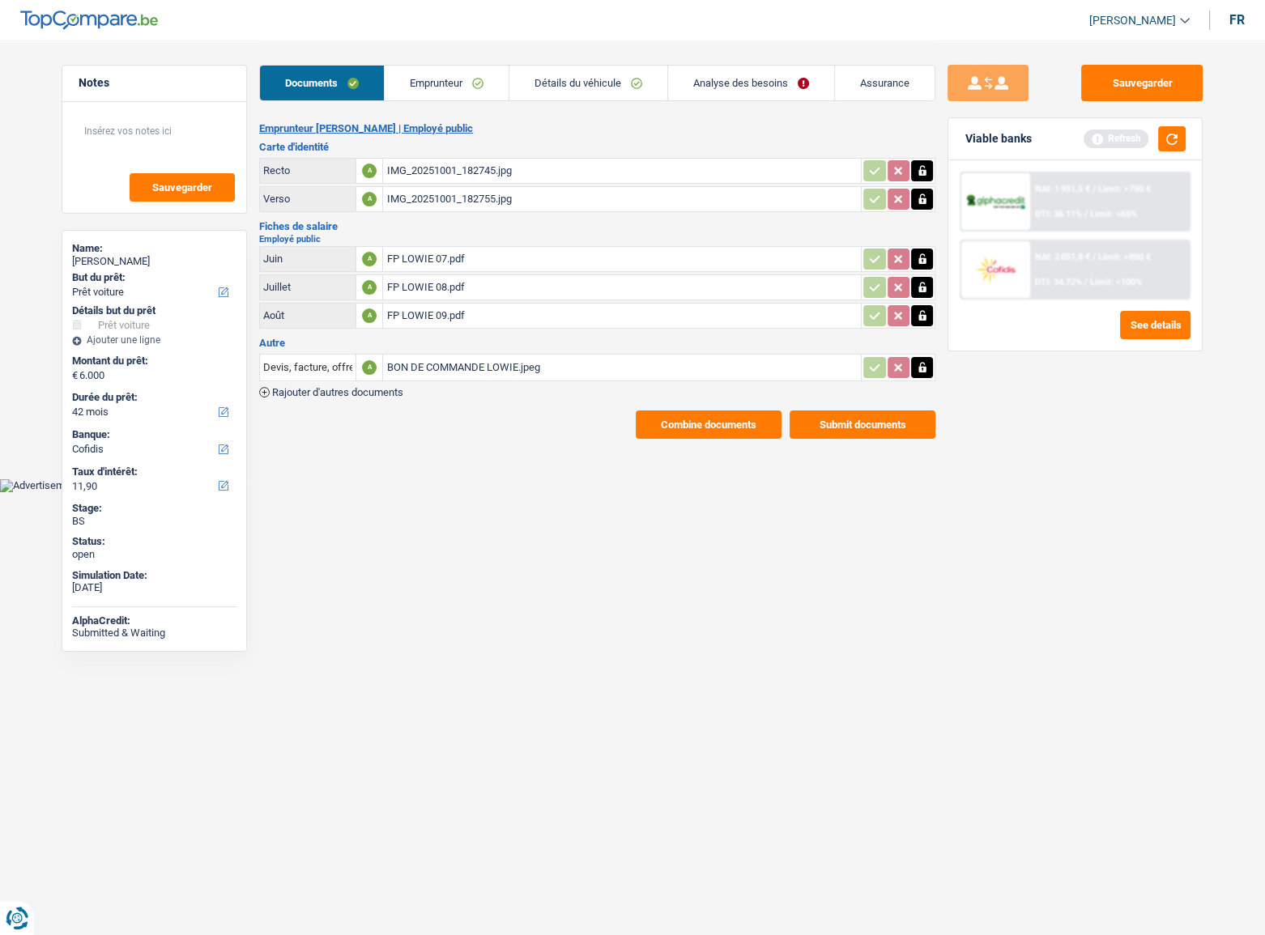
click at [878, 426] on button "Submit documents" at bounding box center [863, 425] width 146 height 28
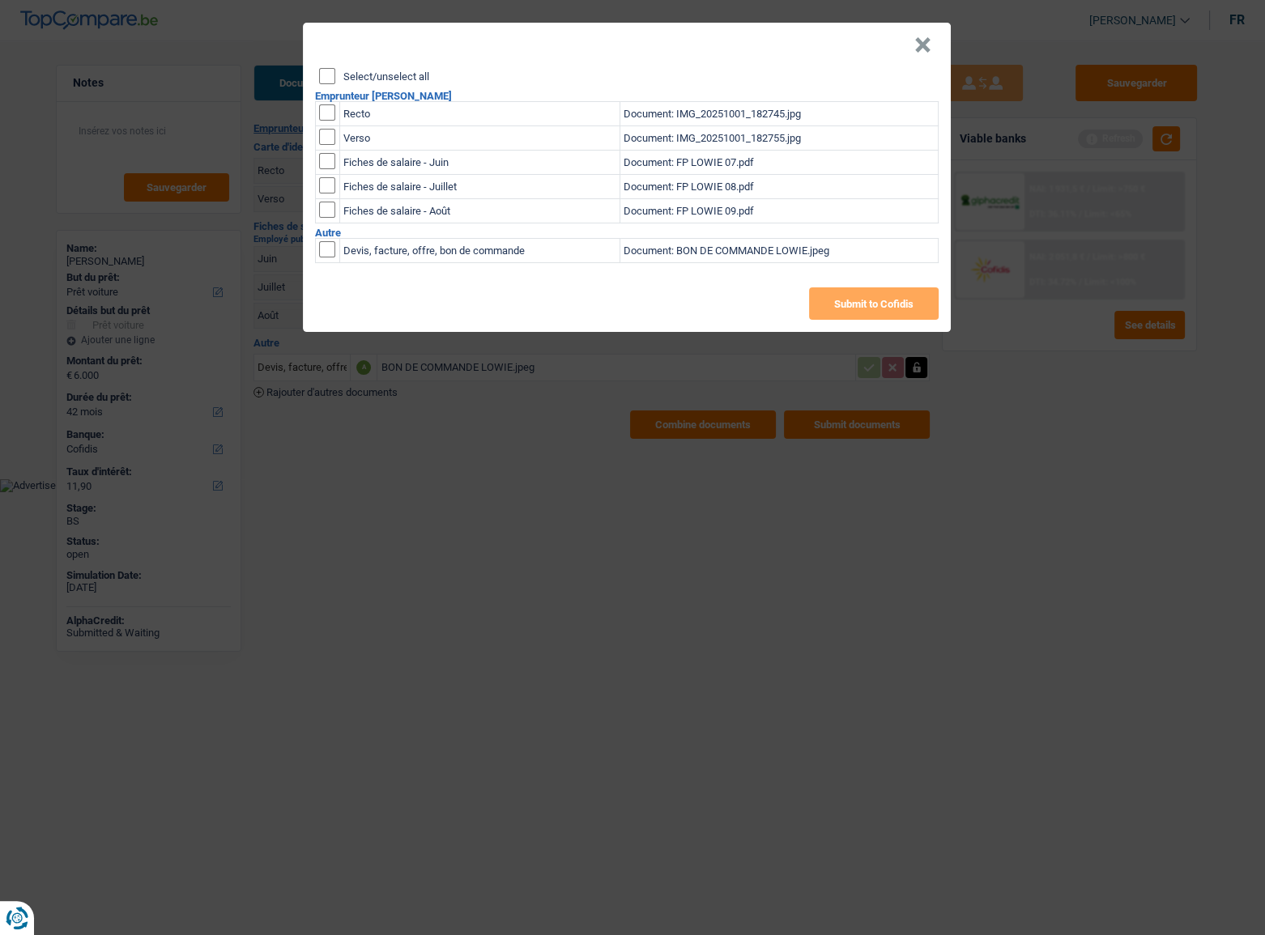
click at [323, 71] on input "Select/unselect all" at bounding box center [327, 76] width 16 height 16
checkbox input "true"
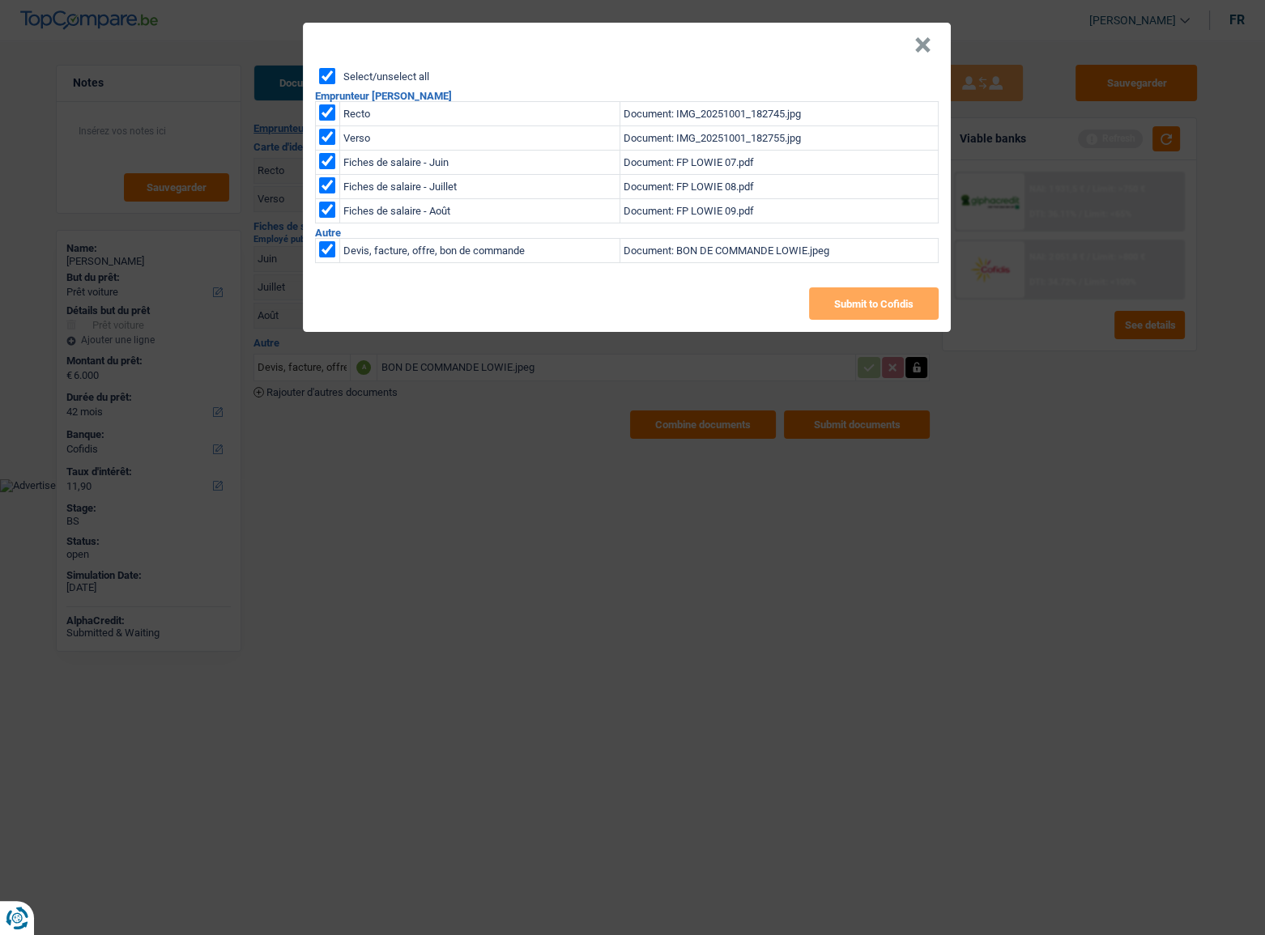
checkbox input "true"
drag, startPoint x: 324, startPoint y: 247, endPoint x: 710, endPoint y: 280, distance: 387.8
click at [329, 247] on input "checkbox" at bounding box center [327, 249] width 16 height 16
checkbox input "false"
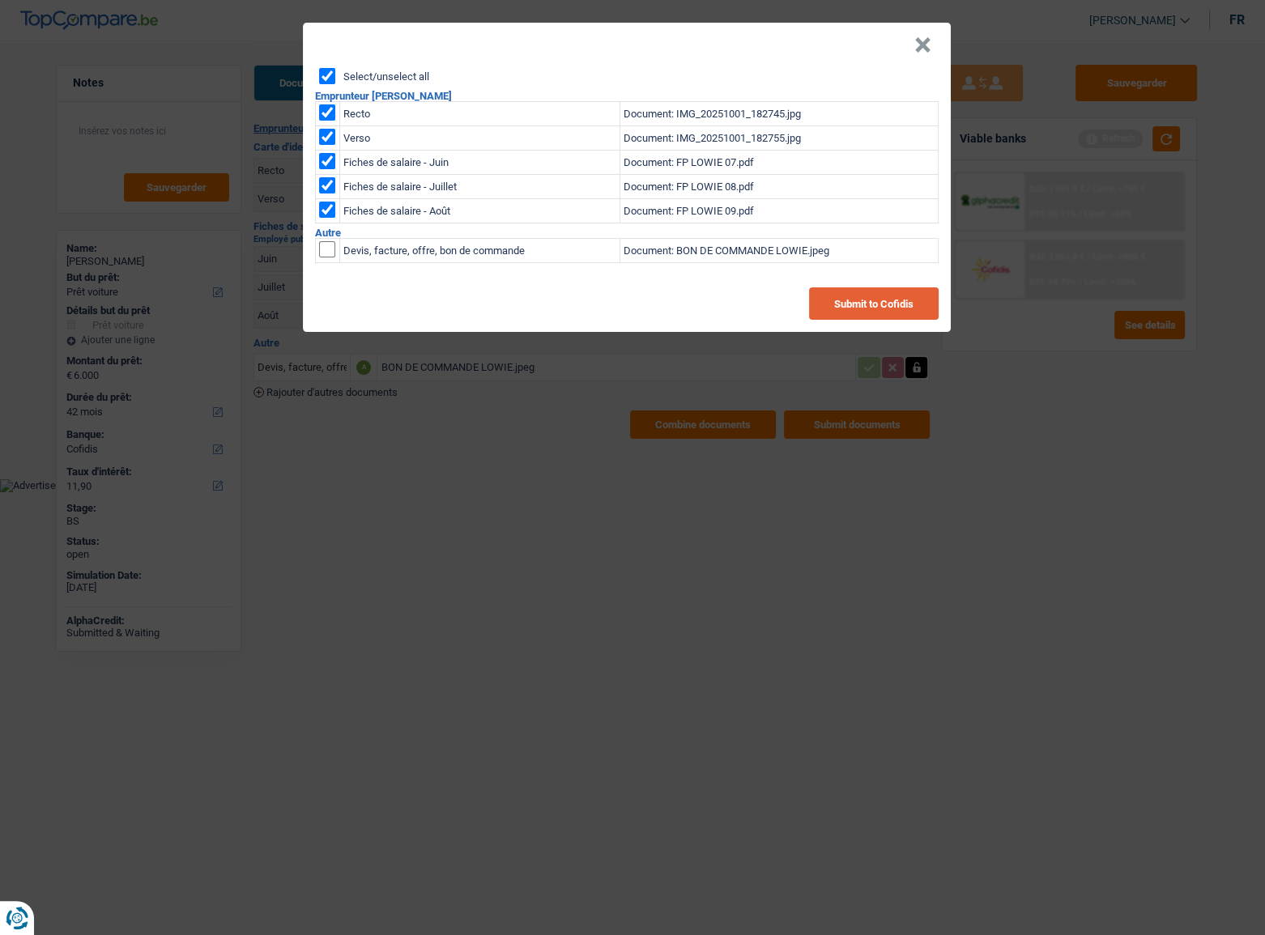
click at [930, 308] on button "Submit to Cofidis" at bounding box center [874, 304] width 130 height 32
click at [917, 48] on button "×" at bounding box center [922, 45] width 17 height 16
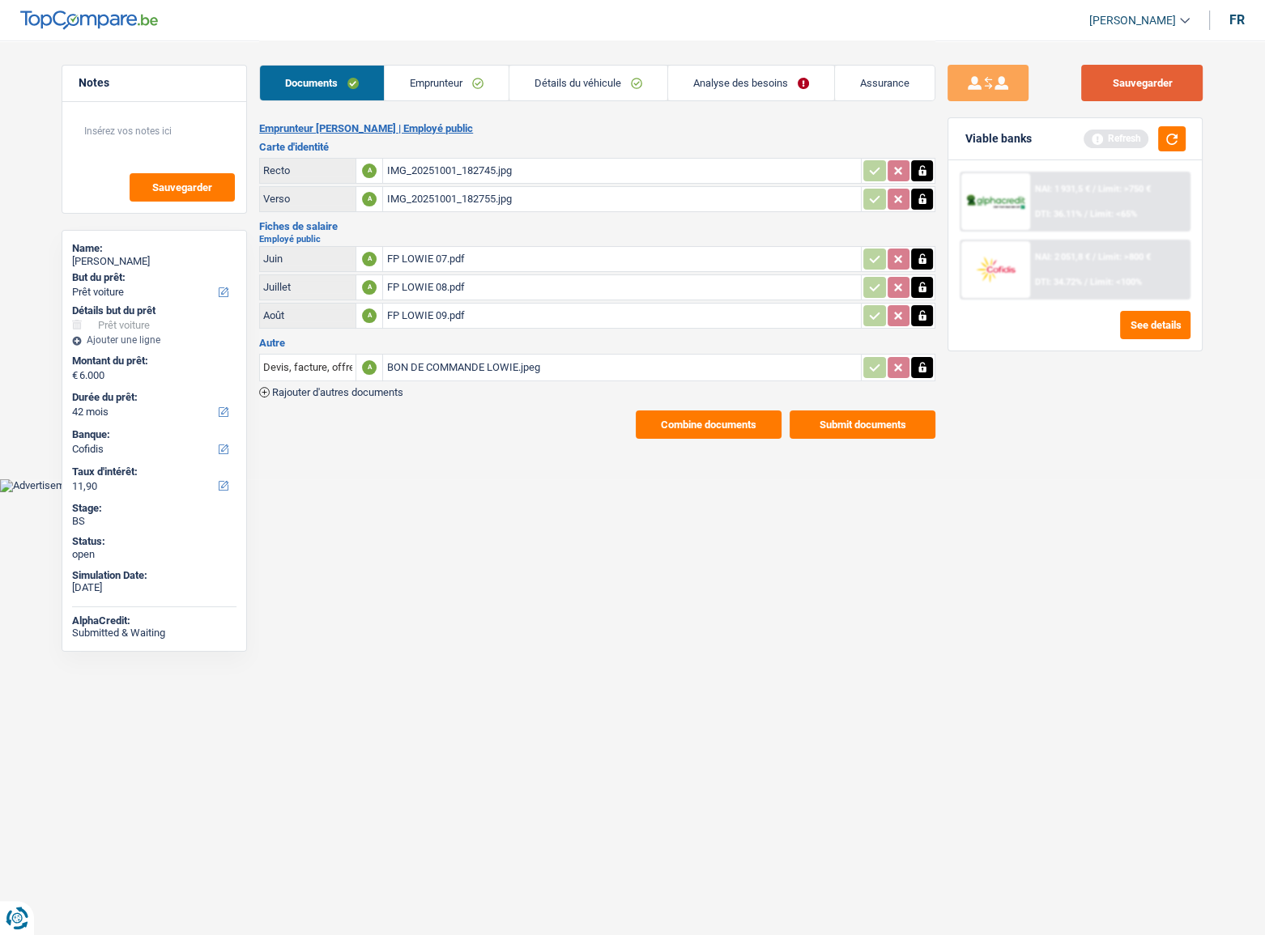
click at [1120, 82] on button "Sauvegarder" at bounding box center [1141, 83] width 121 height 36
click at [489, 178] on div "IMG_20251001_182745.jpg" at bounding box center [621, 171] width 471 height 24
click at [475, 313] on div "FP LOWIE 09.pdf" at bounding box center [621, 316] width 471 height 24
drag, startPoint x: 1119, startPoint y: 81, endPoint x: 1097, endPoint y: 71, distance: 24.7
click at [1119, 77] on button "Sauvegarder" at bounding box center [1141, 83] width 121 height 36
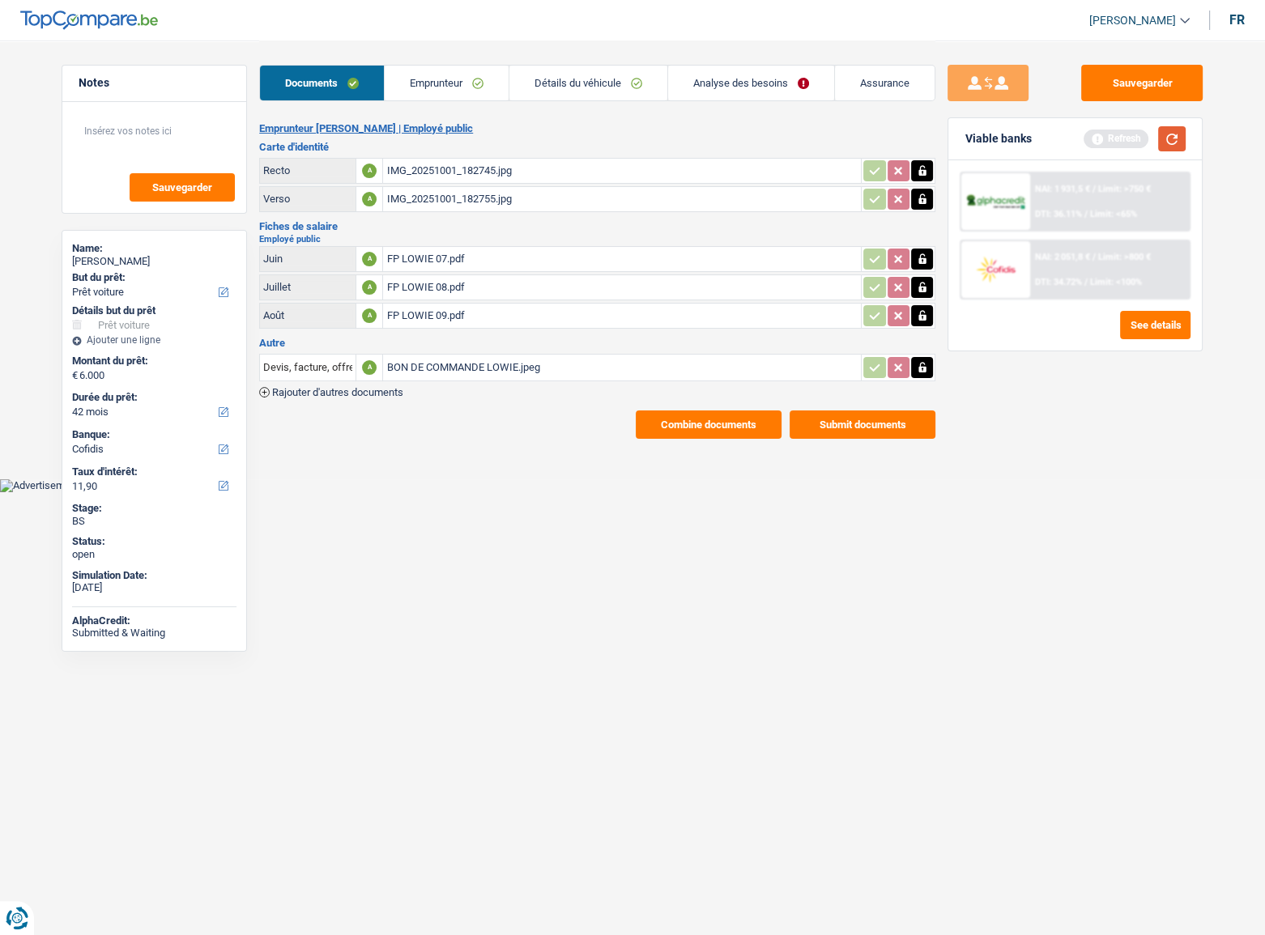
click at [1120, 138] on button "button" at bounding box center [1172, 138] width 28 height 25
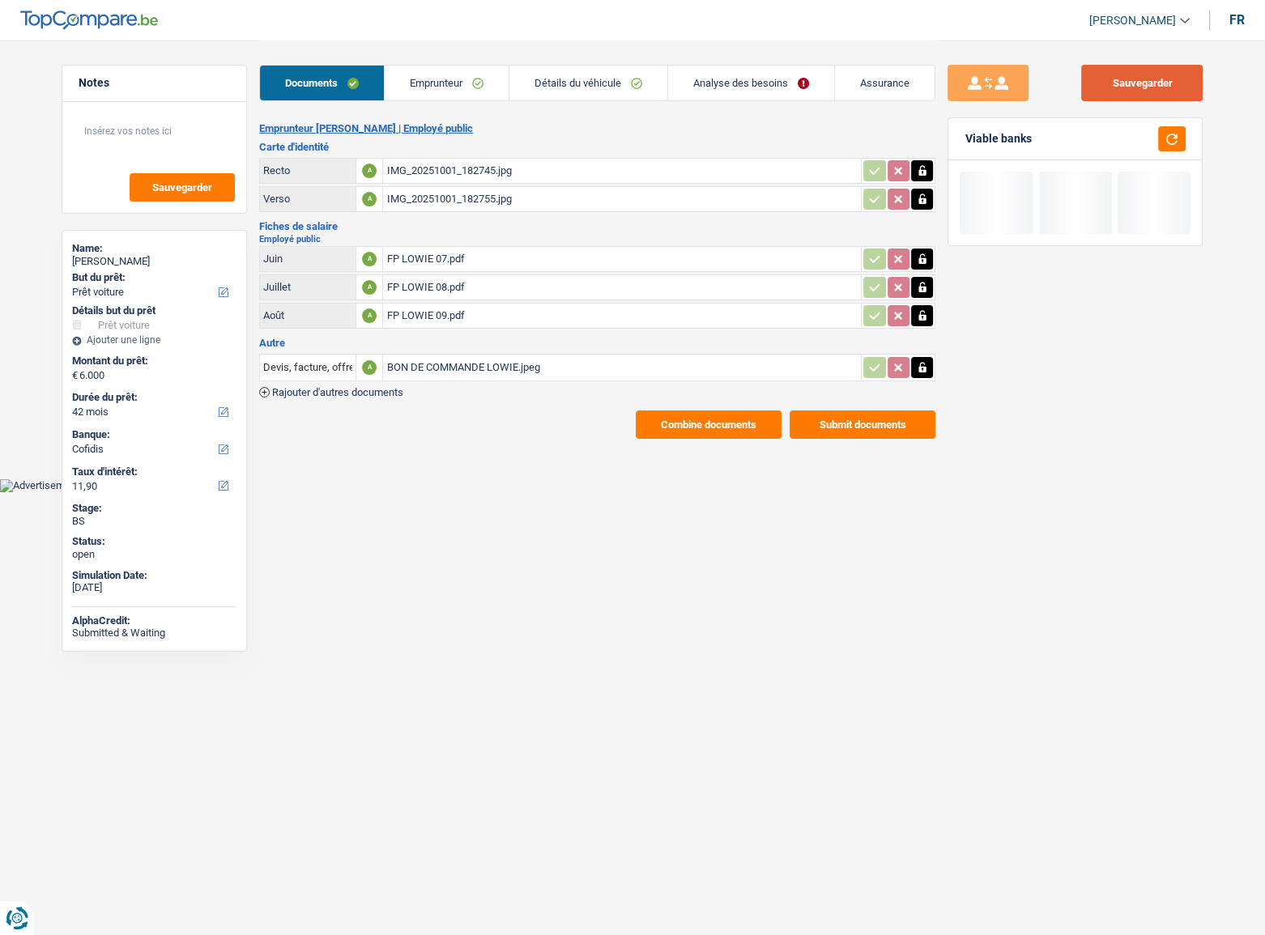
click at [1120, 93] on button "Sauvegarder" at bounding box center [1141, 83] width 121 height 36
